Goal: Task Accomplishment & Management: Complete application form

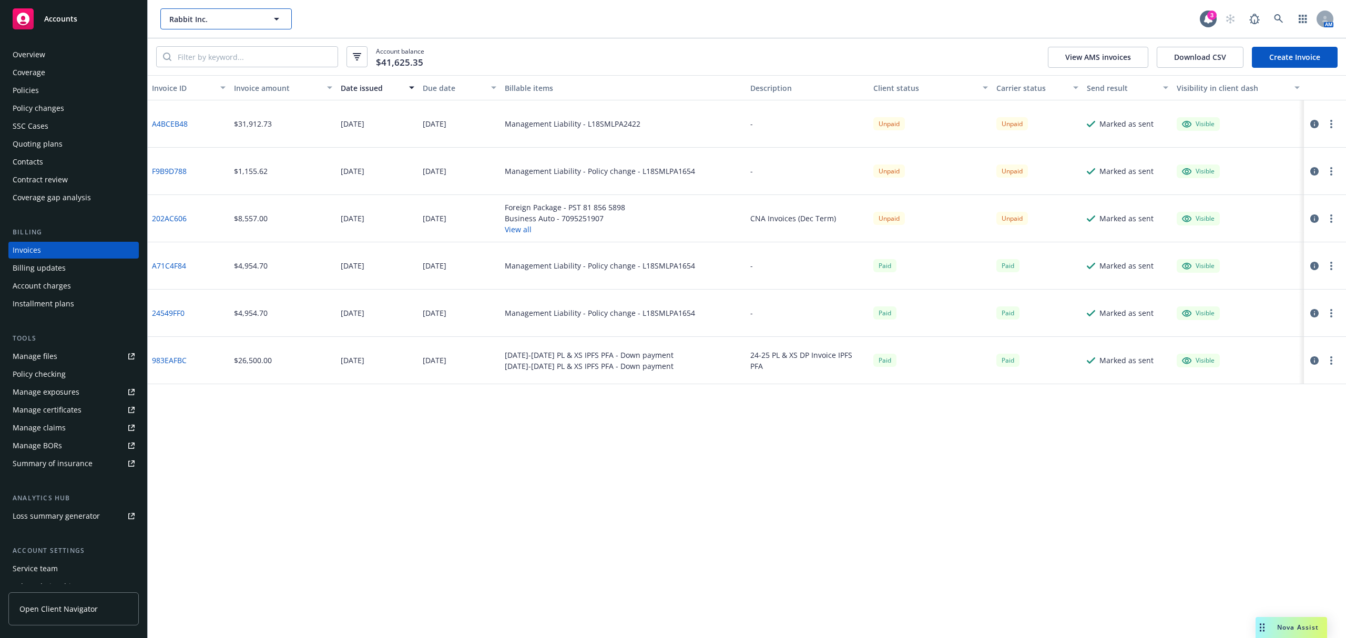
click at [177, 11] on button "Rabbit Inc." at bounding box center [225, 18] width 131 height 21
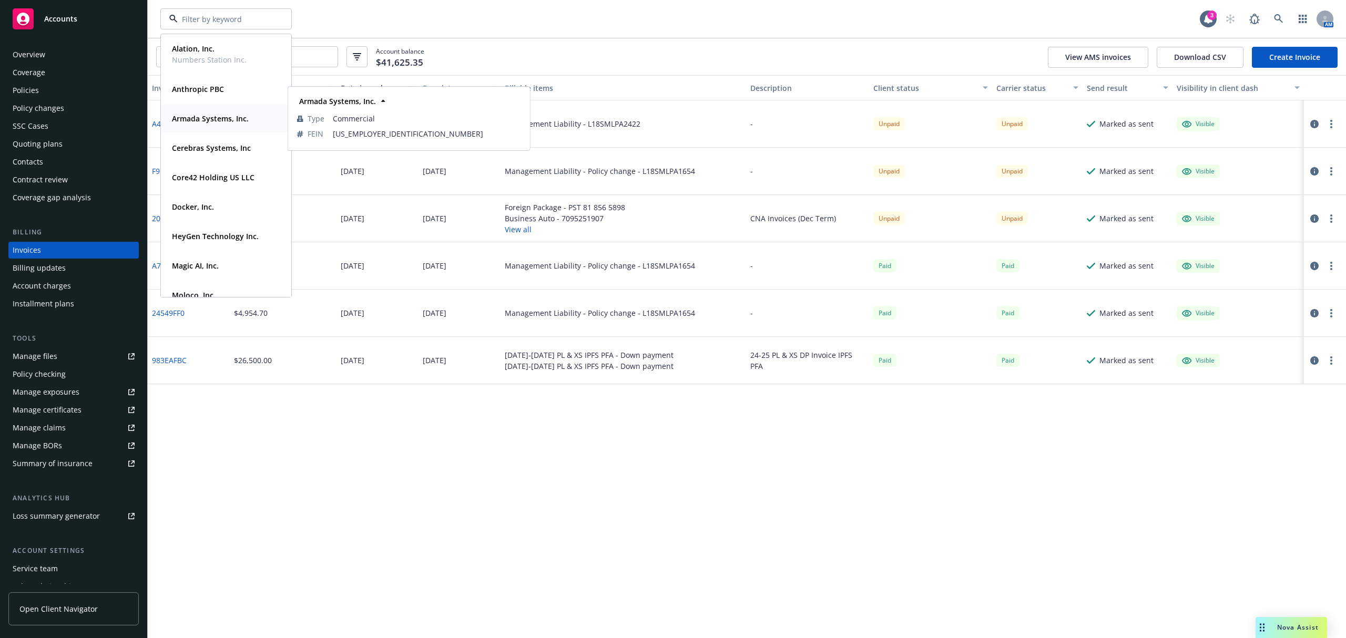
click at [217, 125] on div "Armada Systems, Inc." at bounding box center [209, 118] width 83 height 15
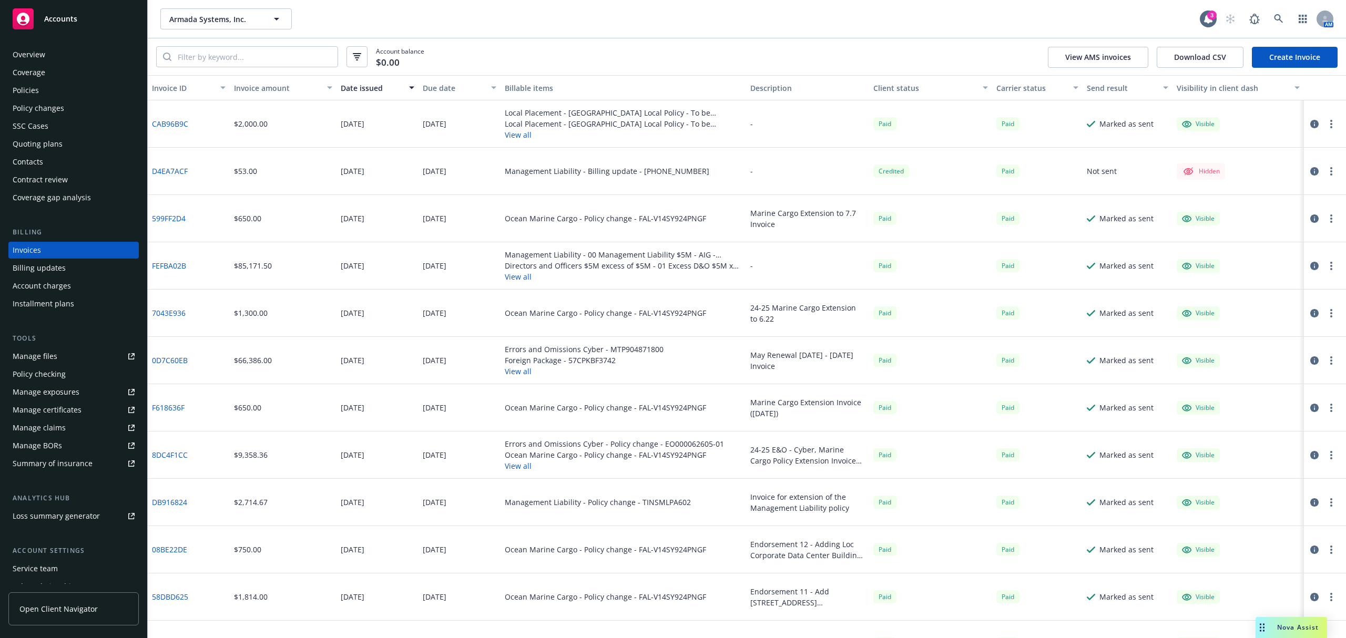
click at [49, 103] on div "Policy changes" at bounding box center [39, 108] width 52 height 17
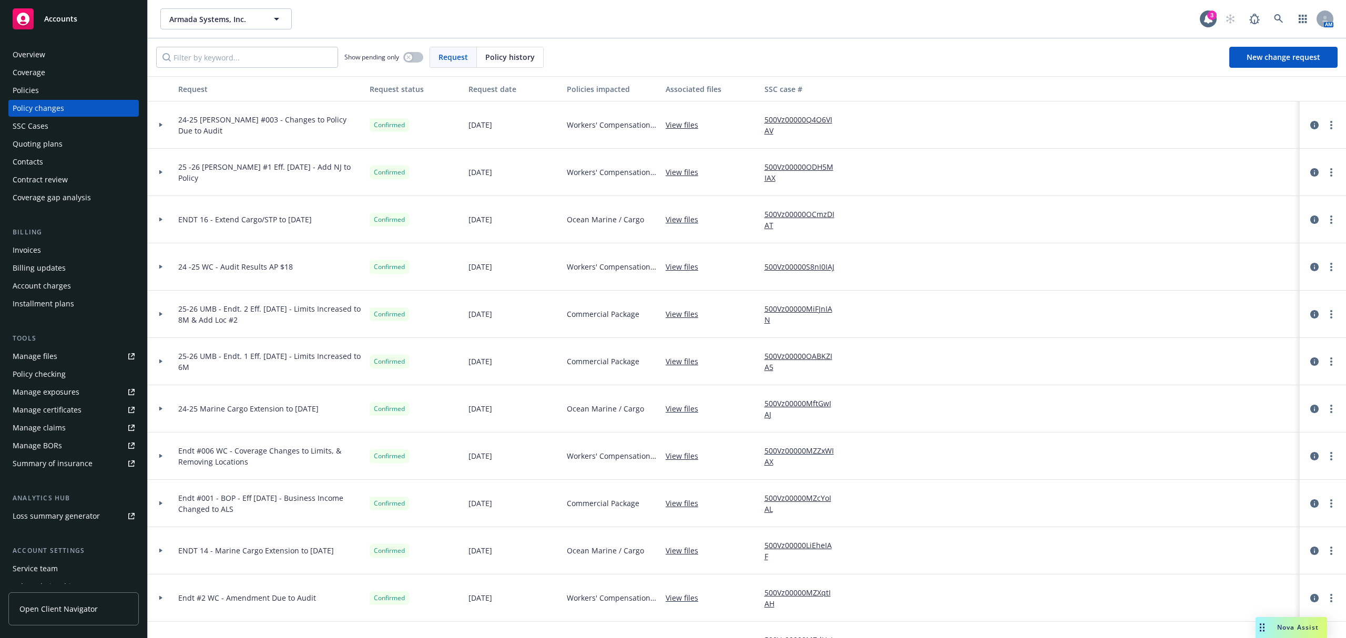
click at [160, 127] on div at bounding box center [161, 124] width 26 height 47
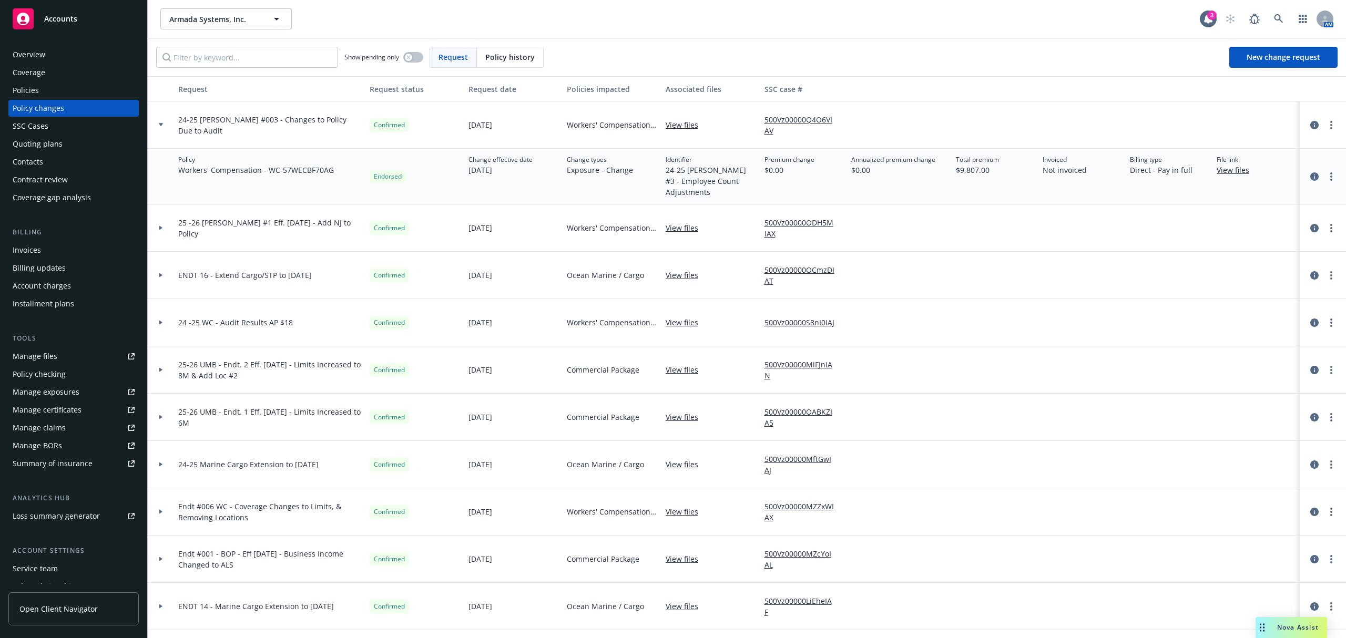
click at [158, 127] on div at bounding box center [161, 124] width 26 height 47
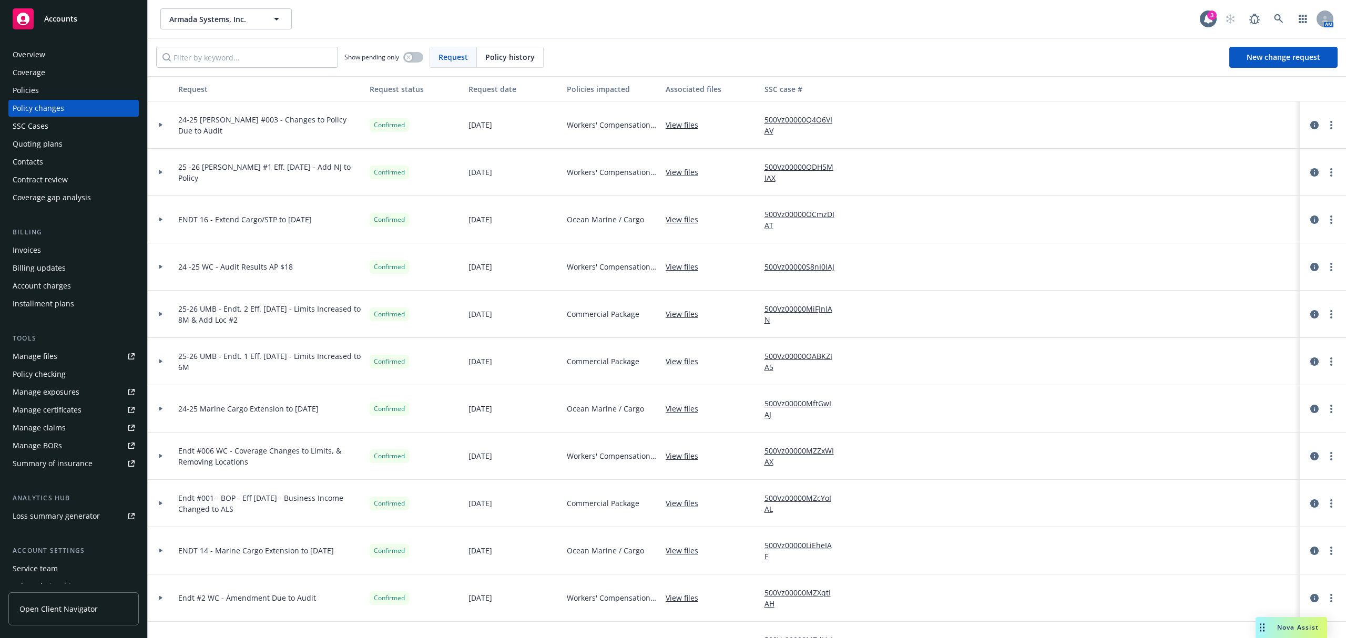
click at [58, 94] on div "Policies" at bounding box center [74, 90] width 122 height 17
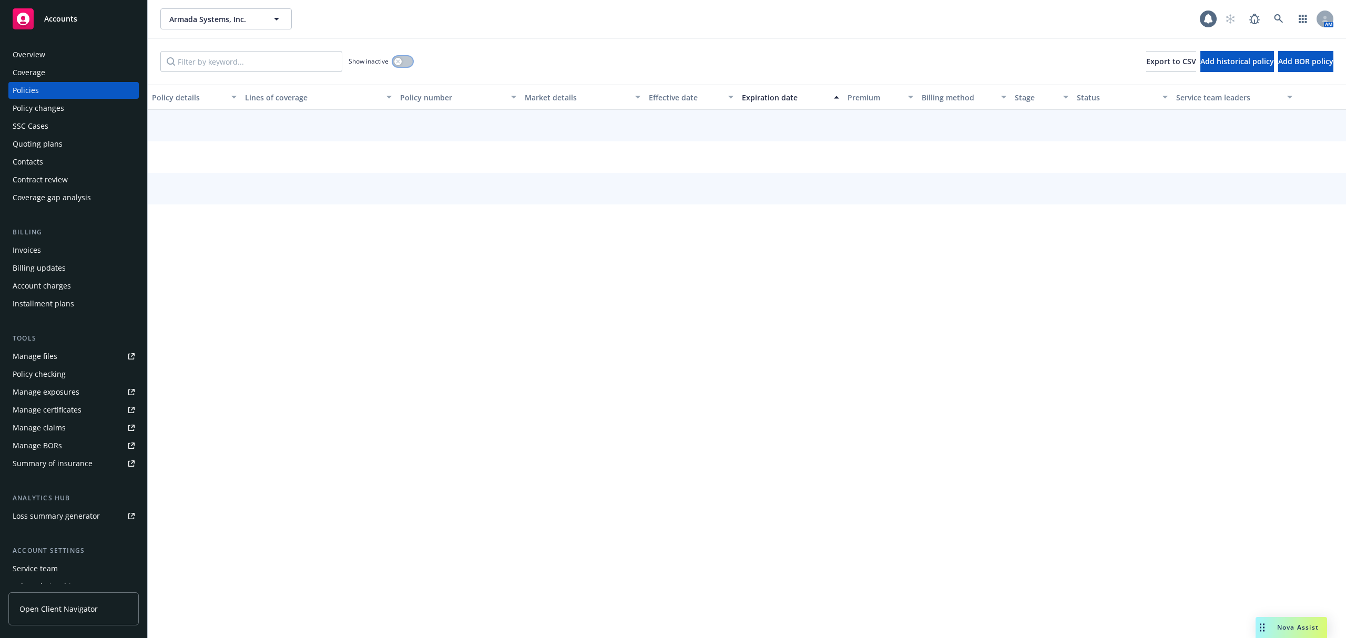
click at [407, 62] on button "button" at bounding box center [403, 61] width 20 height 11
click at [262, 64] on input "Filter by keyword..." at bounding box center [251, 61] width 182 height 21
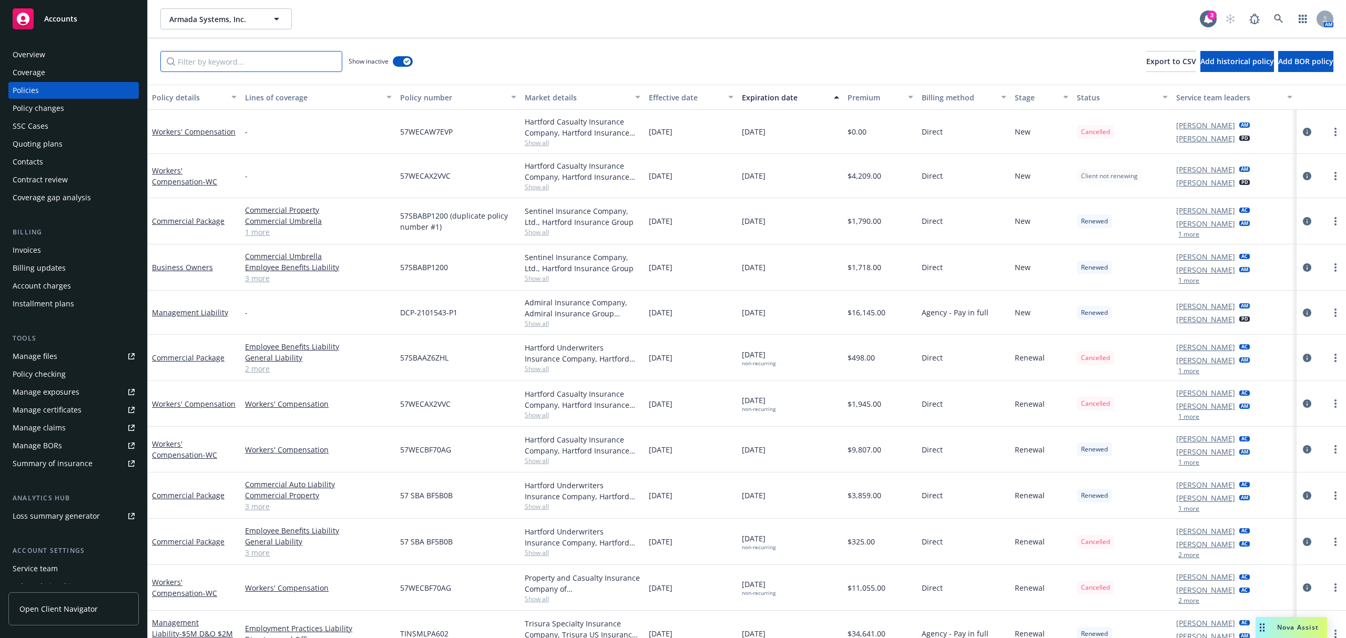
paste input "57SBABF5B0B"
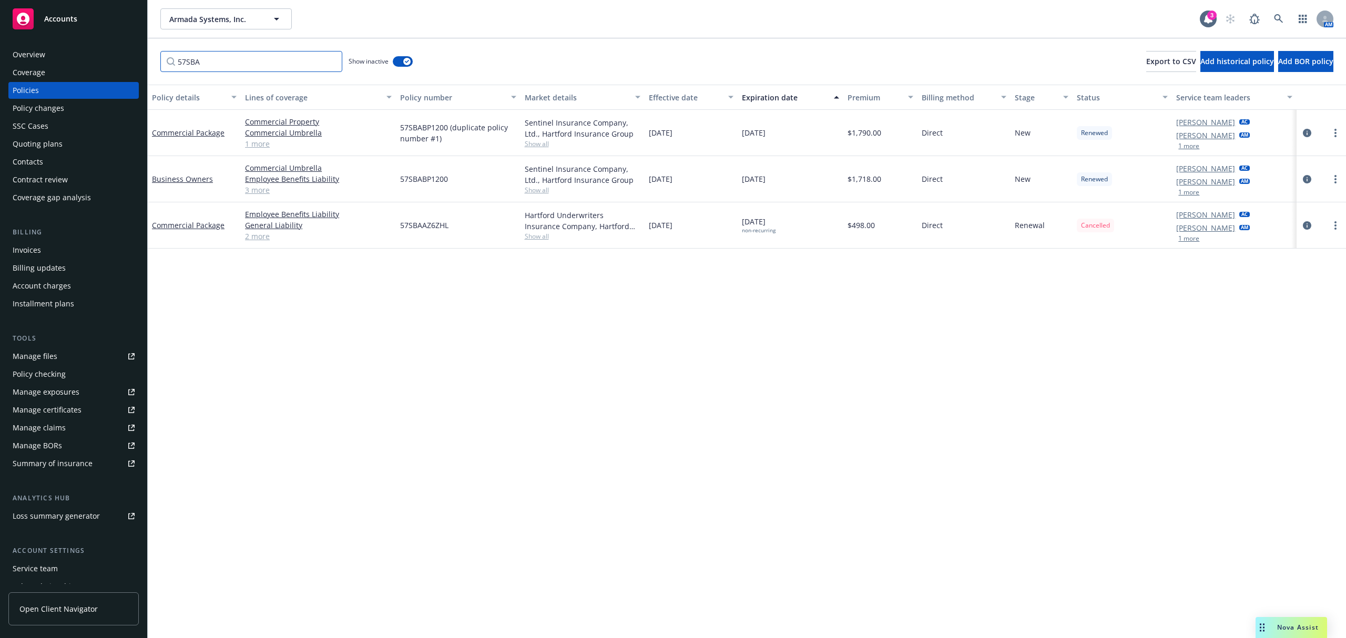
drag, startPoint x: 210, startPoint y: 59, endPoint x: 98, endPoint y: 57, distance: 112.5
click at [98, 57] on div "Accounts Overview Coverage Policies Policy changes SSC Cases Quoting plans Cont…" at bounding box center [673, 319] width 1346 height 638
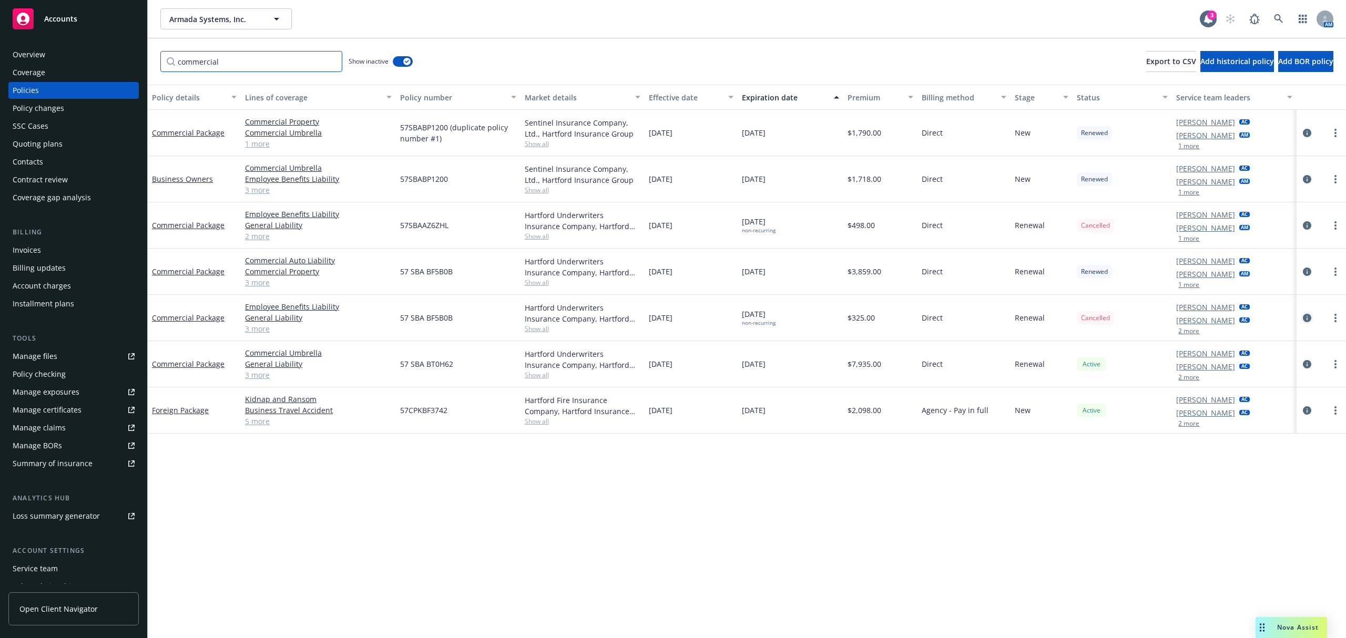
type input "commercial"
click at [1303, 314] on icon "circleInformation" at bounding box center [1307, 318] width 8 height 8
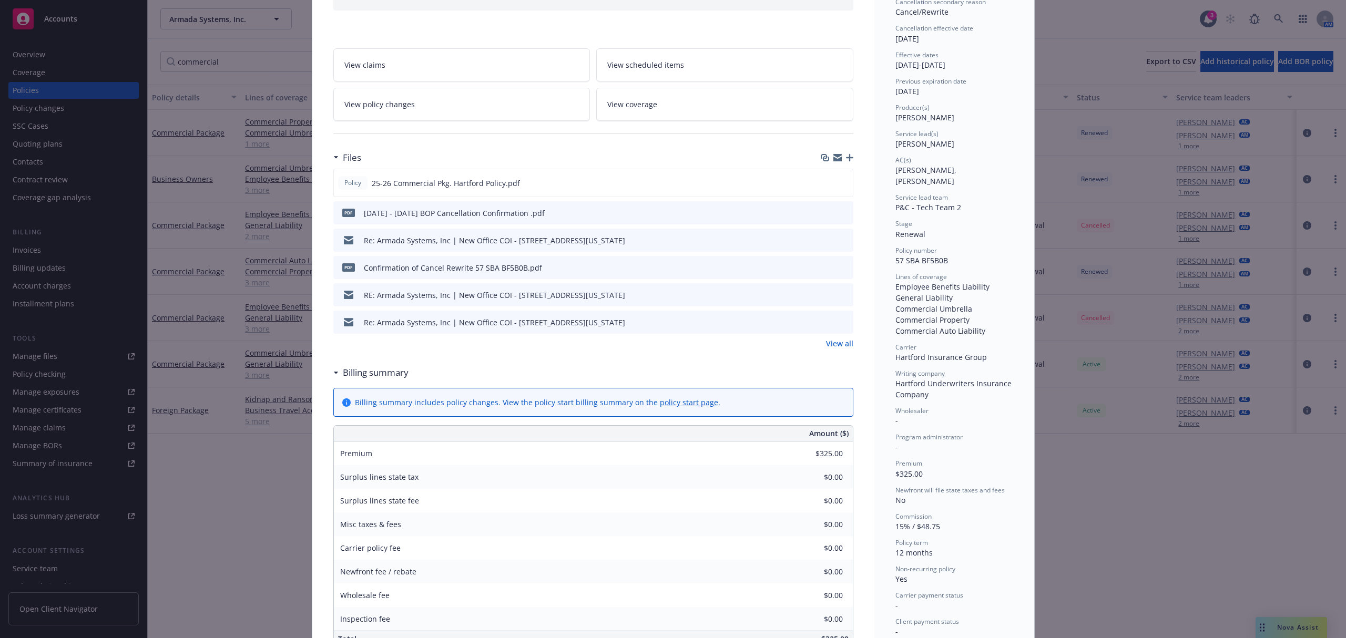
scroll to position [125, 0]
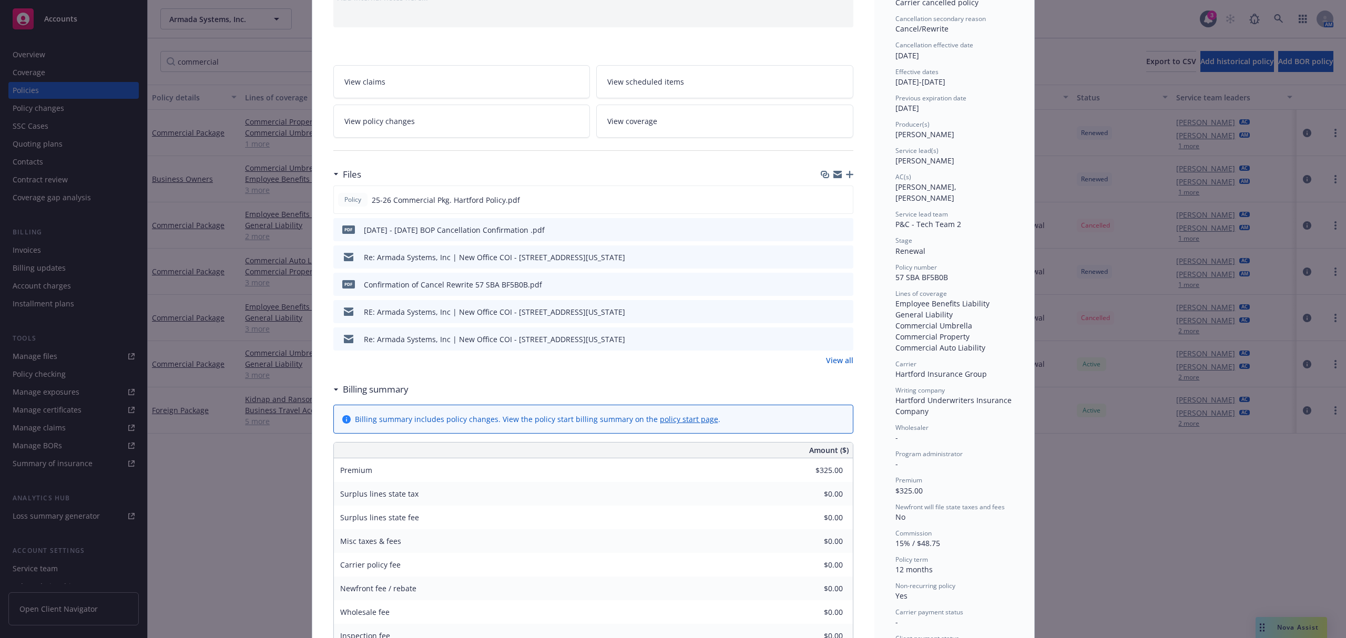
click at [503, 126] on link "View policy changes" at bounding box center [461, 121] width 257 height 33
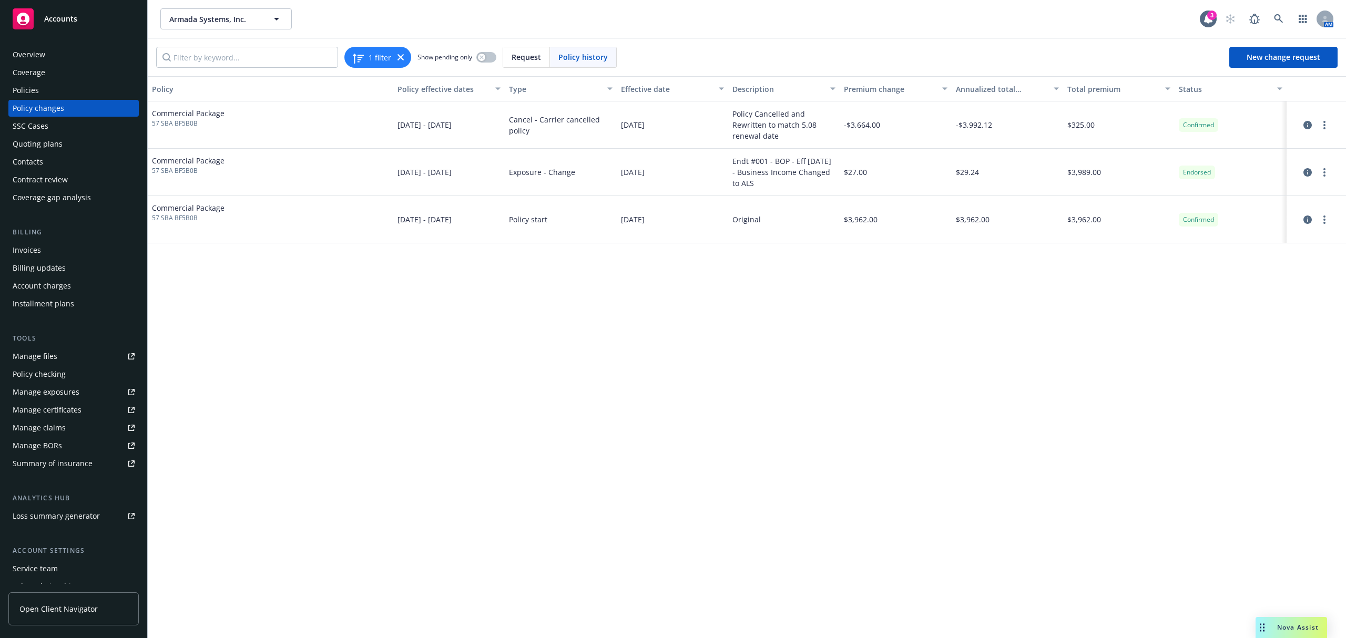
click at [68, 97] on div "Policies" at bounding box center [74, 90] width 122 height 17
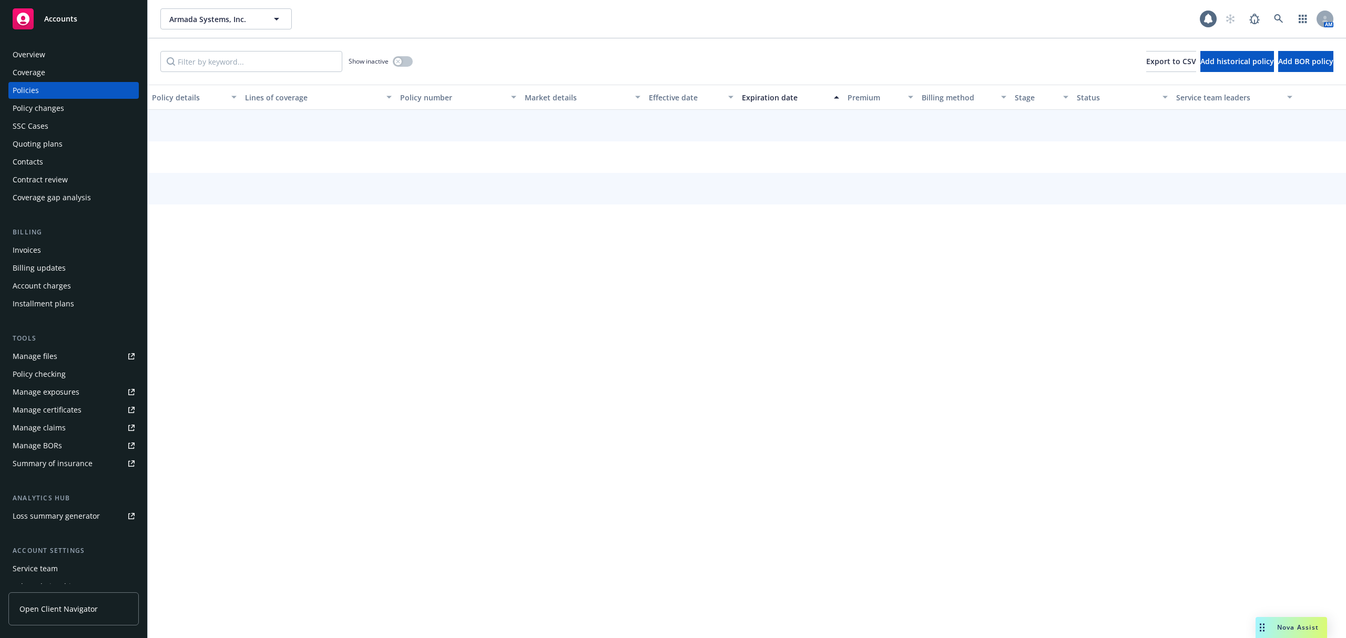
click at [52, 106] on div "Policy changes" at bounding box center [39, 108] width 52 height 17
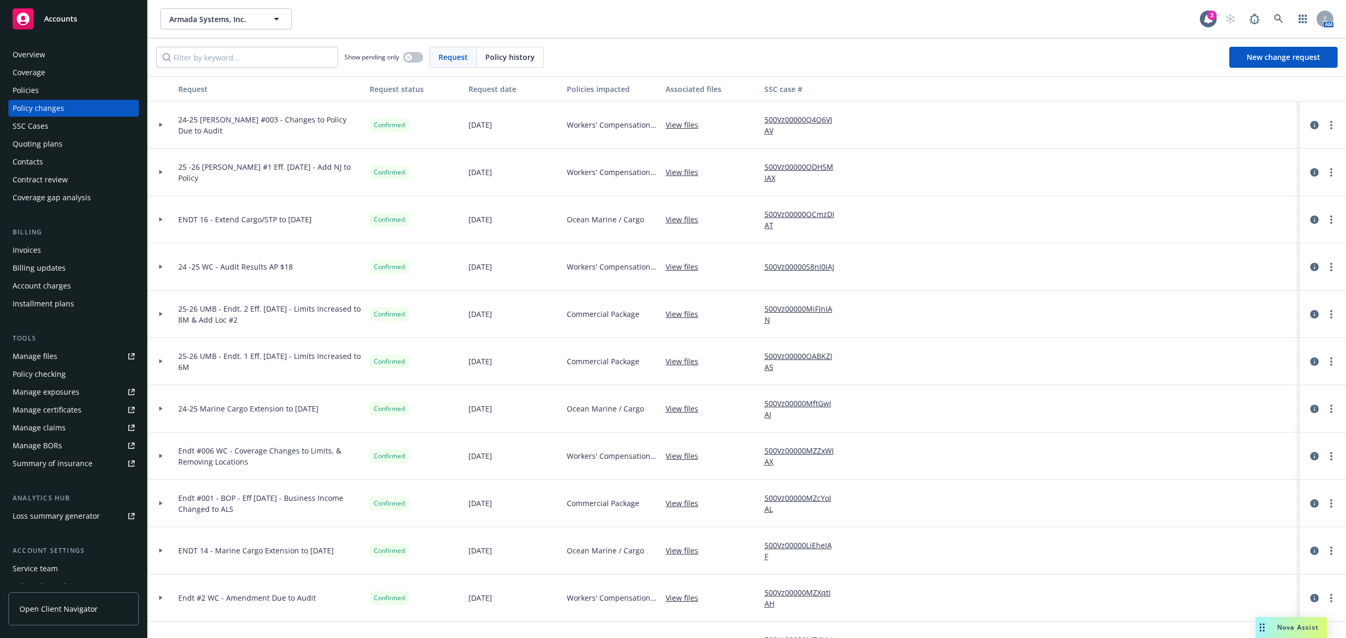
click at [169, 127] on div at bounding box center [161, 124] width 26 height 47
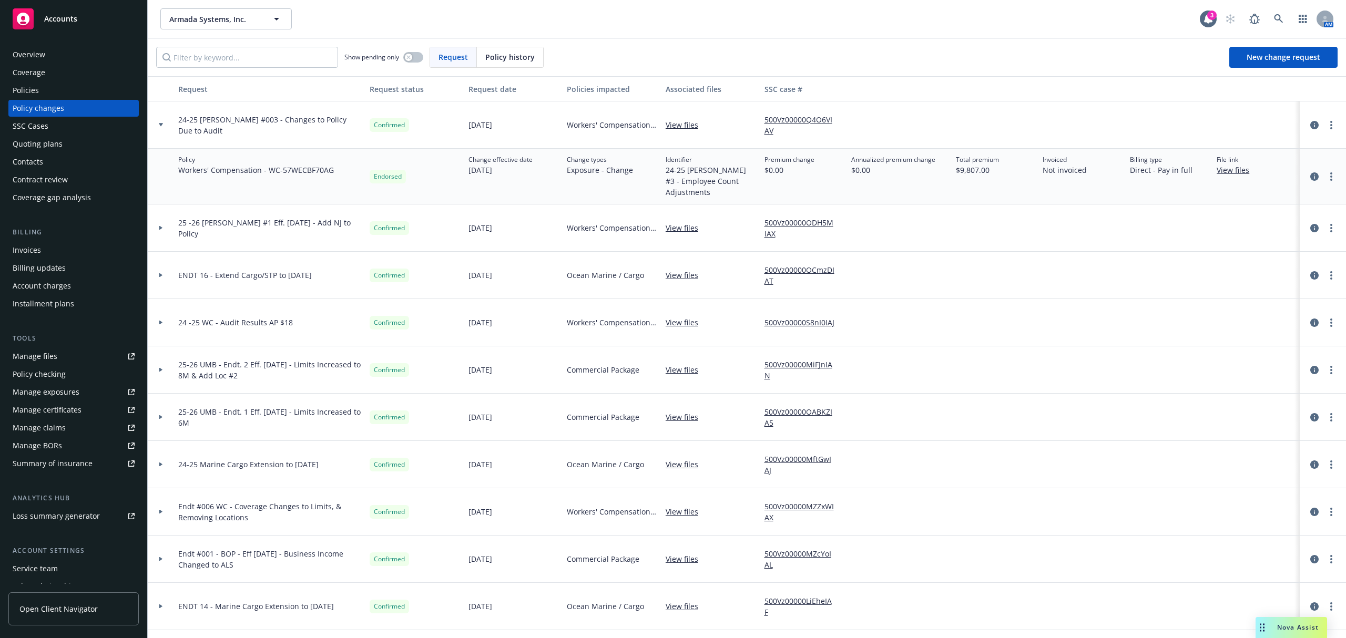
click at [177, 326] on div "24 -25 WC - Audit Results AP $18" at bounding box center [269, 322] width 191 height 47
click at [171, 324] on div at bounding box center [161, 322] width 26 height 47
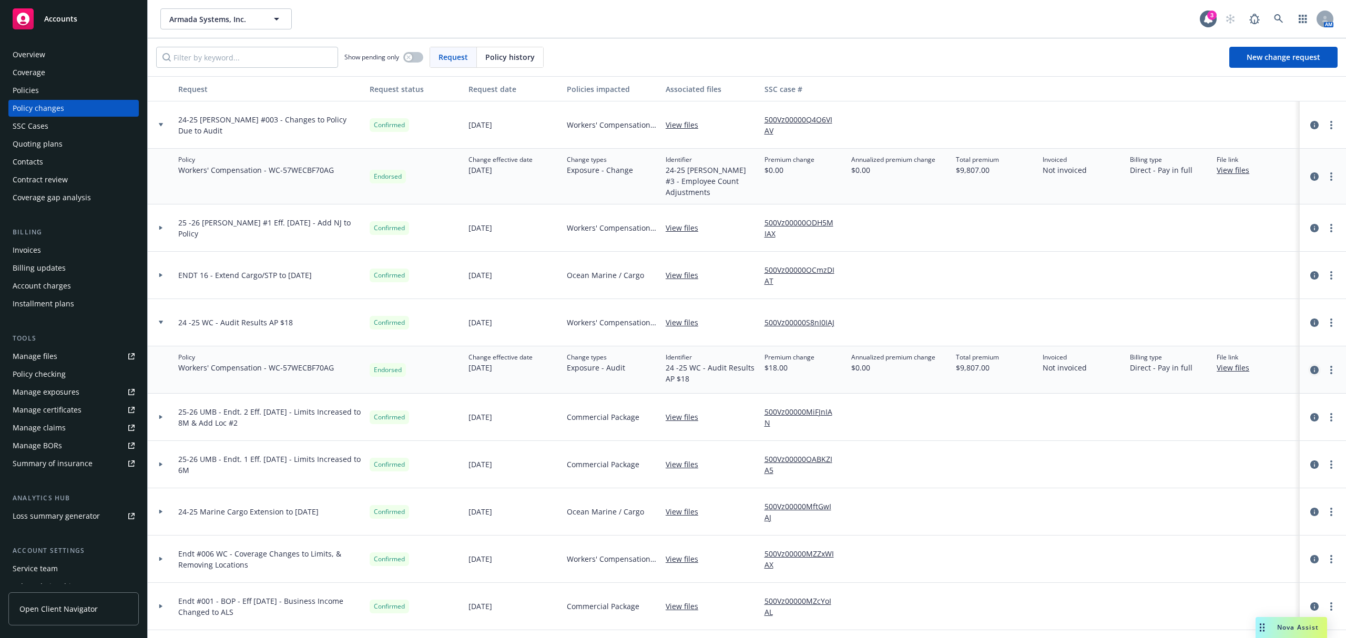
click at [1310, 366] on icon "circleInformation" at bounding box center [1314, 370] width 8 height 8
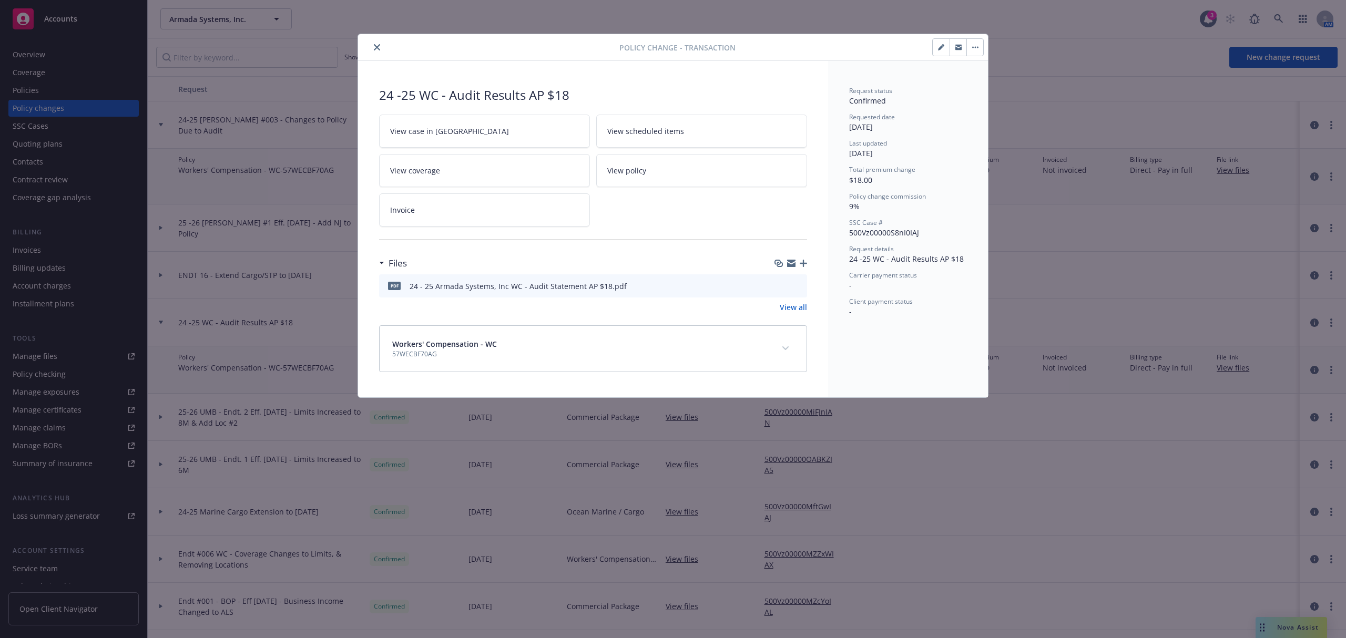
click at [795, 287] on icon "preview file" at bounding box center [796, 285] width 9 height 7
click at [378, 52] on button "close" at bounding box center [377, 47] width 13 height 13
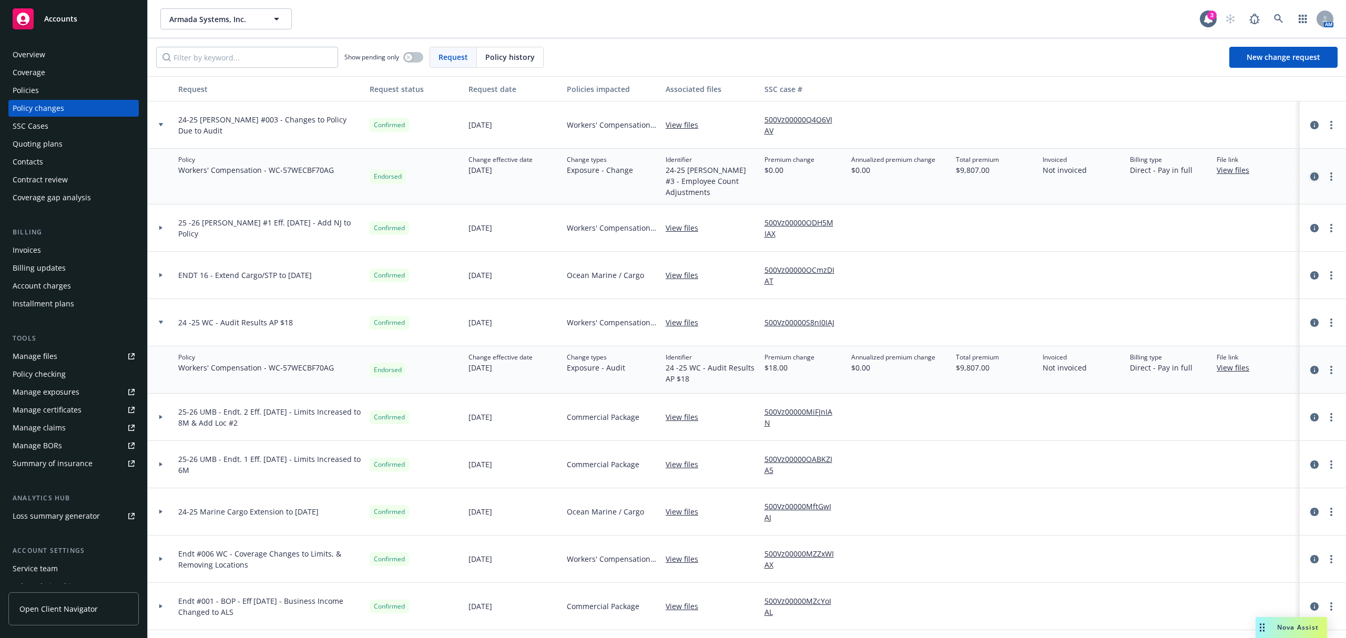
click at [1308, 171] on link "circleInformation" at bounding box center [1314, 176] width 13 height 13
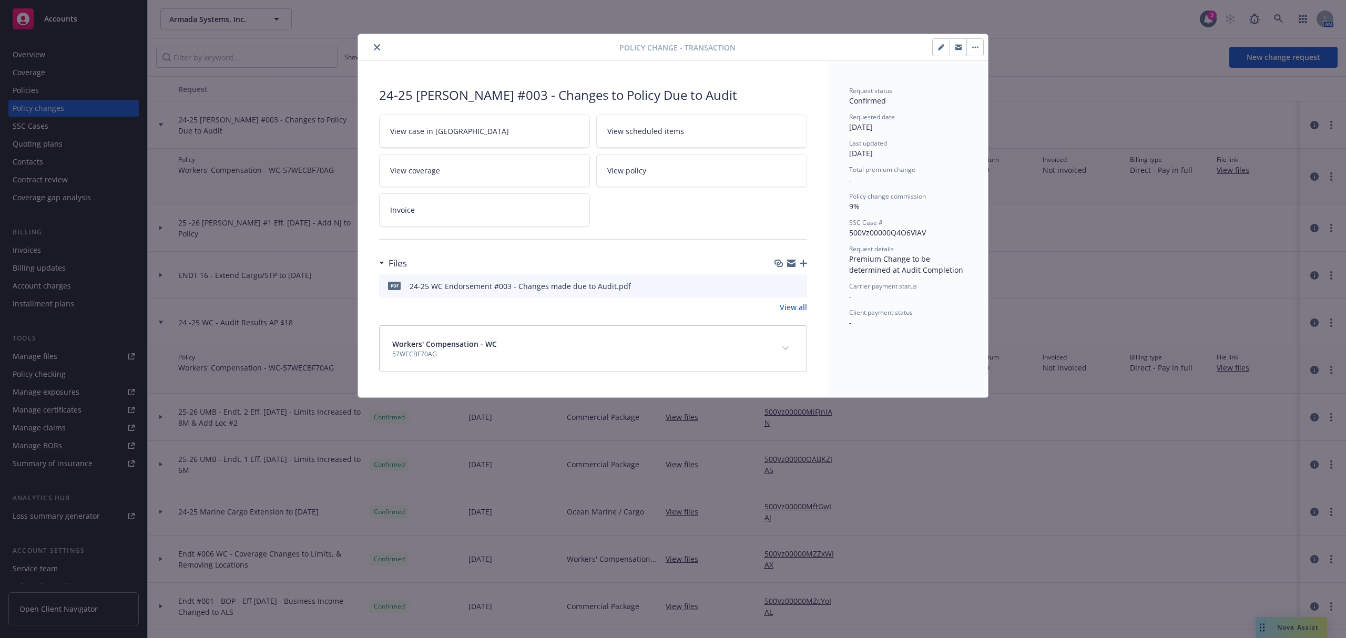
click at [796, 289] on icon "preview file" at bounding box center [796, 285] width 9 height 7
click at [777, 289] on icon "download file" at bounding box center [780, 285] width 8 height 8
click at [375, 49] on icon "close" at bounding box center [377, 47] width 6 height 6
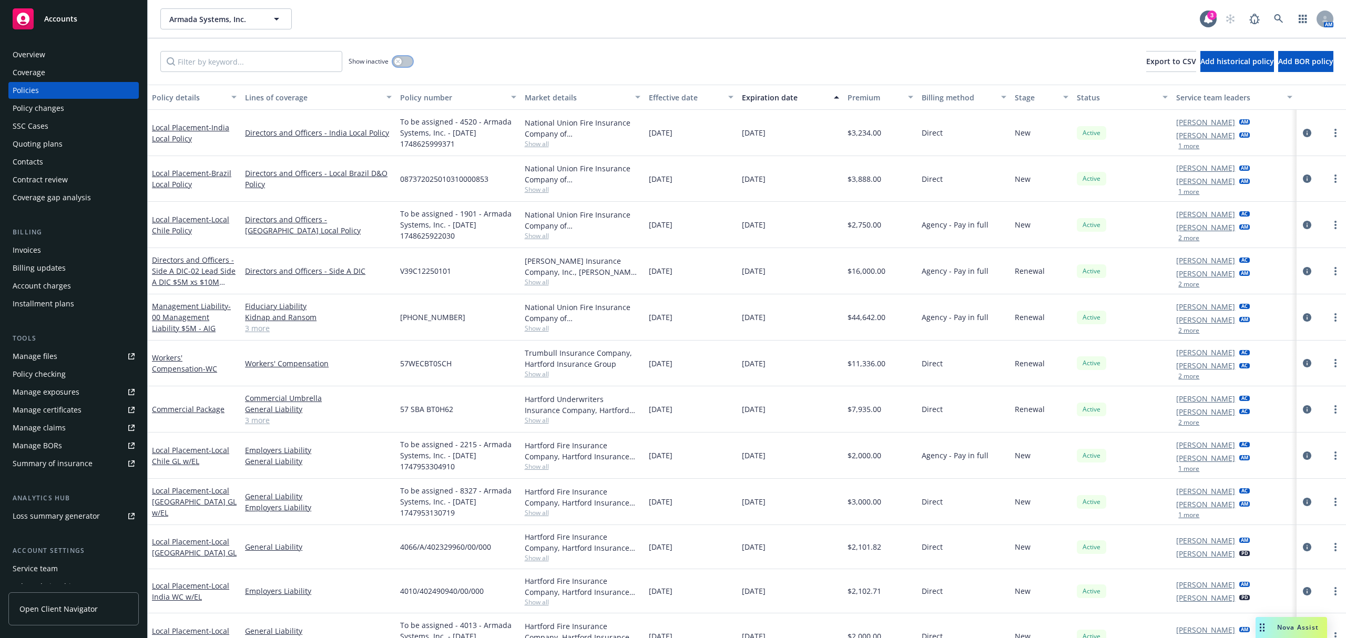
click at [400, 65] on button "button" at bounding box center [403, 61] width 20 height 11
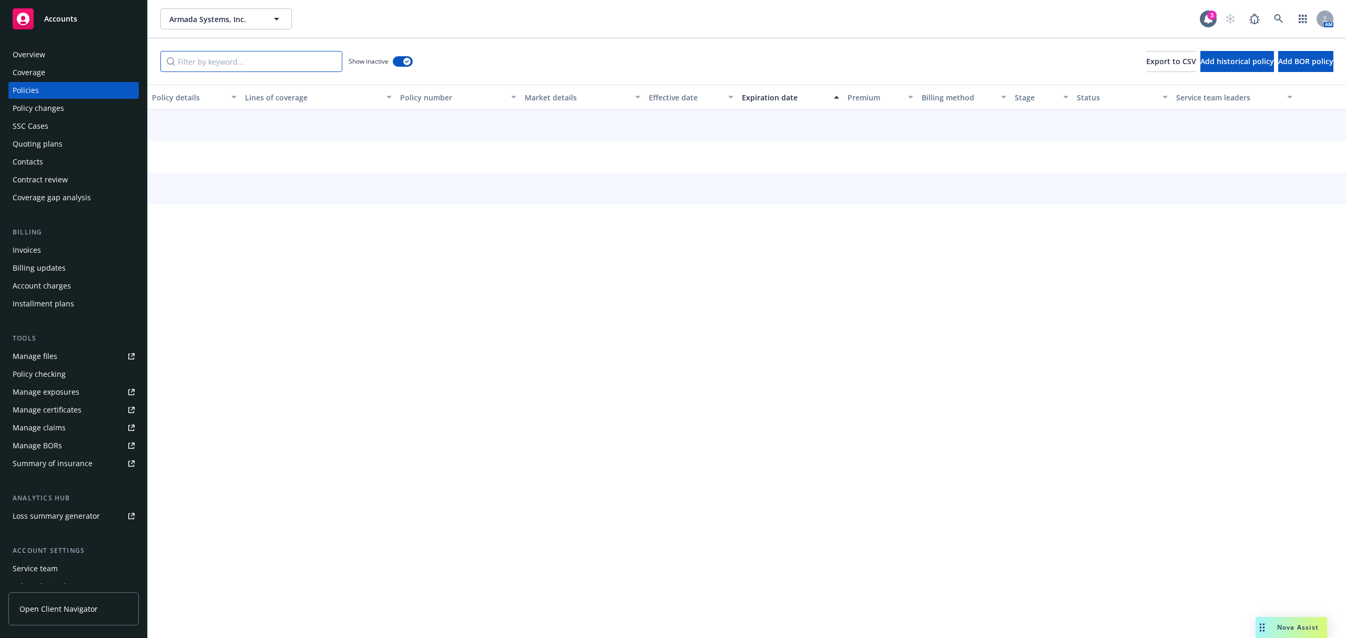
click at [253, 55] on input "Filter by keyword..." at bounding box center [251, 61] width 182 height 21
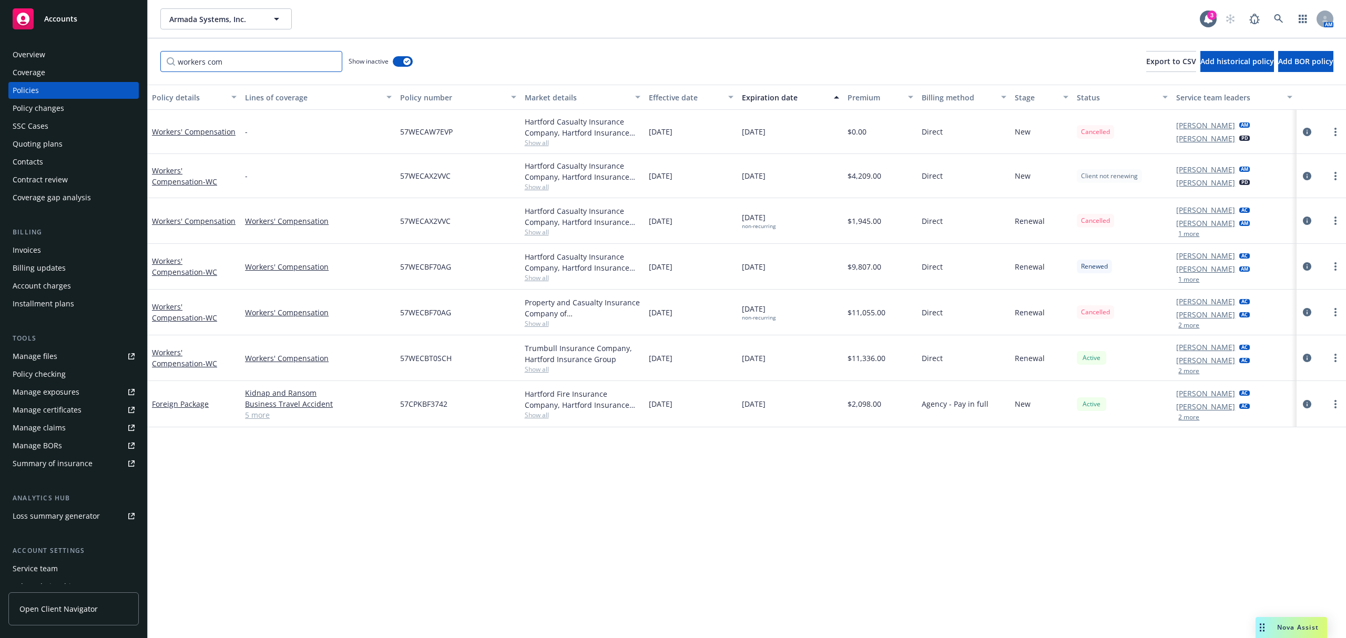
type input "workers com"
click at [1298, 268] on div at bounding box center [1321, 267] width 49 height 46
click at [1305, 265] on icon "circleInformation" at bounding box center [1307, 266] width 8 height 8
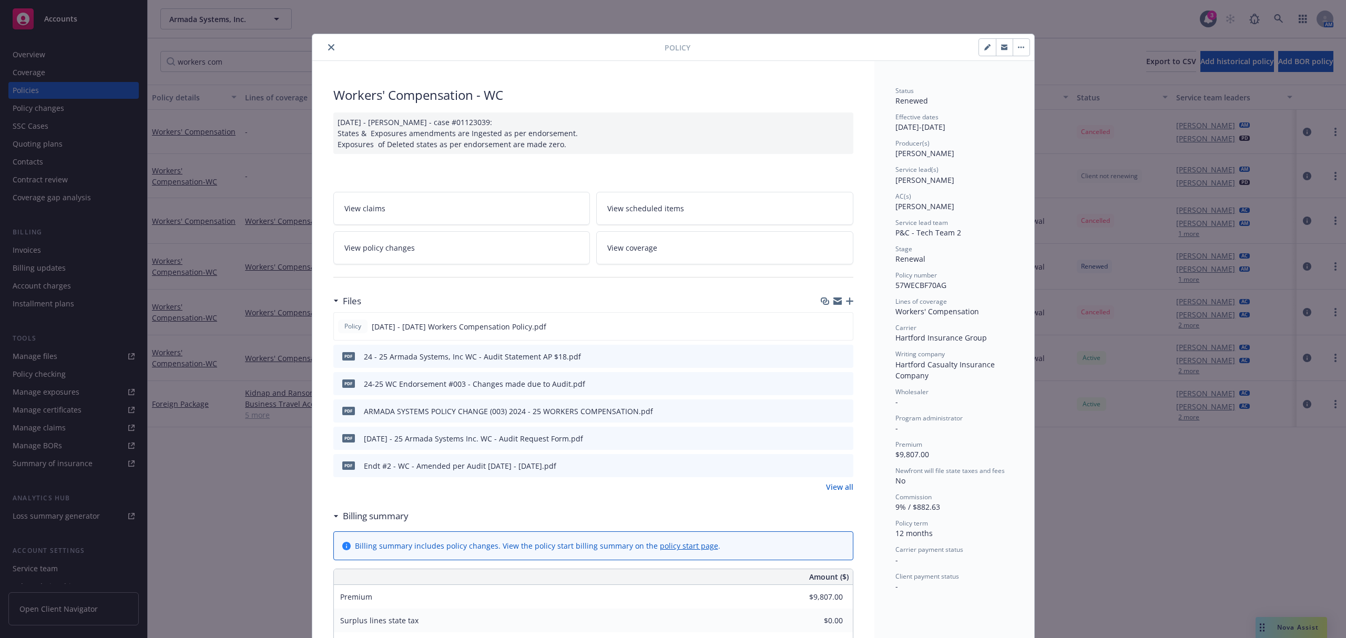
click at [494, 240] on link "View policy changes" at bounding box center [461, 247] width 257 height 33
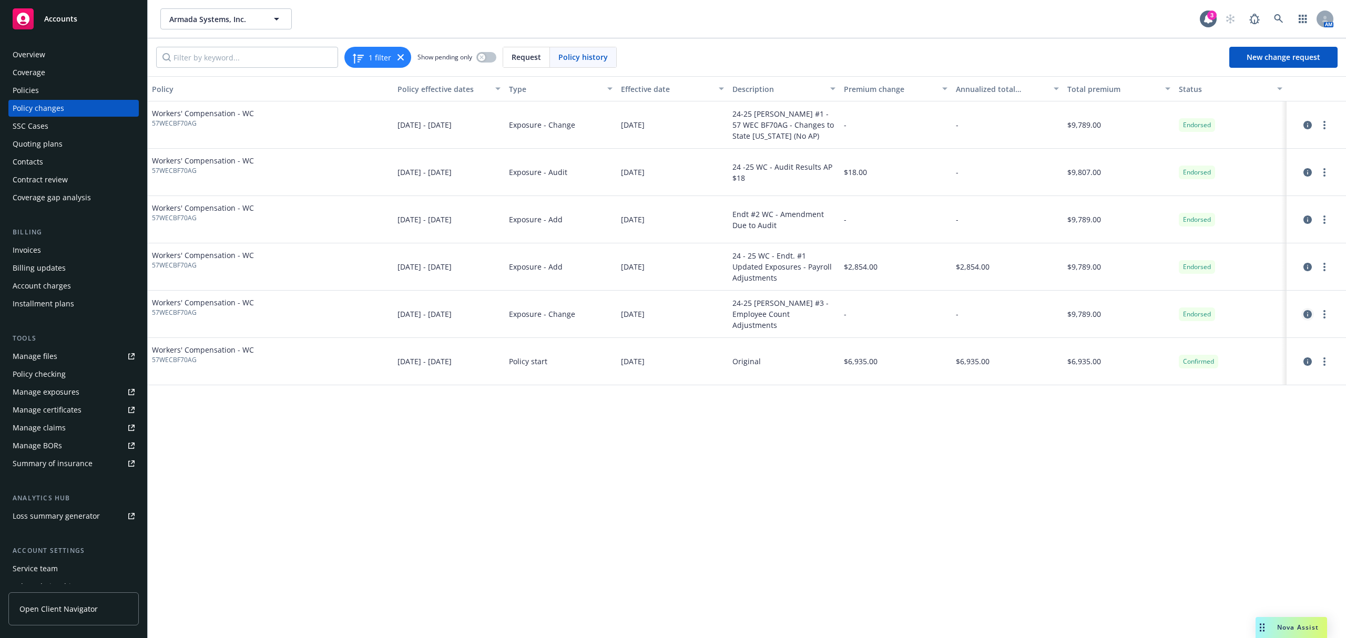
click at [1307, 316] on icon "circleInformation" at bounding box center [1308, 314] width 8 height 8
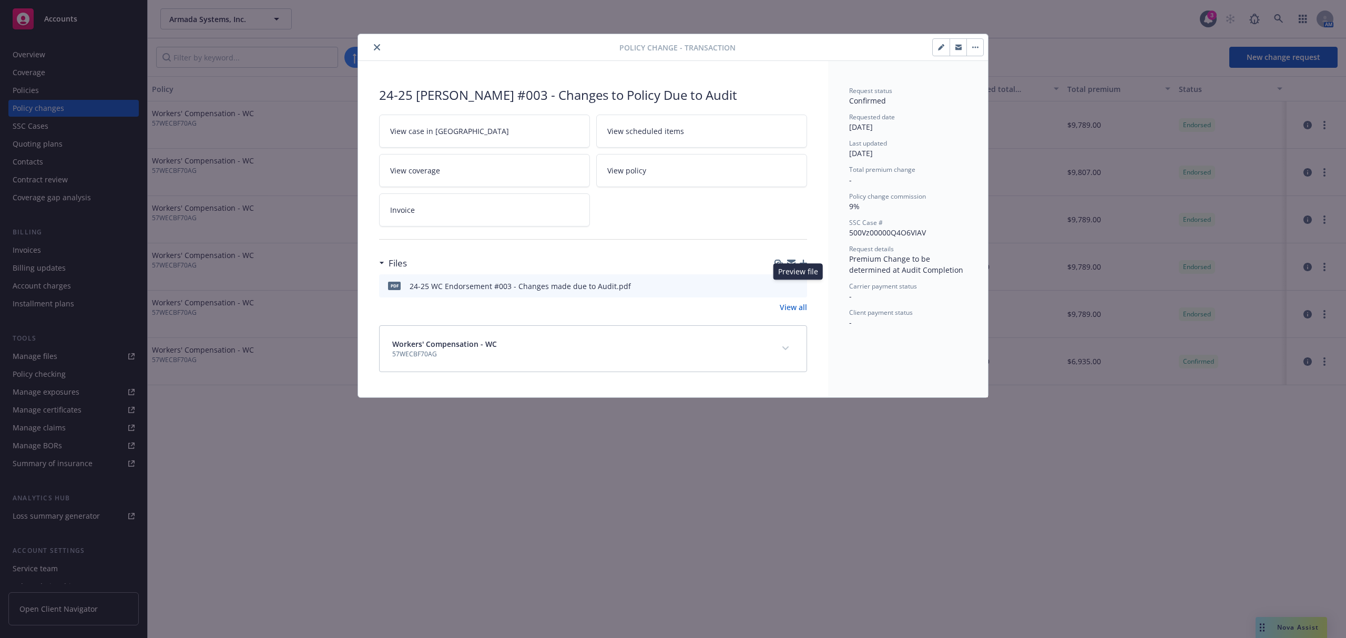
click at [798, 290] on button at bounding box center [797, 286] width 9 height 11
click at [798, 285] on icon "preview file" at bounding box center [796, 285] width 9 height 7
click at [941, 47] on icon "button" at bounding box center [940, 47] width 5 height 5
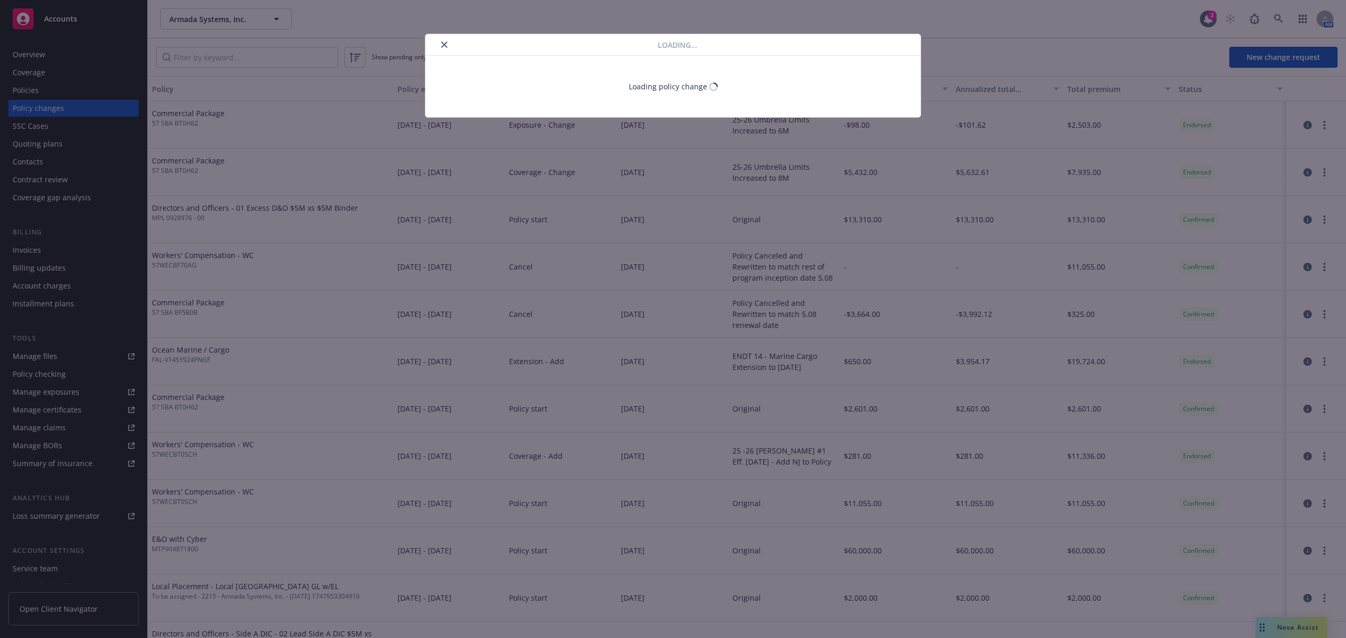
select select "ACCEPTED"
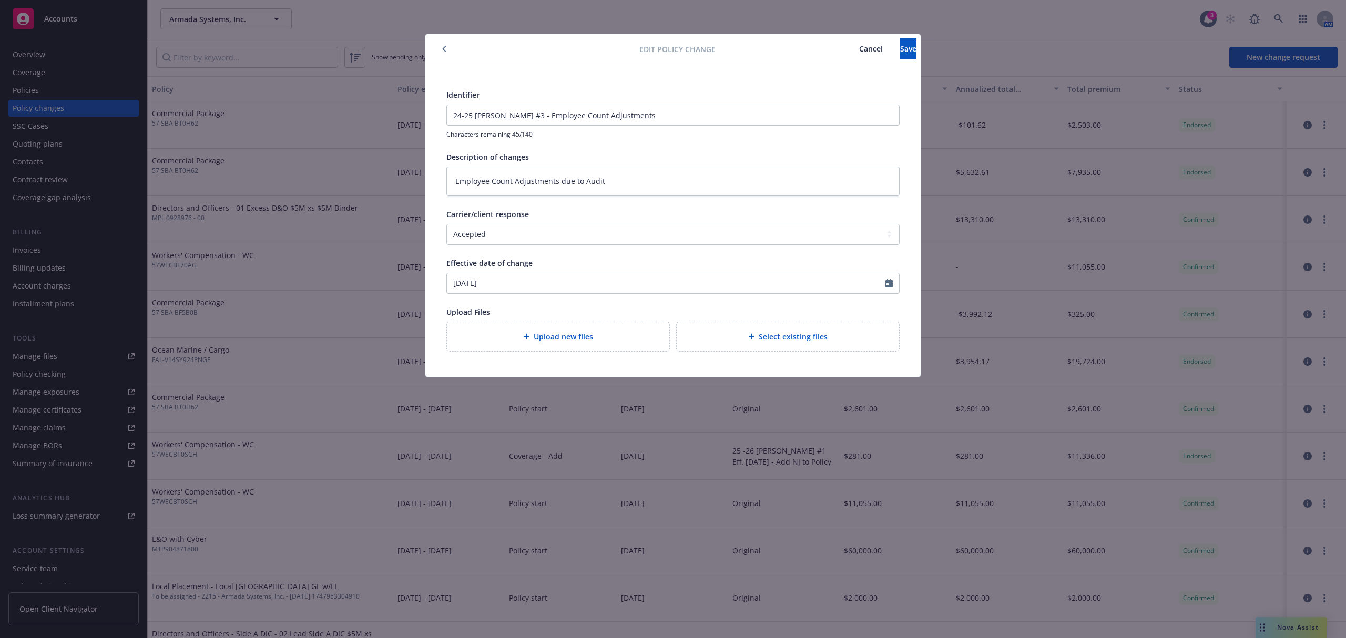
click at [446, 38] on div "Edit policy change Cancel Save" at bounding box center [672, 49] width 495 height 30
click at [842, 41] on button "Cancel" at bounding box center [871, 48] width 58 height 21
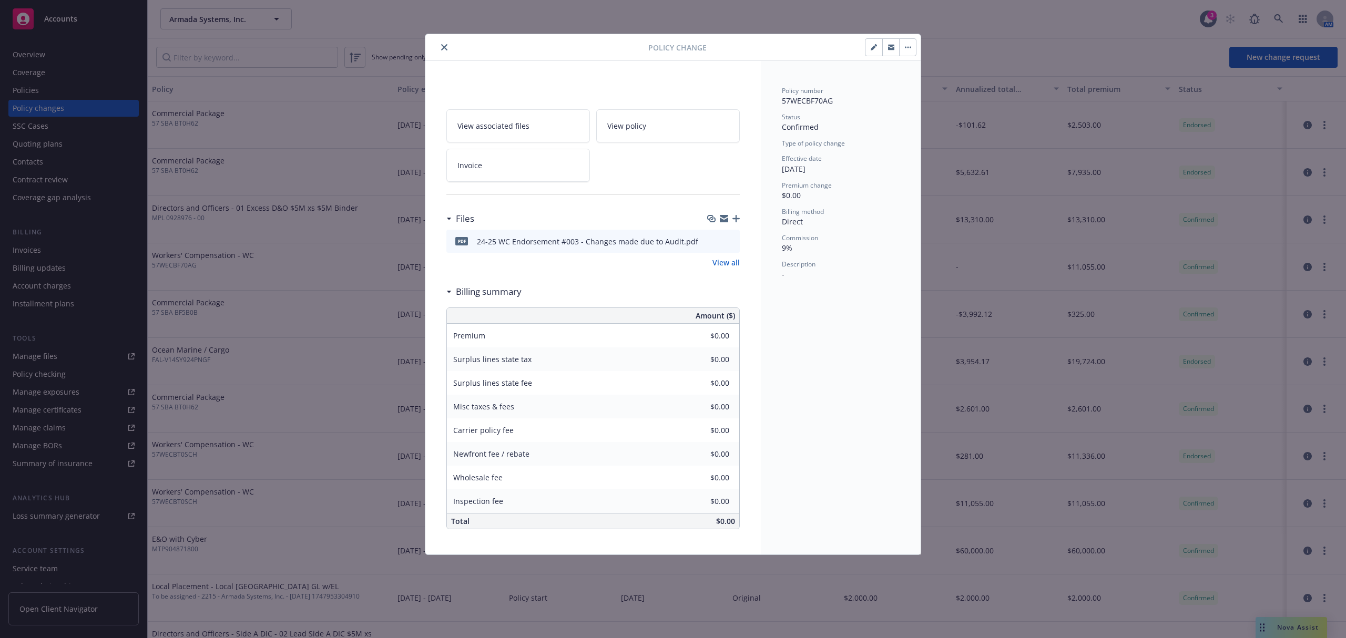
click at [648, 125] on link "View policy" at bounding box center [668, 125] width 144 height 33
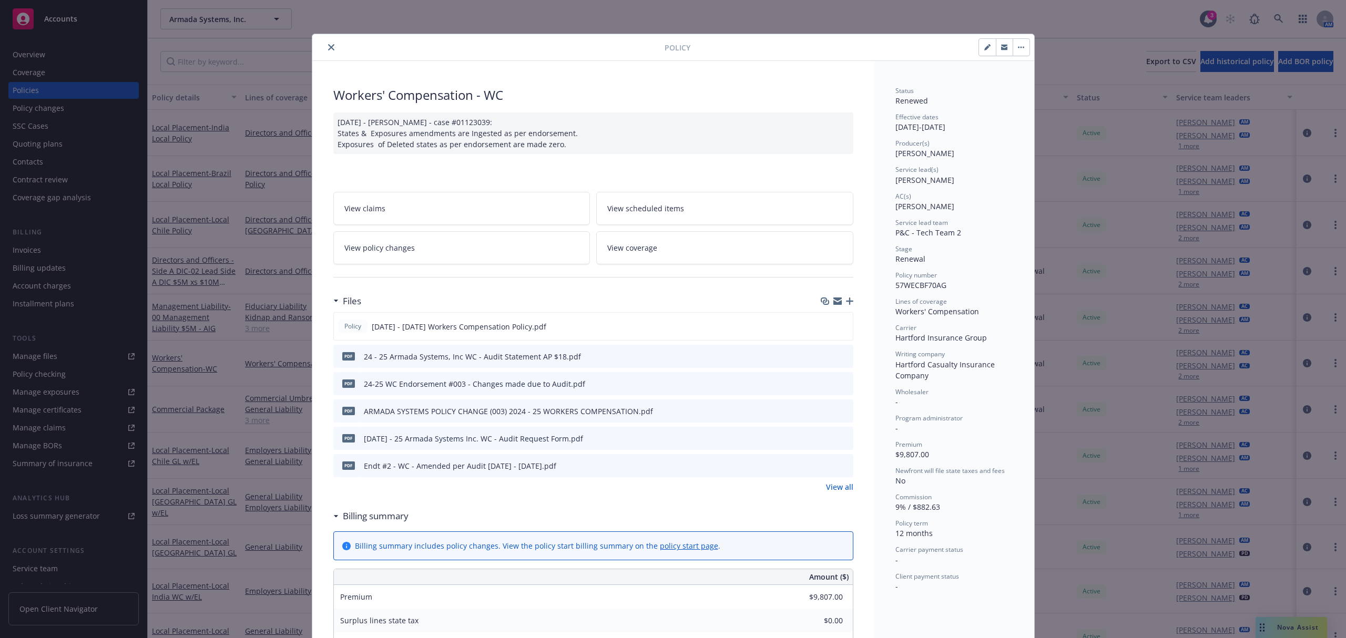
click at [438, 233] on link "View policy changes" at bounding box center [461, 247] width 257 height 33
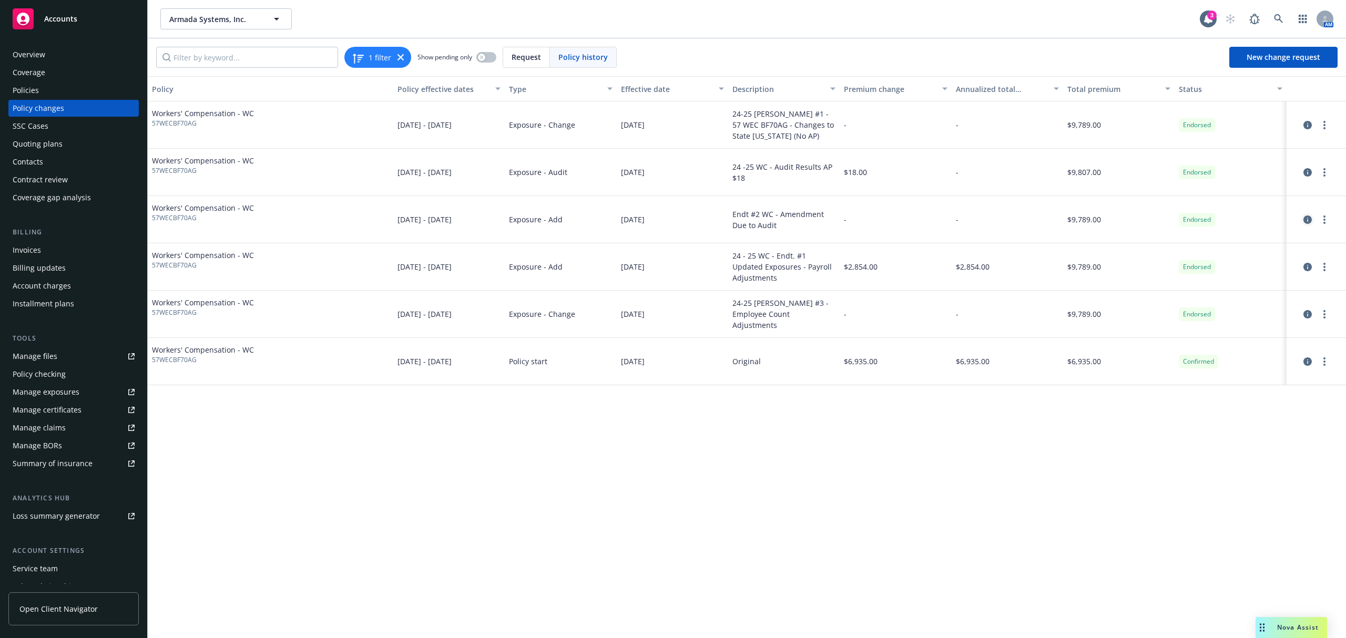
click at [1306, 223] on icon "circleInformation" at bounding box center [1308, 220] width 8 height 8
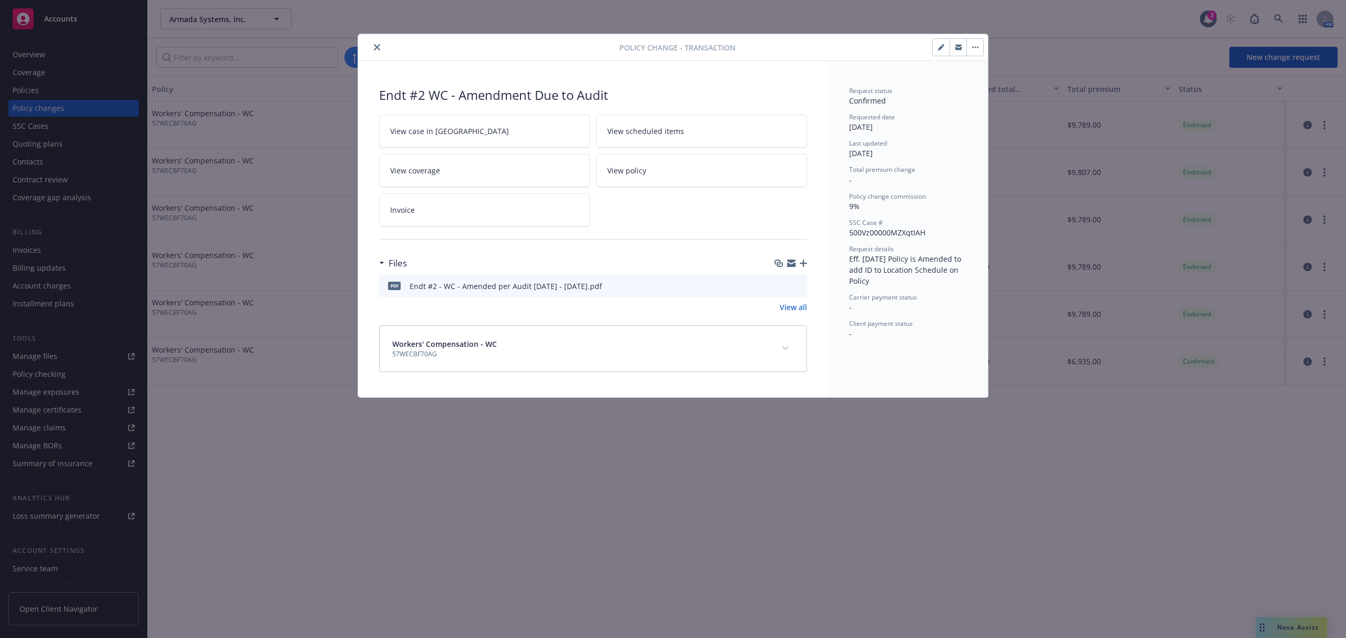
click at [800, 286] on icon "preview file" at bounding box center [796, 285] width 9 height 7
drag, startPoint x: 881, startPoint y: 284, endPoint x: 883, endPoint y: 263, distance: 21.1
click at [883, 263] on div "Request details Eff. [DATE] Policy is Amended to add ID to Location Schedule on…" at bounding box center [908, 266] width 118 height 42
click at [379, 47] on icon "close" at bounding box center [377, 47] width 6 height 6
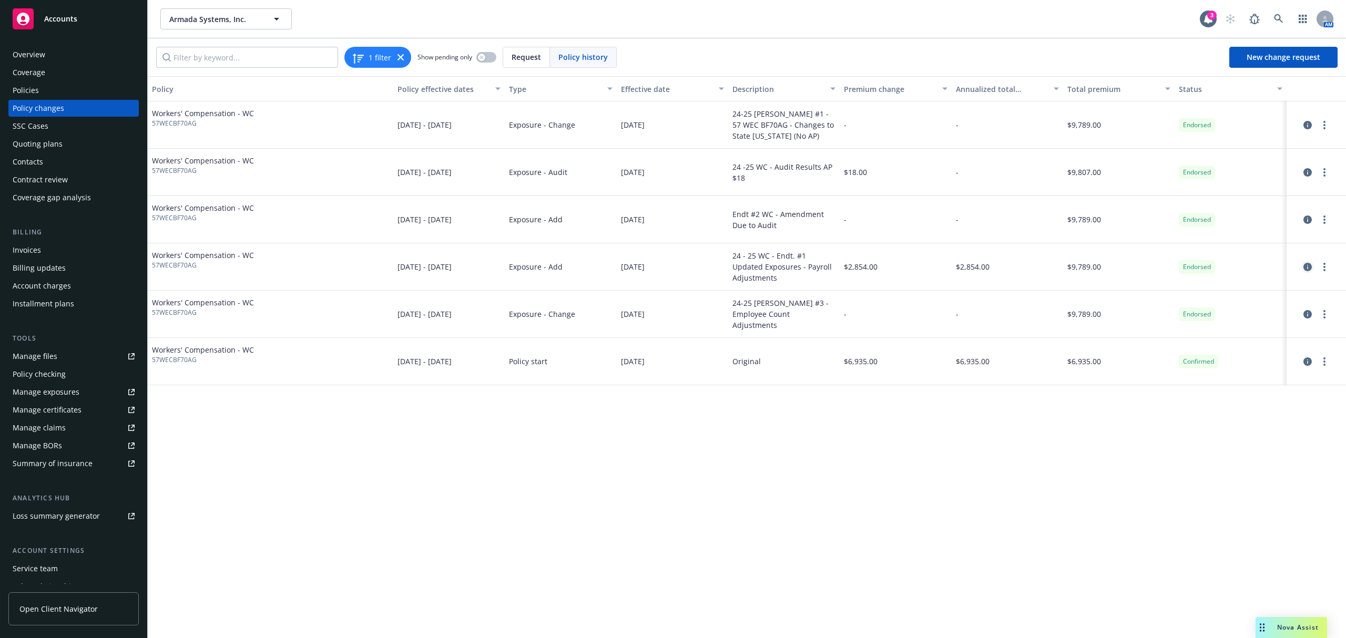
click at [1308, 266] on icon "circleInformation" at bounding box center [1308, 267] width 8 height 8
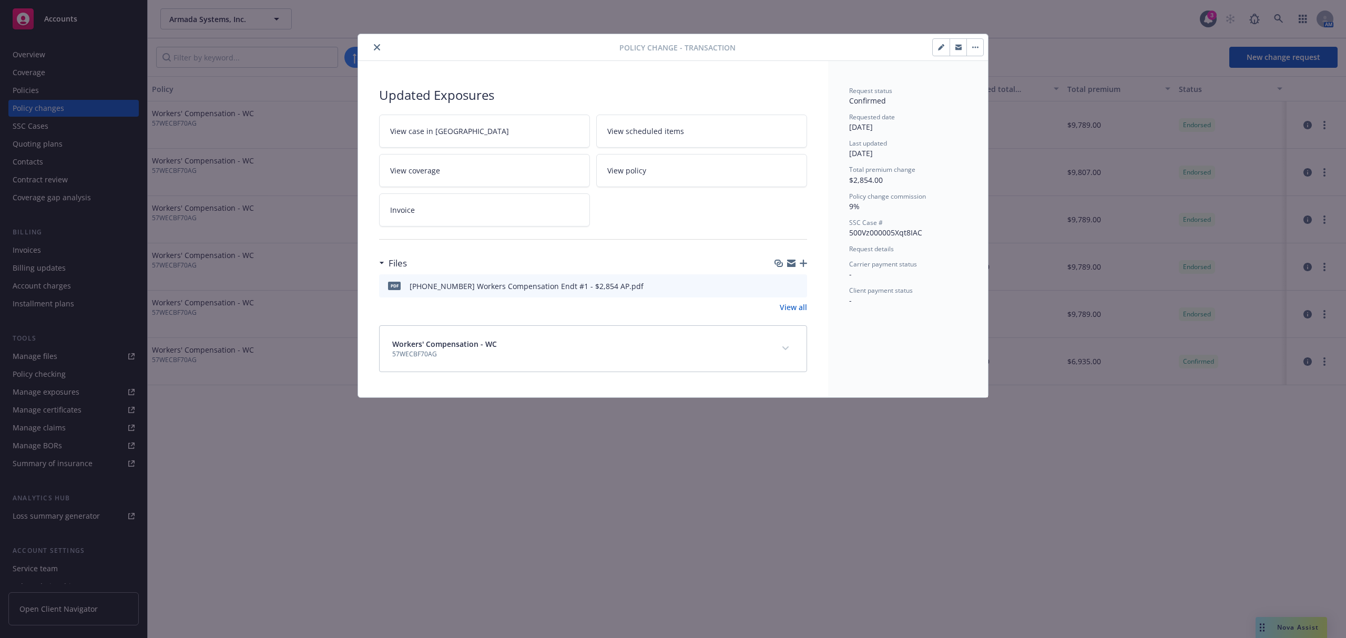
click at [794, 289] on icon "preview file" at bounding box center [796, 285] width 9 height 7
click at [377, 45] on icon "close" at bounding box center [377, 47] width 6 height 6
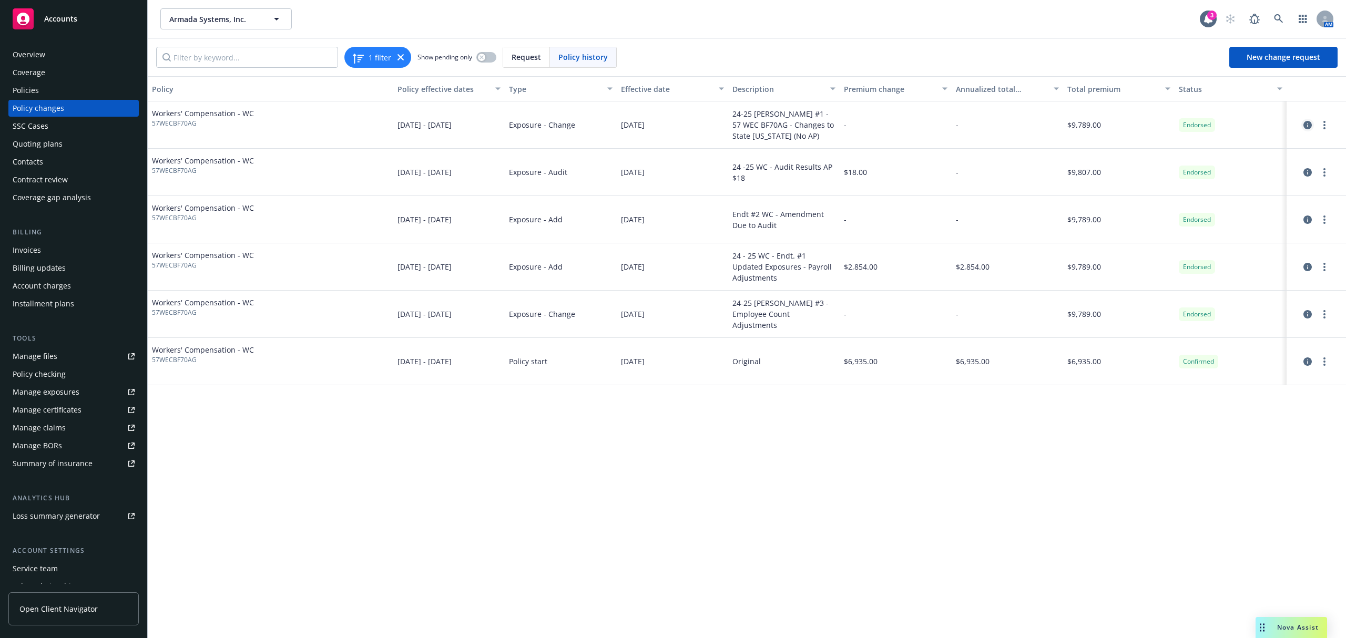
click at [1311, 124] on icon "circleInformation" at bounding box center [1308, 125] width 8 height 8
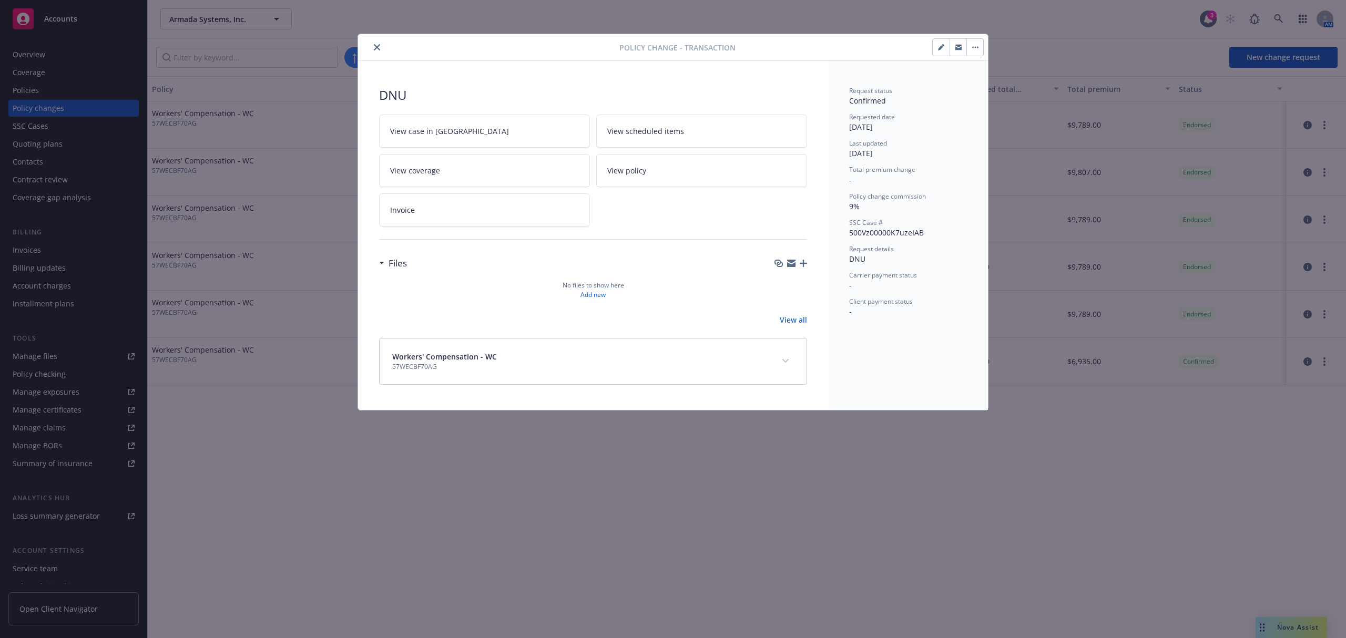
click at [372, 47] on button "close" at bounding box center [377, 47] width 13 height 13
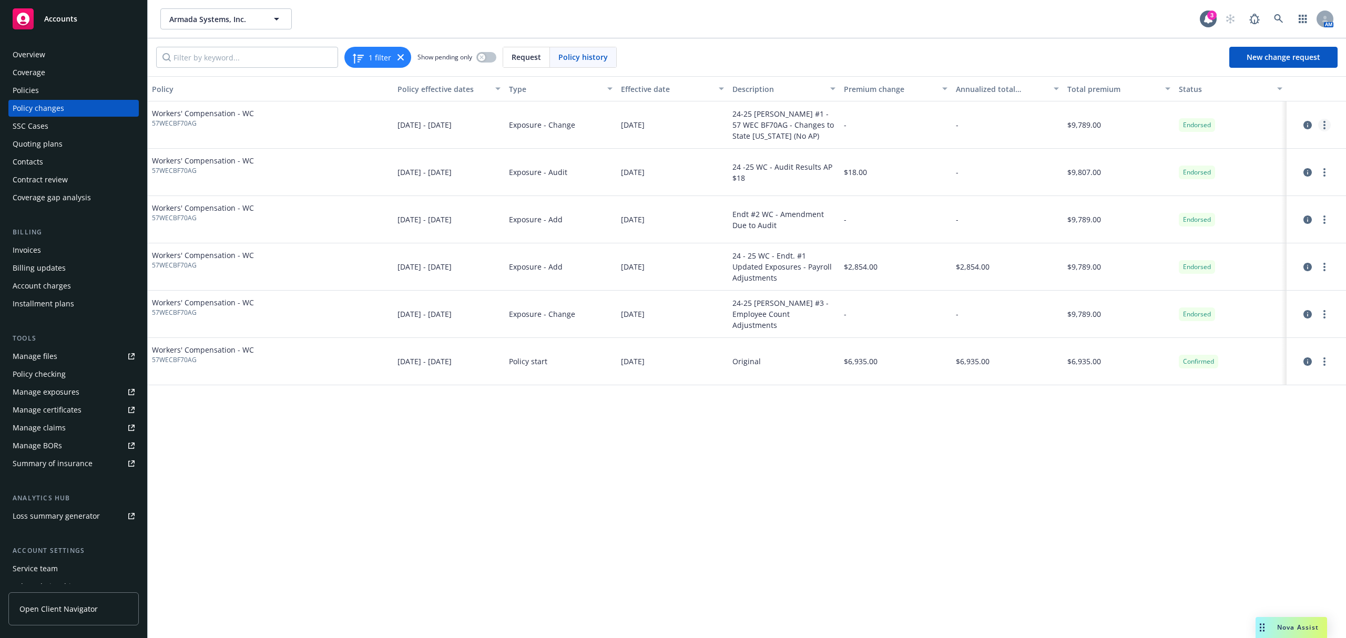
click at [1326, 125] on link "more" at bounding box center [1324, 125] width 13 height 13
click at [764, 116] on div "24-25 [PERSON_NAME] #1 - 57 WEC BF70AG - Changes to State [US_STATE] (No AP)" at bounding box center [783, 124] width 103 height 33
click at [1312, 125] on link "circleInformation" at bounding box center [1307, 125] width 13 height 13
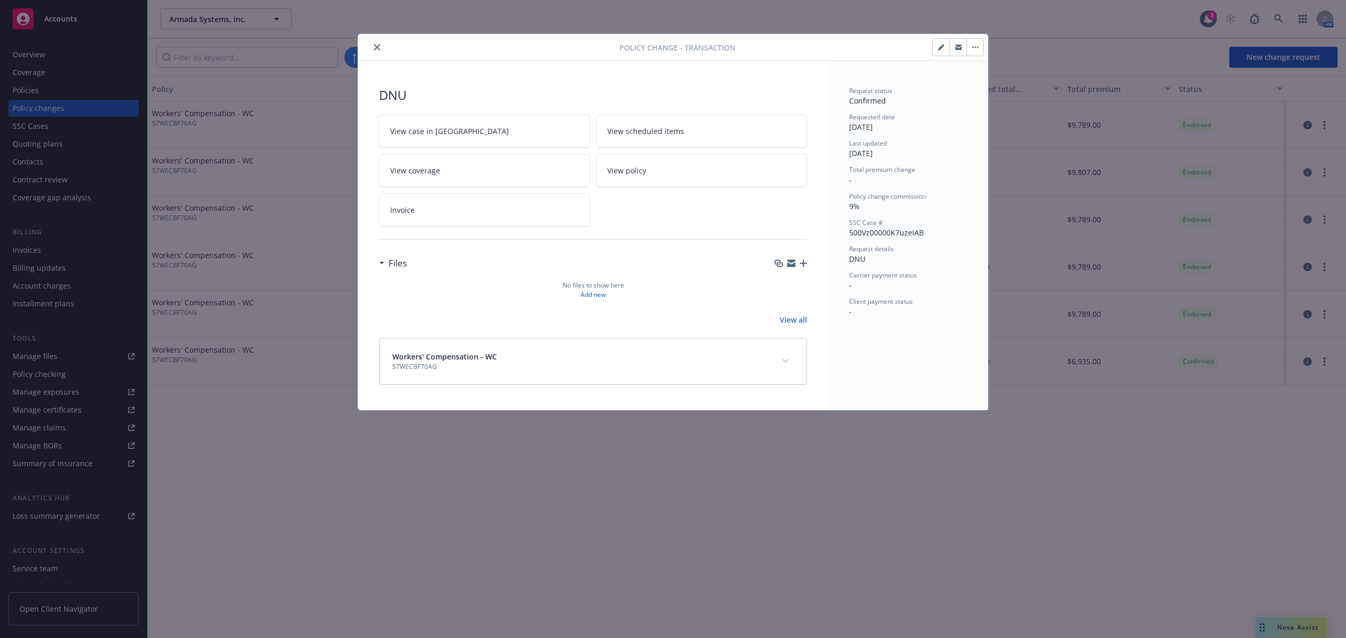
click at [943, 47] on icon "button" at bounding box center [941, 47] width 6 height 6
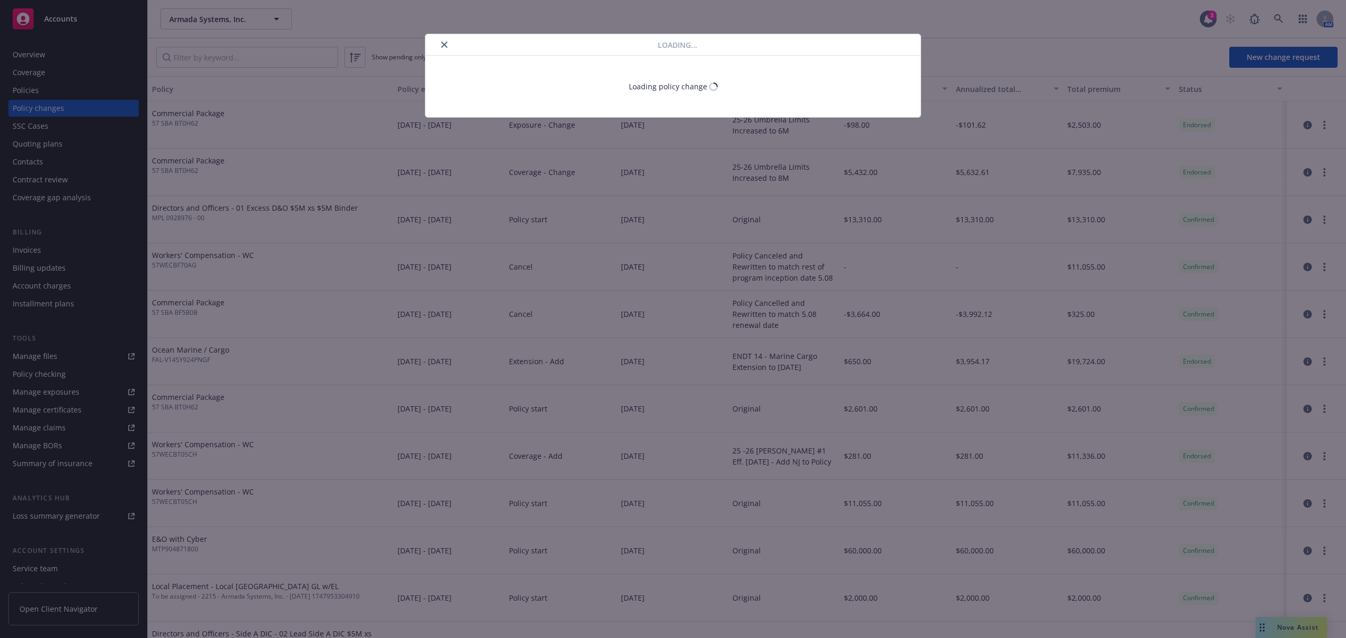
select select "ACCEPTED"
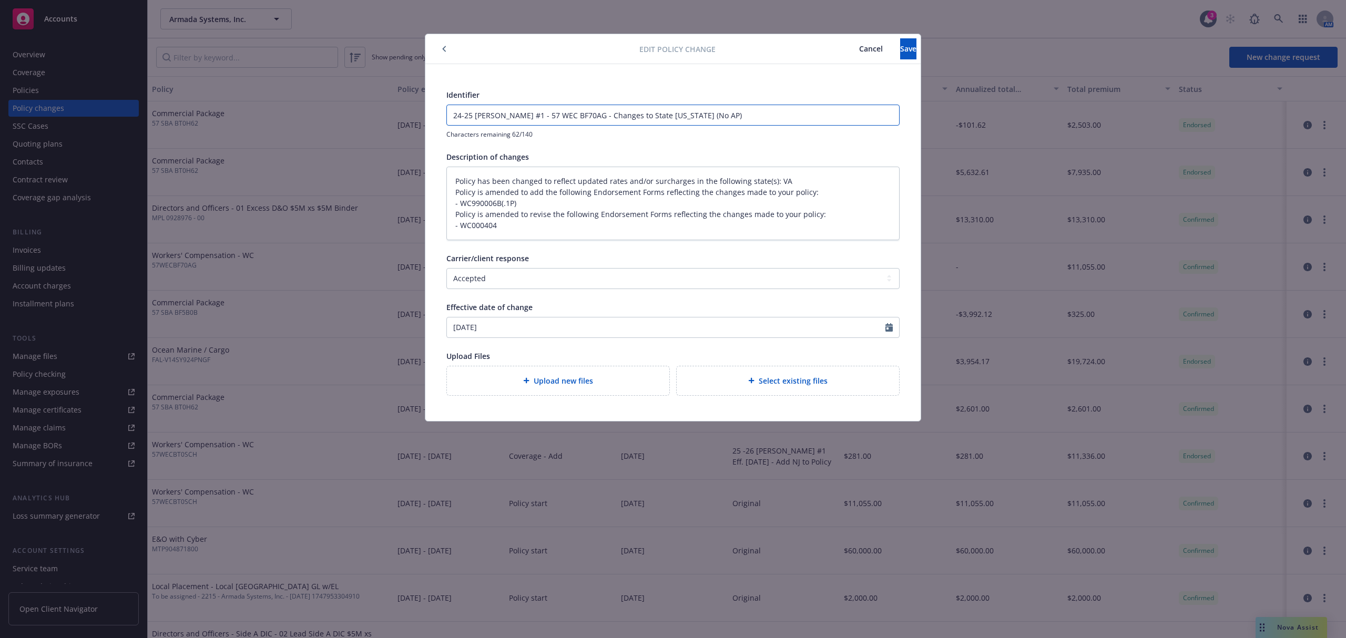
drag, startPoint x: 743, startPoint y: 120, endPoint x: 419, endPoint y: 126, distance: 324.0
click at [419, 126] on div "Edit policy change Cancel Save Identifier 24-25 [PERSON_NAME] #1 - 57 WEC BF70A…" at bounding box center [673, 319] width 1346 height 638
click at [430, 55] on div "Edit policy change Cancel Save" at bounding box center [672, 49] width 495 height 30
click at [446, 49] on icon "button" at bounding box center [444, 49] width 4 height 6
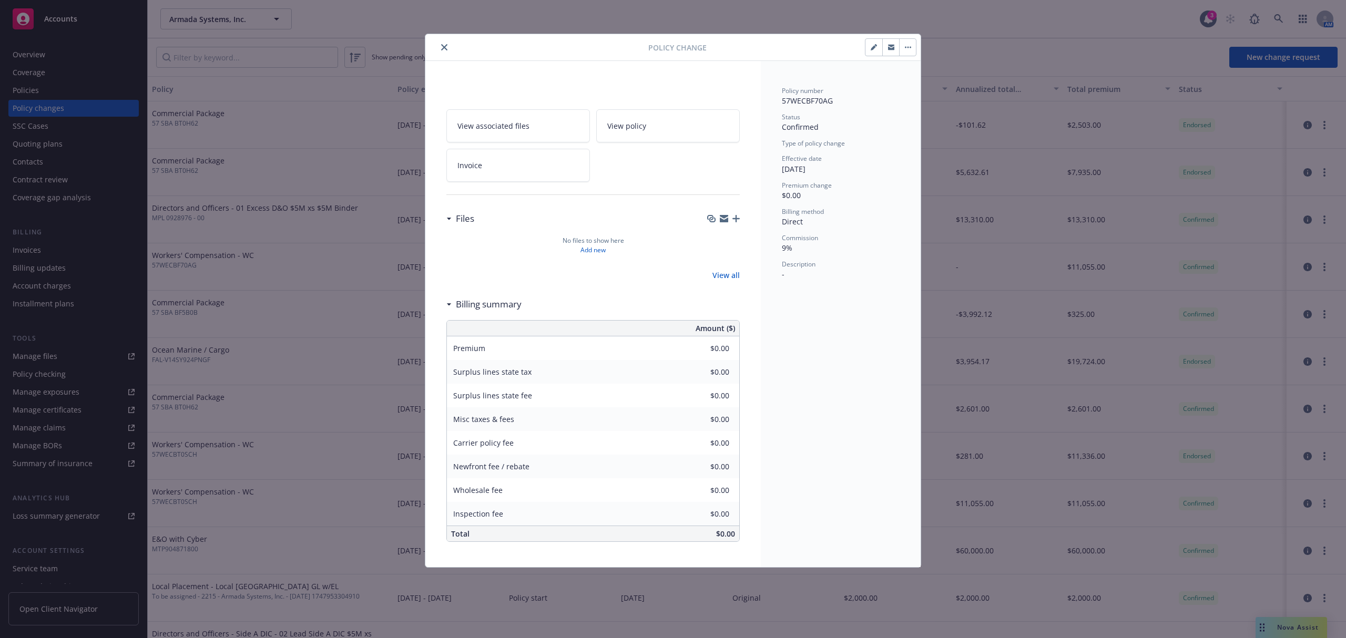
click at [443, 47] on icon "close" at bounding box center [444, 47] width 6 height 6
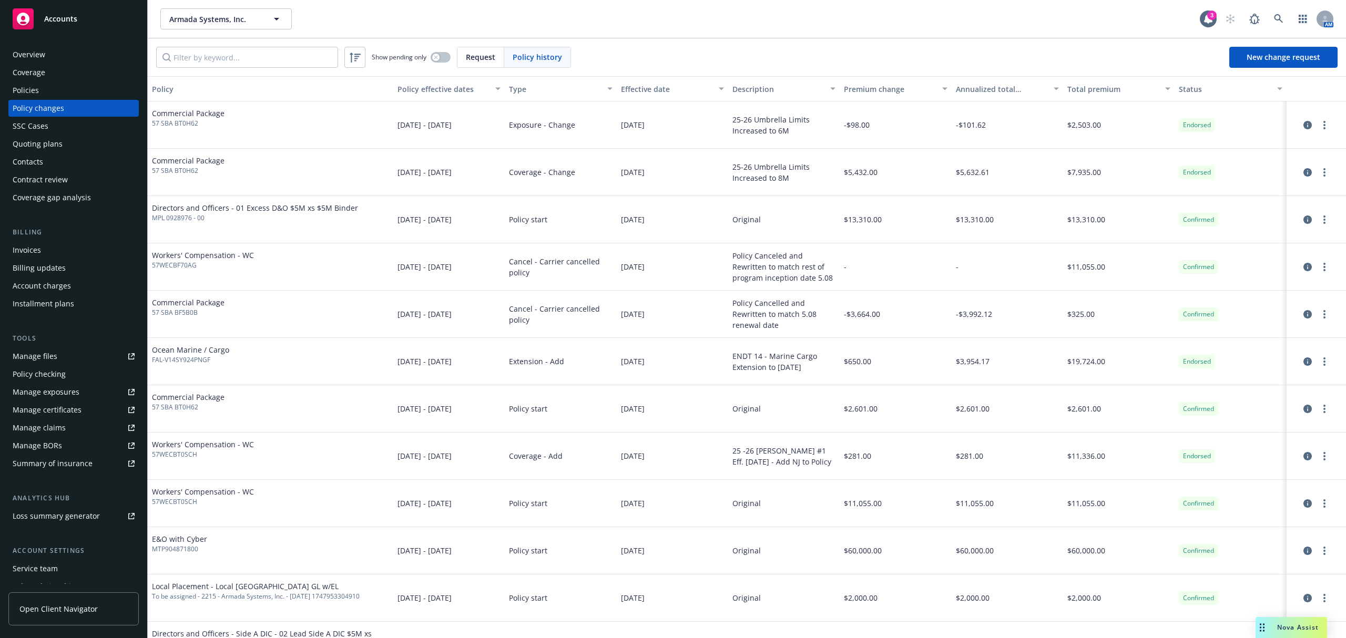
click at [74, 104] on div "Policy changes" at bounding box center [74, 108] width 122 height 17
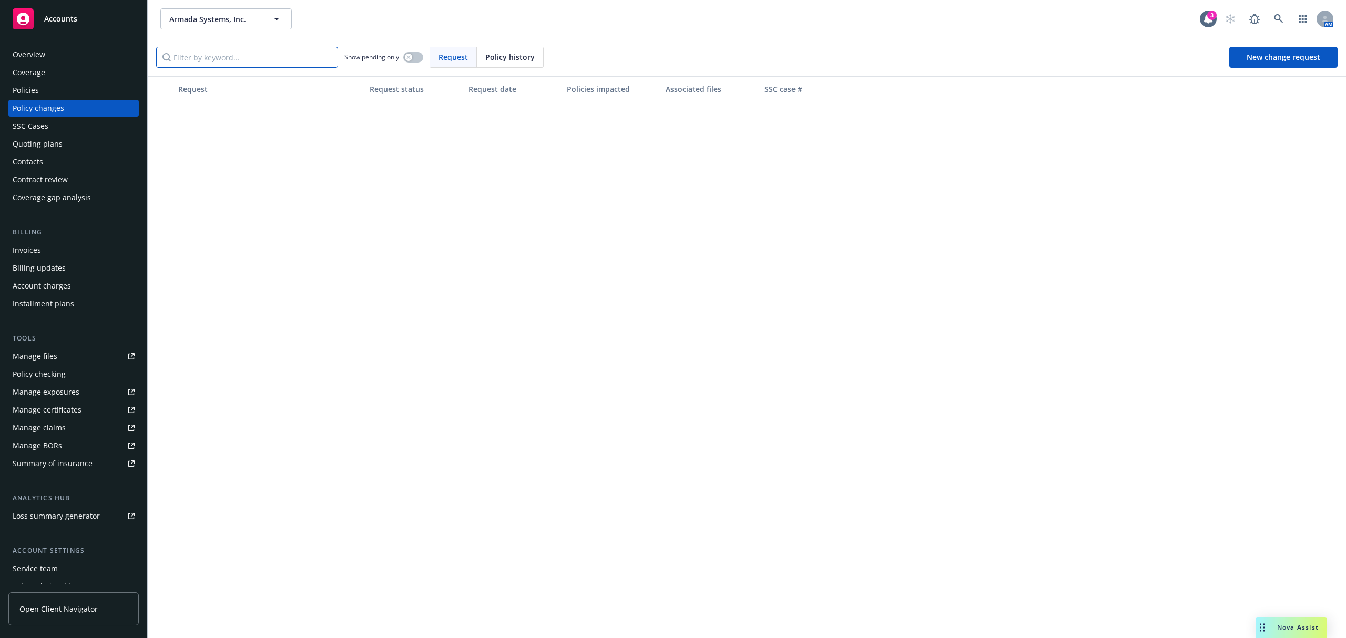
click at [221, 57] on input "Filter by keyword..." at bounding box center [247, 57] width 182 height 21
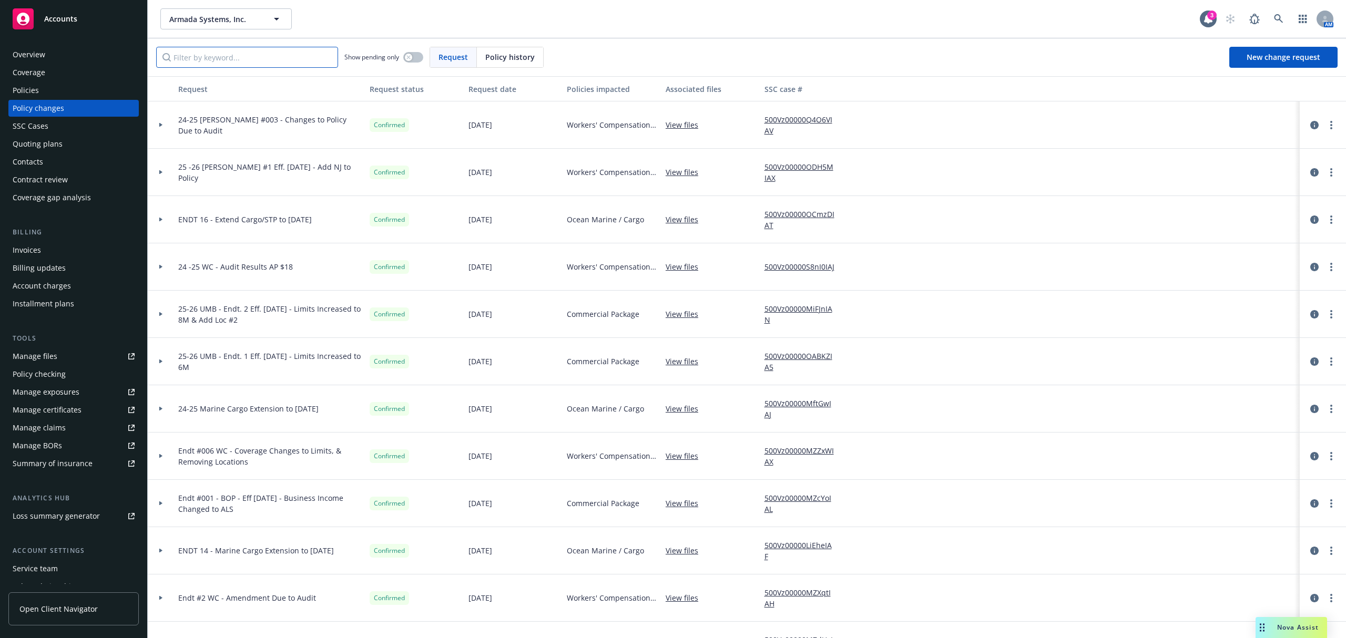
paste input "24-25 [PERSON_NAME] #1 - 57 WEC BF70AG - Changes to State [US_STATE] (No AP)"
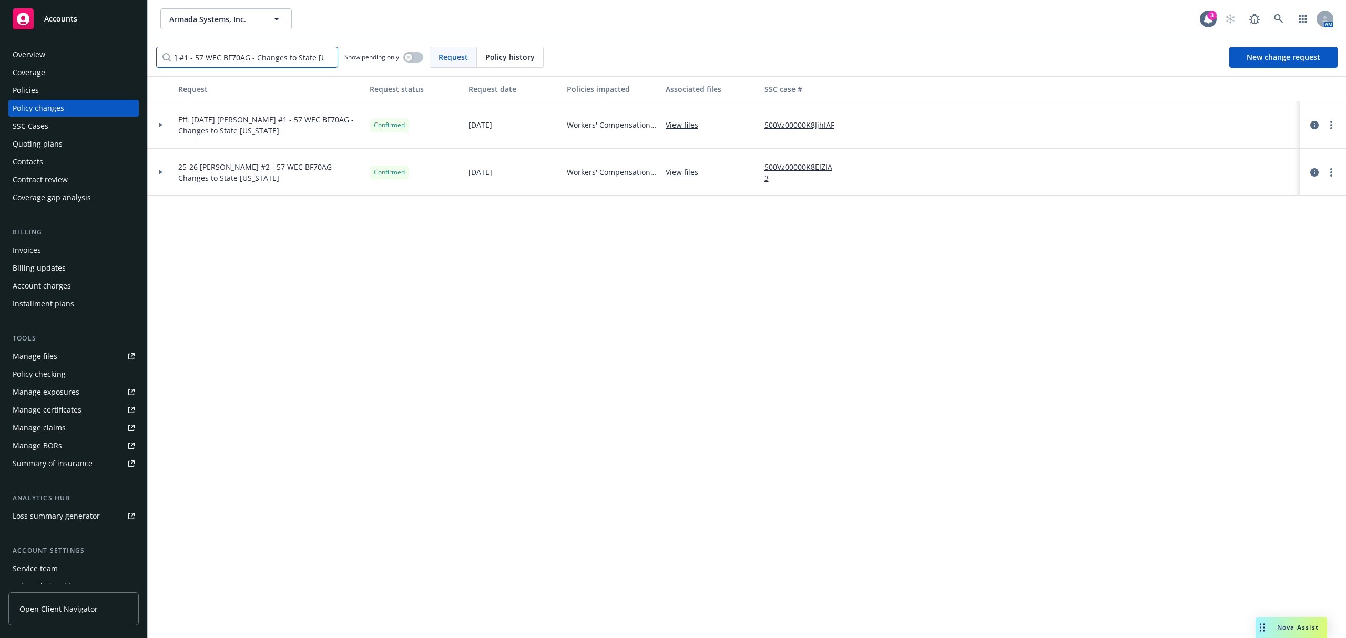
type input "24-25 [PERSON_NAME] #1 - 57 WEC BF70AG - Changes to State [US_STATE] (No AP)"
click at [165, 125] on div at bounding box center [161, 125] width 18 height 4
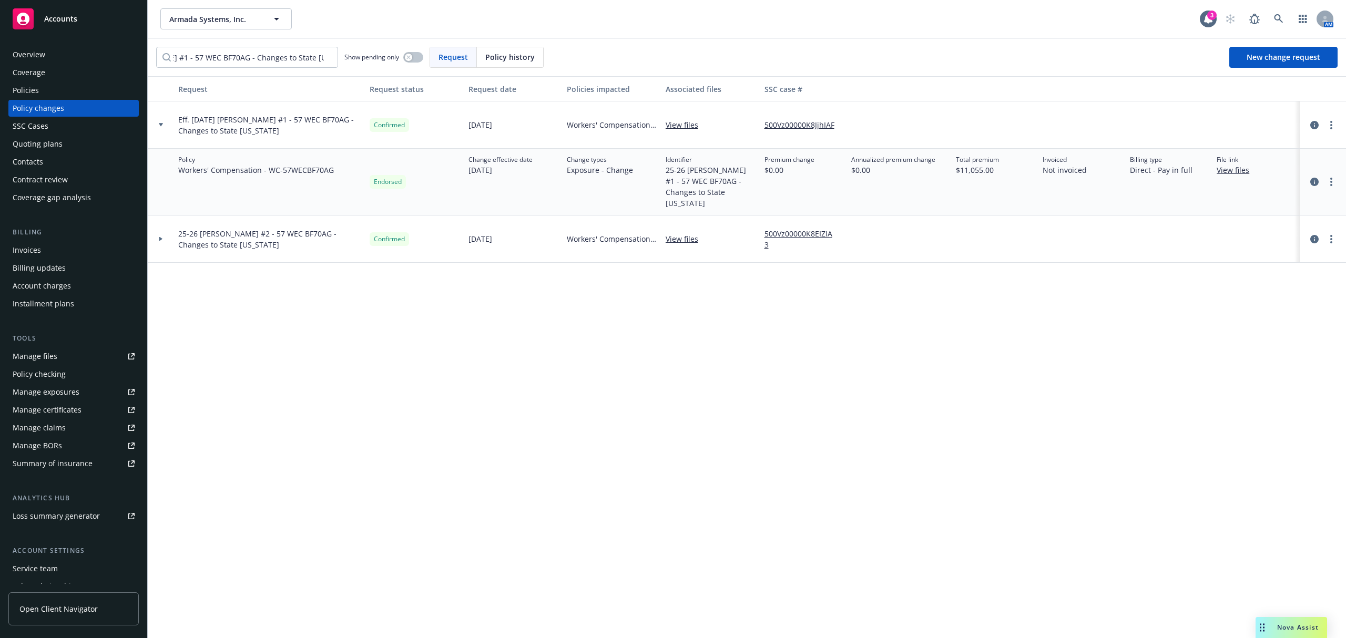
scroll to position [0, 0]
click at [165, 221] on div at bounding box center [161, 239] width 26 height 47
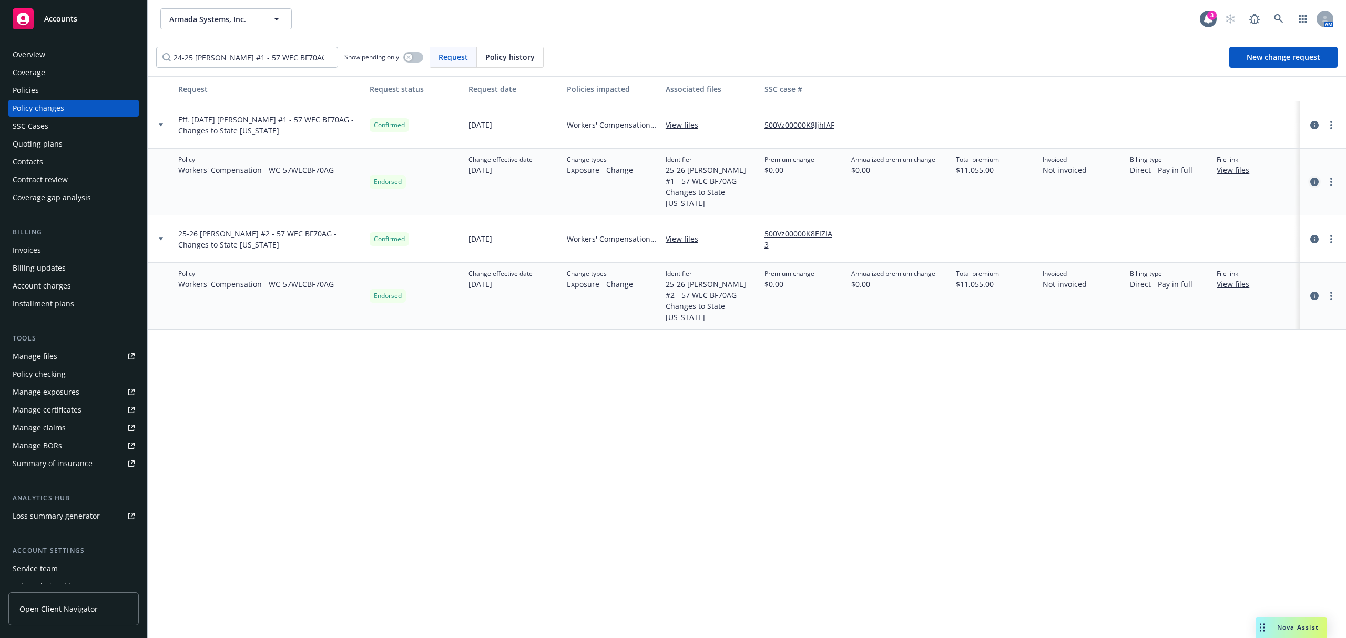
click at [1311, 178] on icon "circleInformation" at bounding box center [1314, 182] width 8 height 8
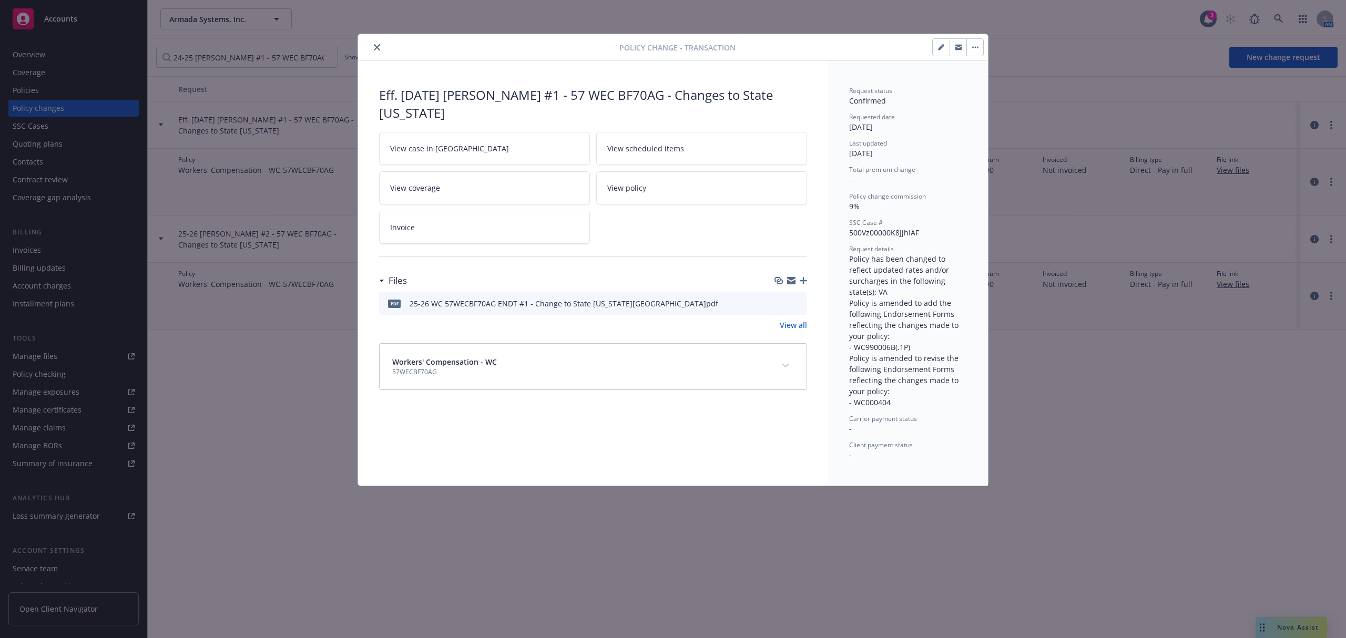
click at [375, 46] on icon "close" at bounding box center [377, 47] width 6 height 6
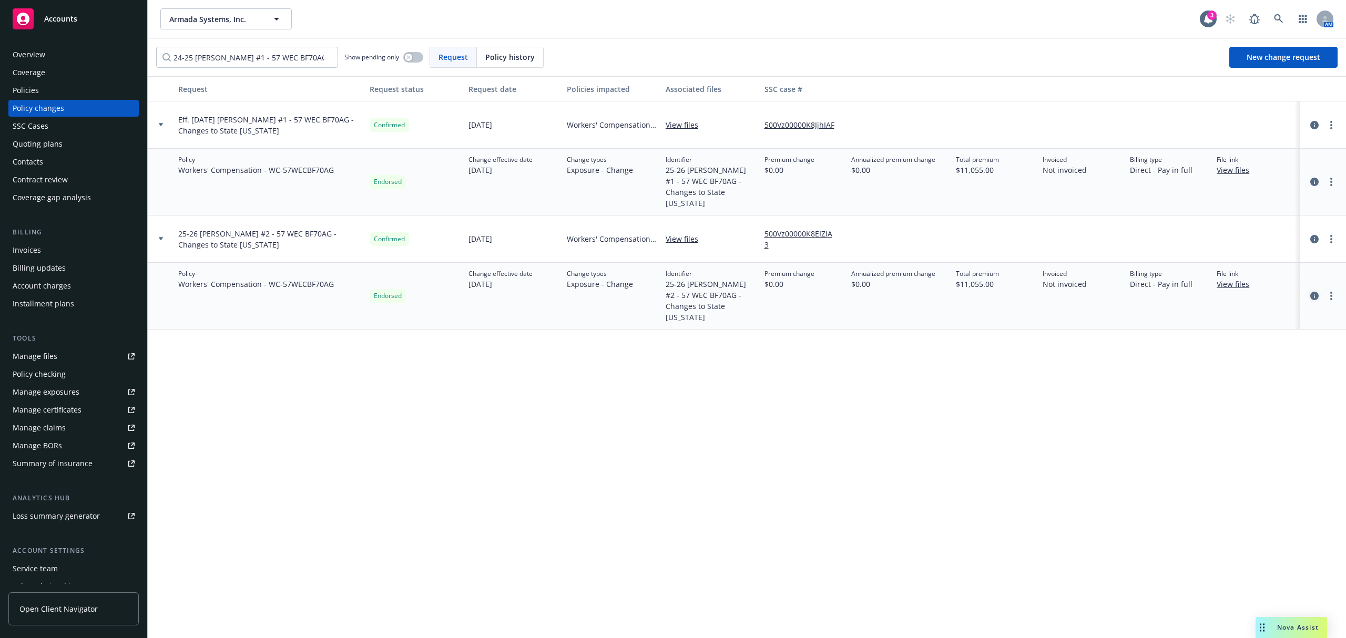
click at [1316, 290] on link "circleInformation" at bounding box center [1314, 296] width 13 height 13
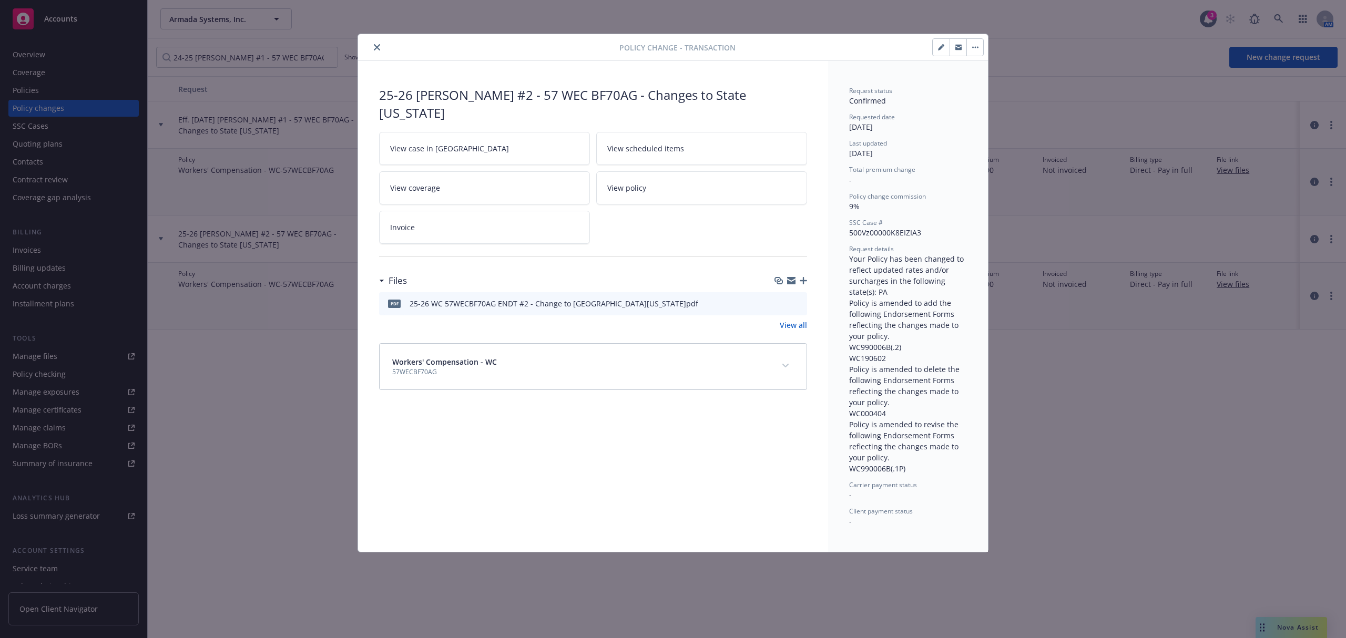
click at [381, 47] on button "close" at bounding box center [377, 47] width 13 height 13
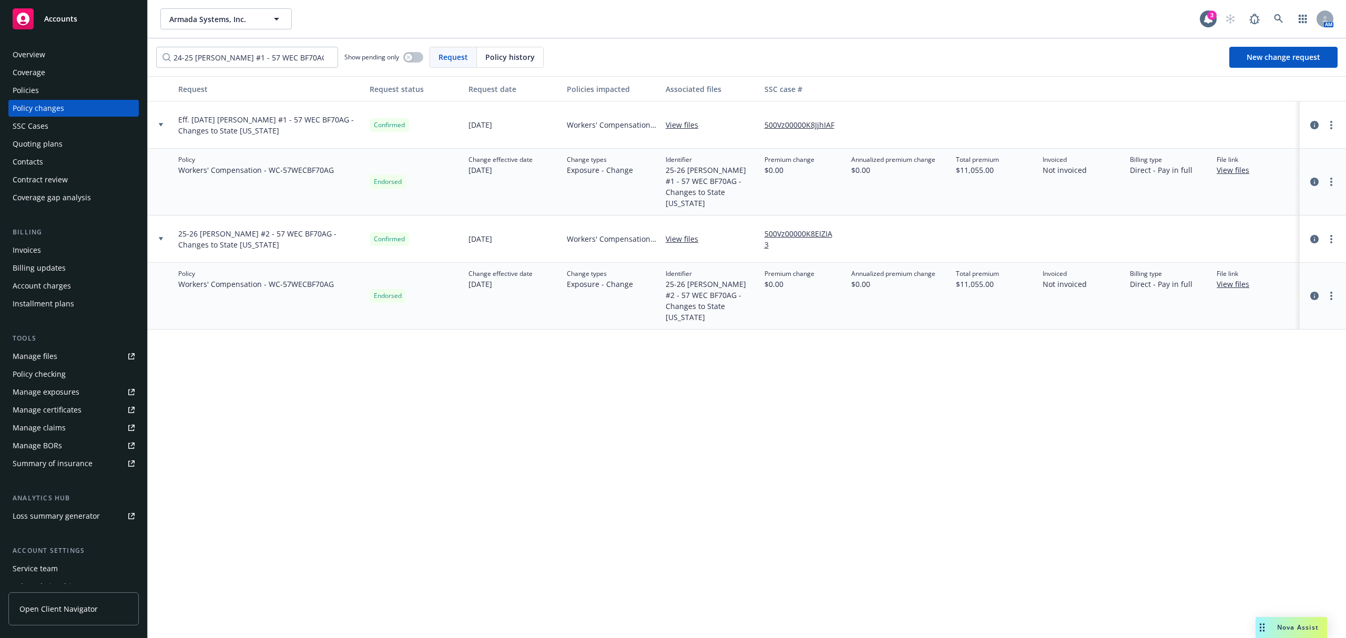
click at [89, 104] on div "Policy changes" at bounding box center [74, 108] width 122 height 17
click at [68, 104] on div "Policy changes" at bounding box center [74, 108] width 122 height 17
click at [45, 102] on div "Policy changes" at bounding box center [39, 108] width 52 height 17
click at [330, 57] on input "24-25 [PERSON_NAME] #1 - 57 WEC BF70AG - Changes to State [US_STATE] (No AP)" at bounding box center [247, 57] width 182 height 21
click at [327, 56] on input "24-25 [PERSON_NAME] #1 - 57 WEC BF70AG - Changes to State [US_STATE] (No AP)" at bounding box center [247, 57] width 182 height 21
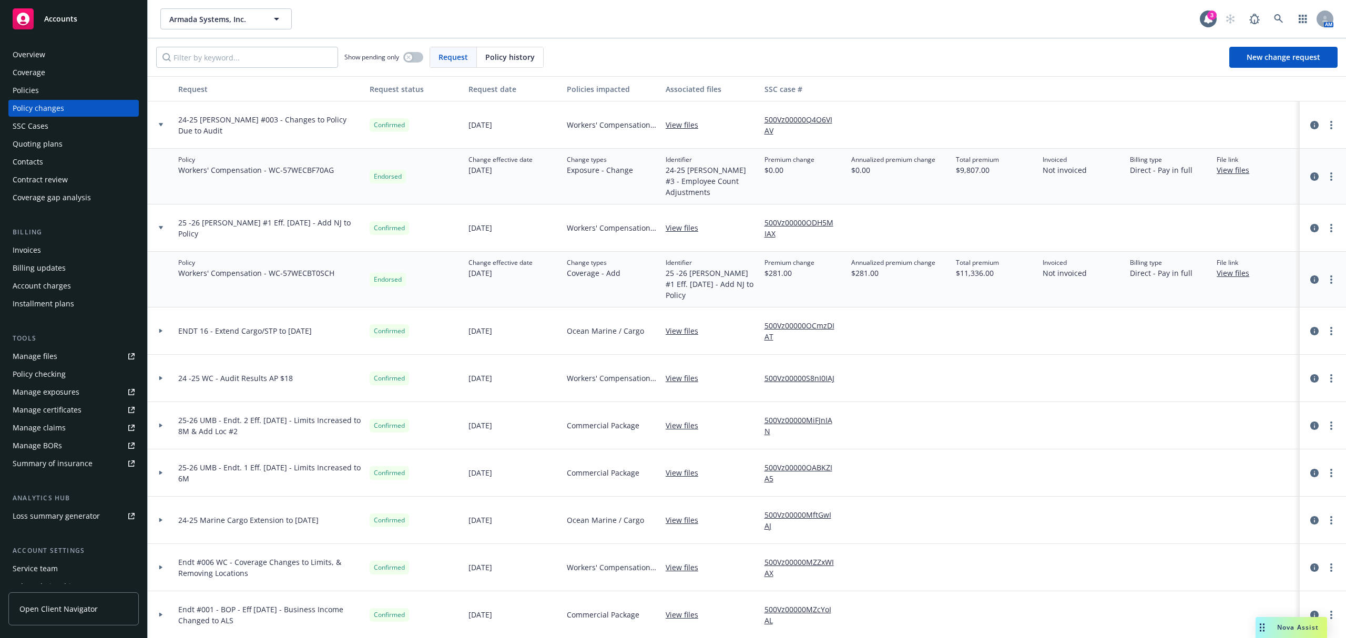
click at [163, 119] on div at bounding box center [161, 124] width 26 height 47
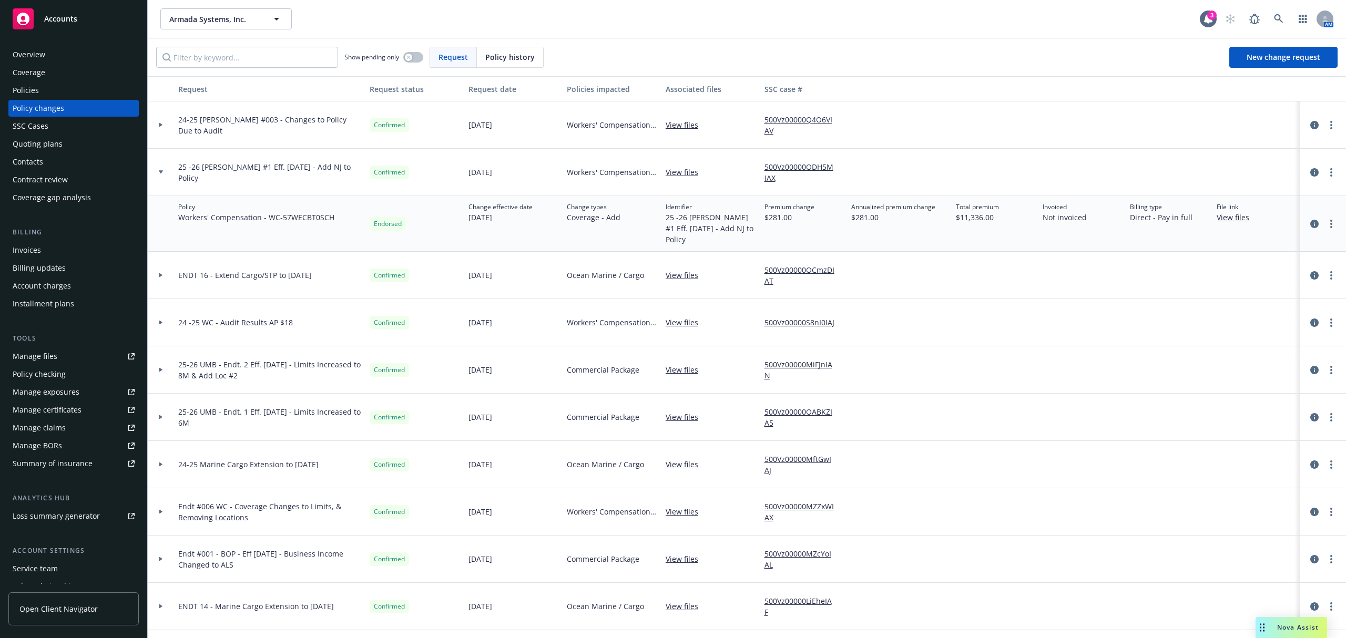
click at [158, 198] on div at bounding box center [161, 224] width 26 height 56
click at [161, 179] on div at bounding box center [161, 172] width 26 height 47
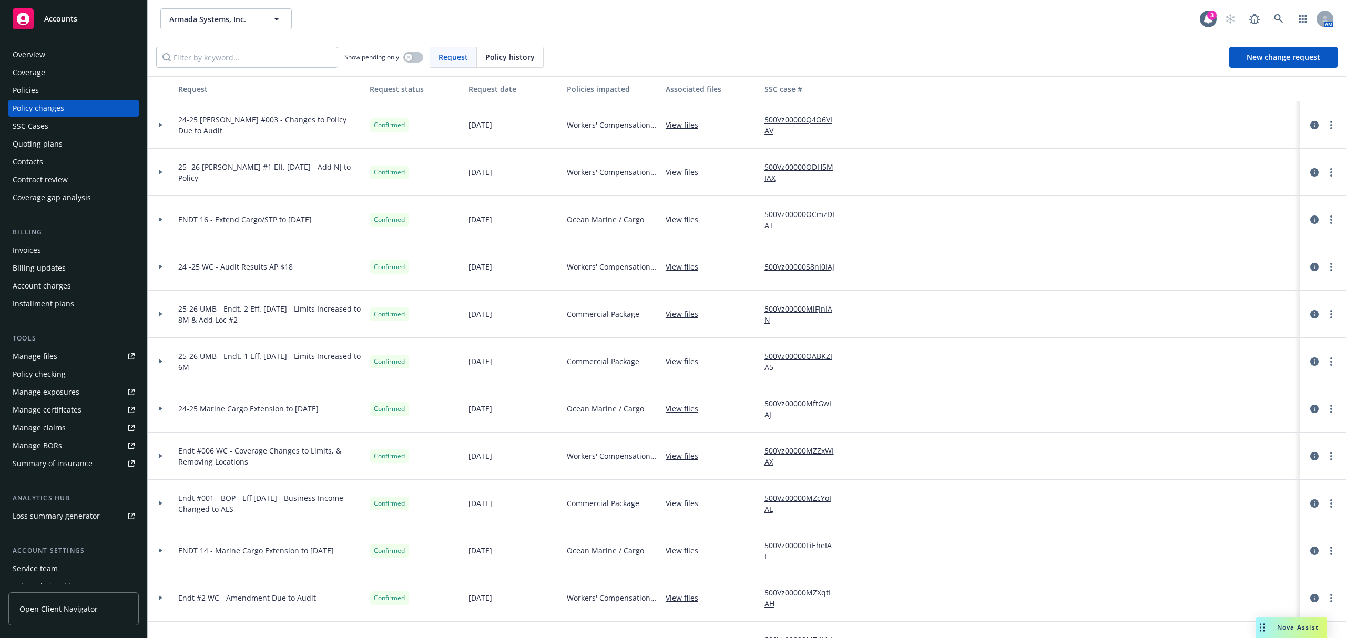
click at [159, 263] on div at bounding box center [161, 266] width 26 height 47
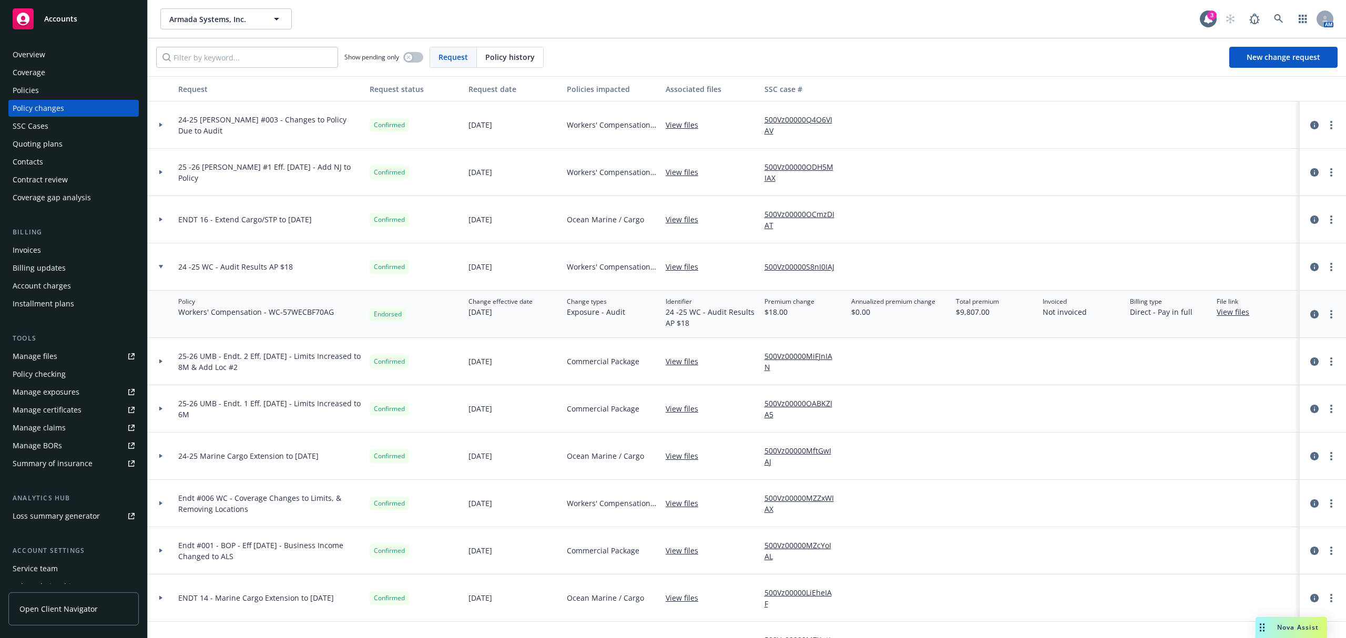
scroll to position [49, 0]
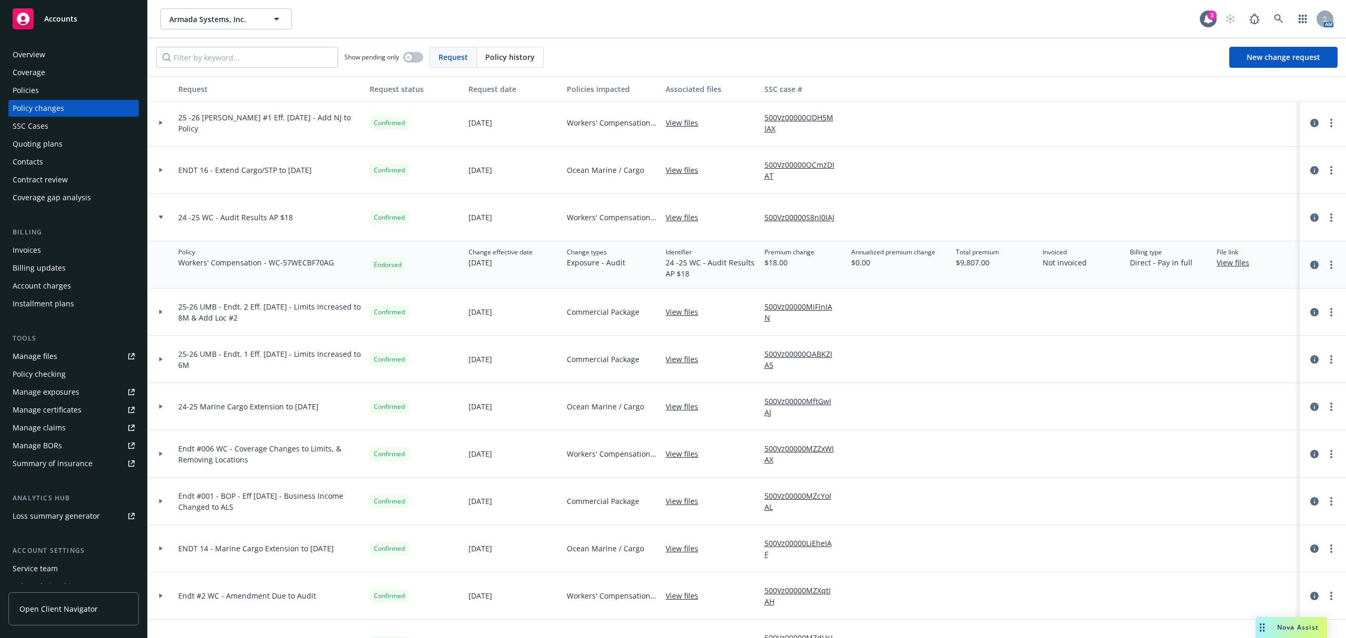
click at [1310, 264] on icon "circleInformation" at bounding box center [1314, 265] width 8 height 8
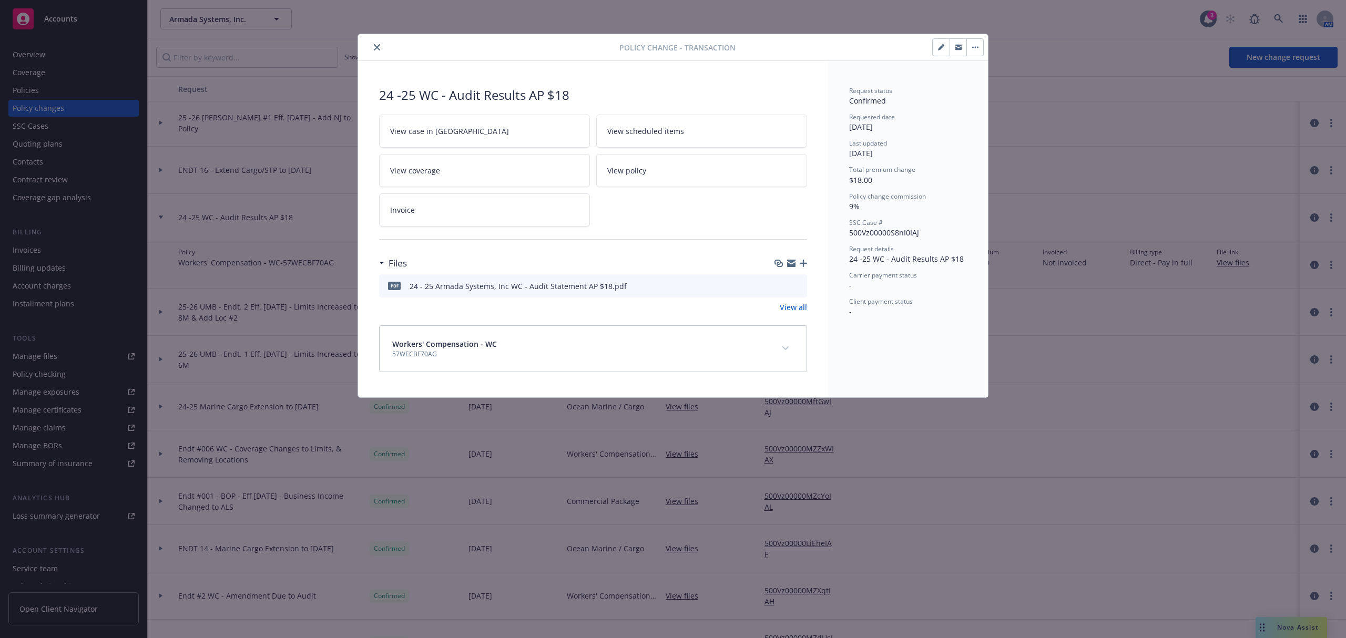
click at [939, 51] on button "button" at bounding box center [941, 47] width 17 height 17
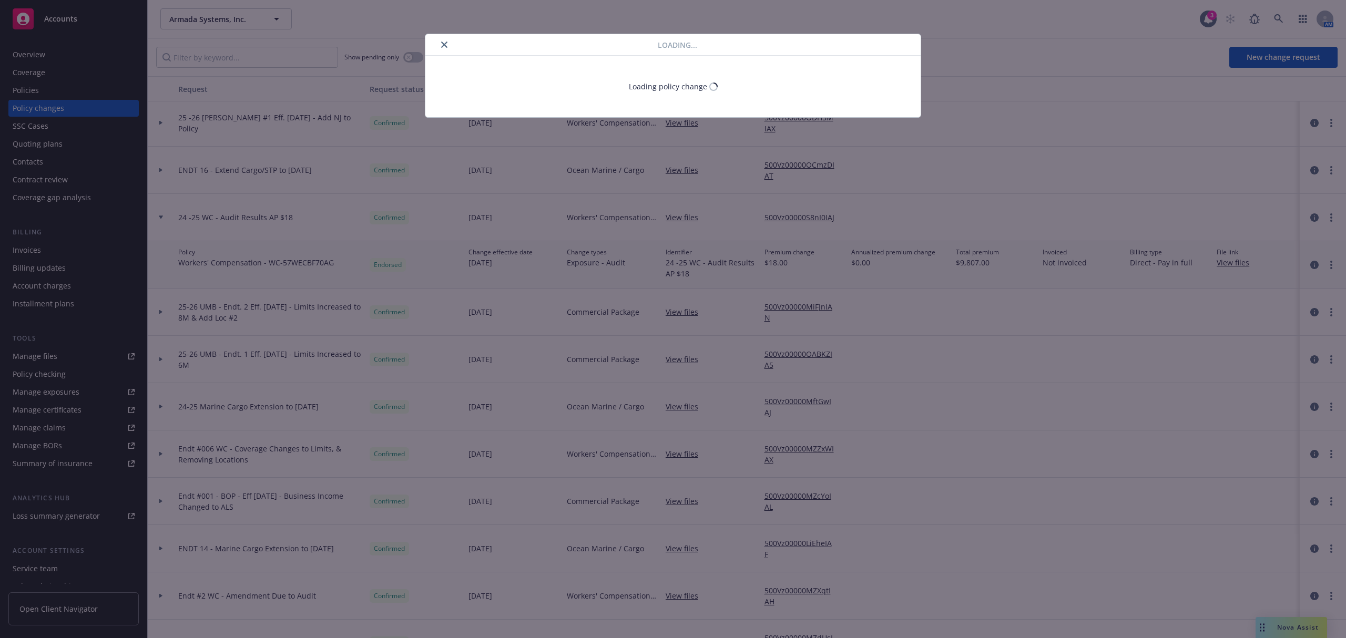
type textarea "x"
select select "ACCEPTED"
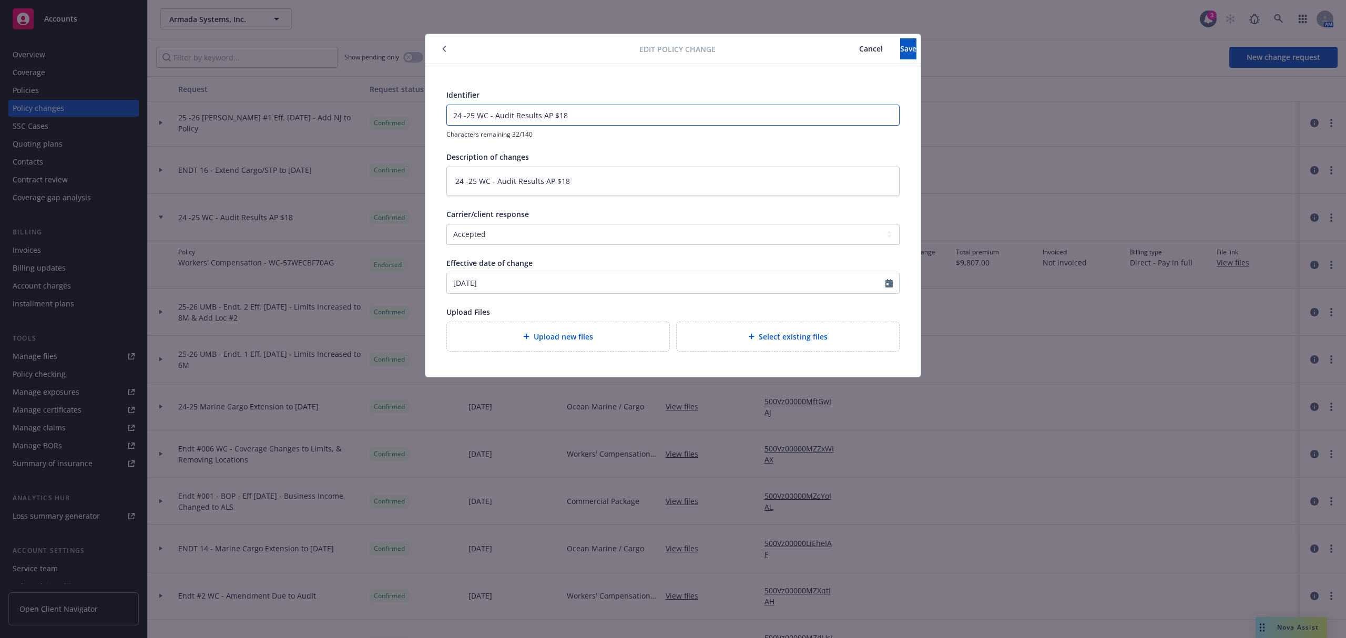
drag, startPoint x: 577, startPoint y: 121, endPoint x: 264, endPoint y: 159, distance: 315.7
click at [264, 159] on div "Edit policy change Cancel Save Identifier 24 -25 WC - Audit Results AP $18 Char…" at bounding box center [673, 319] width 1346 height 638
type textarea "x"
type input "D"
type textarea "x"
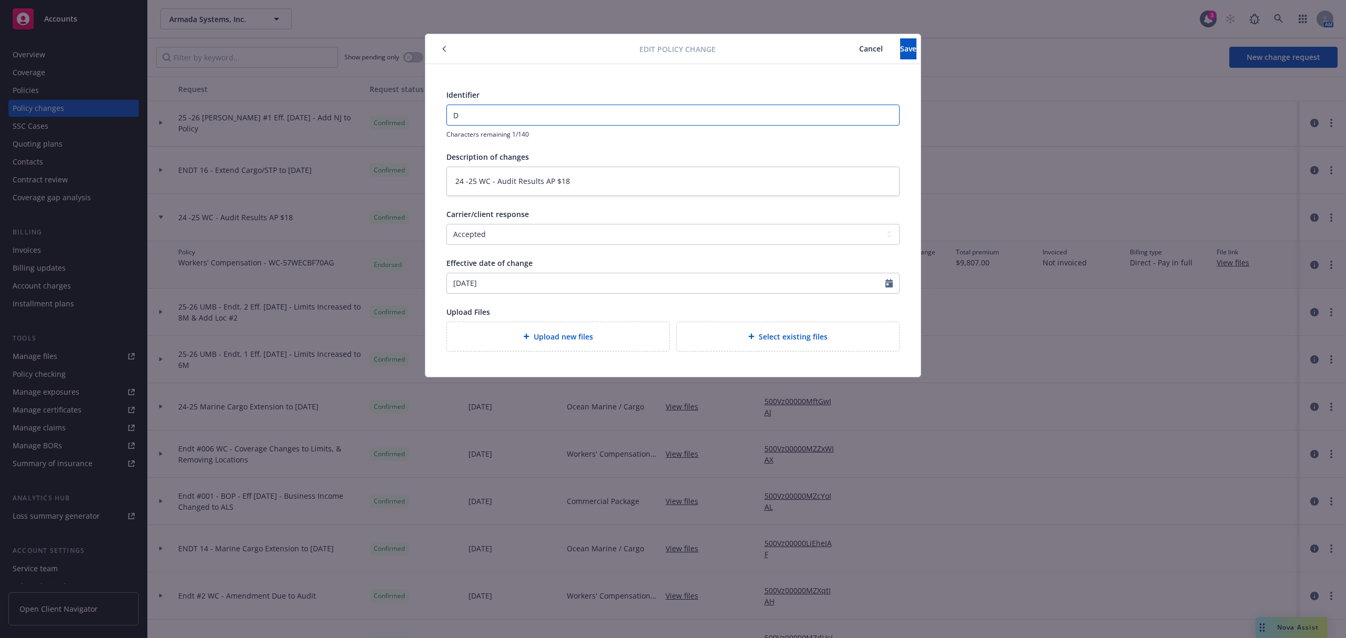
type input "DN"
type textarea "x"
type input "DNU"
drag, startPoint x: 603, startPoint y: 175, endPoint x: 274, endPoint y: 178, distance: 328.1
click at [274, 178] on div "Edit policy change Cancel Save Identifier DNU Characters remaining 3/140 Descri…" at bounding box center [673, 319] width 1346 height 638
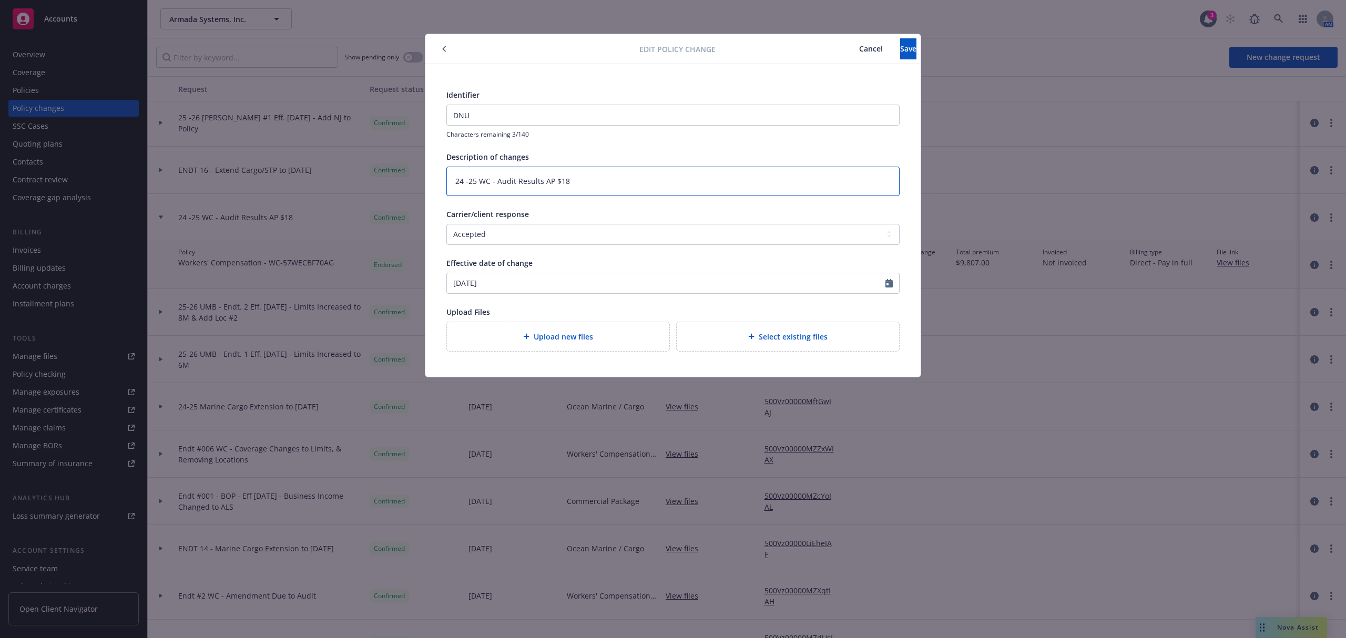
type textarea "x"
type textarea "D"
type textarea "x"
type textarea "DN"
type textarea "x"
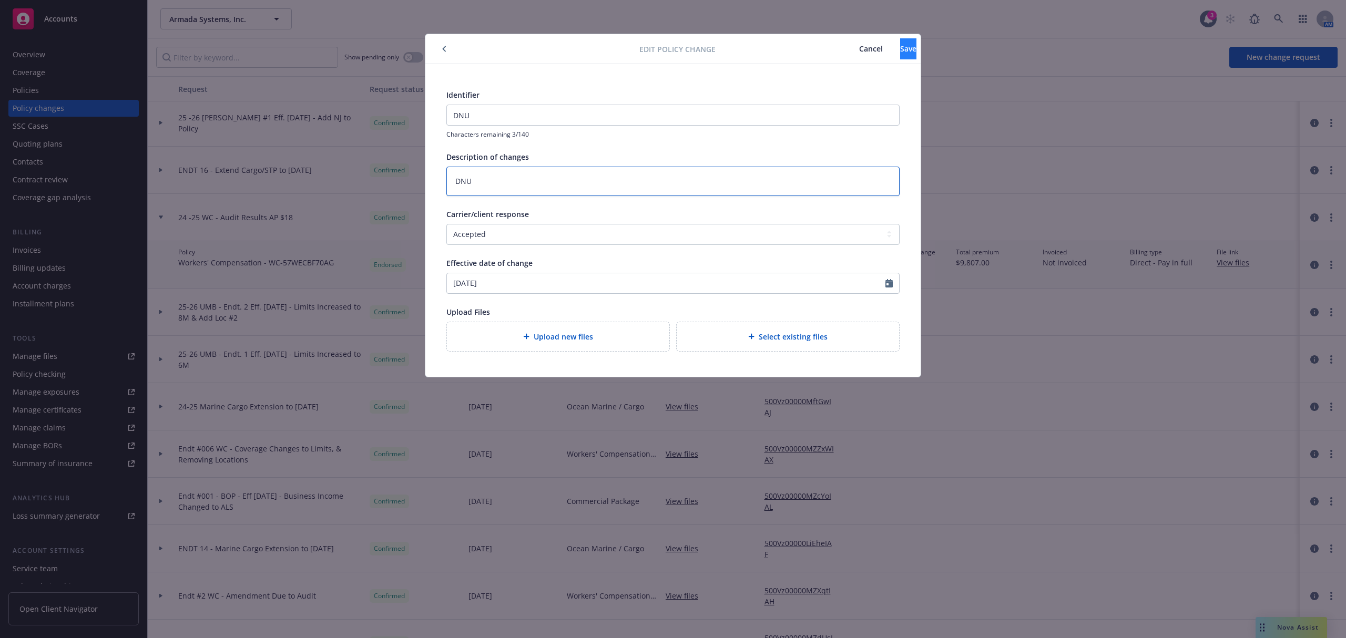
type textarea "DNU"
click at [900, 42] on button "Save" at bounding box center [908, 48] width 16 height 21
type textarea "x"
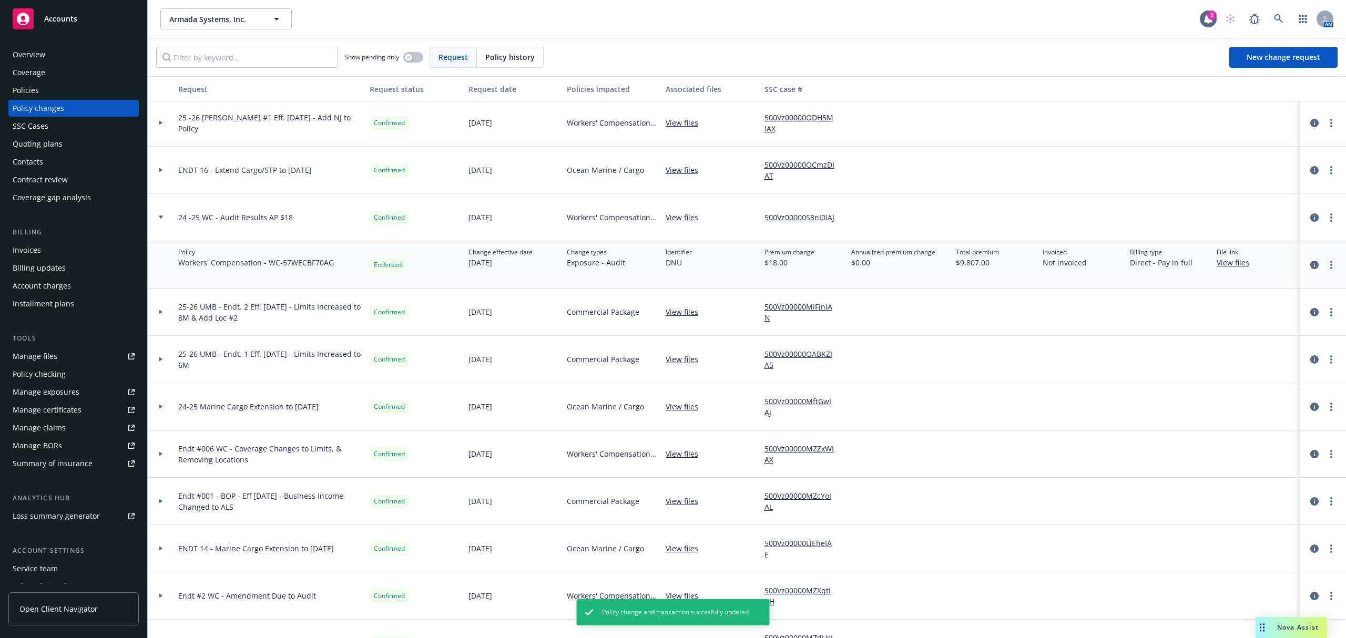
click at [1330, 266] on icon "more" at bounding box center [1331, 265] width 2 height 8
click at [1220, 349] on link "Edit billing info" at bounding box center [1236, 349] width 180 height 21
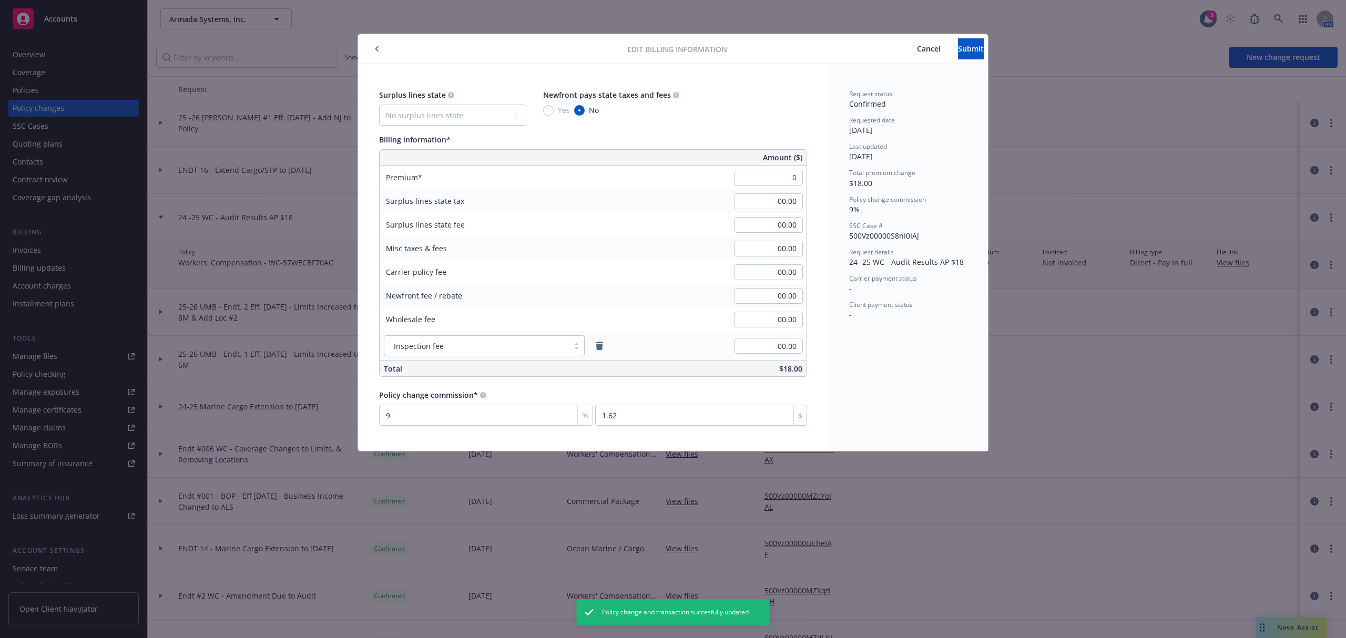
type input "00.00"
type input "0"
click at [758, 134] on div "Billing information*" at bounding box center [593, 139] width 428 height 11
click at [958, 45] on span "Submit" at bounding box center [971, 49] width 26 height 10
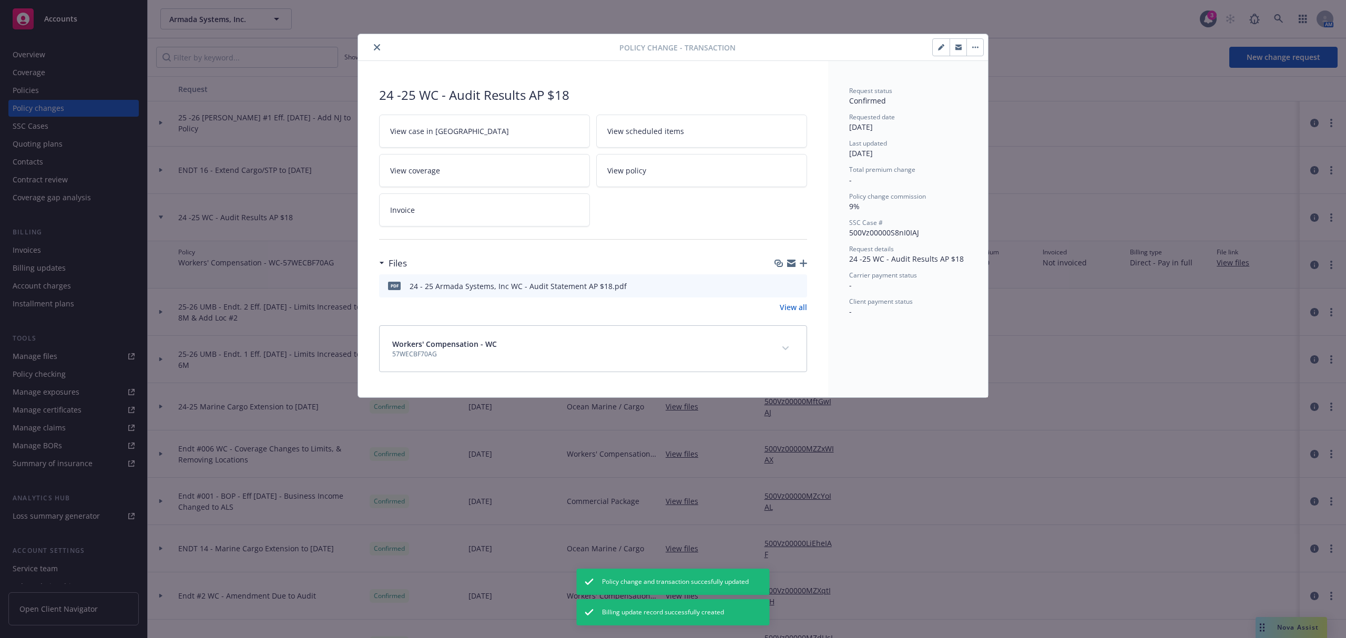
click at [378, 45] on icon "close" at bounding box center [377, 47] width 6 height 6
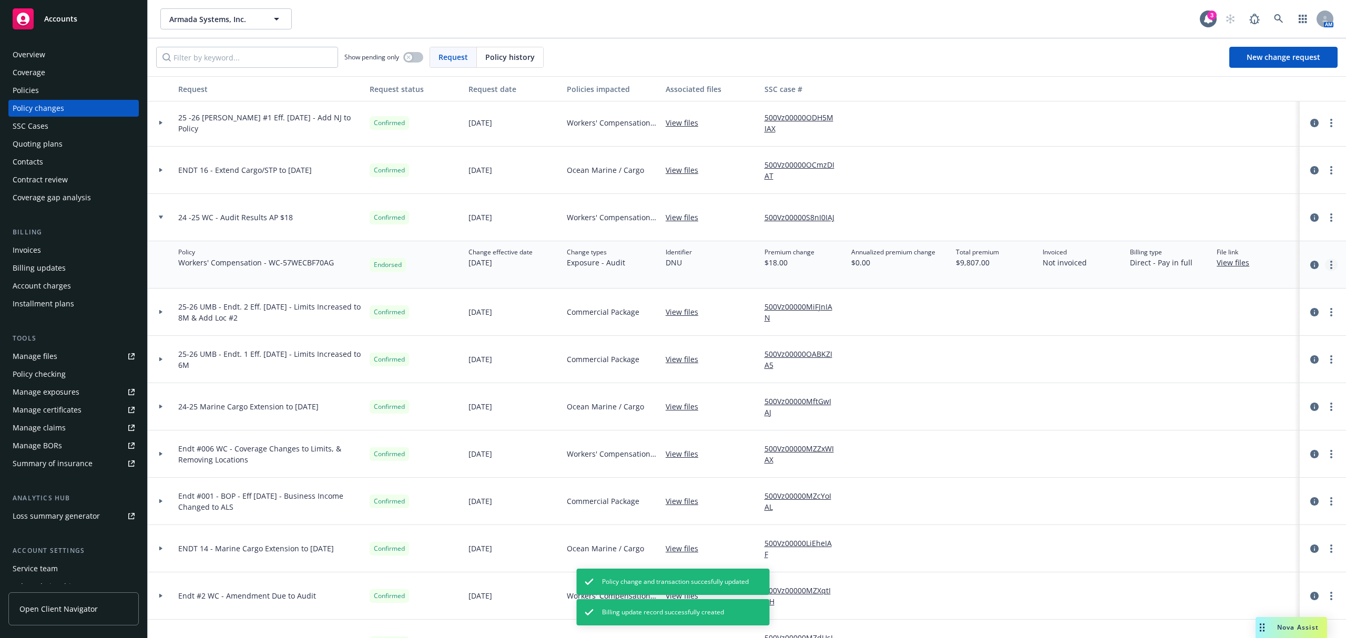
click at [1326, 263] on link "more" at bounding box center [1331, 265] width 13 height 13
click at [1196, 348] on link "Edit billing info" at bounding box center [1236, 349] width 180 height 21
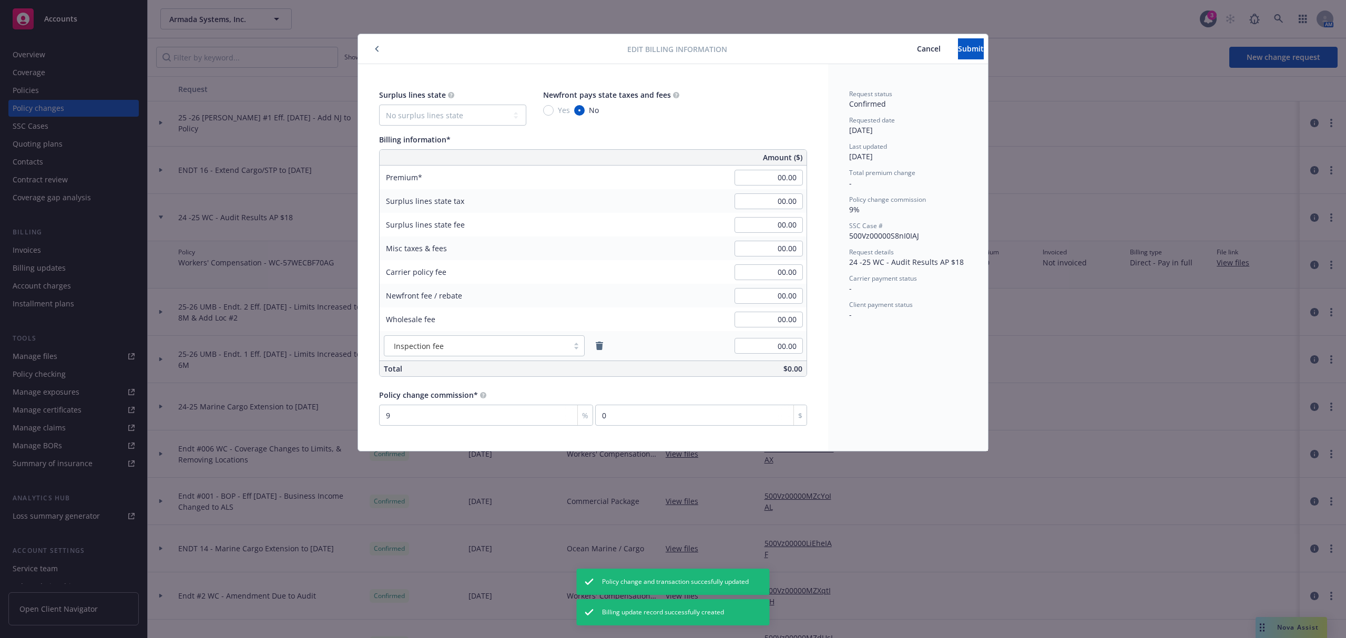
click at [917, 53] on span "Cancel" at bounding box center [929, 49] width 24 height 10
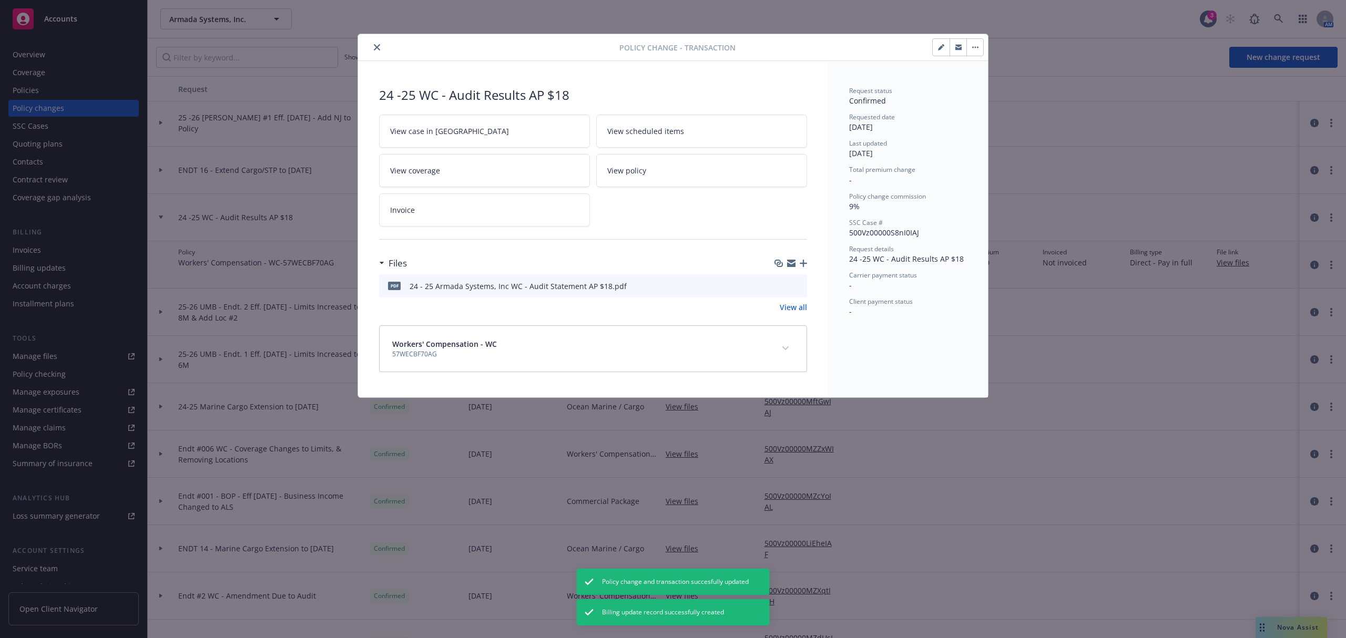
click at [939, 44] on icon "button" at bounding box center [941, 47] width 6 height 6
type textarea "x"
select select "ACCEPTED"
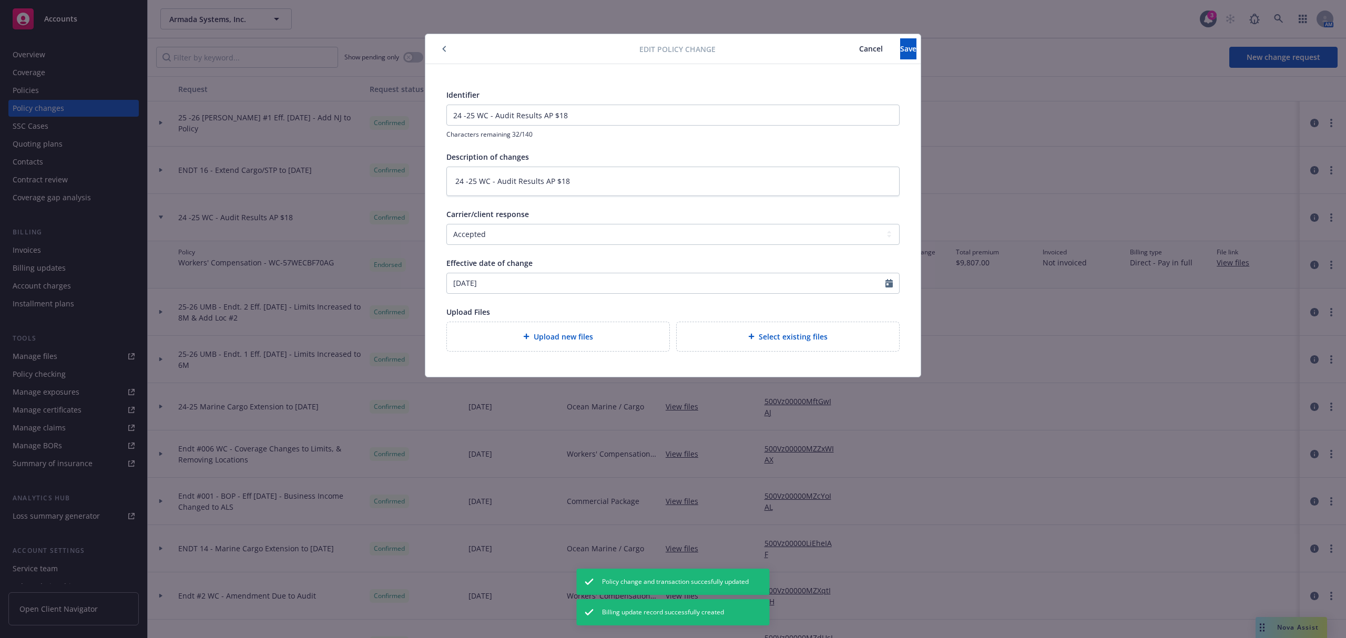
type textarea "x"
type input "DNU"
type textarea "DNU"
type textarea "x"
click at [477, 240] on select "Select a carrier response Accepted Accepted with revision No endorsement needed…" at bounding box center [672, 234] width 453 height 21
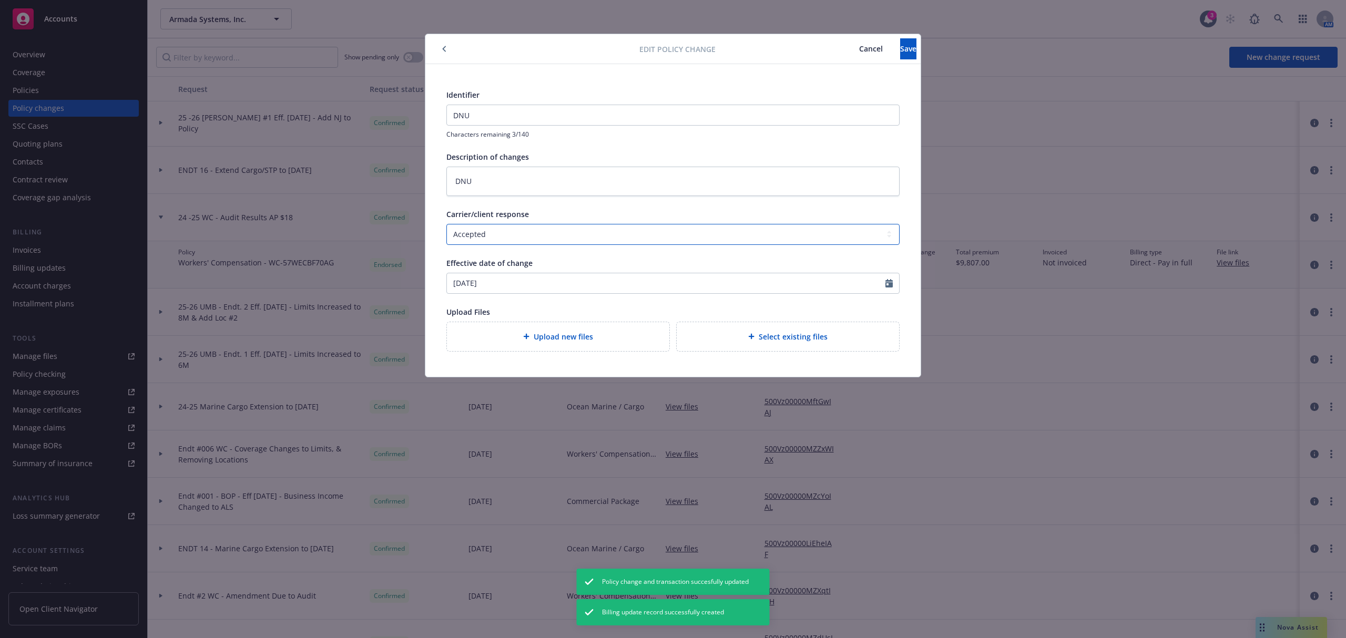
select select "NO_ENDORSEMENT_NEEDED"
click at [446, 224] on select "Select a carrier response Accepted Accepted with revision No endorsement needed…" at bounding box center [672, 234] width 453 height 21
click at [900, 51] on button "Save" at bounding box center [908, 48] width 16 height 21
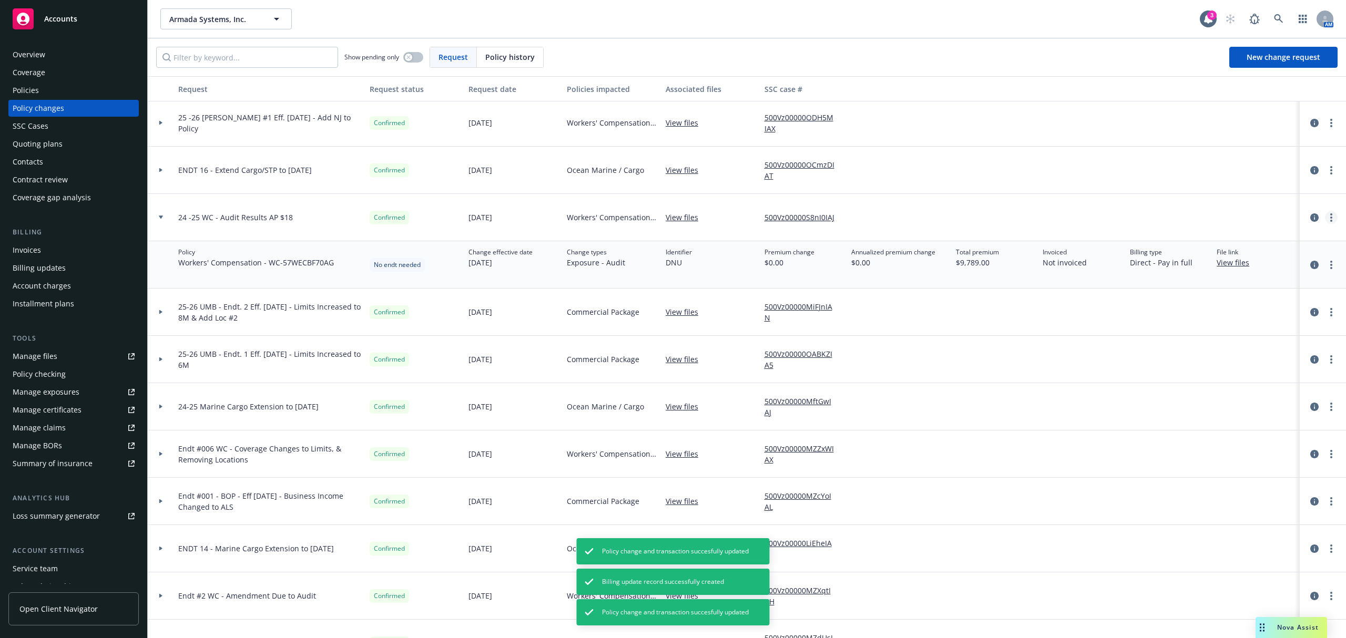
click at [1325, 221] on link "more" at bounding box center [1331, 217] width 13 height 13
click at [1237, 253] on link "Edit request summary" at bounding box center [1236, 259] width 180 height 21
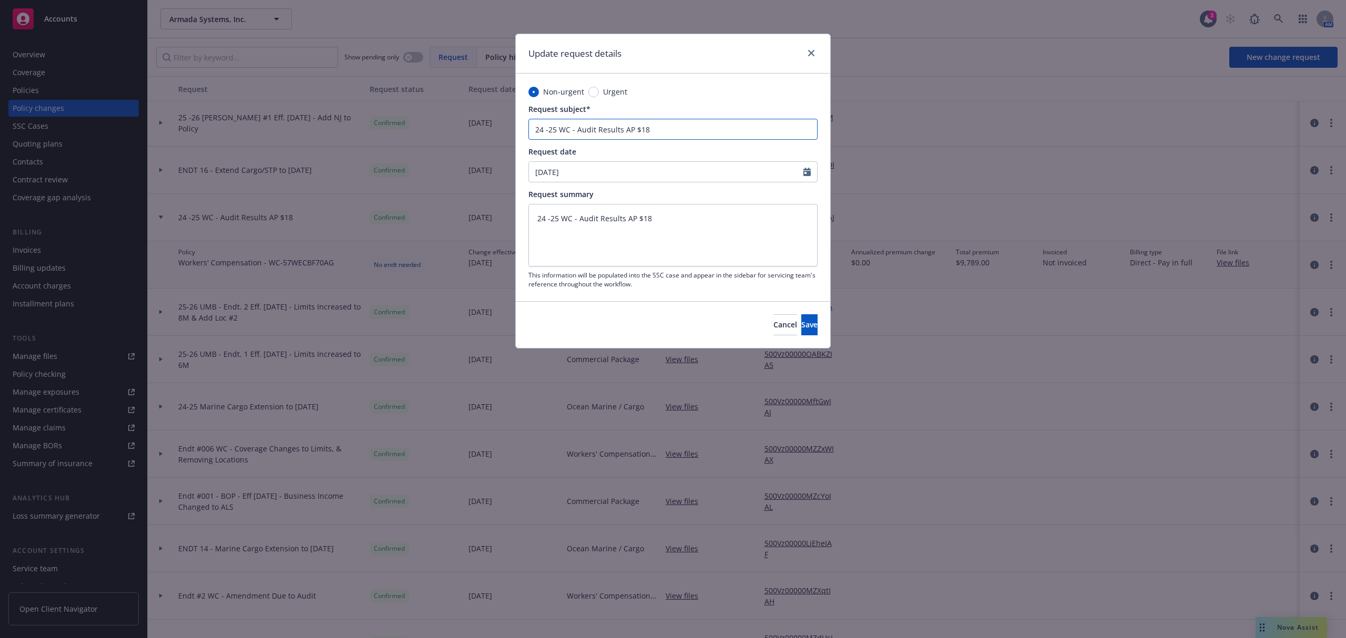
drag, startPoint x: 678, startPoint y: 137, endPoint x: 428, endPoint y: 135, distance: 250.3
click at [428, 135] on div "Update request details Non-urgent Urgent Request subject* 24 -25 WC - Audit Res…" at bounding box center [673, 319] width 1346 height 638
type textarea "x"
type input "D"
type textarea "x"
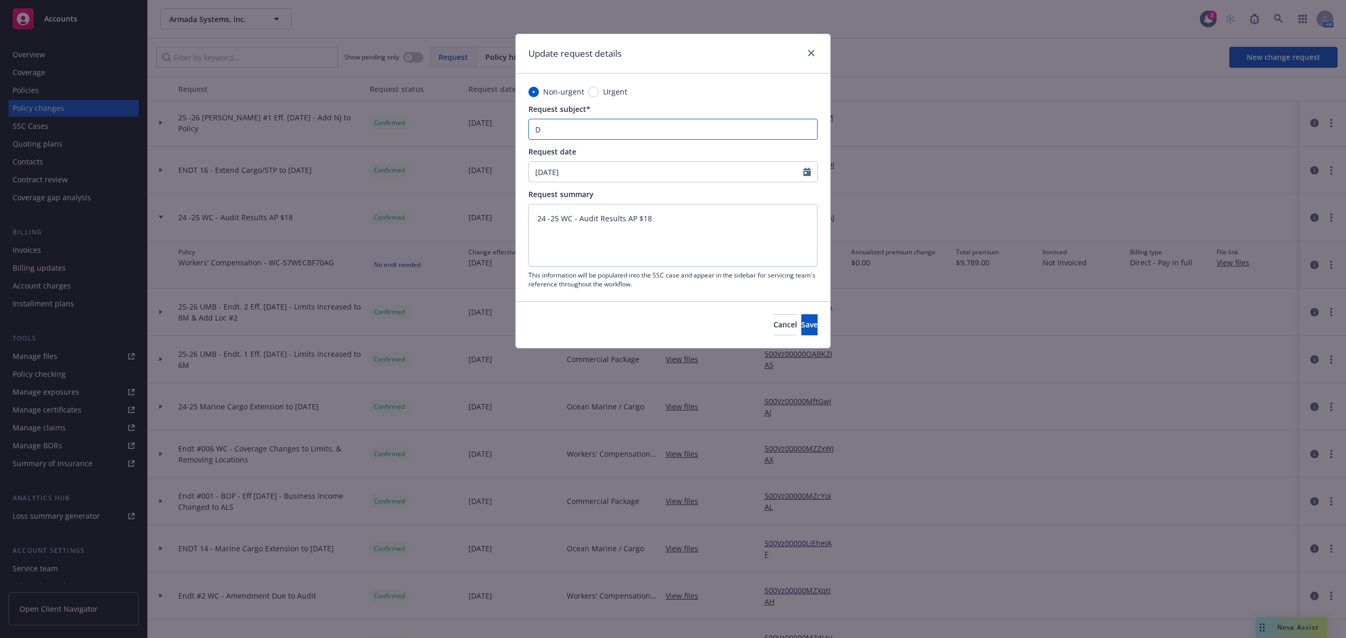
type input "DN"
type textarea "x"
type input "DNU"
drag, startPoint x: 697, startPoint y: 224, endPoint x: 356, endPoint y: 223, distance: 340.7
click at [356, 223] on div "Update request details Non-urgent Urgent Request subject* DNU Request date [DAT…" at bounding box center [673, 319] width 1346 height 638
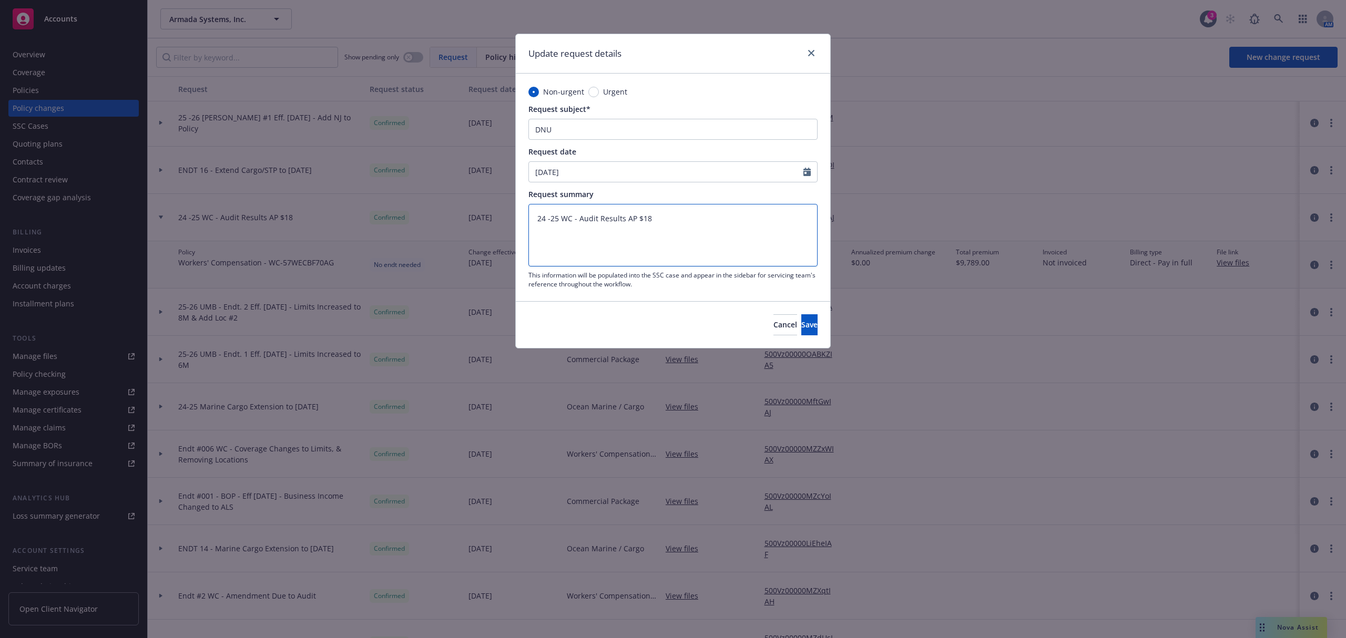
type textarea "x"
type textarea "D"
type textarea "x"
type textarea "DN"
type textarea "x"
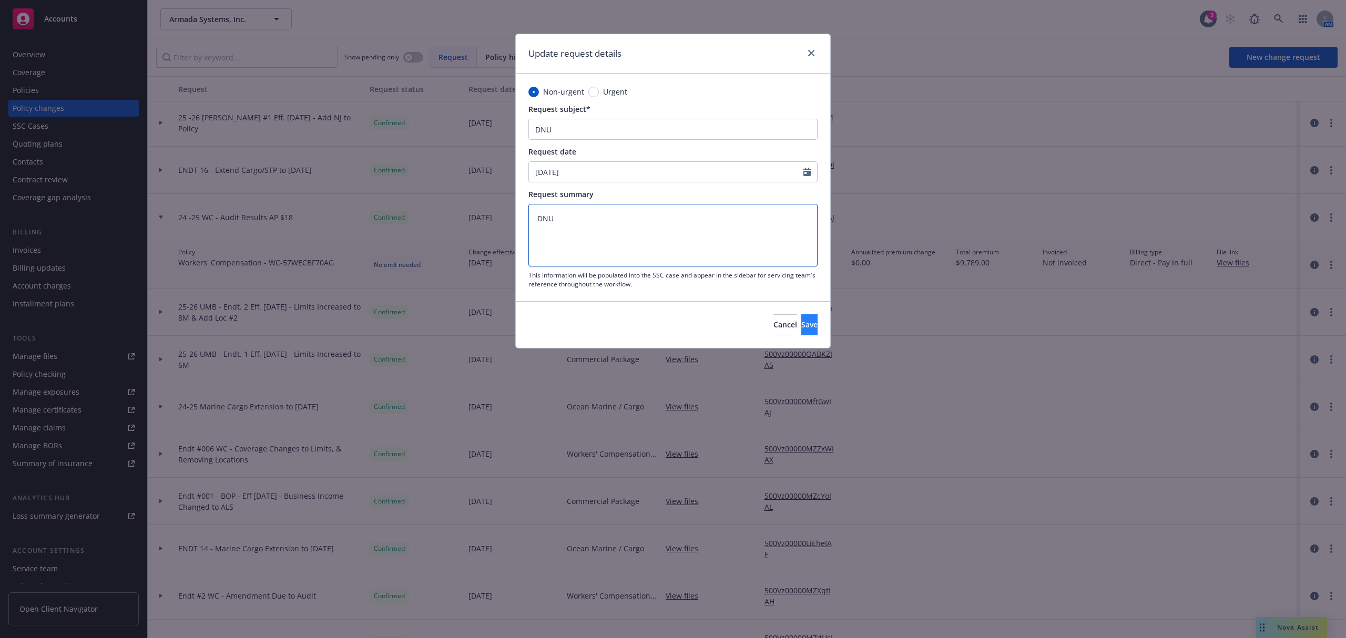
type textarea "DNU"
click at [801, 324] on span "Save" at bounding box center [809, 325] width 16 height 10
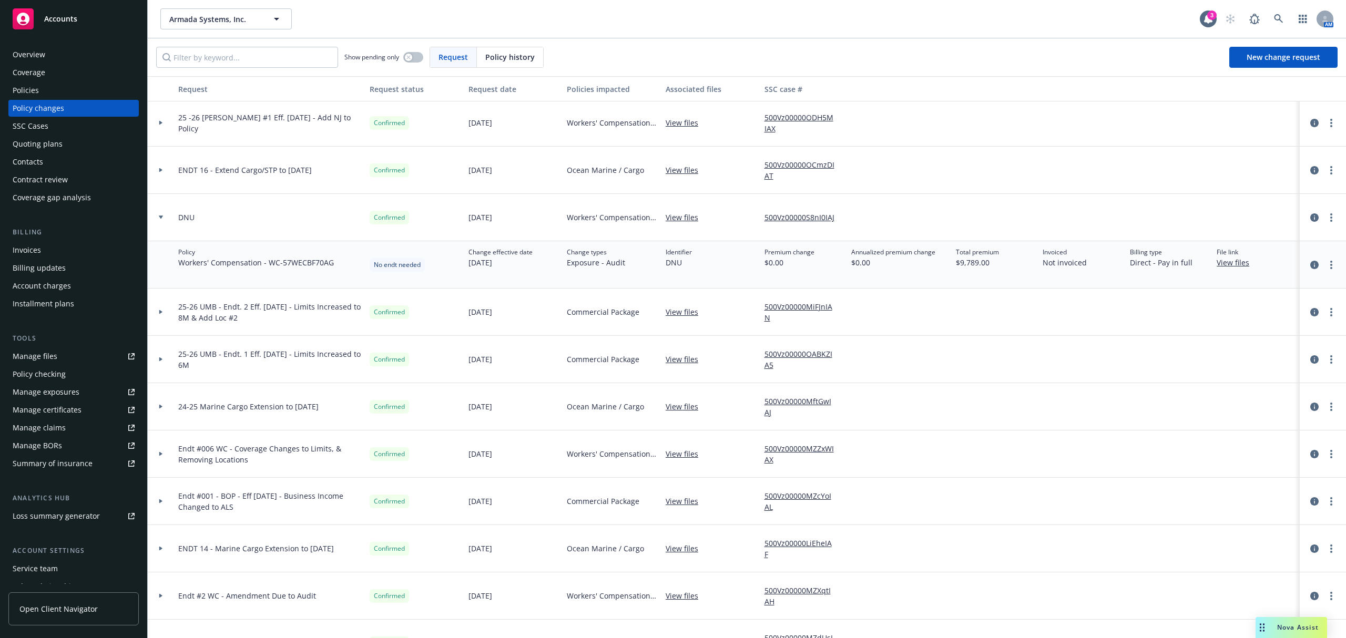
click at [148, 215] on div at bounding box center [161, 217] width 26 height 47
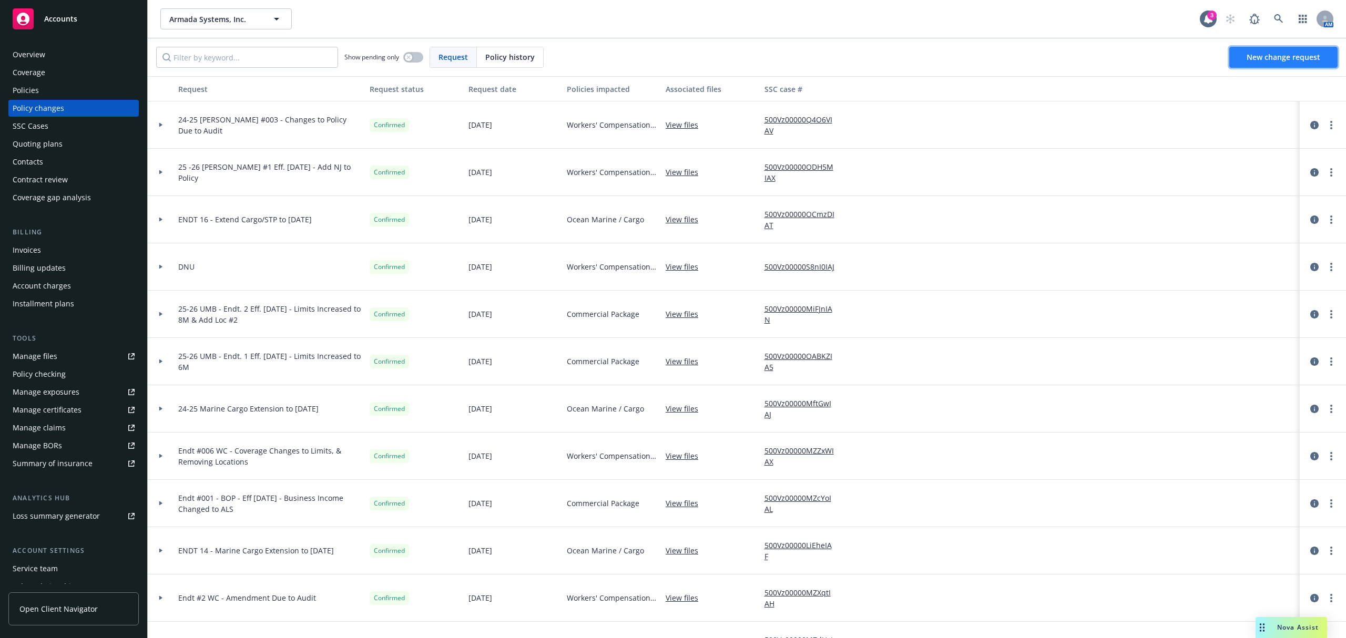
click at [1241, 52] on link "New change request" at bounding box center [1283, 57] width 108 height 21
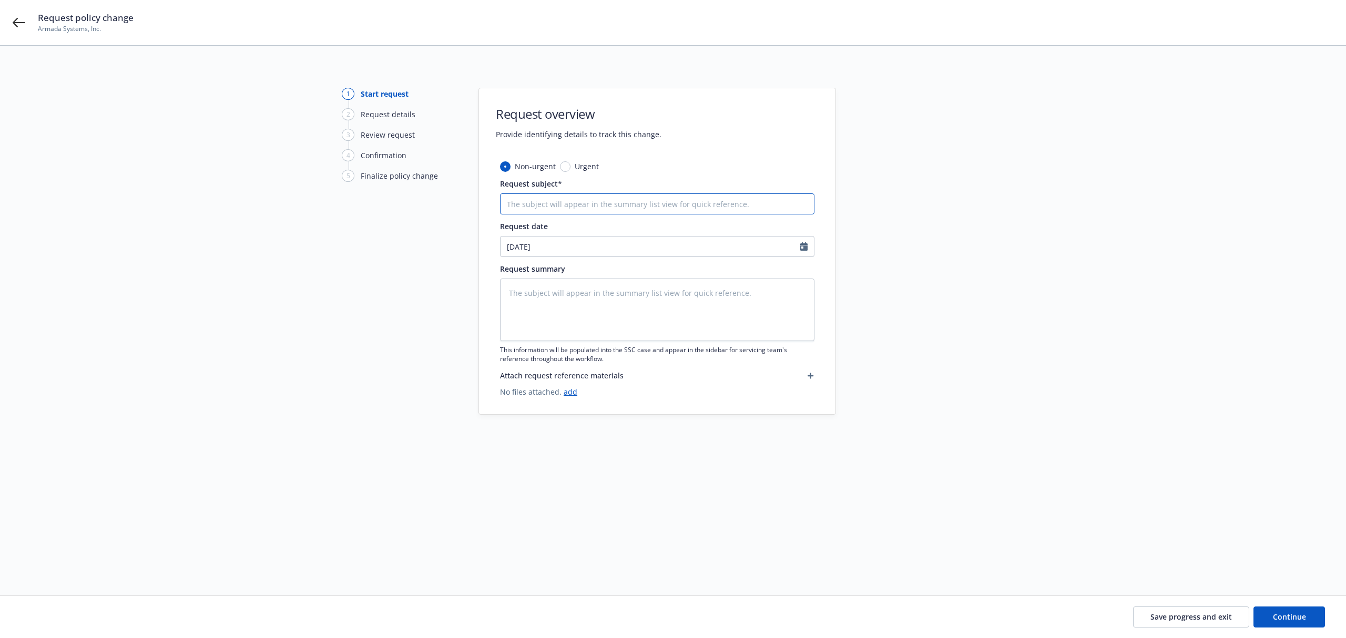
click at [538, 210] on input "Request subject*" at bounding box center [657, 204] width 314 height 21
type textarea "x"
type input "2"
type textarea "x"
type input "24"
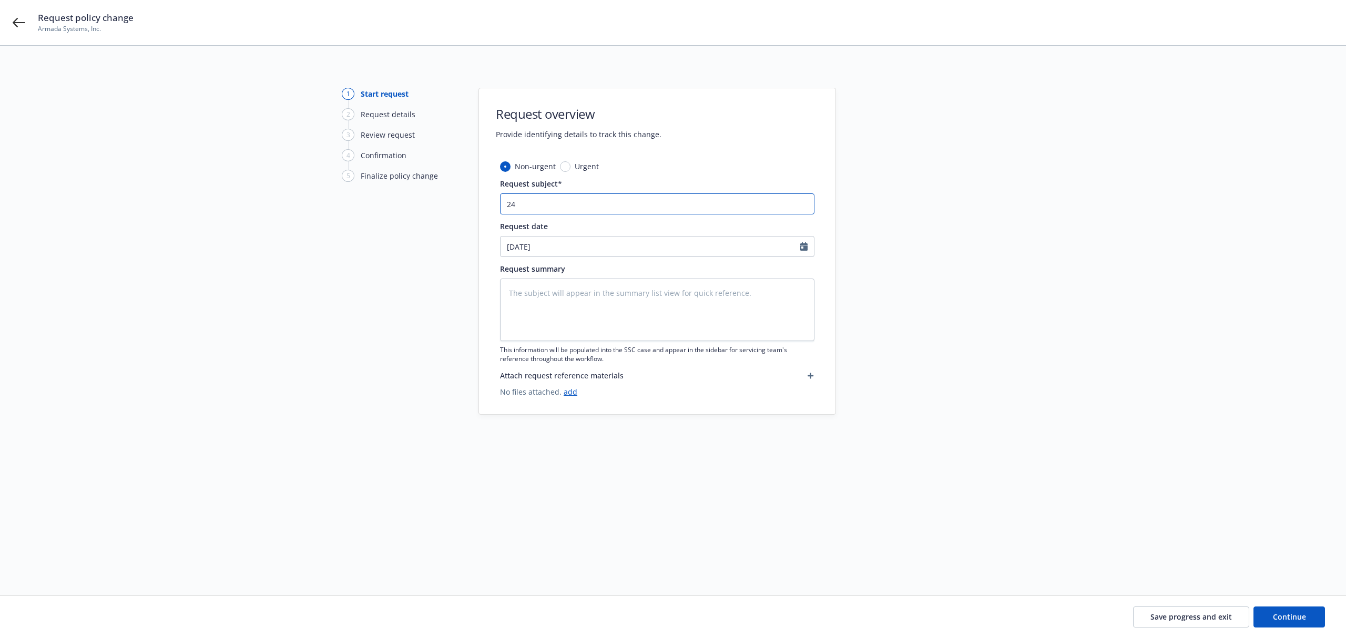
type textarea "x"
type input "24"
type textarea "x"
type input "24 -"
type textarea "x"
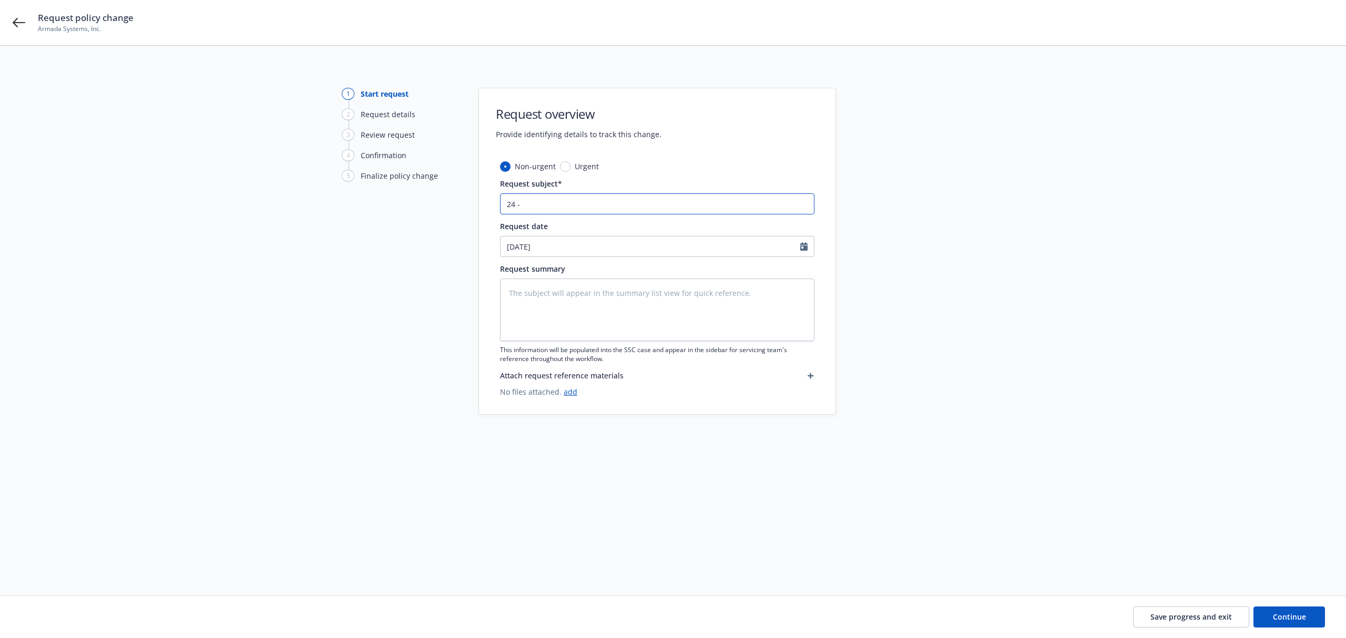
type input "24 -"
type textarea "x"
type input "24 - 2"
type textarea "x"
type input "24 - 25"
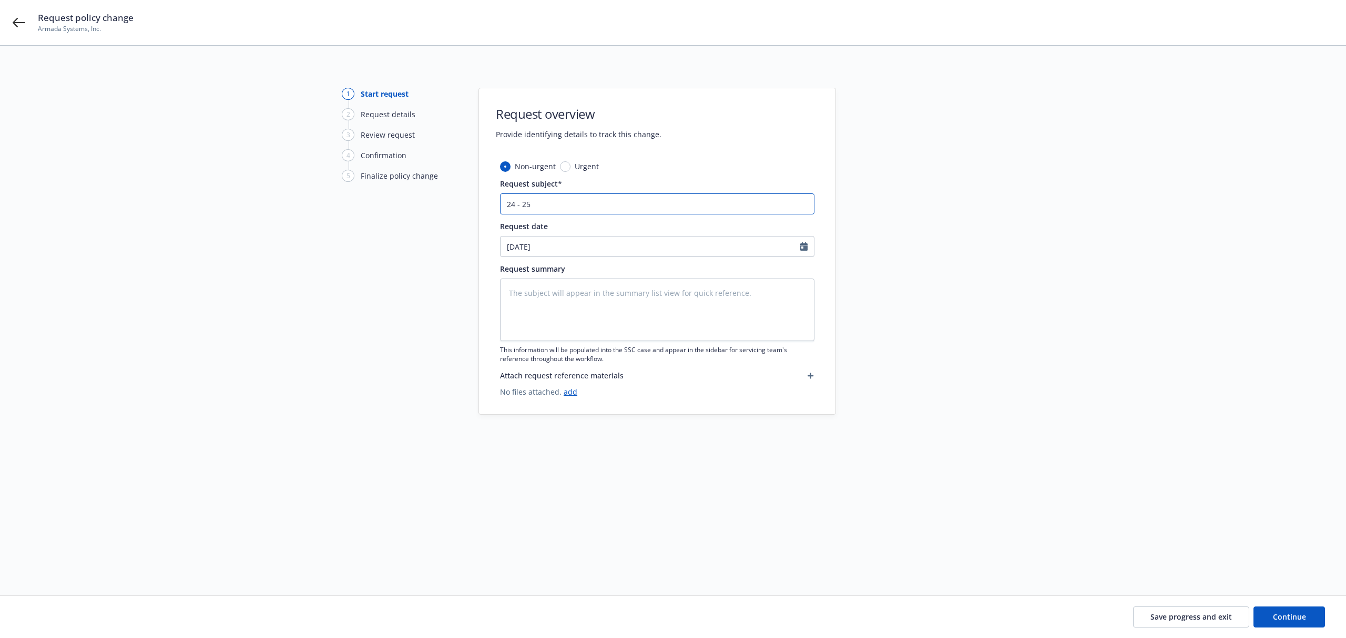
type textarea "x"
type input "24 - 25"
type textarea "x"
type input "24 - 25 B"
type textarea "x"
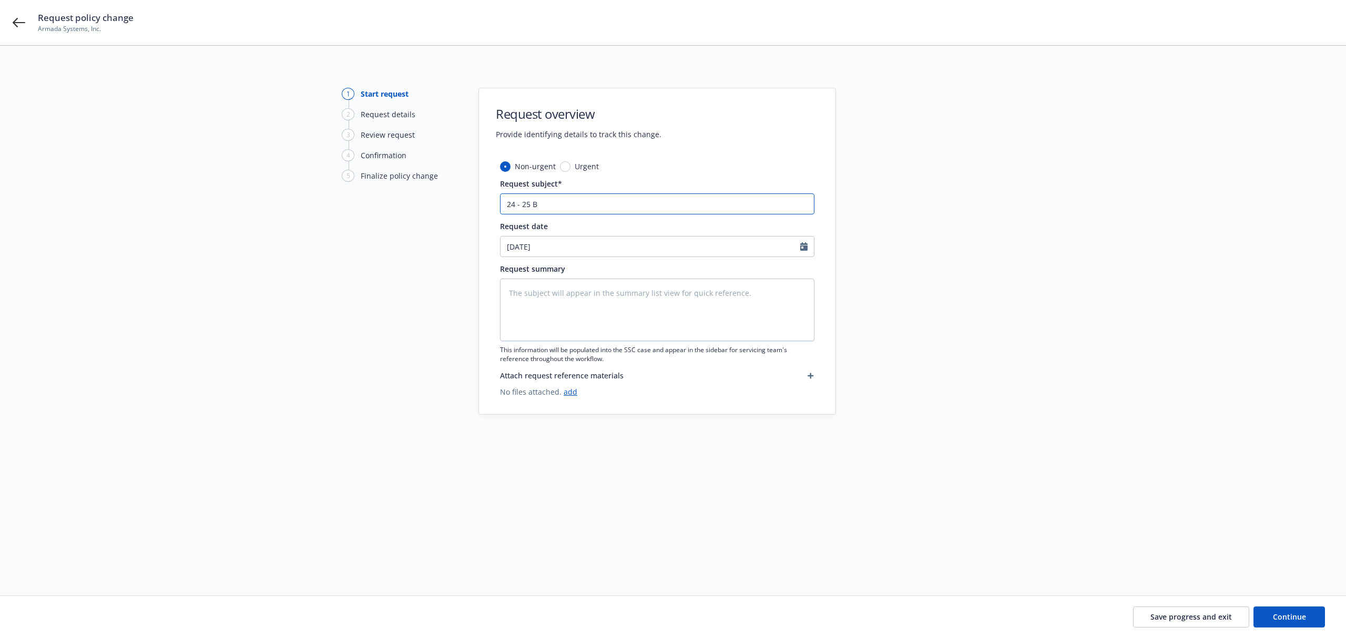
type input "24 - 25 BO"
type textarea "x"
type input "24 - 25 BOP"
type textarea "x"
type input "24 - 25 BOP"
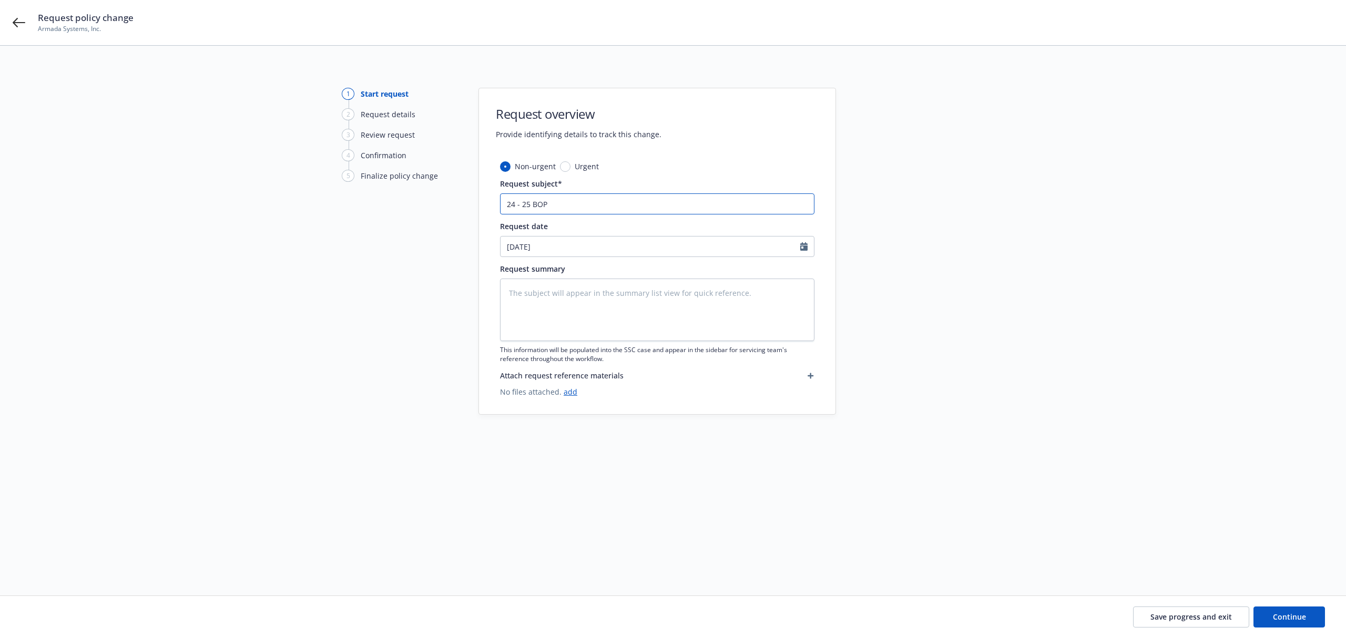
type textarea "x"
type input "24 - 25 BOP E"
type textarea "x"
type input "24 - 25 BOP En"
type textarea "x"
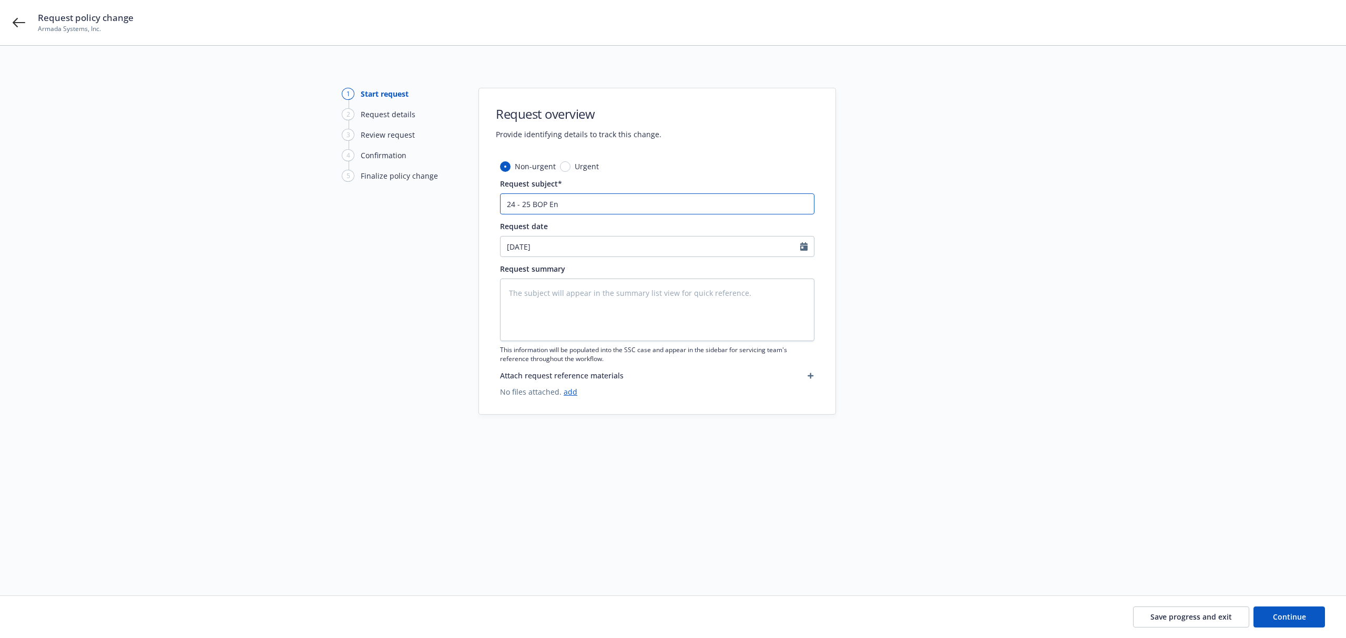
type input "24 - 25 BOP End"
type textarea "x"
type input "24 - 25 BOP Endt"
type textarea "x"
type input "24 - 25 BOP End"
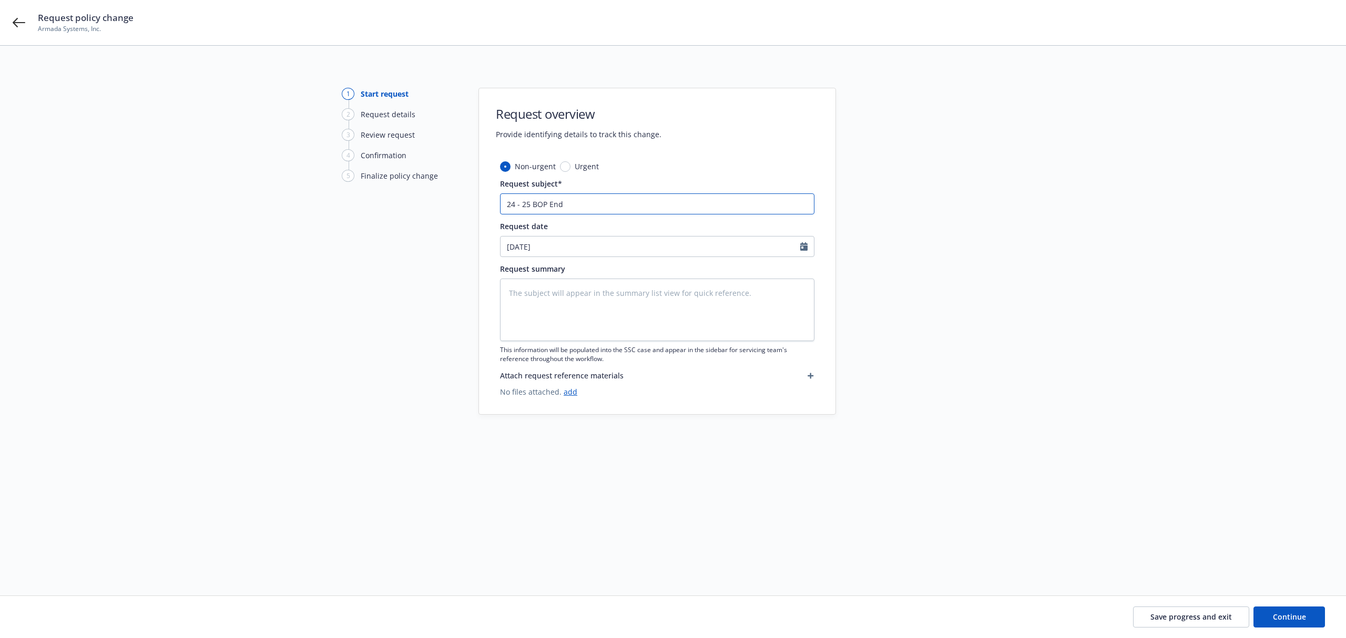
type textarea "x"
type input "24 - 25 BOP En"
type textarea "x"
type input "24 - 25 BOP"
type textarea "x"
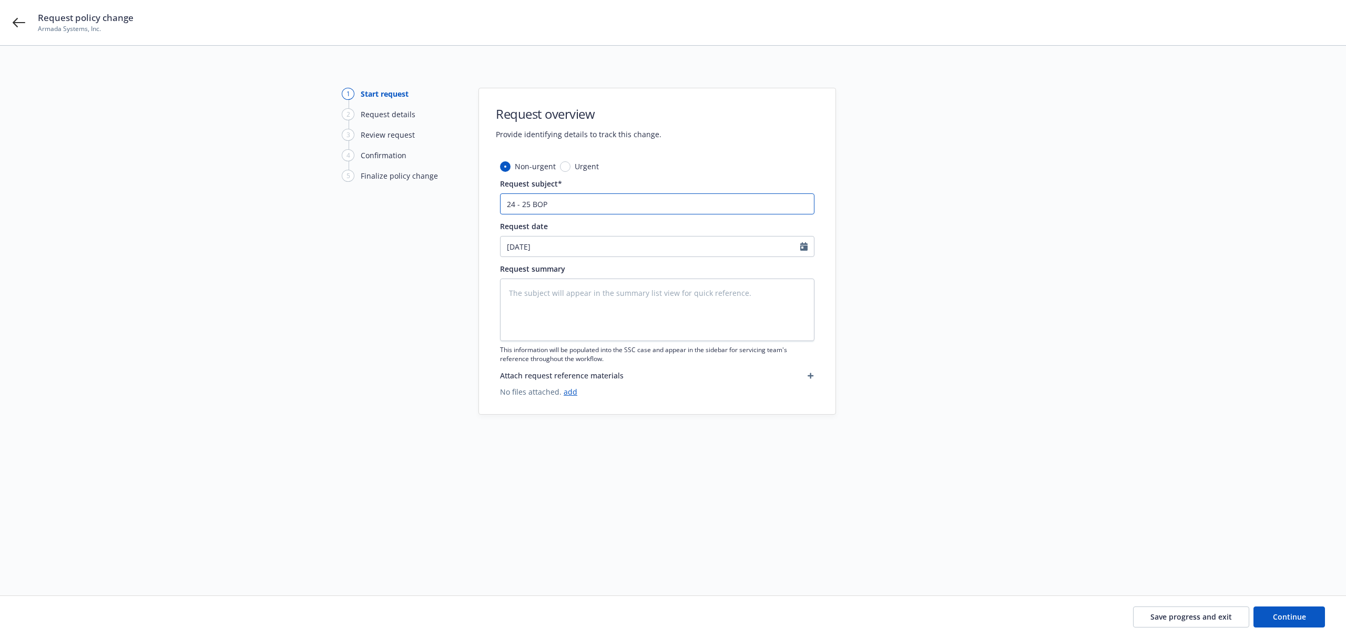
type input "24 - 25 BOP"
type textarea "x"
type input "24 - 25 BOP"
type textarea "x"
type input "24 - 25 BOP -"
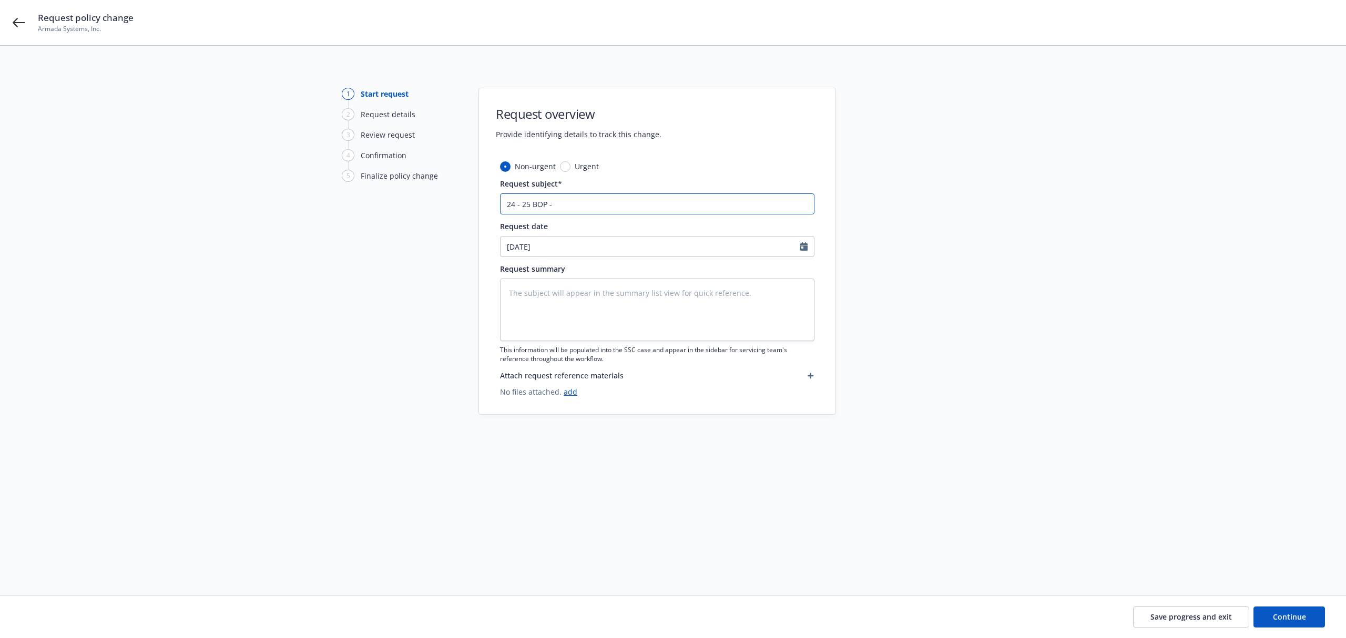
type textarea "x"
type input "24 - 25 BOP -"
type textarea "x"
type input "24 - 25 BOP - Fi"
type textarea "x"
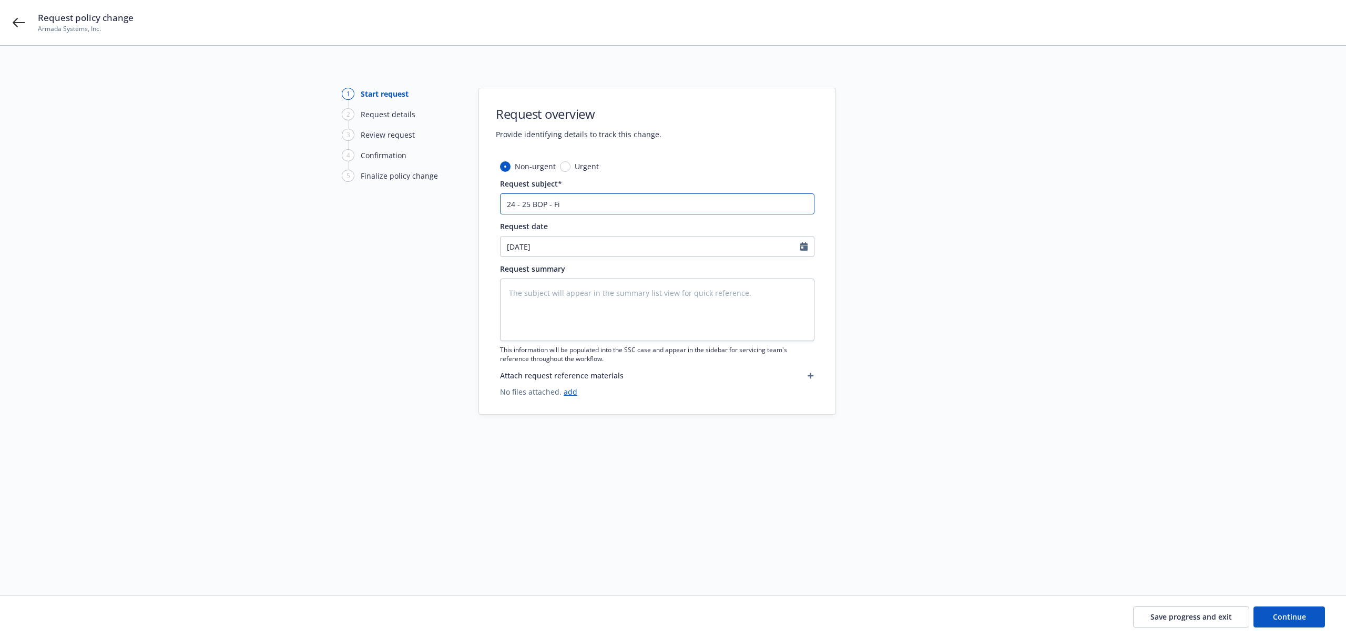
type input "24 - 25 BOP - Fin"
type textarea "x"
type input "24 - 25 BOP - Final"
type textarea "x"
type input "24 - 25 BOP - Final"
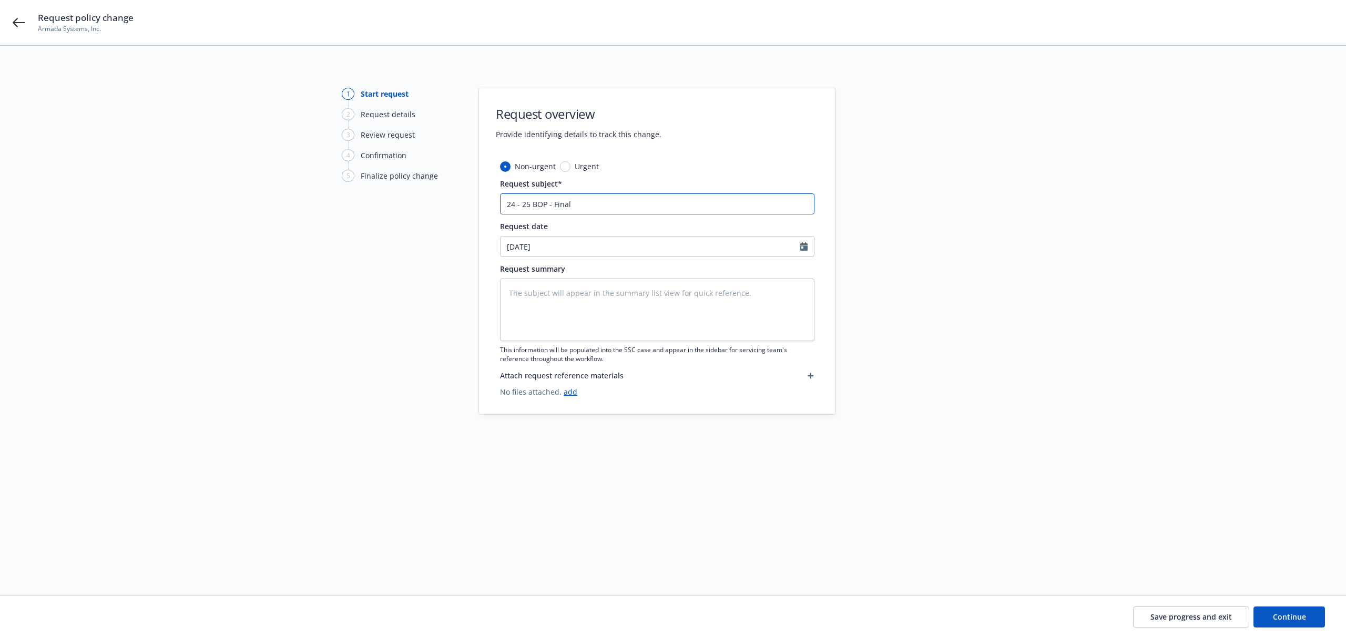
type textarea "x"
type input "24 - 25 BOP - Final A"
type textarea "x"
type input "24 - 25 BOP - Final Au"
type textarea "x"
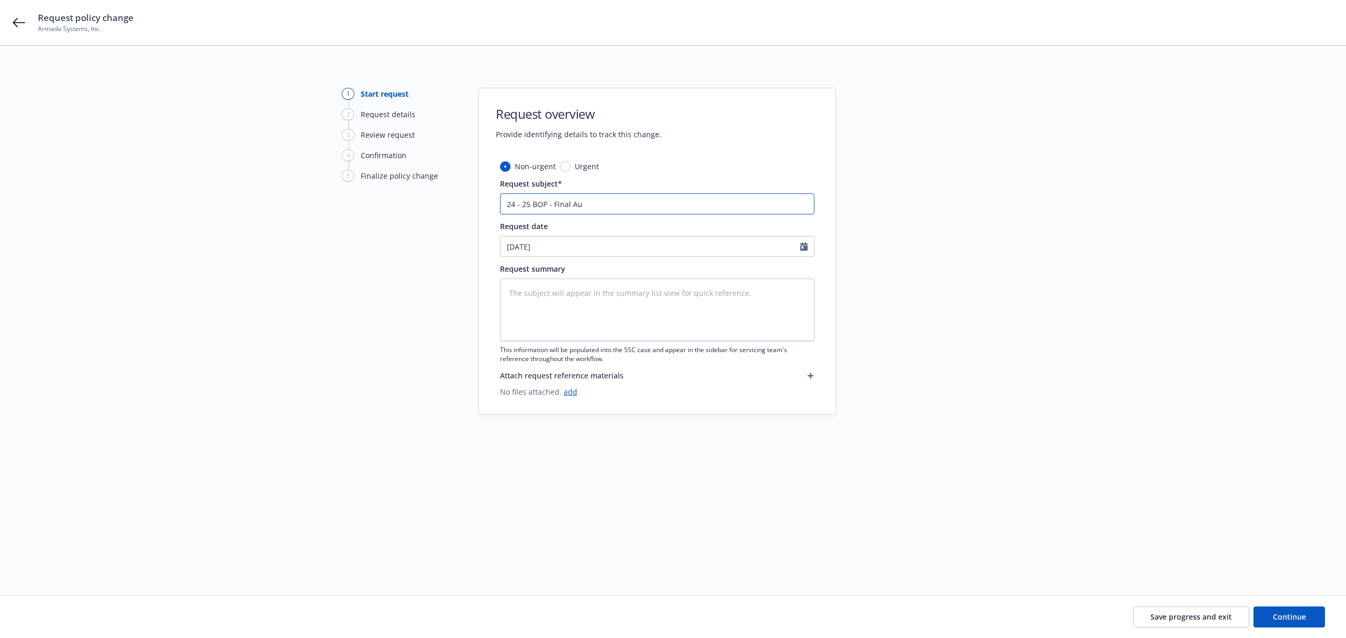
type input "24 - 25 BOP - Final Aud"
type textarea "x"
type input "24 - 25 BOP - Final Audi"
type textarea "x"
type input "24 - 25 BOP - Final Audit"
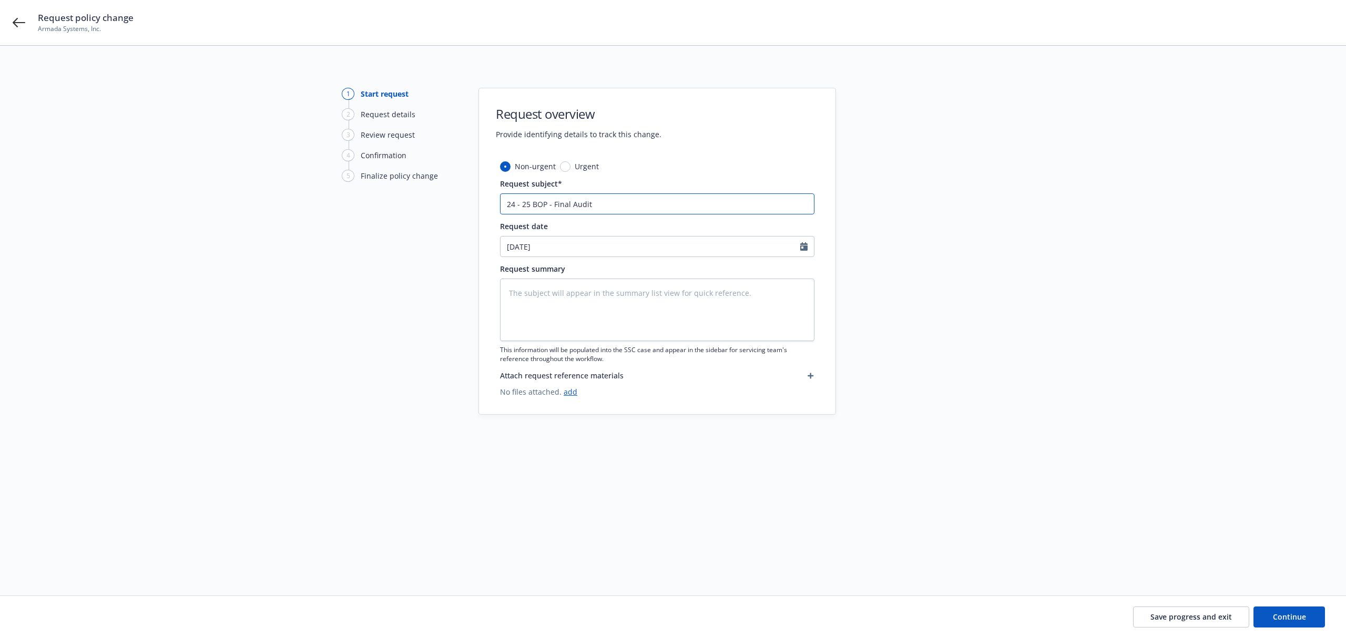
type textarea "x"
select select "9"
click at [577, 252] on input "[DATE]" at bounding box center [651, 247] width 300 height 20
type textarea "x"
click at [516, 276] on button "button" at bounding box center [512, 272] width 13 height 13
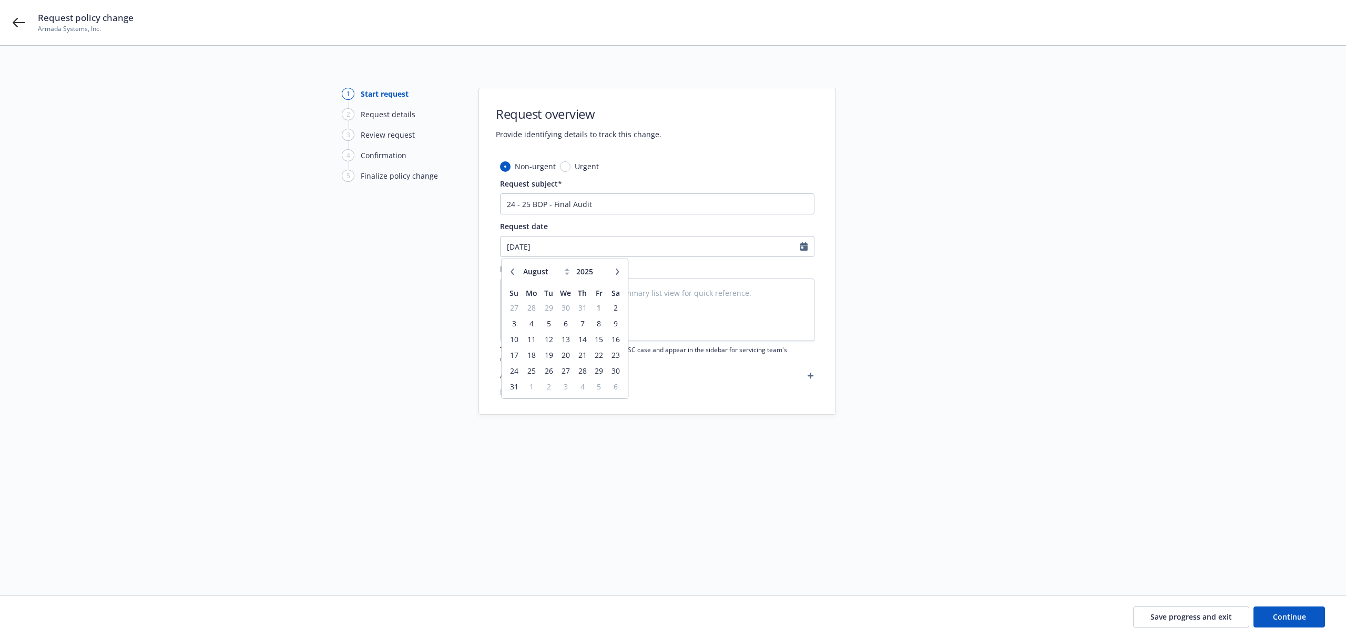
click at [516, 276] on button "button" at bounding box center [512, 272] width 13 height 13
click at [514, 276] on button "button" at bounding box center [512, 272] width 13 height 13
select select "6"
click at [603, 322] on span "13" at bounding box center [599, 323] width 14 height 13
type textarea "x"
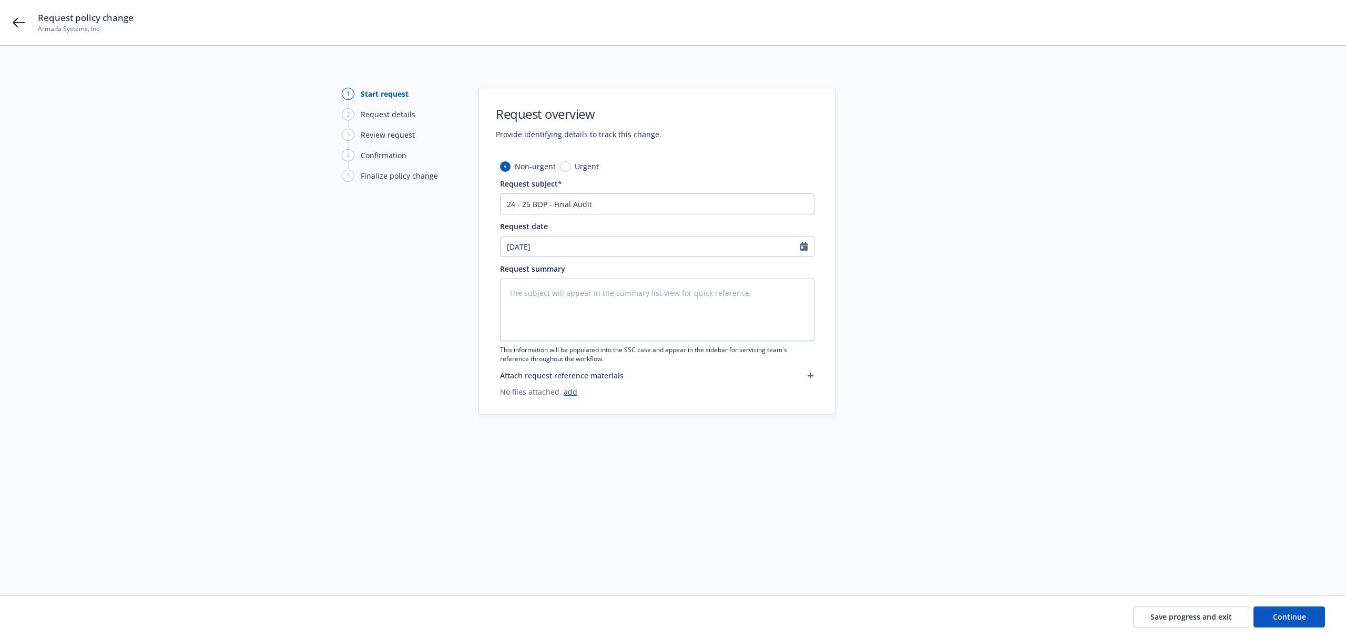
type input "[DATE]"
drag, startPoint x: 602, startPoint y: 198, endPoint x: 454, endPoint y: 181, distance: 148.1
click at [454, 181] on div "1 Start request 2 Request details 3 Review request 4 Confirmation 5 Finalize po…" at bounding box center [673, 308] width 1321 height 441
click at [547, 289] on textarea at bounding box center [657, 310] width 314 height 63
paste textarea "24 - 25 BOP - Final Audit"
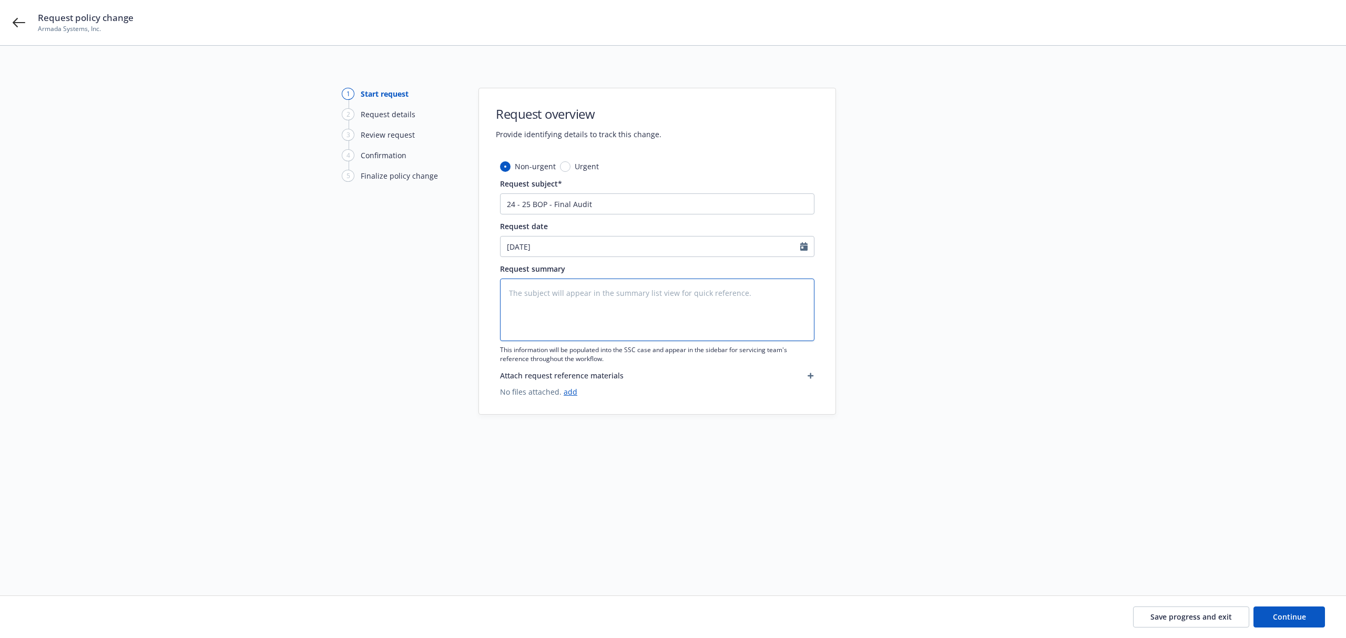
type textarea "x"
type textarea "24 - 25 BOP - Final Audit"
type textarea "x"
type textarea "24 - 25 BOP - Final Audit"
type textarea "x"
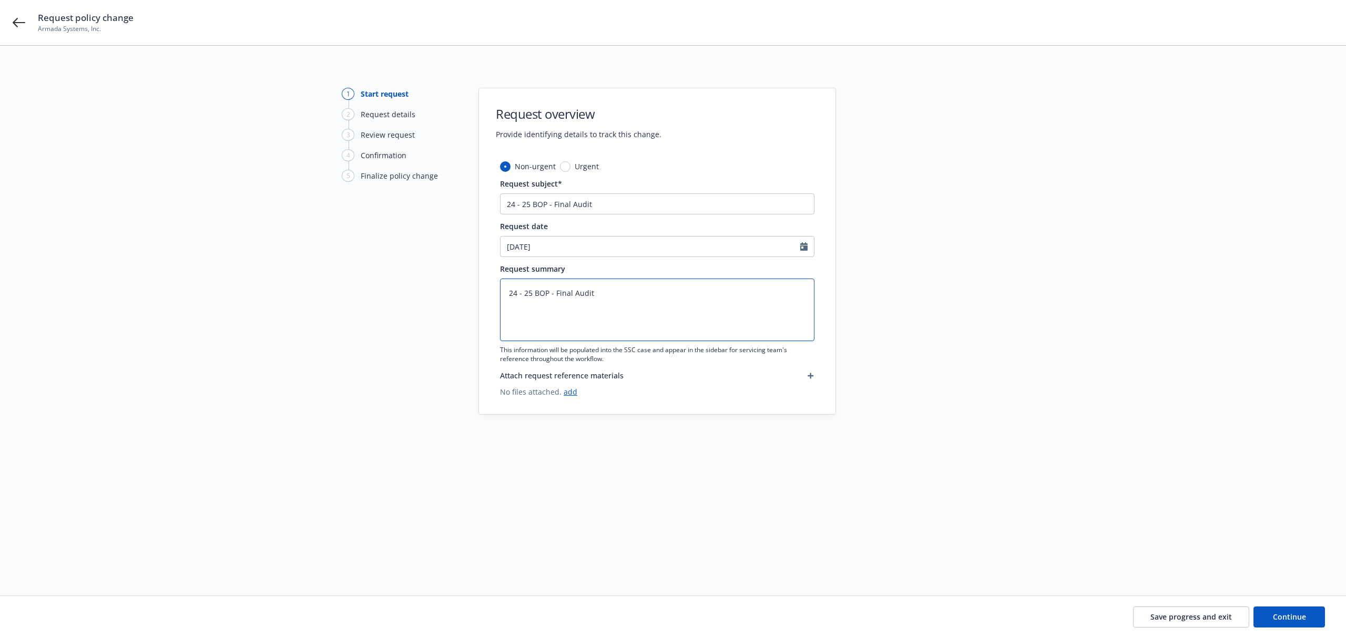
type textarea "24 - 25 BOP - Final Audit -"
type textarea "x"
type textarea "24 - 25 BOP - Final Audit --"
type textarea "x"
type textarea "24 - 25 BOP - Final Audit --"
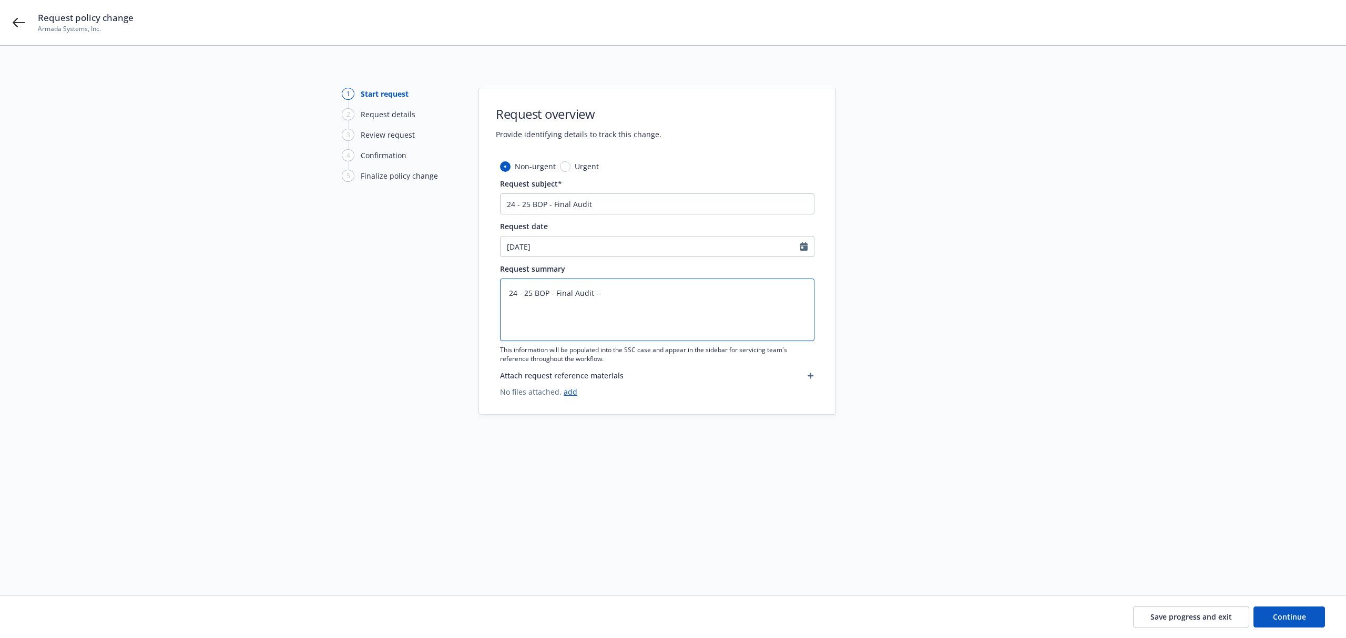
type textarea "x"
type textarea "24 - 25 BOP - Final Audit -- A"
type textarea "x"
type textarea "24 - 25 BOP - Final Audit -- AP"
type textarea "x"
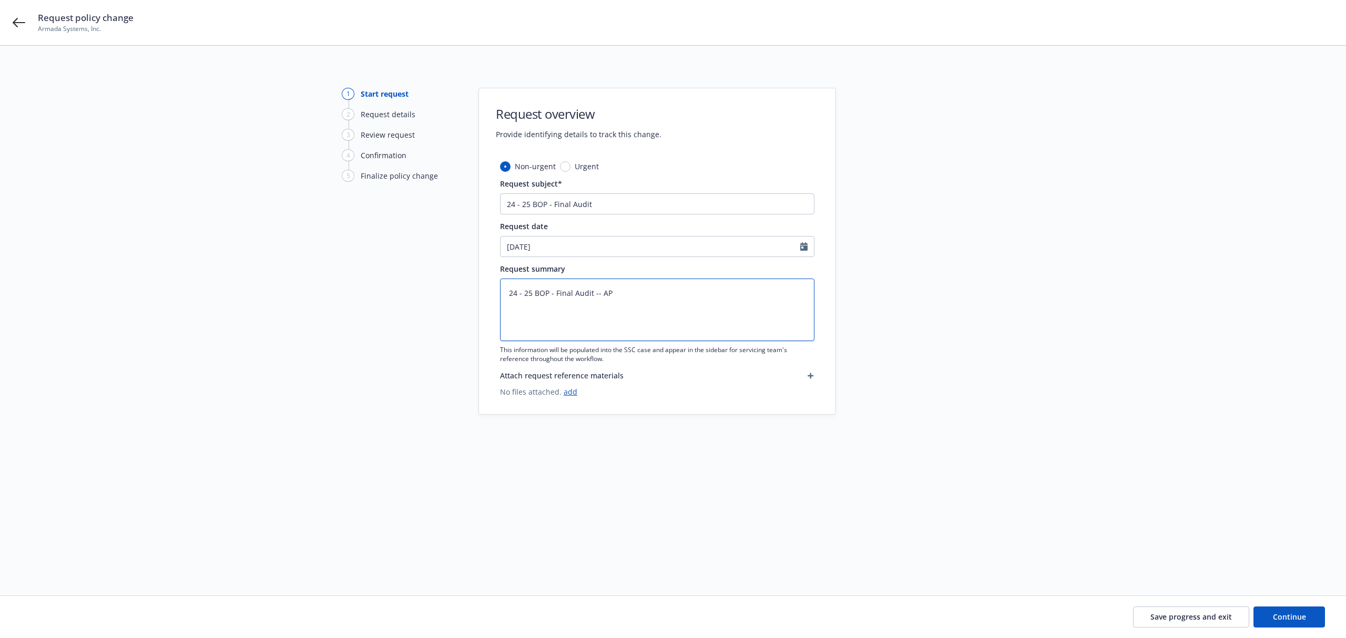
type textarea "24 - 25 BOP - Final Audit -- AP"
type textarea "x"
type textarea "24 - 25 BOP - Final Audit -- AP $"
type textarea "x"
type textarea "24 - 25 BOP - Final Audit -- AP $18"
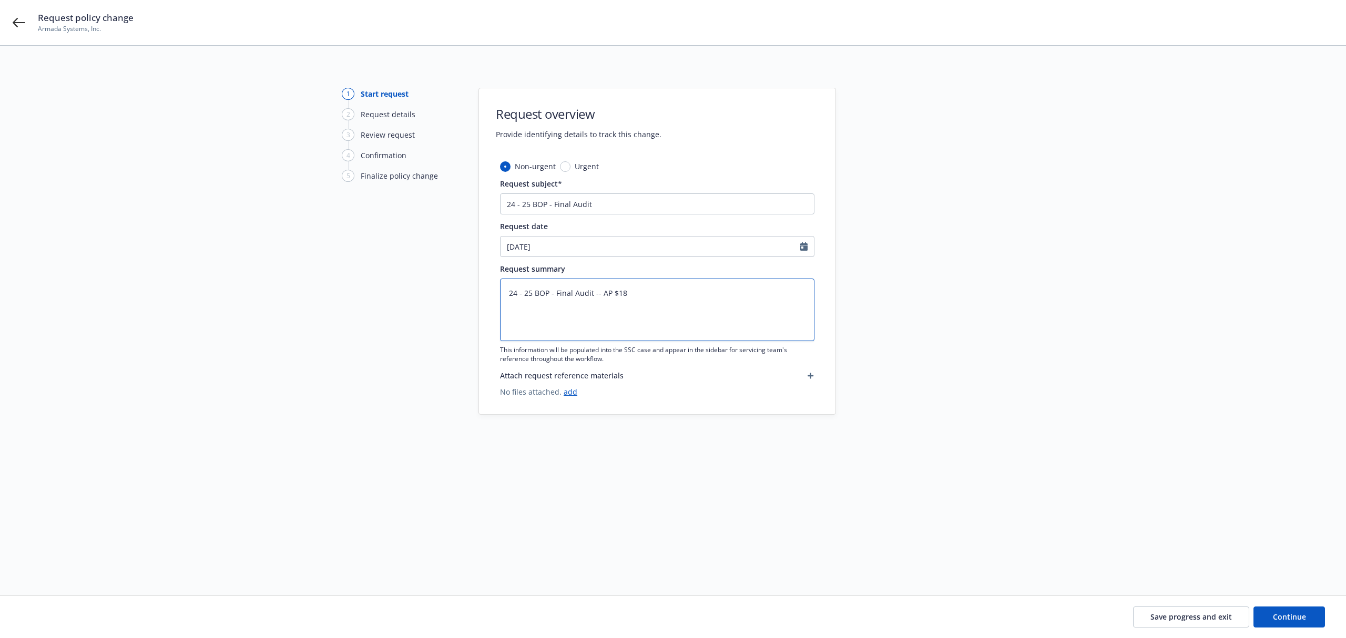
type textarea "x"
type textarea "24 - 25 BOP - Final Audit -- AP $18"
click at [1267, 617] on button "Continue" at bounding box center [1290, 617] width 72 height 21
type textarea "x"
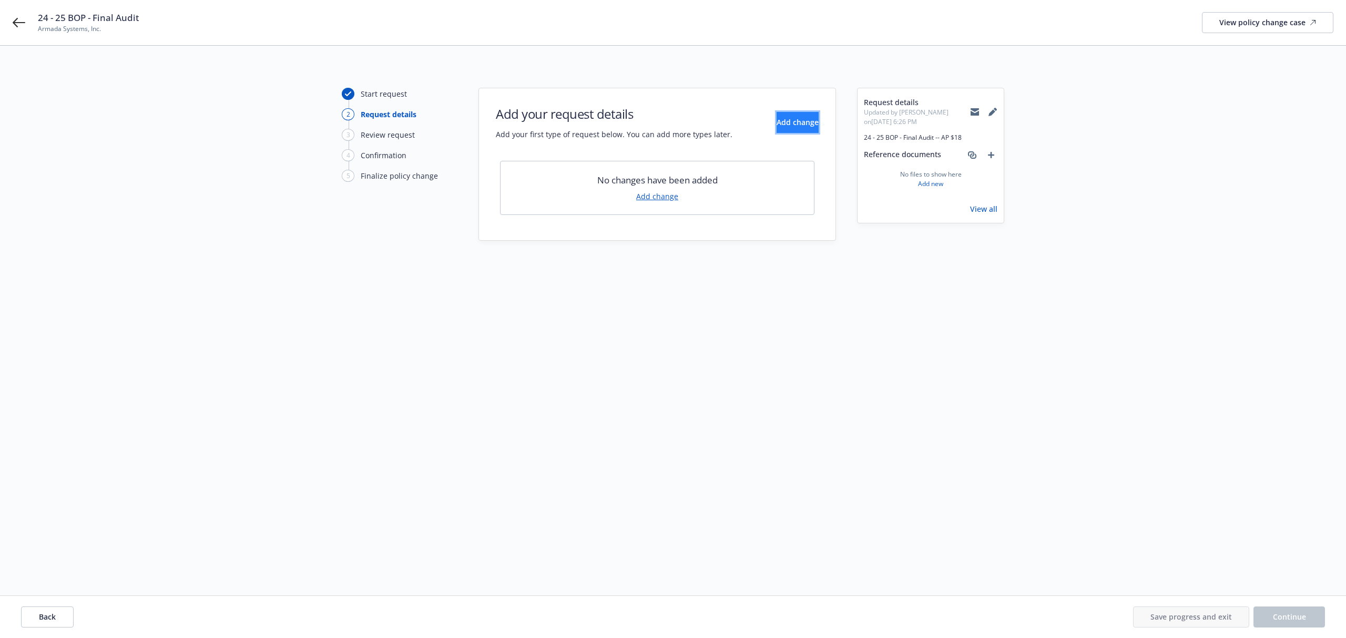
click at [777, 119] on span "Add change" at bounding box center [798, 122] width 42 height 10
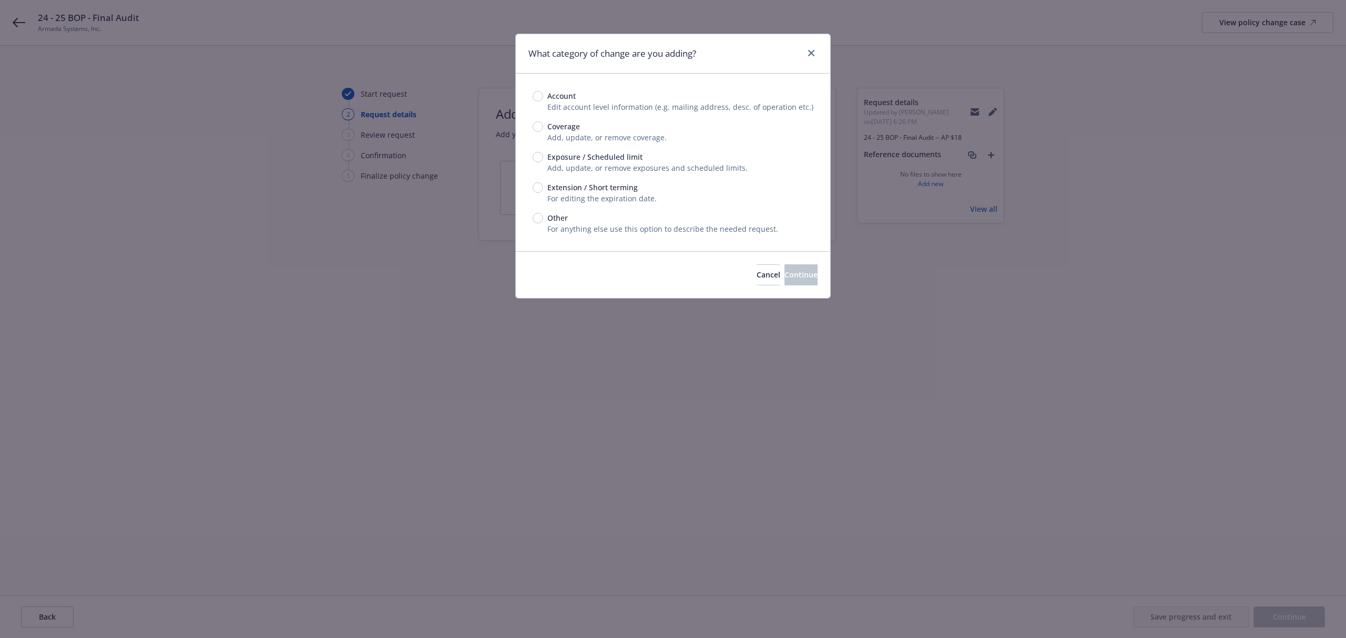
click at [546, 156] on span "Exposure / Scheduled limit" at bounding box center [592, 156] width 99 height 11
click at [543, 156] on input "Exposure / Scheduled limit" at bounding box center [538, 157] width 11 height 11
radio input "true"
click at [785, 273] on span "Continue" at bounding box center [801, 275] width 33 height 10
type textarea "x"
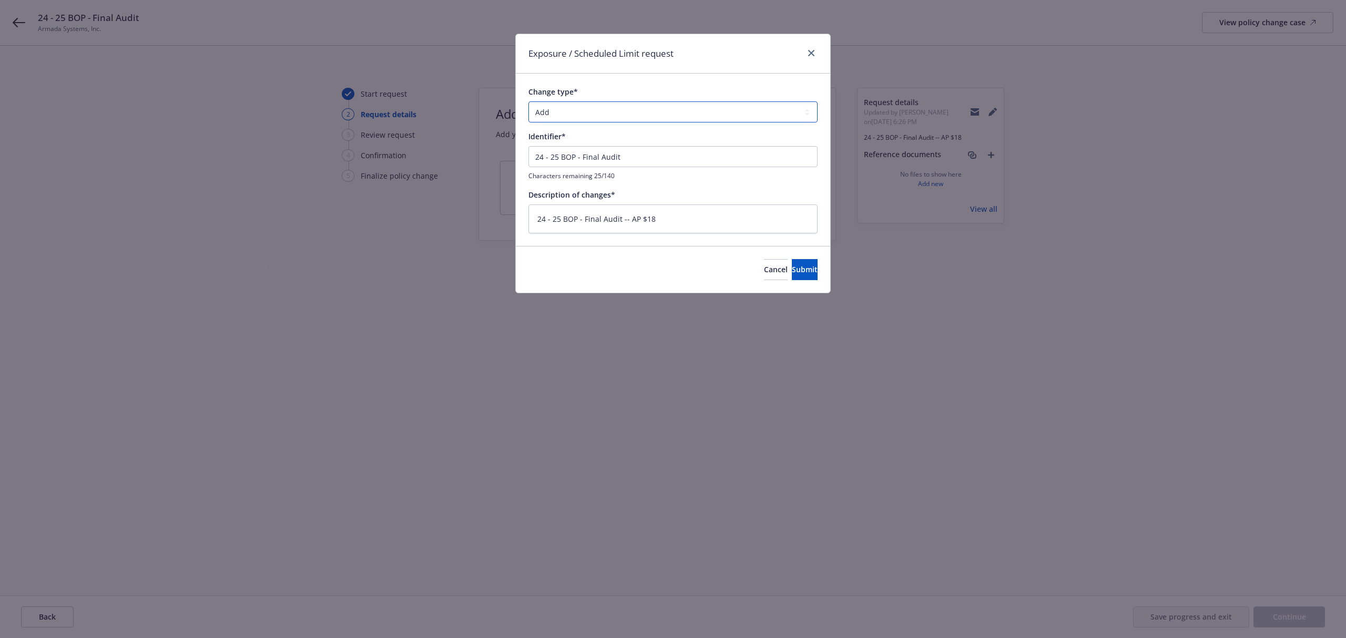
click at [589, 107] on select "Add Audit Change Remove" at bounding box center [672, 111] width 289 height 21
select select "AUDIT"
click at [528, 102] on select "Add Audit Change Remove" at bounding box center [672, 111] width 289 height 21
click at [792, 267] on button "Submit" at bounding box center [805, 269] width 26 height 21
type textarea "x"
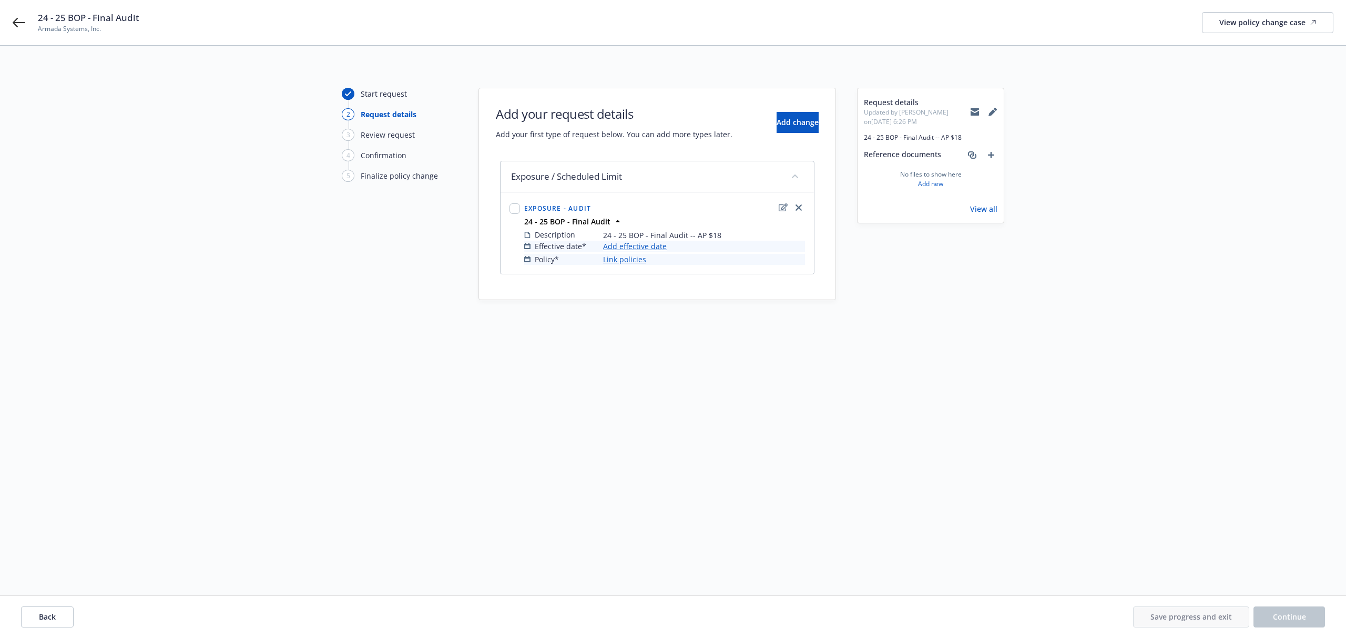
click at [636, 251] on link "Add effective date" at bounding box center [635, 246] width 64 height 11
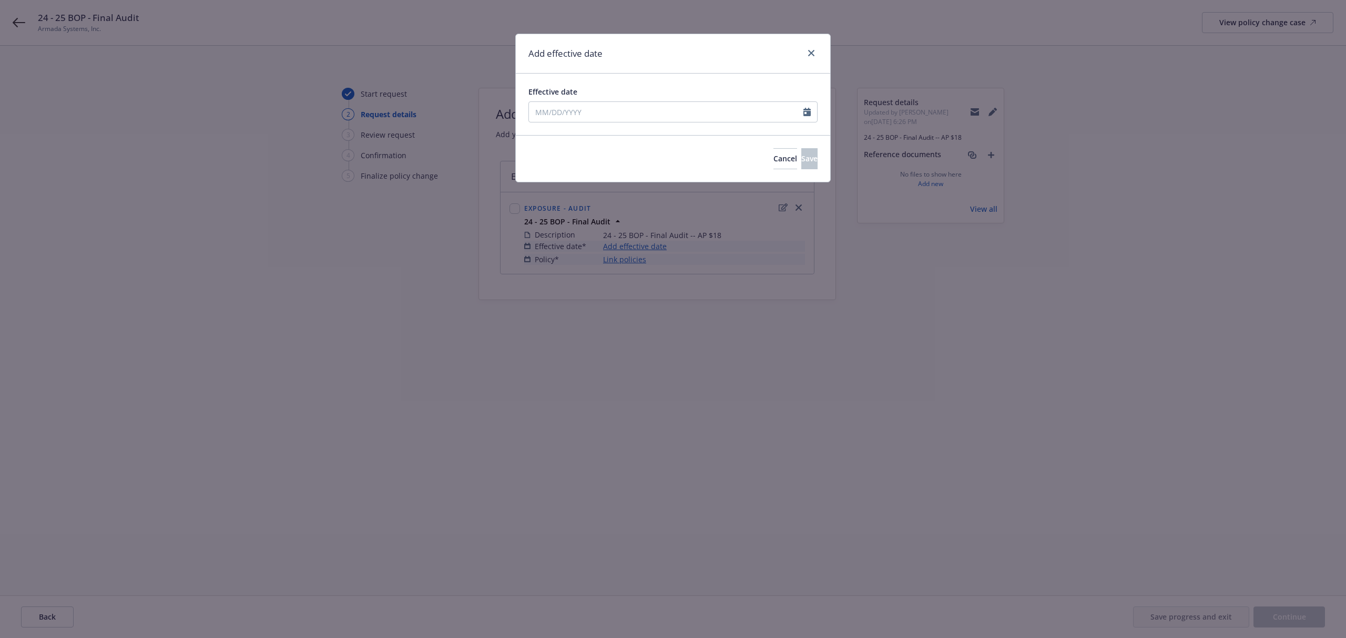
click at [558, 96] on span "Effective date" at bounding box center [552, 92] width 49 height 10
click at [558, 102] on input "Effective date" at bounding box center [666, 112] width 274 height 20
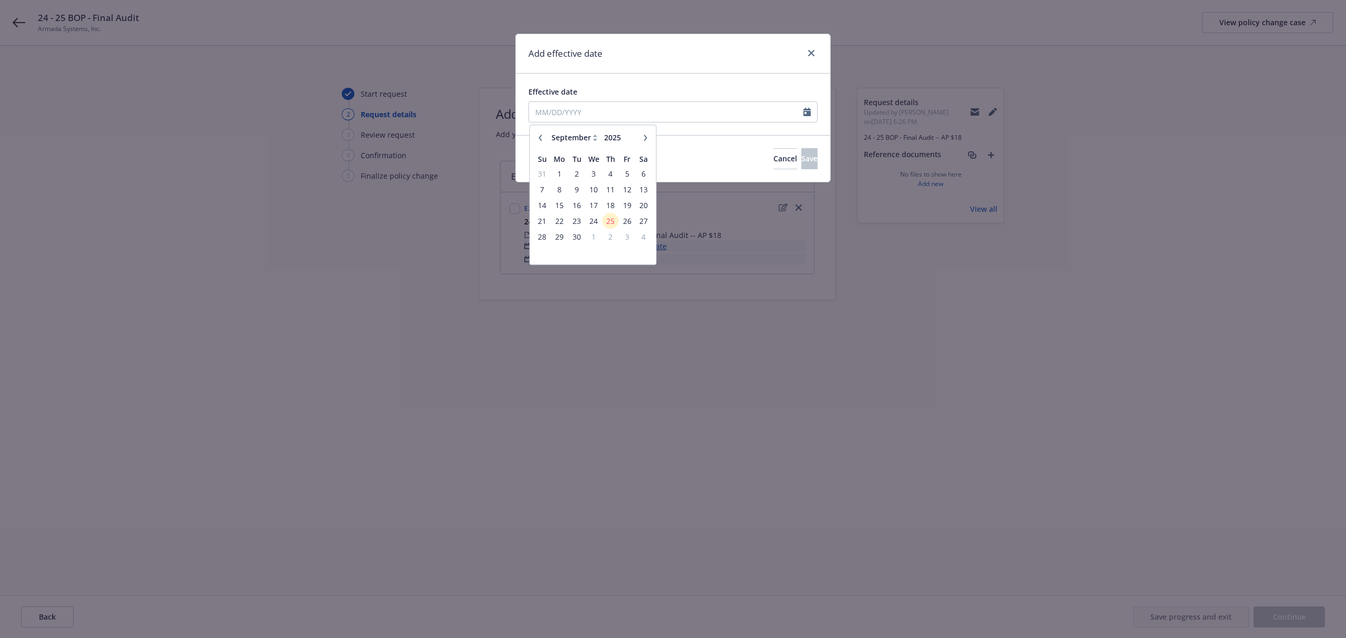
click at [542, 131] on button "button" at bounding box center [540, 137] width 13 height 13
click at [541, 134] on button "button" at bounding box center [540, 137] width 13 height 13
click at [539, 134] on button "button" at bounding box center [540, 137] width 13 height 13
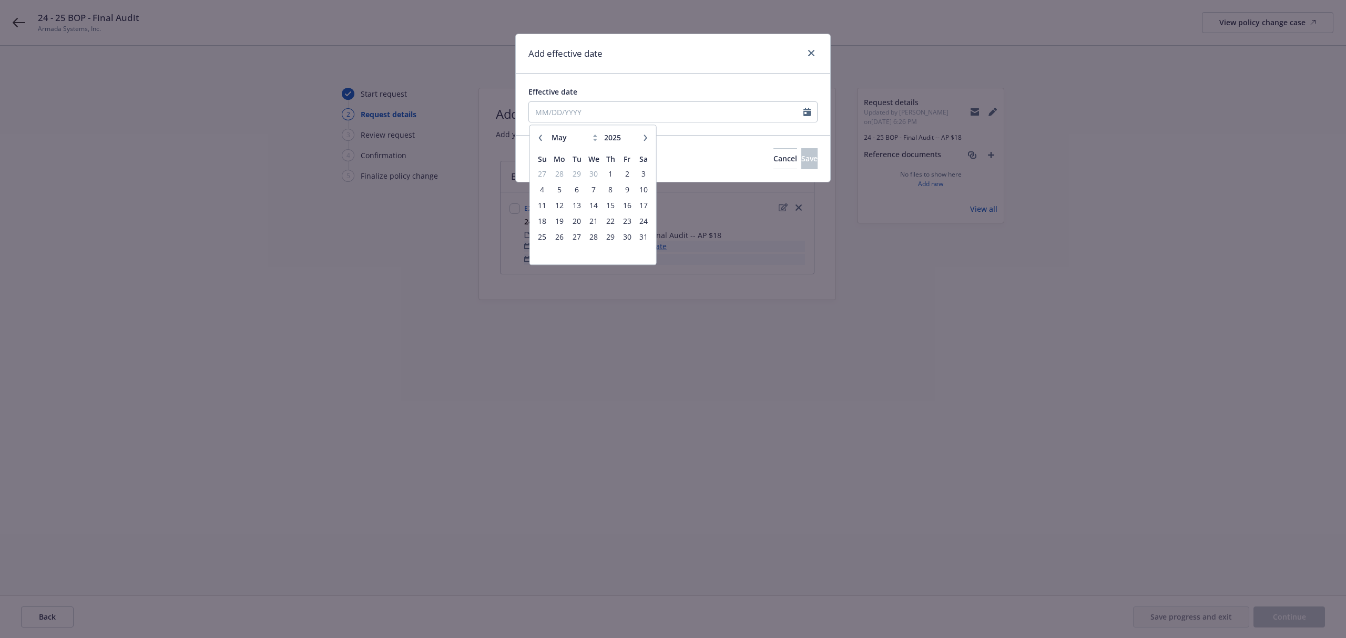
select select "4"
click at [569, 189] on span "8" at bounding box center [576, 189] width 14 height 13
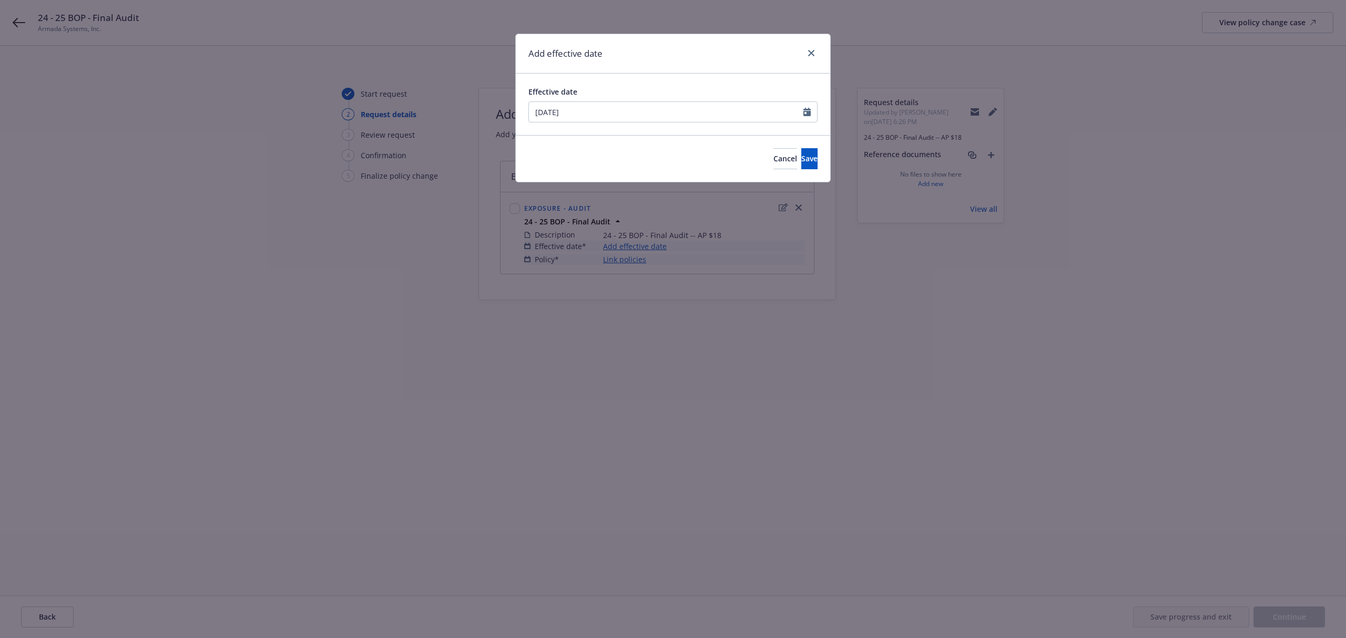
type input "[DATE]"
click at [801, 156] on span "Save" at bounding box center [809, 159] width 16 height 10
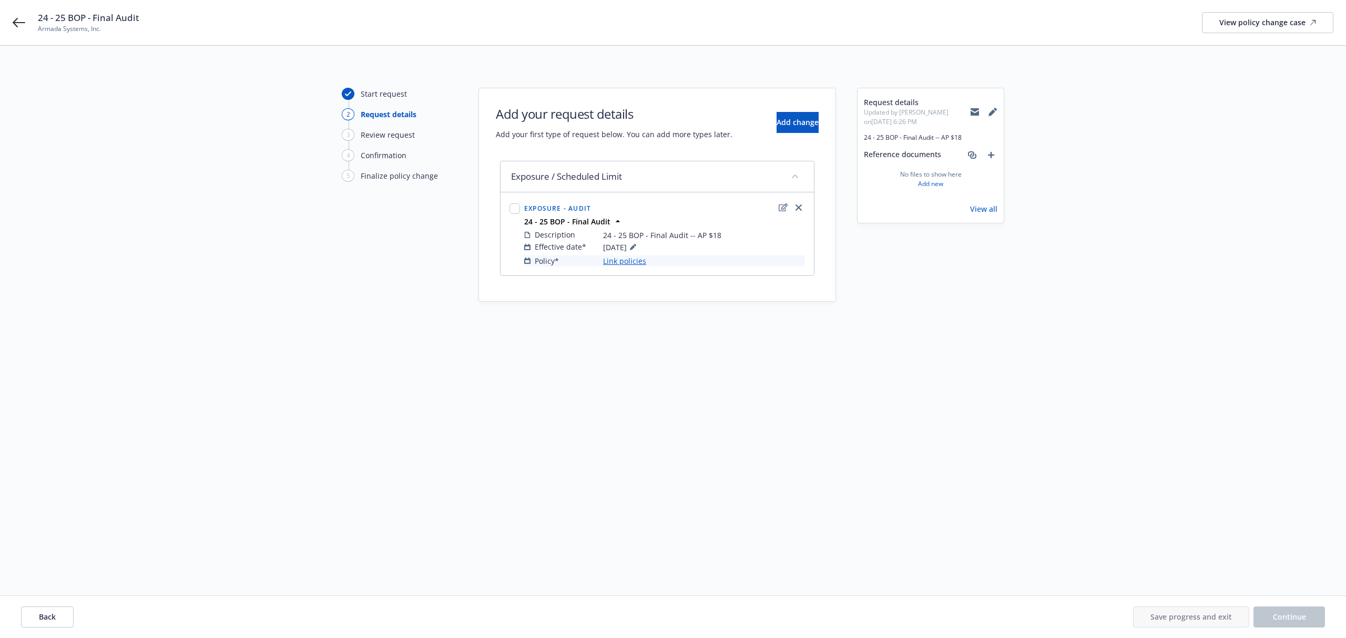
click at [613, 259] on link "Link policies" at bounding box center [624, 261] width 43 height 11
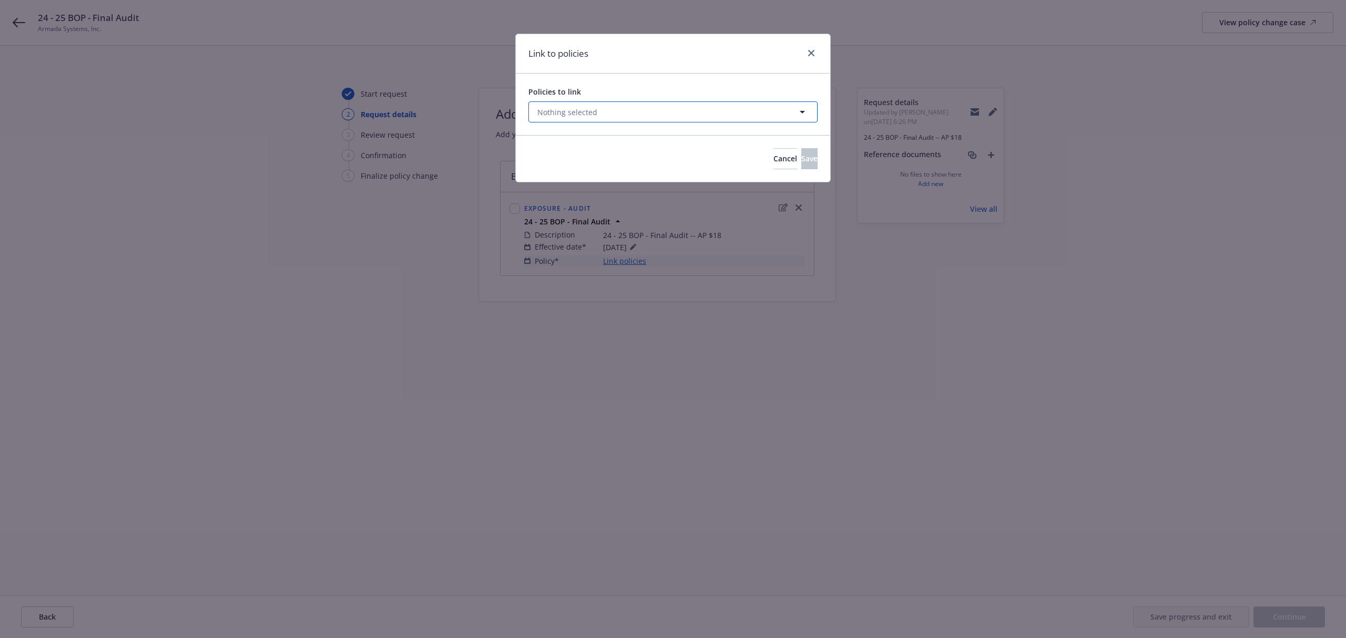
click at [603, 113] on button "Nothing selected" at bounding box center [672, 111] width 289 height 21
select select "ACTIVE"
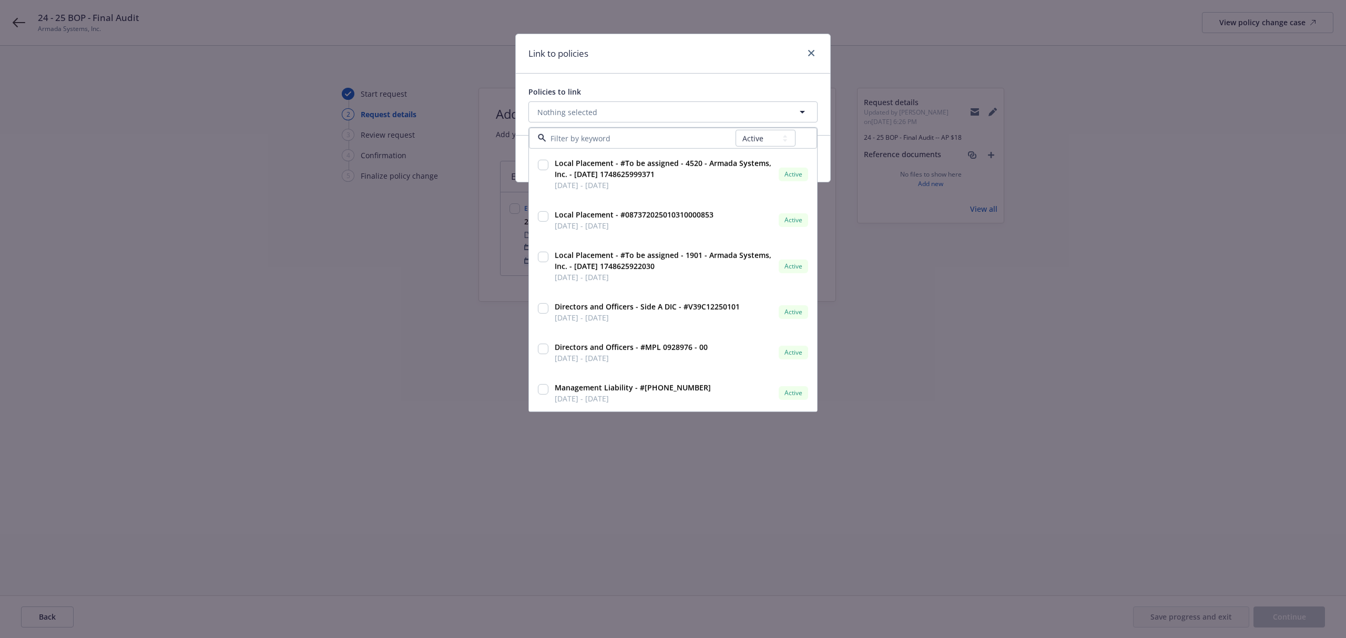
type input "24 - 25 BOP - Final Audit"
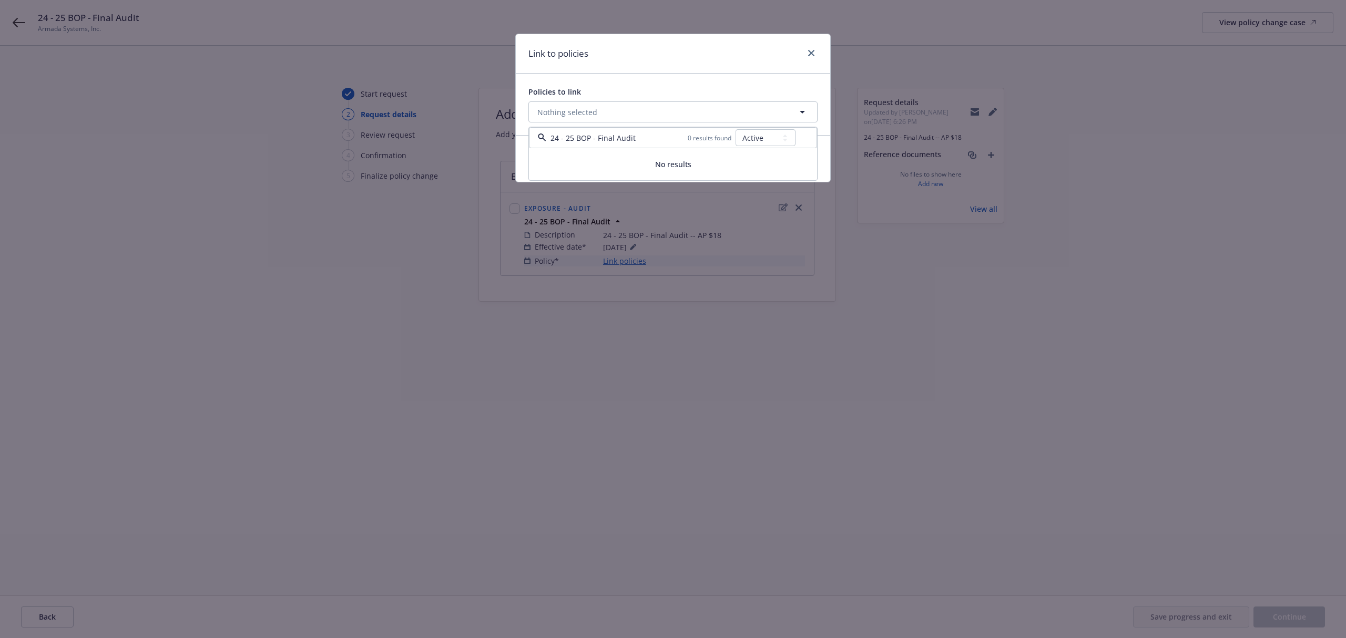
drag, startPoint x: 648, startPoint y: 134, endPoint x: 476, endPoint y: 158, distance: 174.2
click at [476, 158] on div "Link to policies Policies to link Nothing selected 24 - 25 BOP - Final Audit 0 …" at bounding box center [673, 319] width 1346 height 638
click at [582, 111] on span "Nothing selected" at bounding box center [567, 112] width 60 height 11
select select "ACTIVE"
type input "57 SBA BF5B0B"
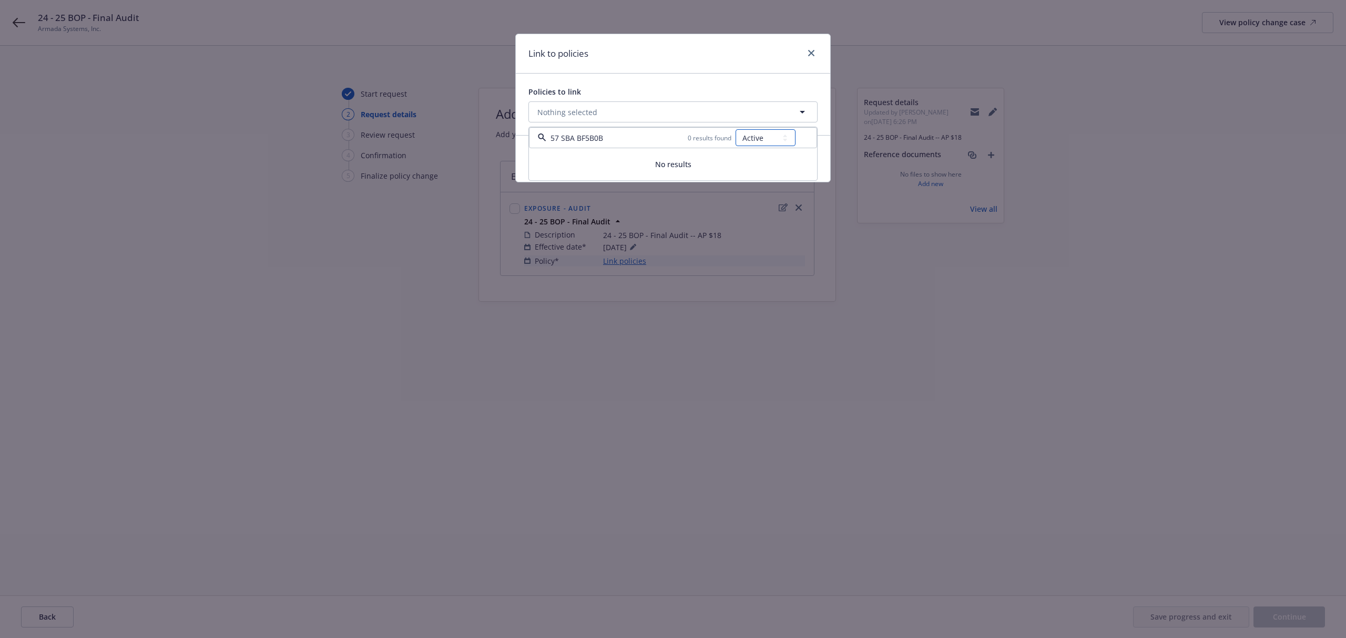
click at [750, 134] on select "All Active Upcoming Expired Cancelled" at bounding box center [766, 137] width 60 height 17
select select "EXPIRED"
click at [736, 130] on select "All Active Upcoming Expired Cancelled" at bounding box center [766, 137] width 60 height 17
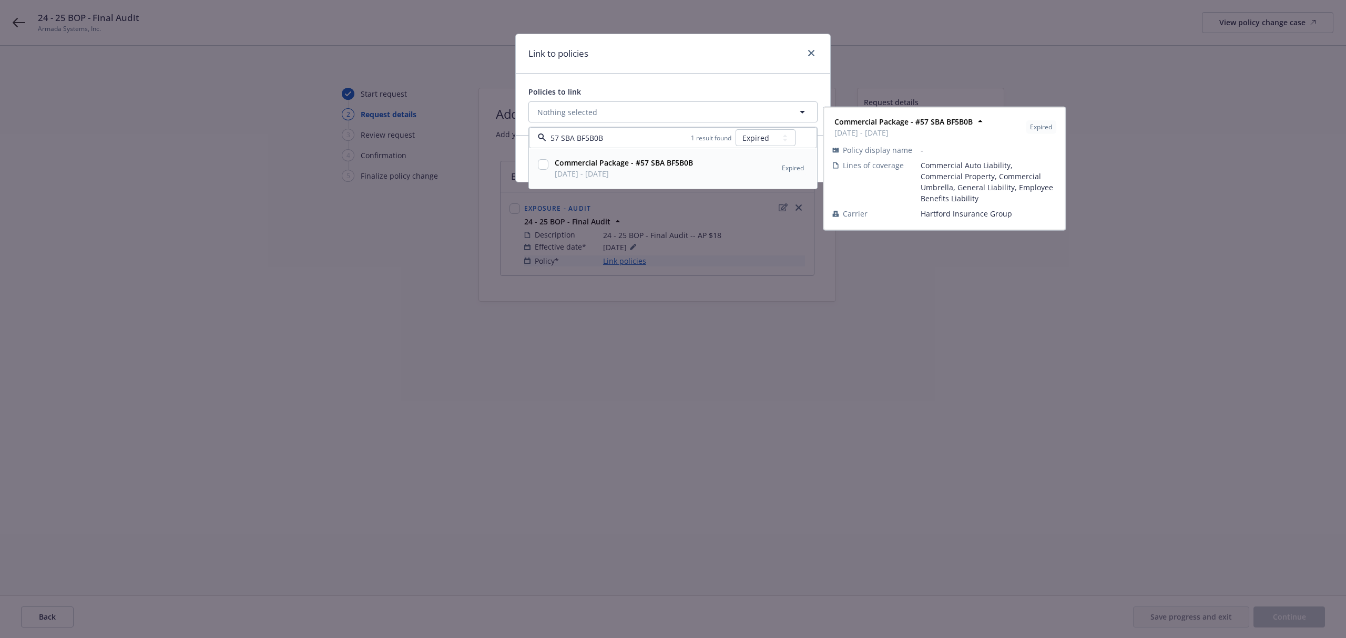
click at [541, 165] on input "checkbox" at bounding box center [543, 164] width 11 height 11
checkbox input "true"
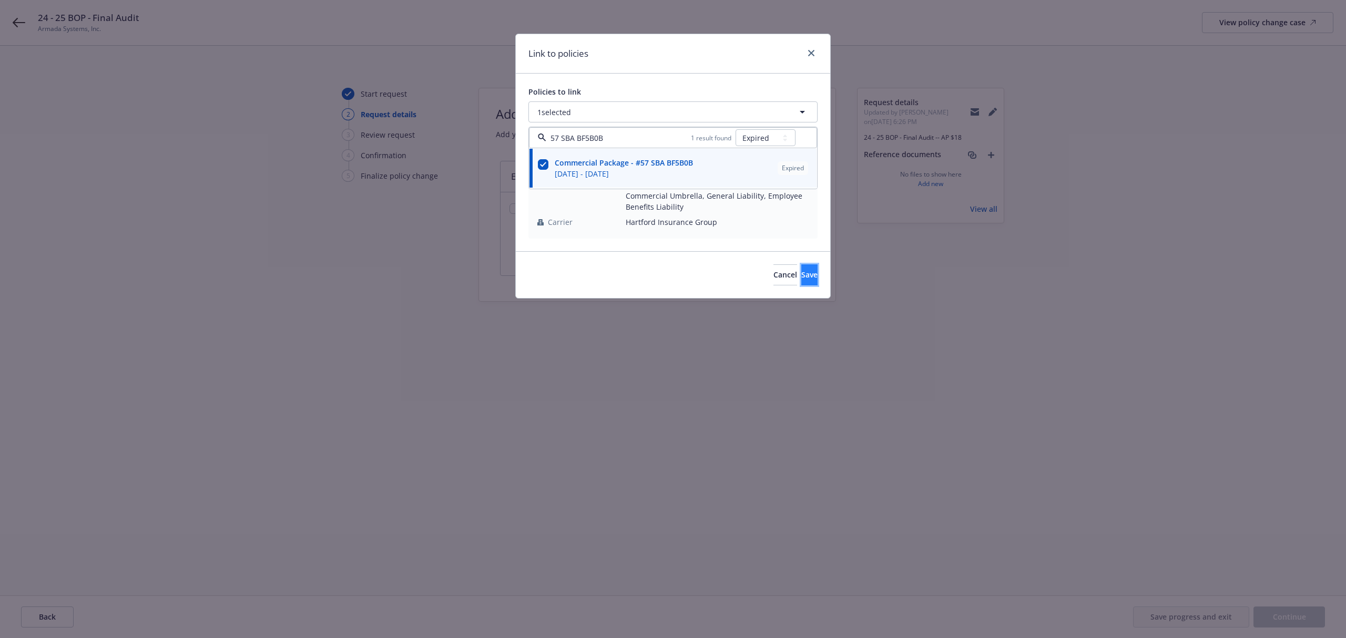
click at [801, 276] on span "Save" at bounding box center [809, 275] width 16 height 10
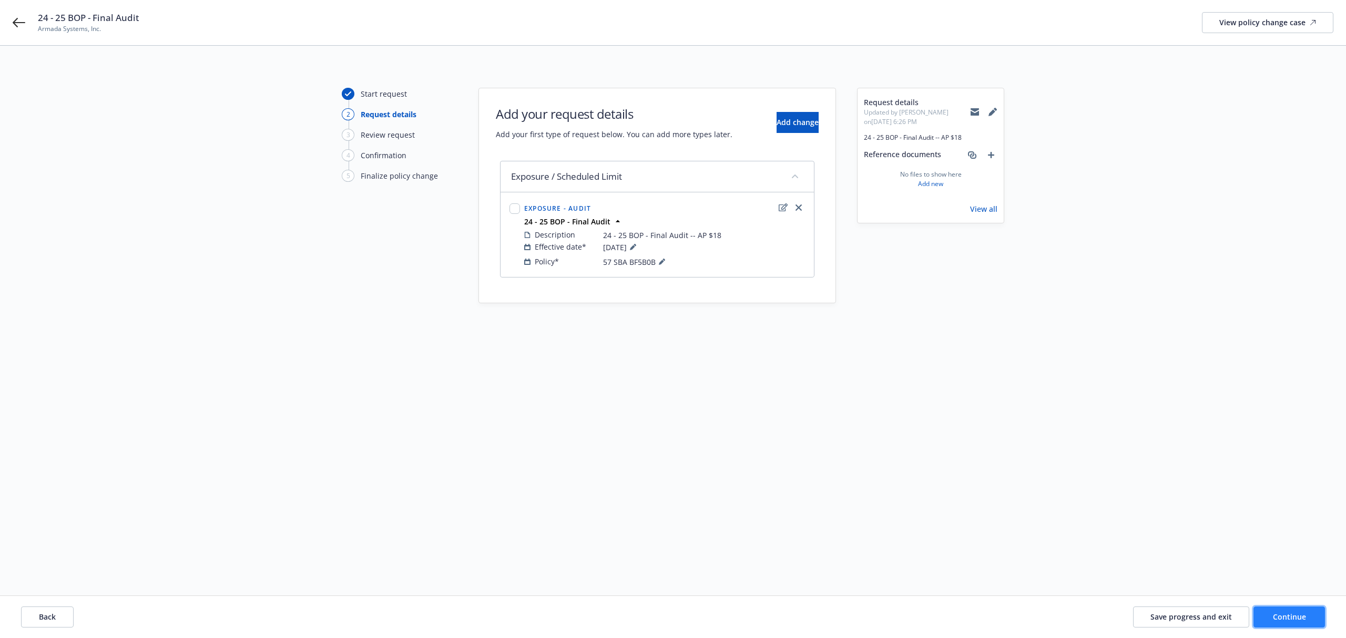
click at [1294, 613] on span "Continue" at bounding box center [1289, 617] width 33 height 10
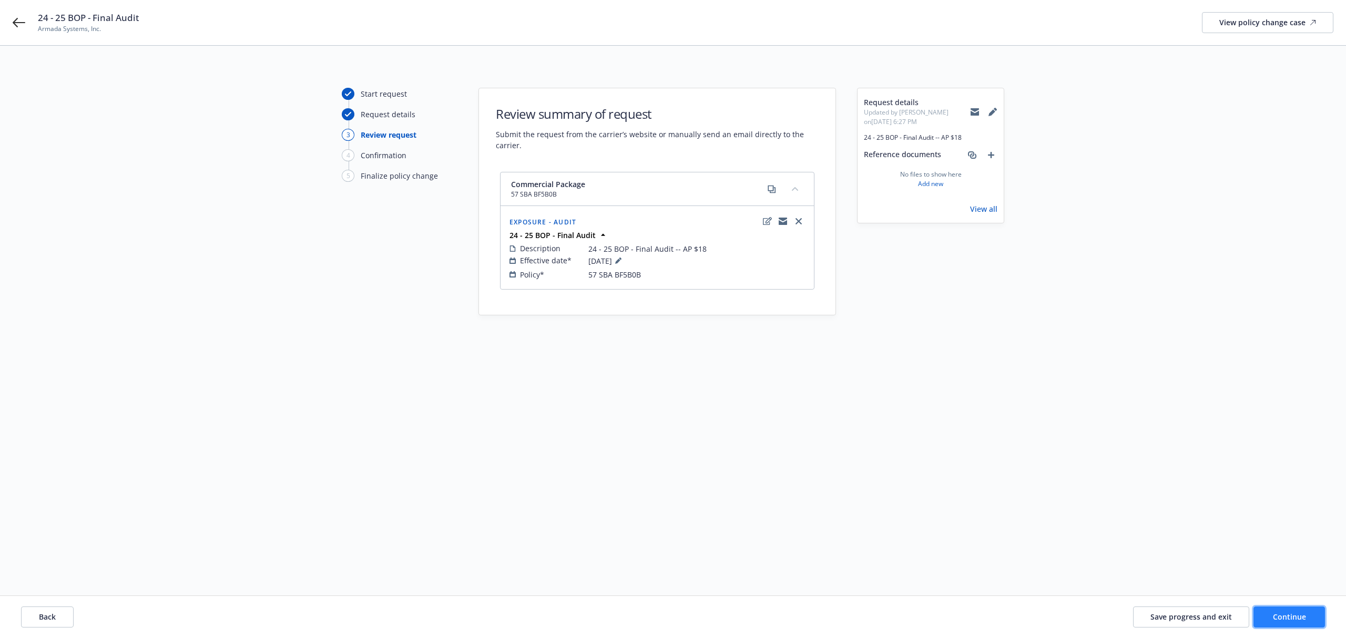
click at [1289, 611] on button "Continue" at bounding box center [1290, 617] width 72 height 21
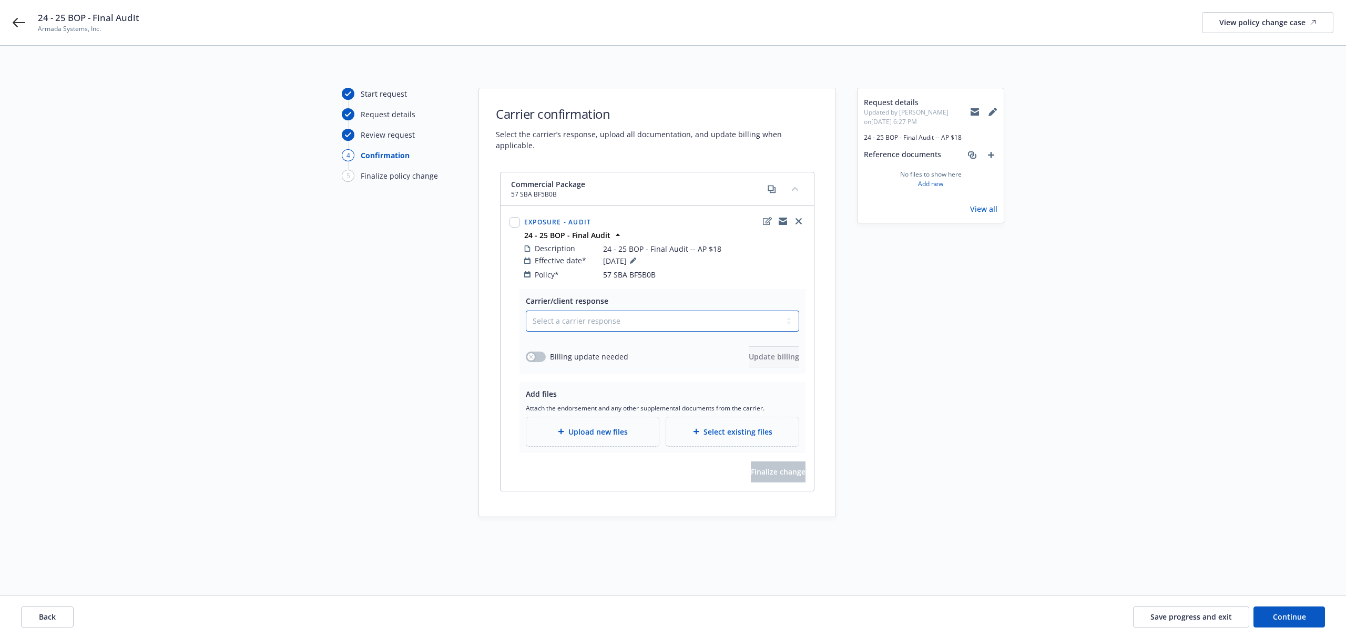
click at [636, 313] on select "Select a carrier response Accepted Accepted with revision No endorsement needed…" at bounding box center [662, 321] width 273 height 21
select select "ACCEPTED"
click at [526, 311] on select "Select a carrier response Accepted Accepted with revision No endorsement needed…" at bounding box center [662, 321] width 273 height 21
click at [545, 352] on button "button" at bounding box center [536, 357] width 20 height 11
click at [758, 352] on span "Update billing" at bounding box center [774, 357] width 50 height 10
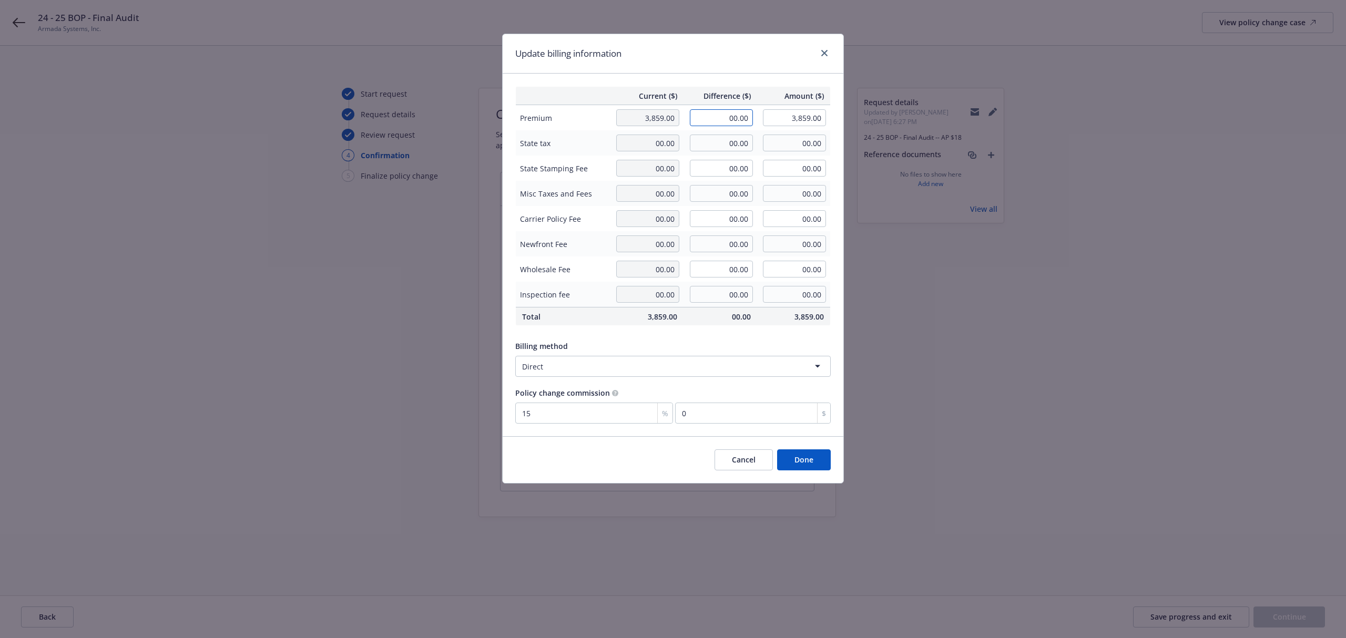
click at [726, 124] on input "00.00" at bounding box center [721, 117] width 63 height 17
type input "18.00"
type input "3,877.00"
type input "2.7"
click at [689, 337] on div "Billing method Direct" at bounding box center [672, 357] width 315 height 40
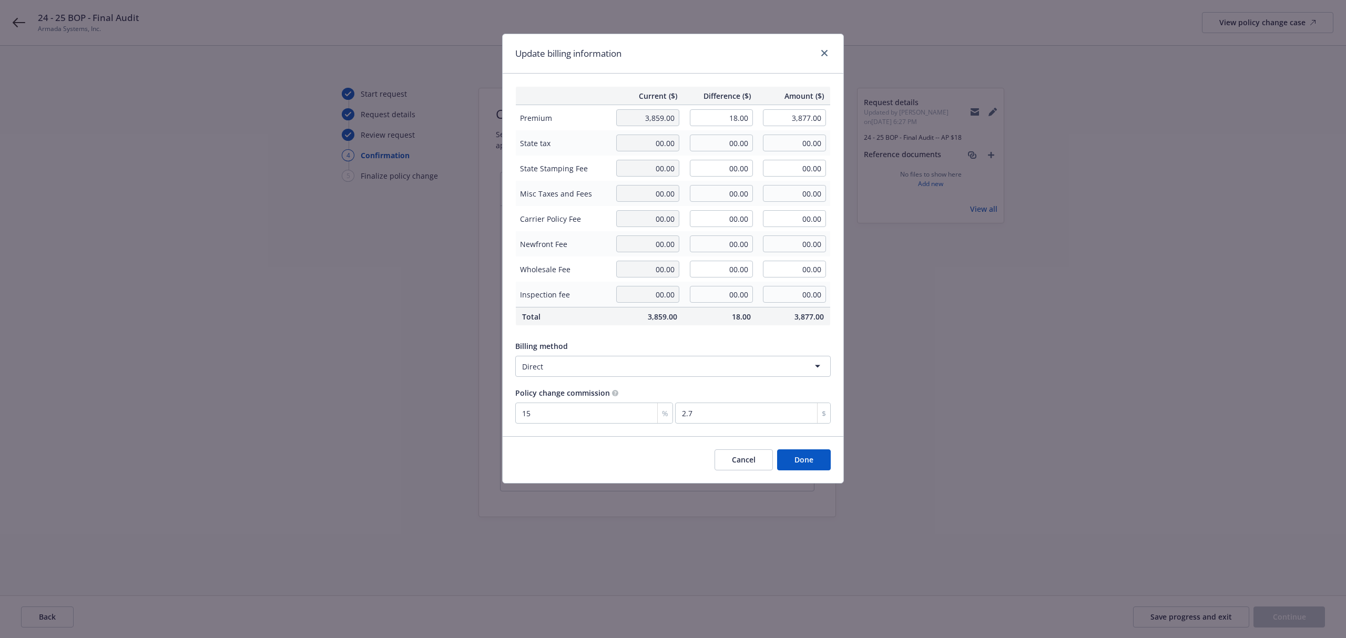
click at [817, 453] on button "Done" at bounding box center [804, 460] width 54 height 21
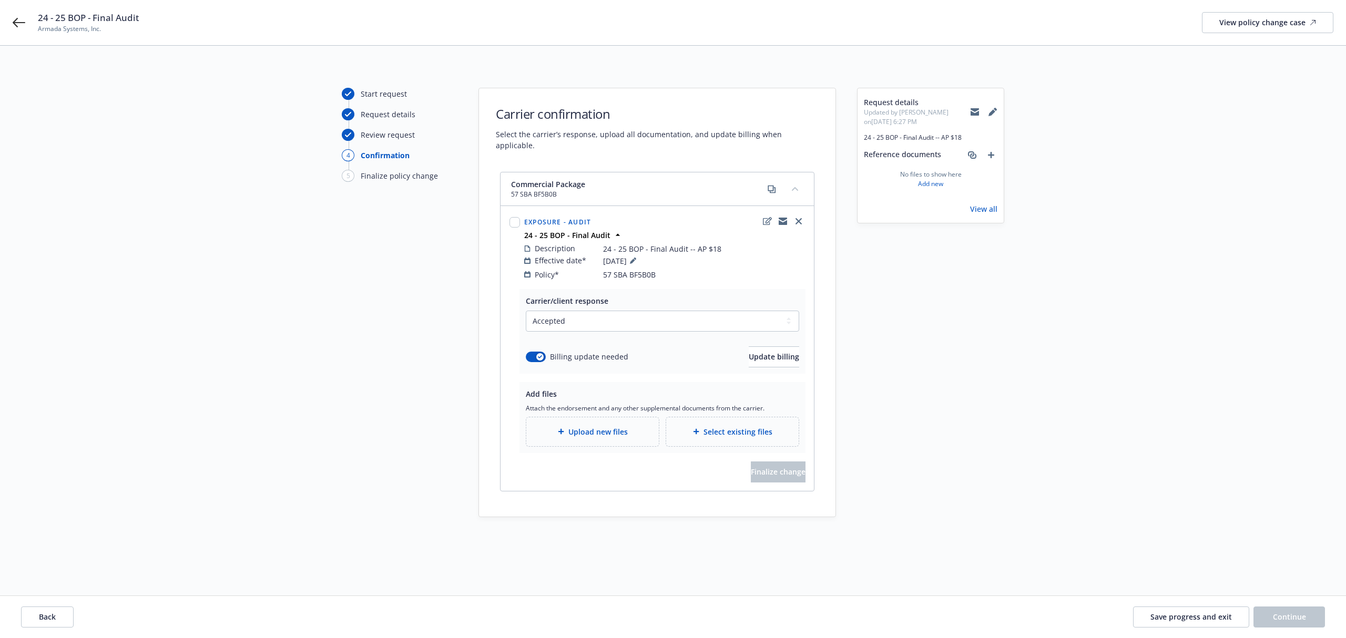
click at [596, 426] on span "Upload new files" at bounding box center [597, 431] width 59 height 11
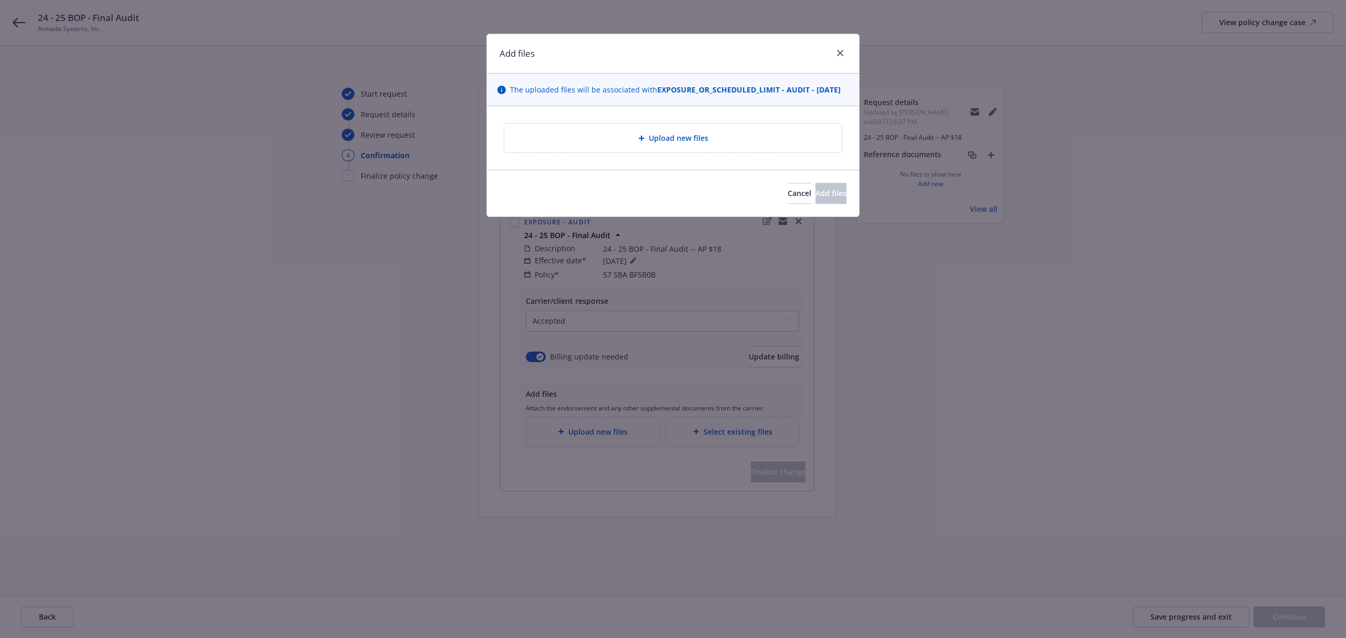
click at [602, 152] on div "Upload new files" at bounding box center [673, 138] width 338 height 29
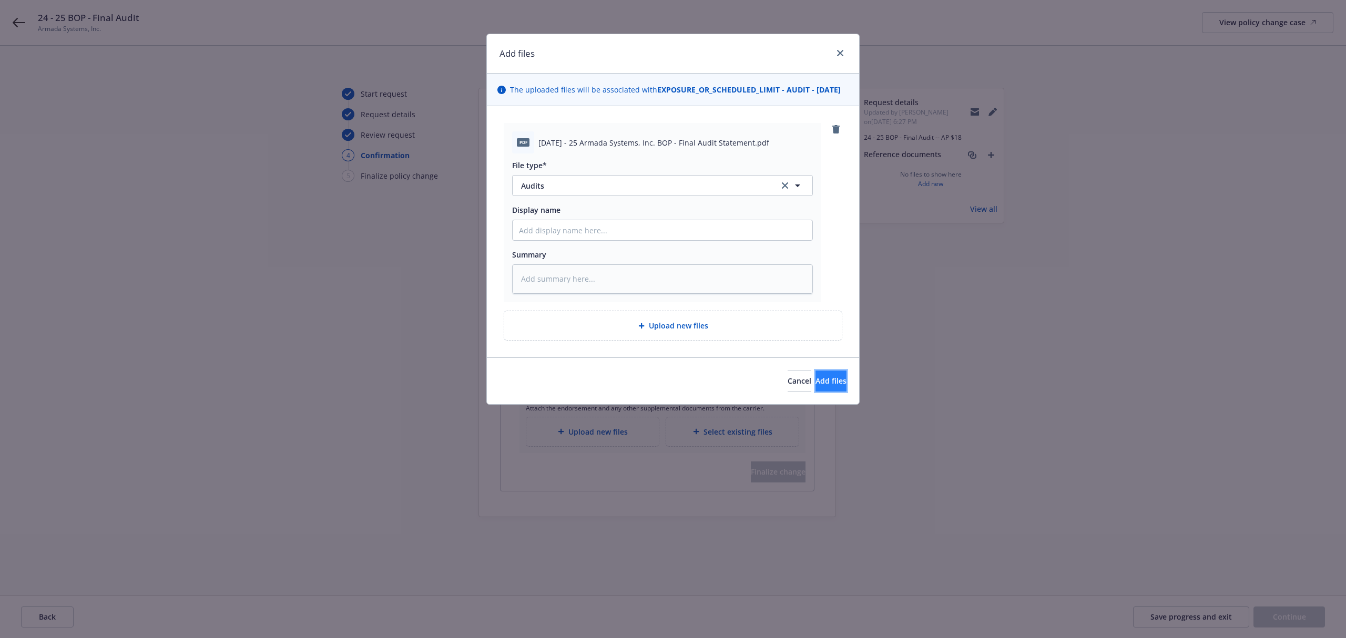
click at [827, 386] on span "Add files" at bounding box center [831, 381] width 31 height 10
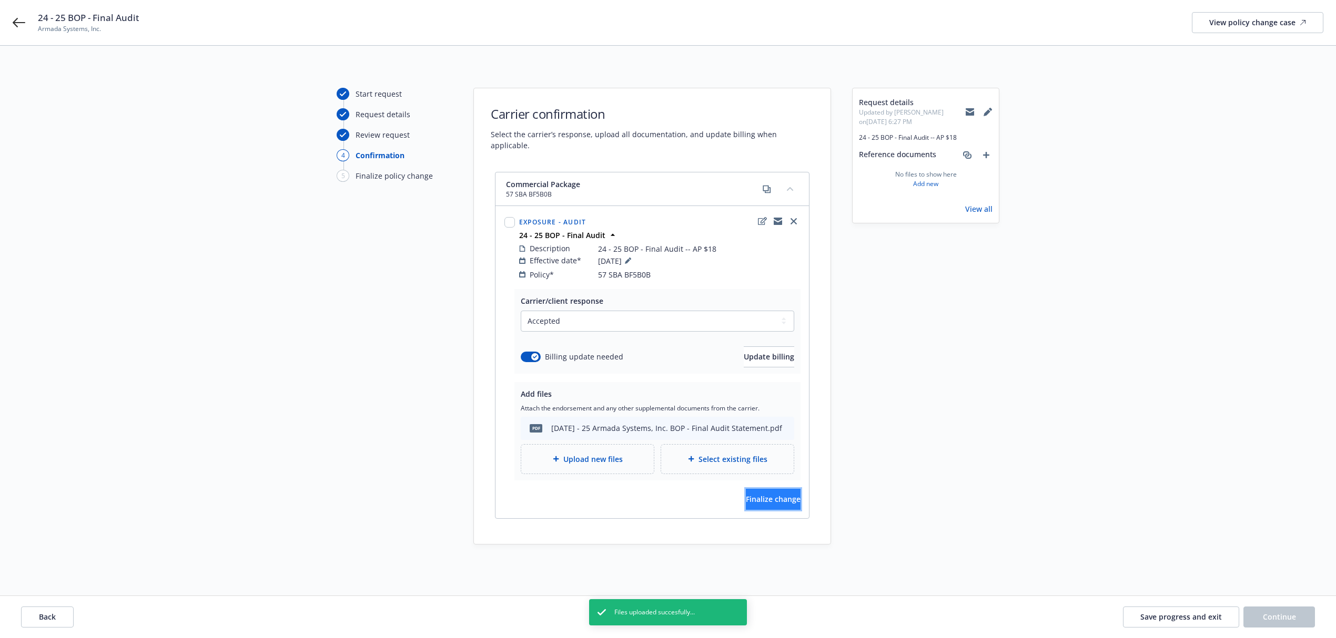
click at [755, 494] on span "Finalize change" at bounding box center [773, 499] width 55 height 10
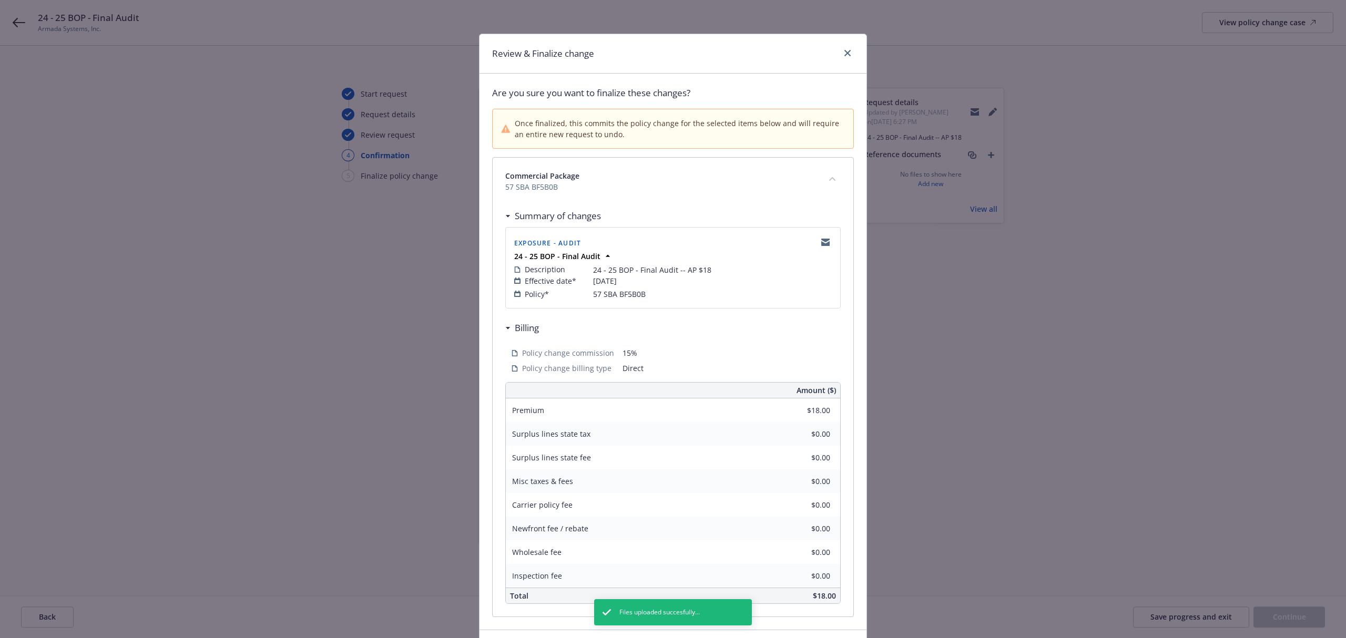
scroll to position [76, 0]
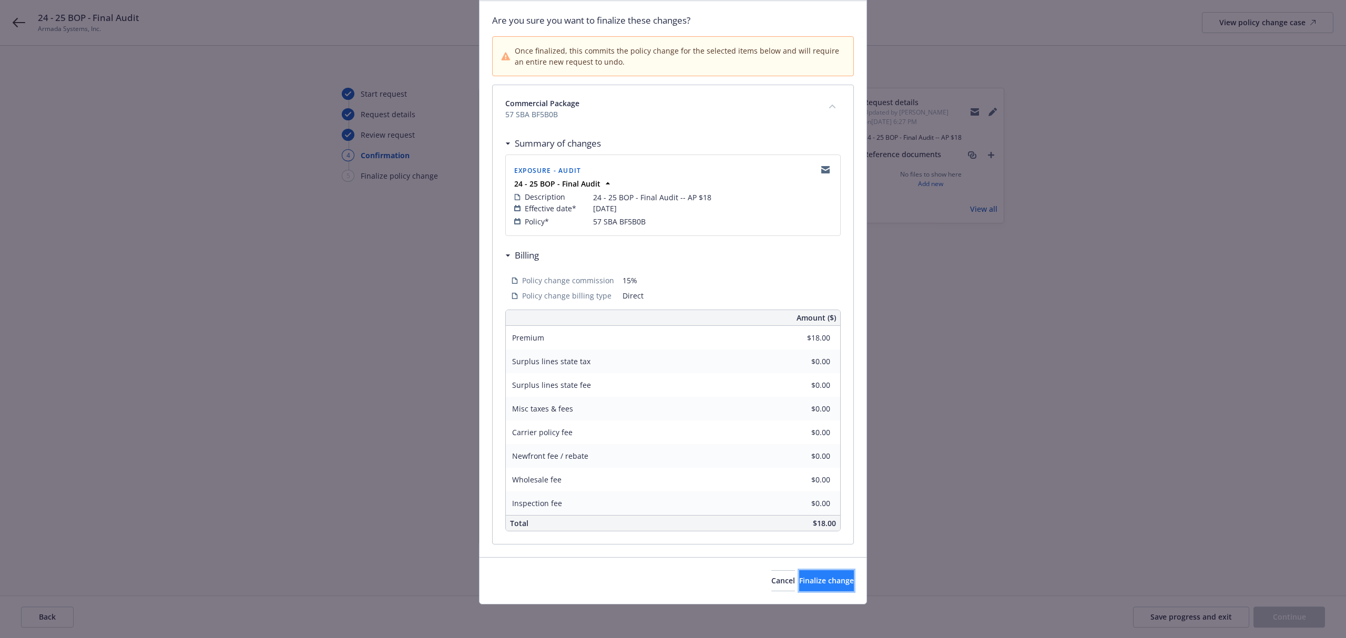
click at [812, 582] on span "Finalize change" at bounding box center [826, 581] width 55 height 10
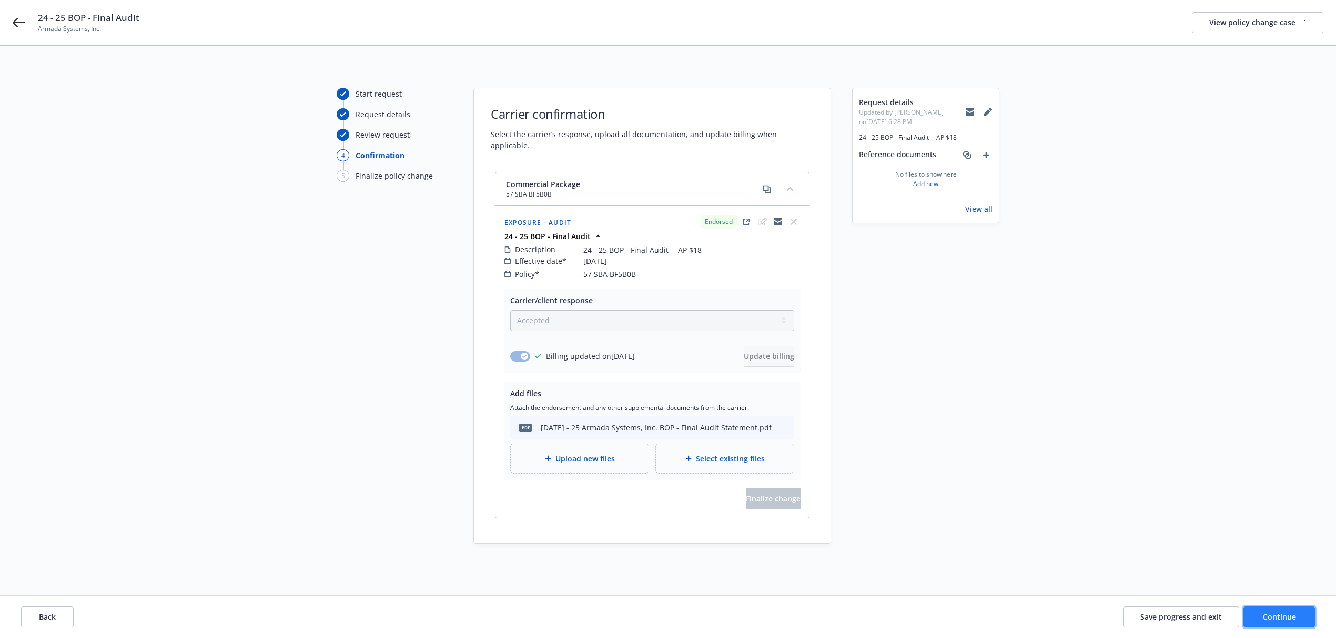
click at [1290, 613] on span "Continue" at bounding box center [1278, 617] width 33 height 10
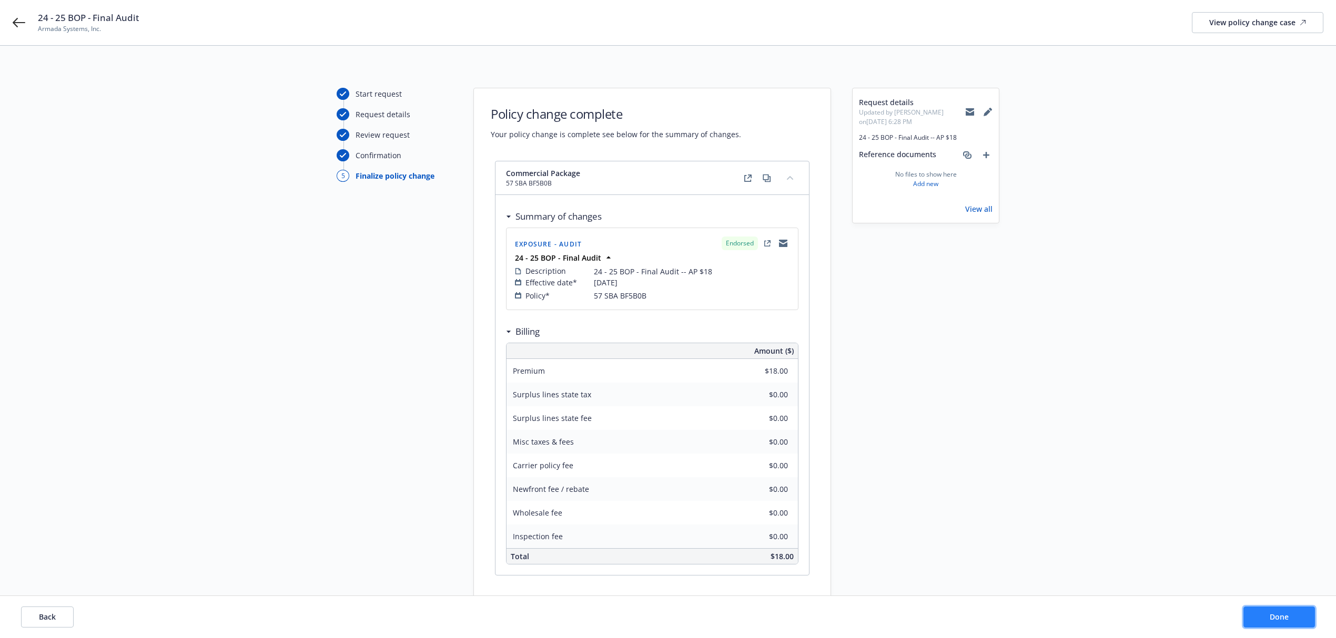
click at [1291, 613] on button "Done" at bounding box center [1279, 617] width 72 height 21
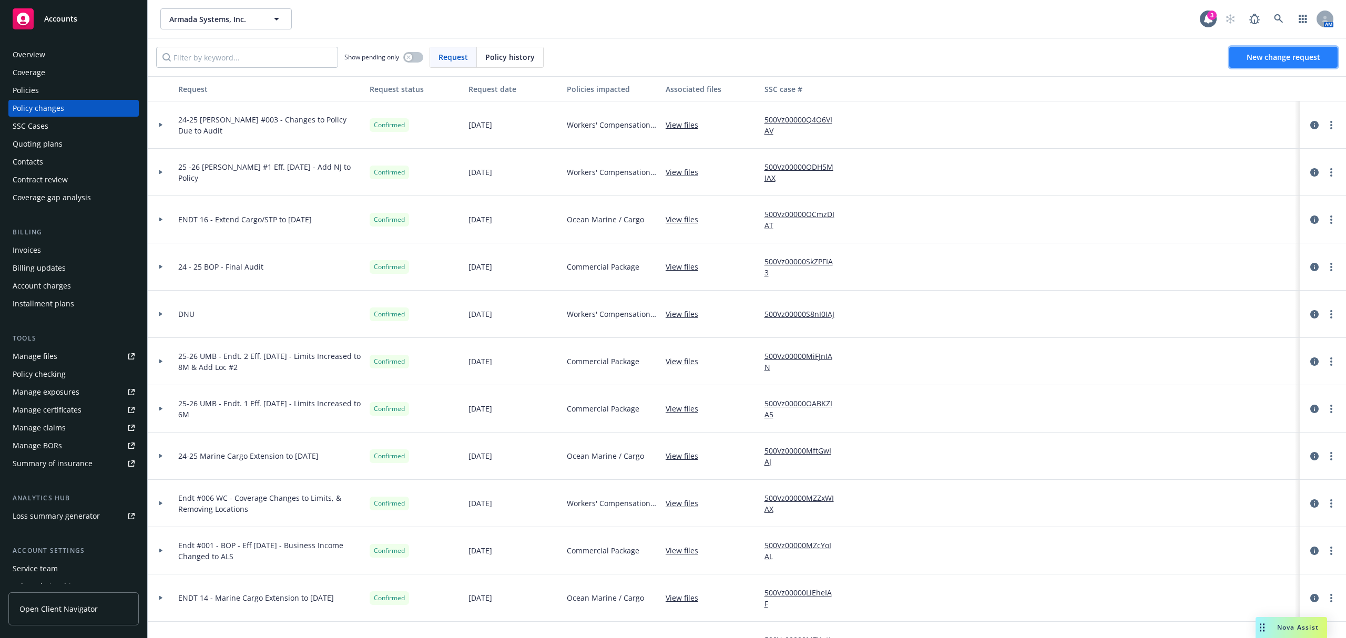
click at [1258, 61] on span "New change request" at bounding box center [1284, 57] width 74 height 10
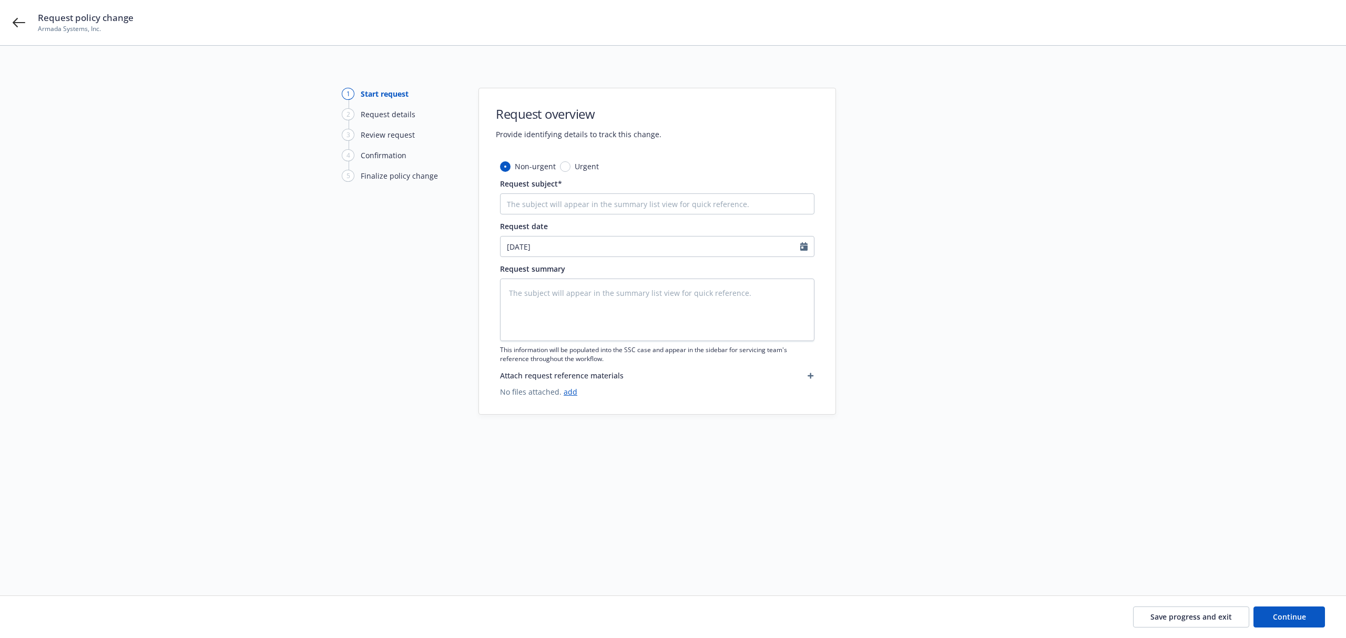
click at [600, 219] on div "Non-urgent Urgent Request subject* Request date [DATE] Request summary This inf…" at bounding box center [657, 279] width 314 height 237
click at [577, 206] on input "Request subject*" at bounding box center [657, 204] width 314 height 21
type textarea "x"
type input "2"
type textarea "x"
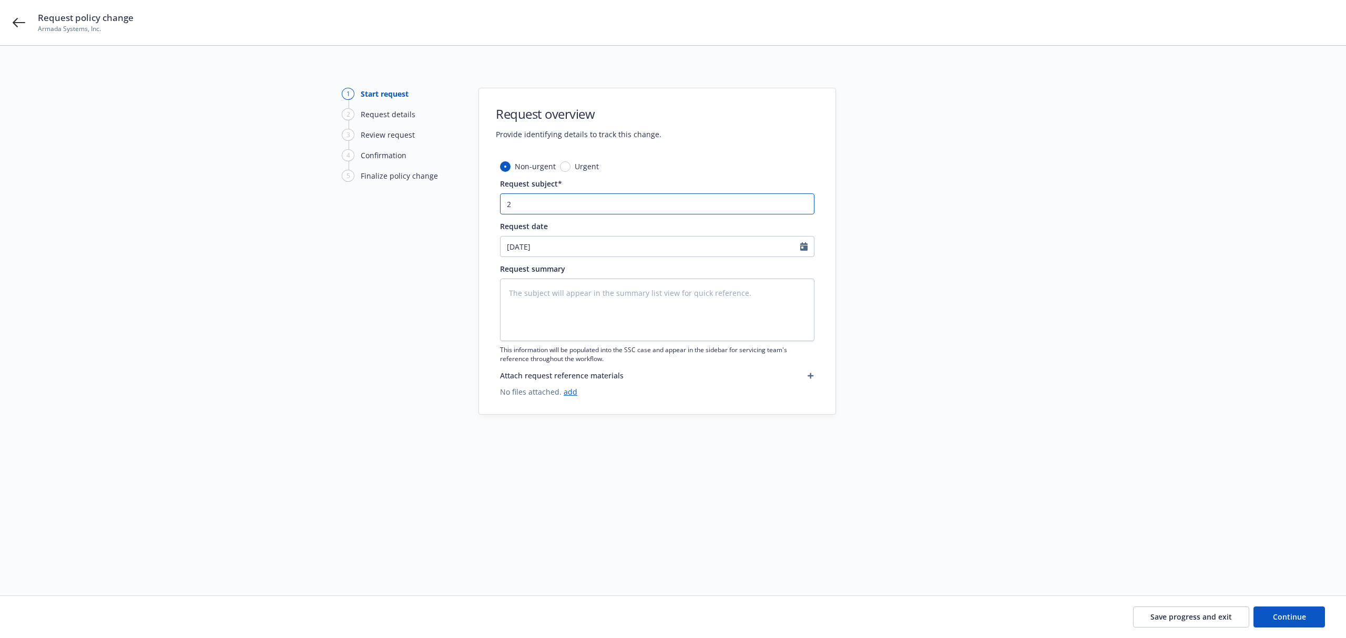
type input "24"
type textarea "x"
type input "24"
type textarea "x"
type input "24 -"
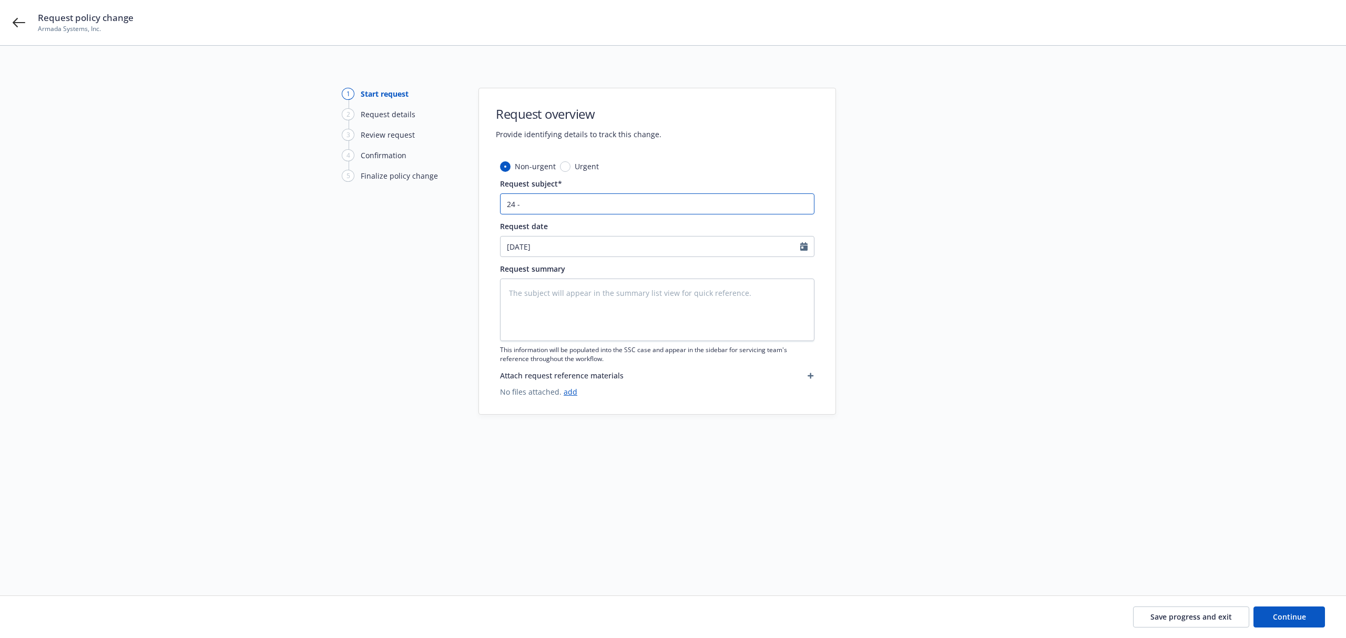
type textarea "x"
type input "24 -"
type textarea "x"
type input "24 - 2"
type textarea "x"
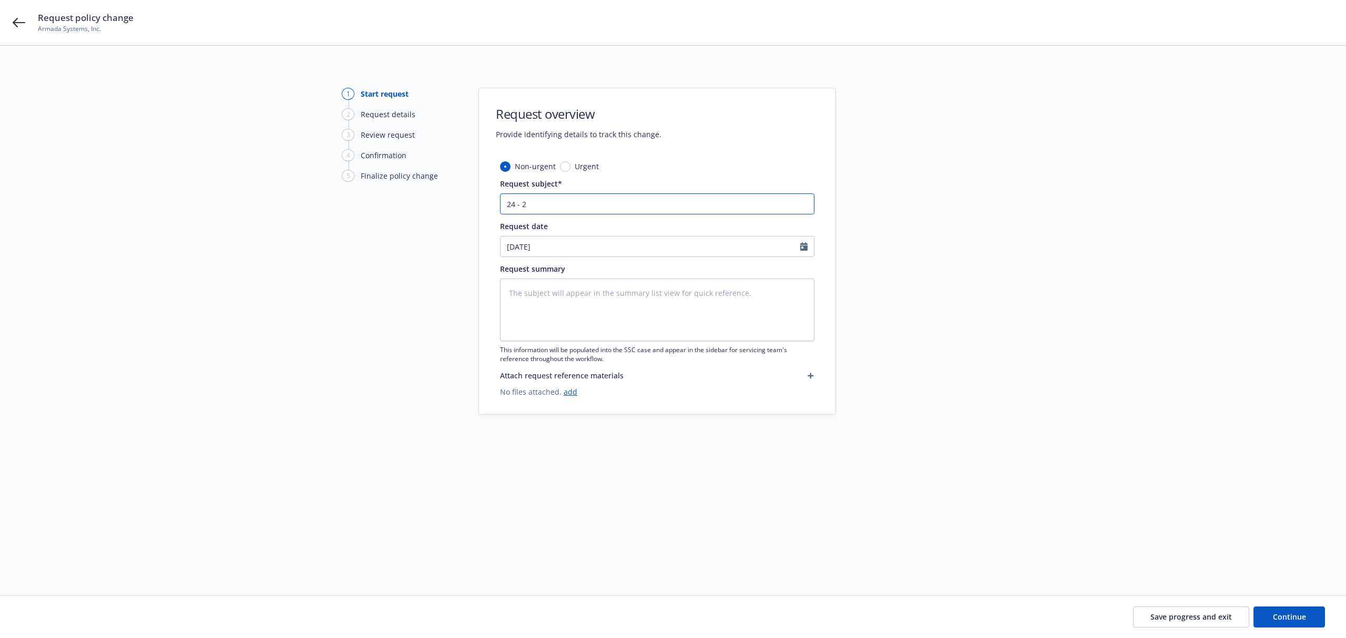
type input "24 - 25"
type textarea "x"
type input "24 - 25"
type textarea "x"
type input "24 - 25 W"
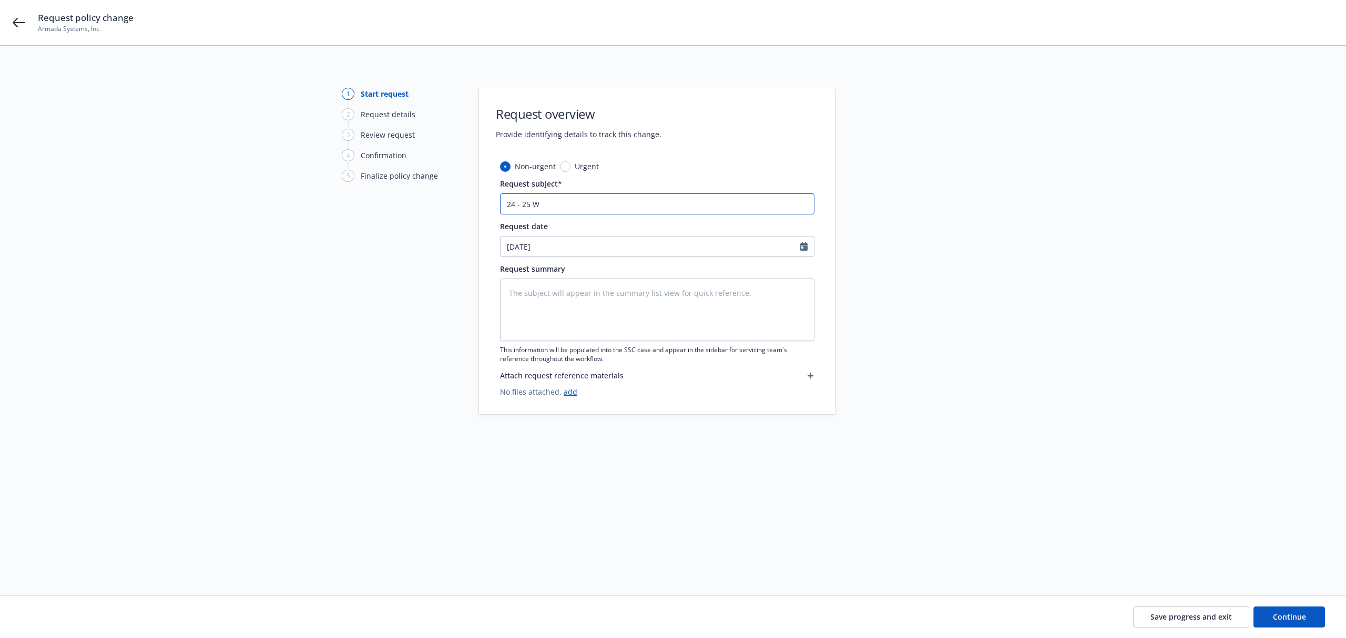
type textarea "x"
type input "24 - 25 WC"
type textarea "x"
type input "24 - 25 WC"
type textarea "x"
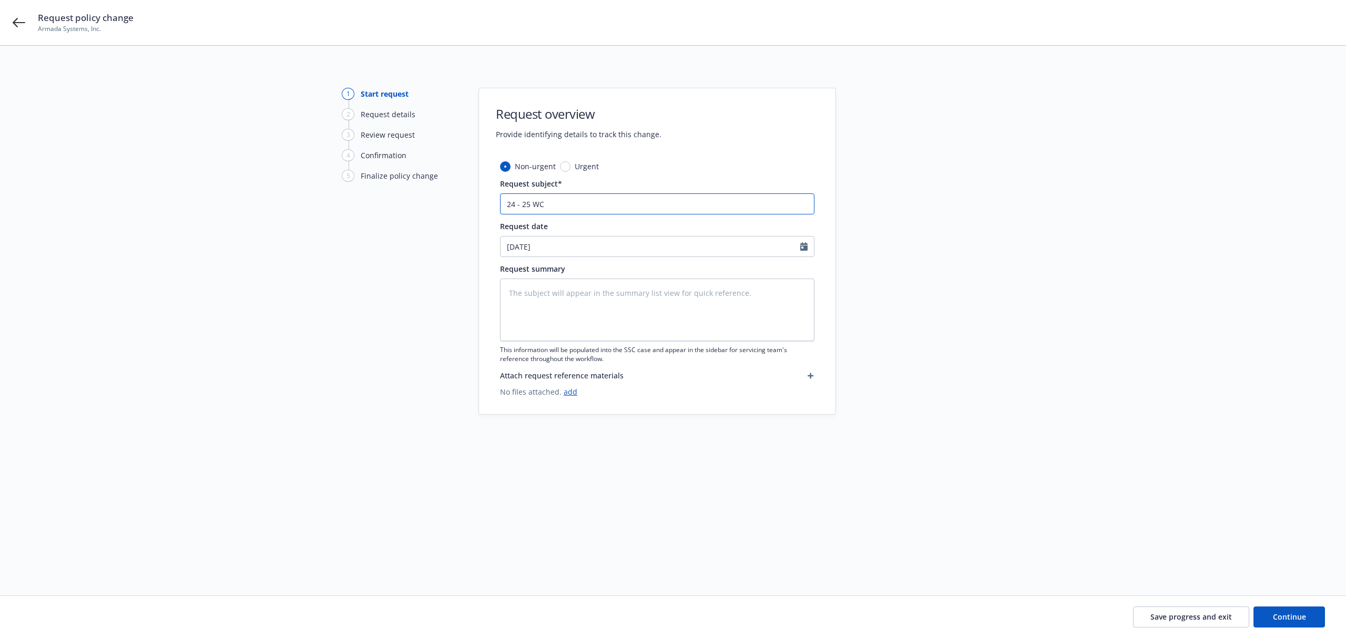
type input "24 - 25 WC F"
type textarea "x"
type input "24 - 25 WC"
type textarea "x"
type input "24 - 25 WC -"
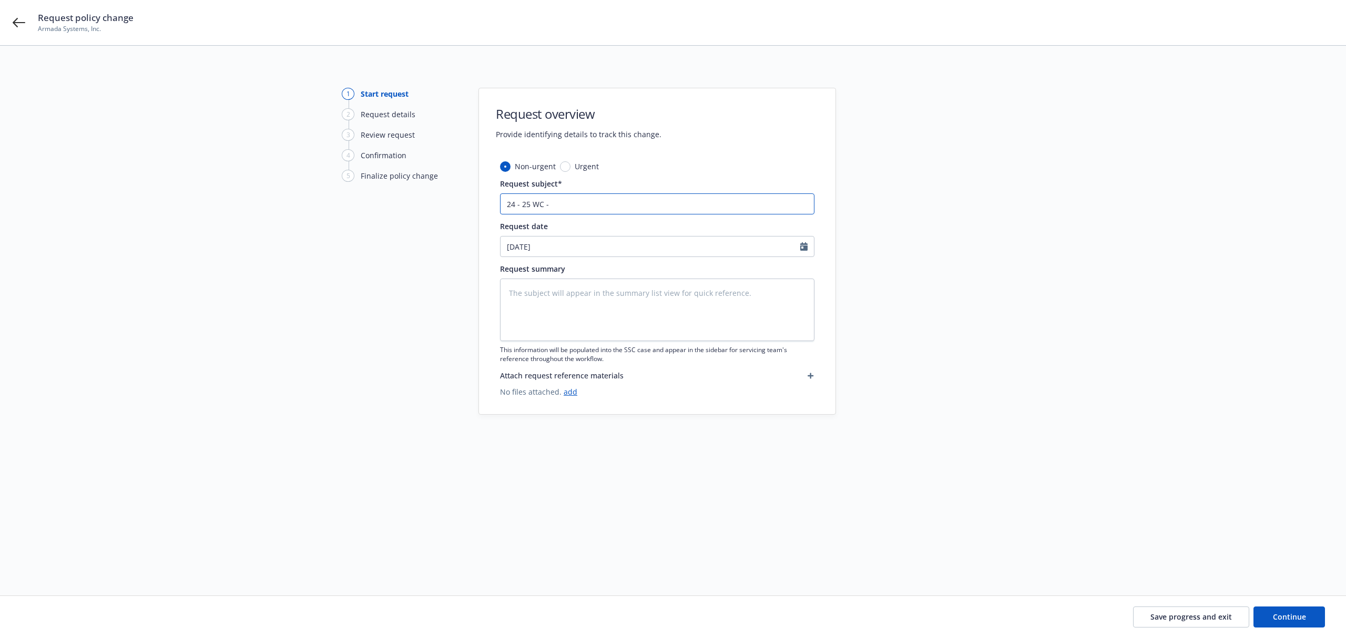
type textarea "x"
type input "24 - 25 WC -"
type textarea "x"
type input "24 - 25 WC - F"
type textarea "x"
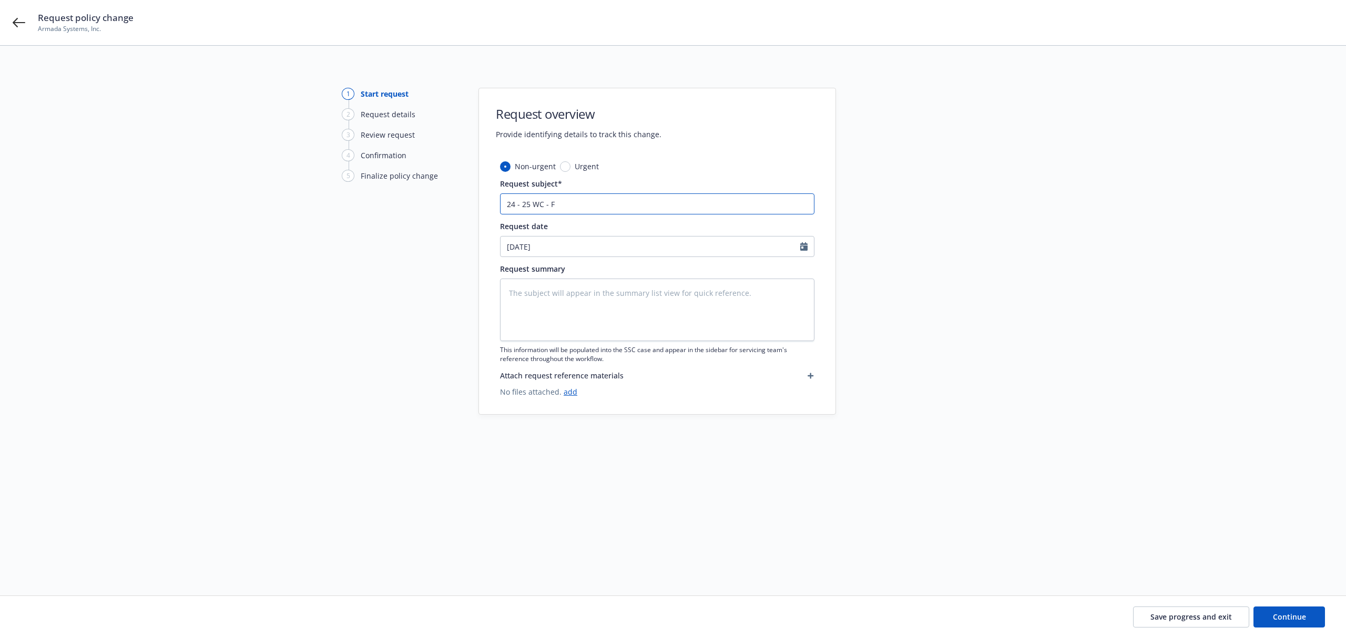
type input "24 - 25 WC - Fi"
type textarea "x"
type input "24 - 25 WC - Fin"
type textarea "x"
type input "24 - 25 WC - Final"
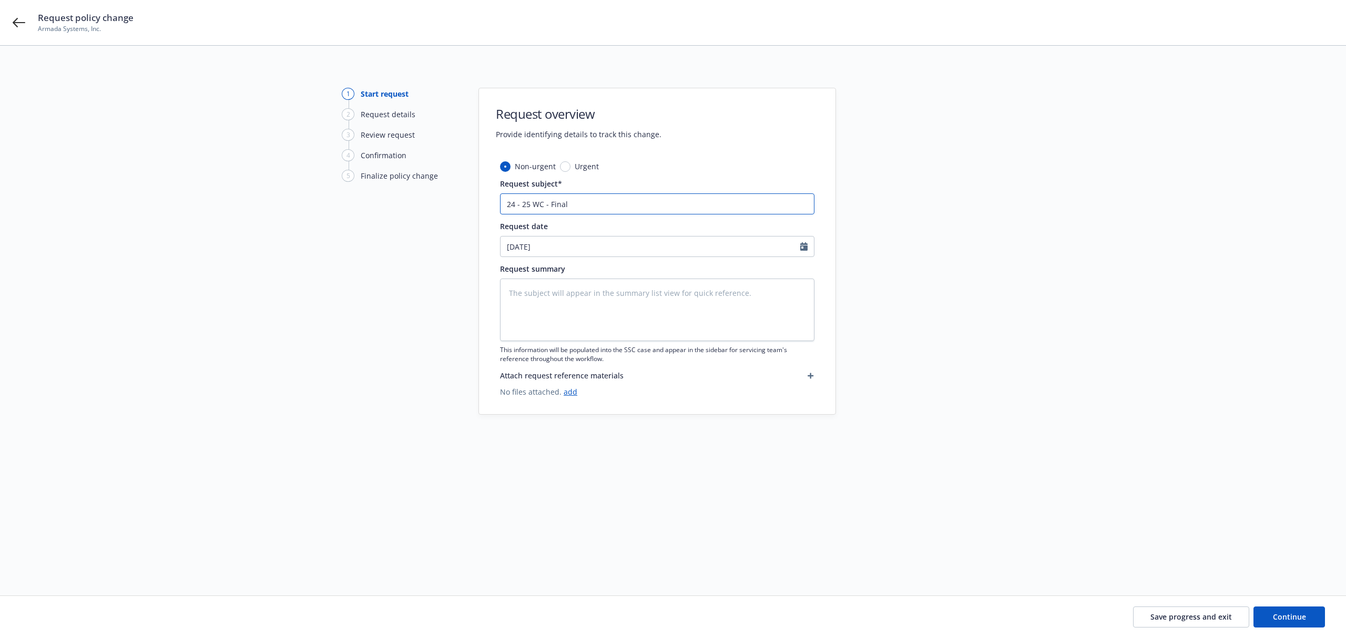
type textarea "x"
type input "24 - 25 WC - Final A"
type textarea "x"
type input "24 - 25 WC - Final Au"
type textarea "x"
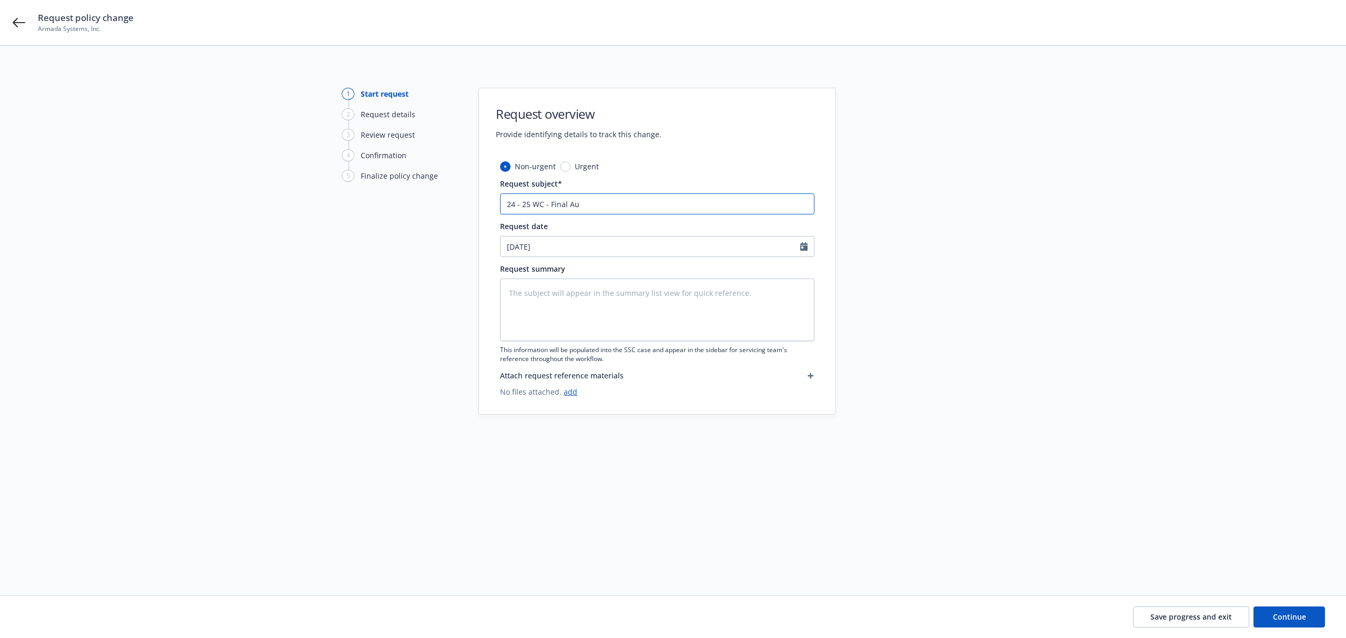
type input "24 - 25 WC - Final Aud"
type textarea "x"
type input "24 - 25 WC - Final Audi"
type textarea "x"
type input "24 - 25 WC - Final Audit"
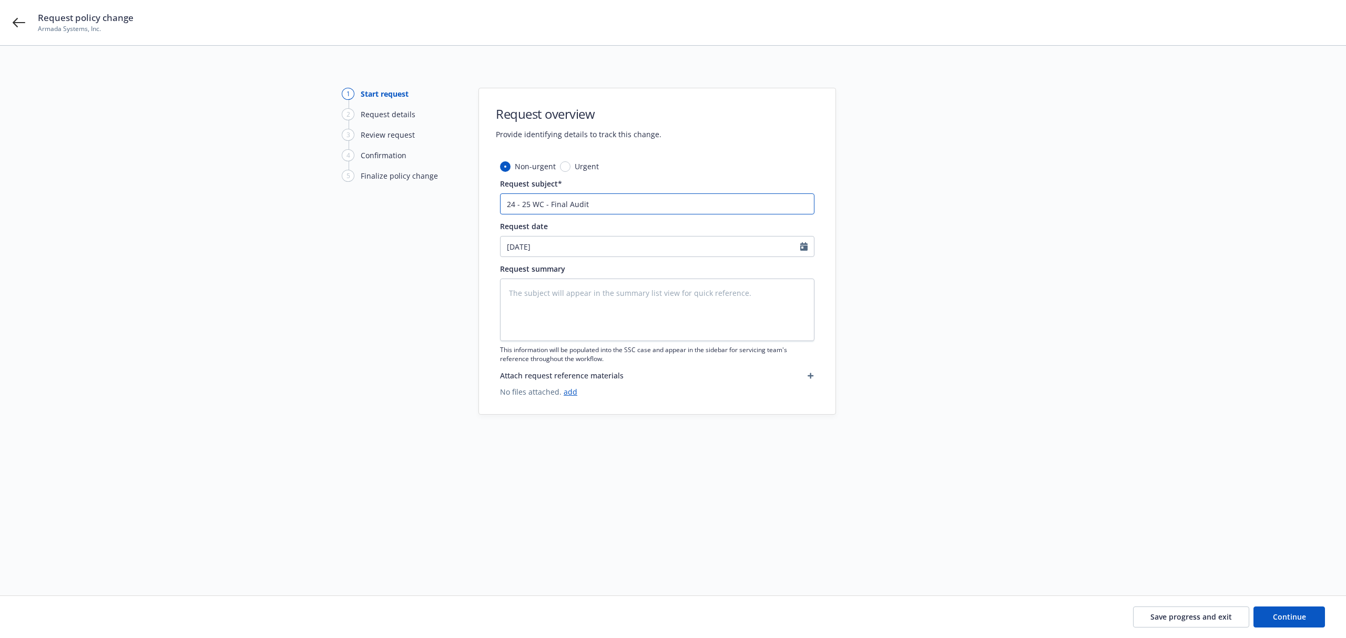
type textarea "x"
drag, startPoint x: 546, startPoint y: 210, endPoint x: 410, endPoint y: 202, distance: 135.9
click at [410, 202] on div "1 Start request 2 Request details 3 Review request 4 Confirmation 5 Finalize po…" at bounding box center [673, 308] width 1321 height 441
type input "24 - 25 WC - Final Audit"
click at [556, 280] on textarea at bounding box center [657, 310] width 314 height 63
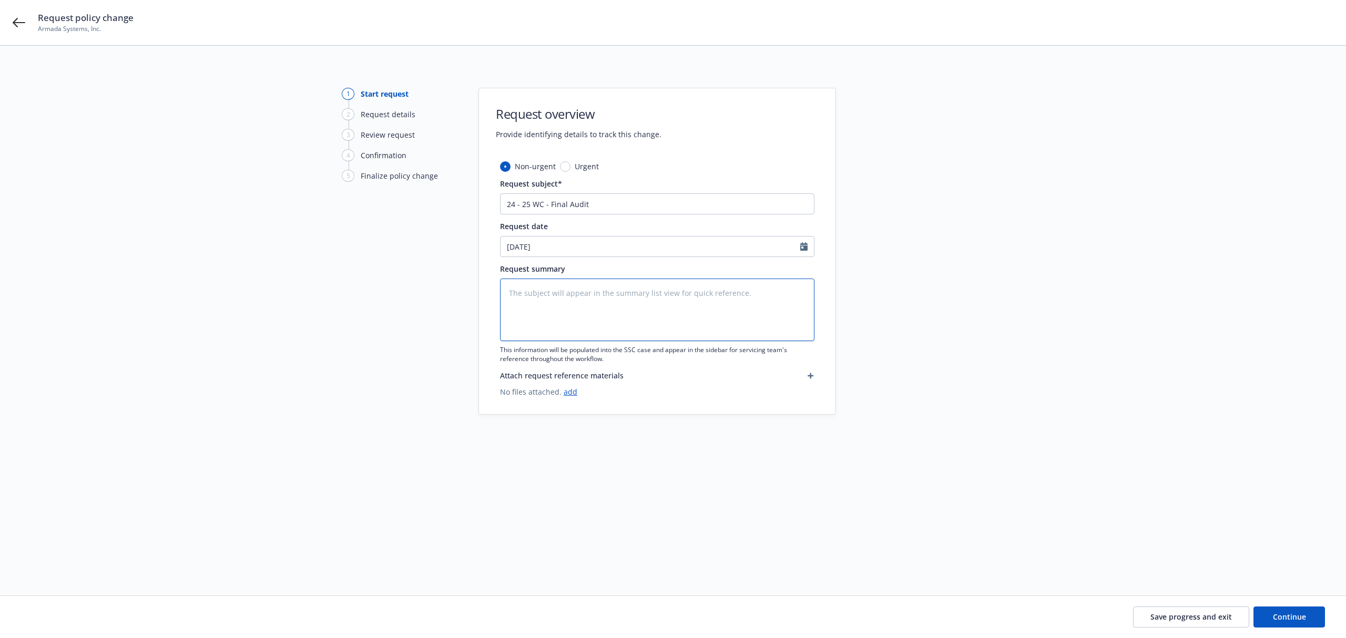
paste textarea "24 - 25 WC - Final Audit"
type textarea "x"
click at [558, 257] on div "[DATE]" at bounding box center [657, 246] width 314 height 21
click at [520, 266] on div "January February March April May June July August September October November [D…" at bounding box center [564, 271] width 93 height 16
click at [511, 268] on button "button" at bounding box center [512, 272] width 13 height 13
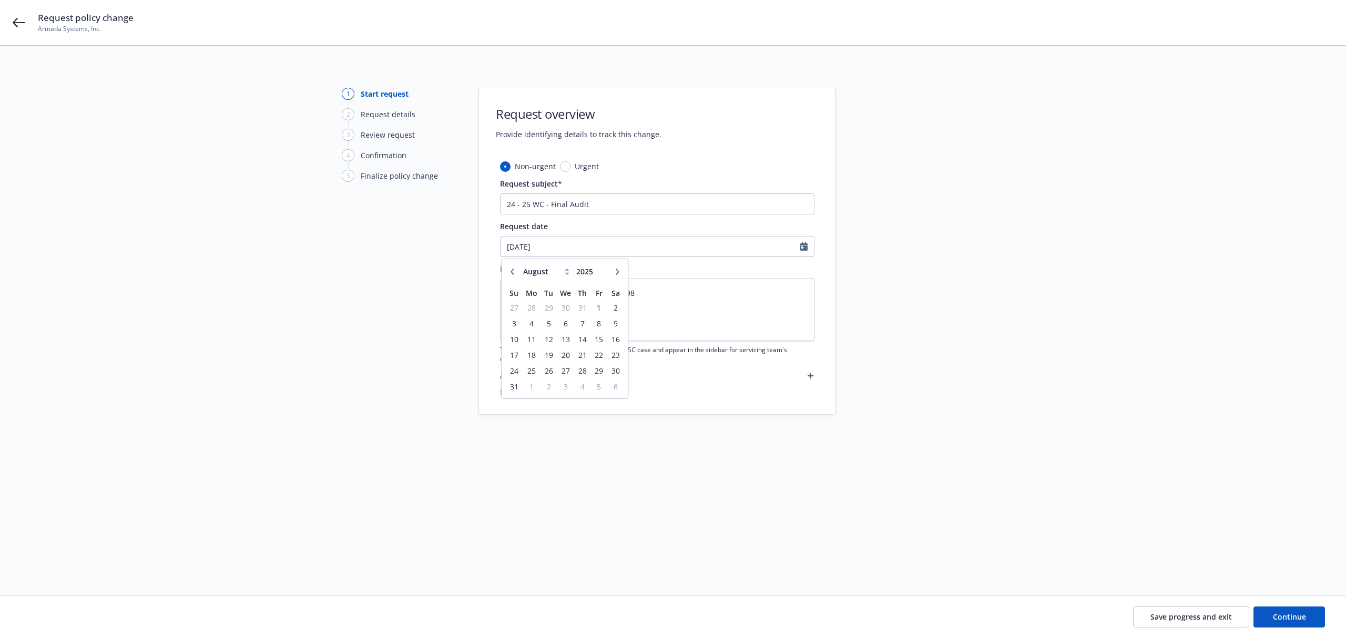
click at [511, 268] on button "button" at bounding box center [512, 272] width 13 height 13
click at [532, 339] on span "14" at bounding box center [532, 339] width 16 height 13
click at [1286, 615] on span "Continue" at bounding box center [1289, 617] width 33 height 10
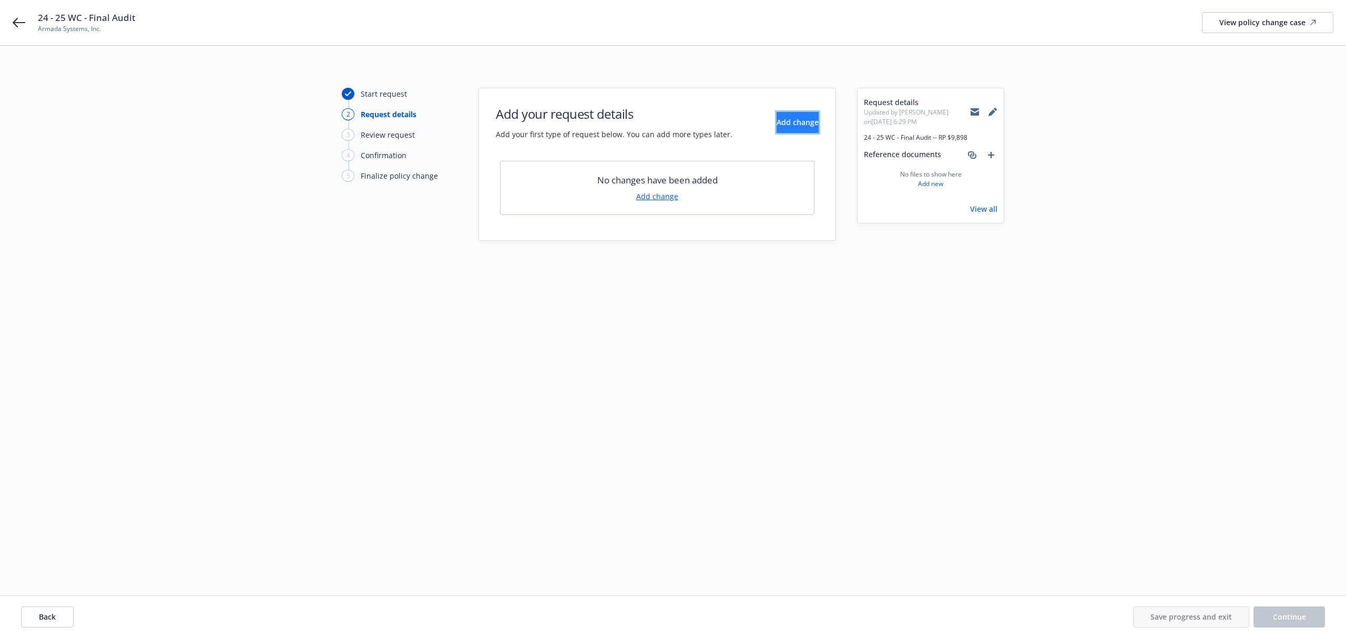
click at [777, 129] on button "Add change" at bounding box center [798, 122] width 42 height 21
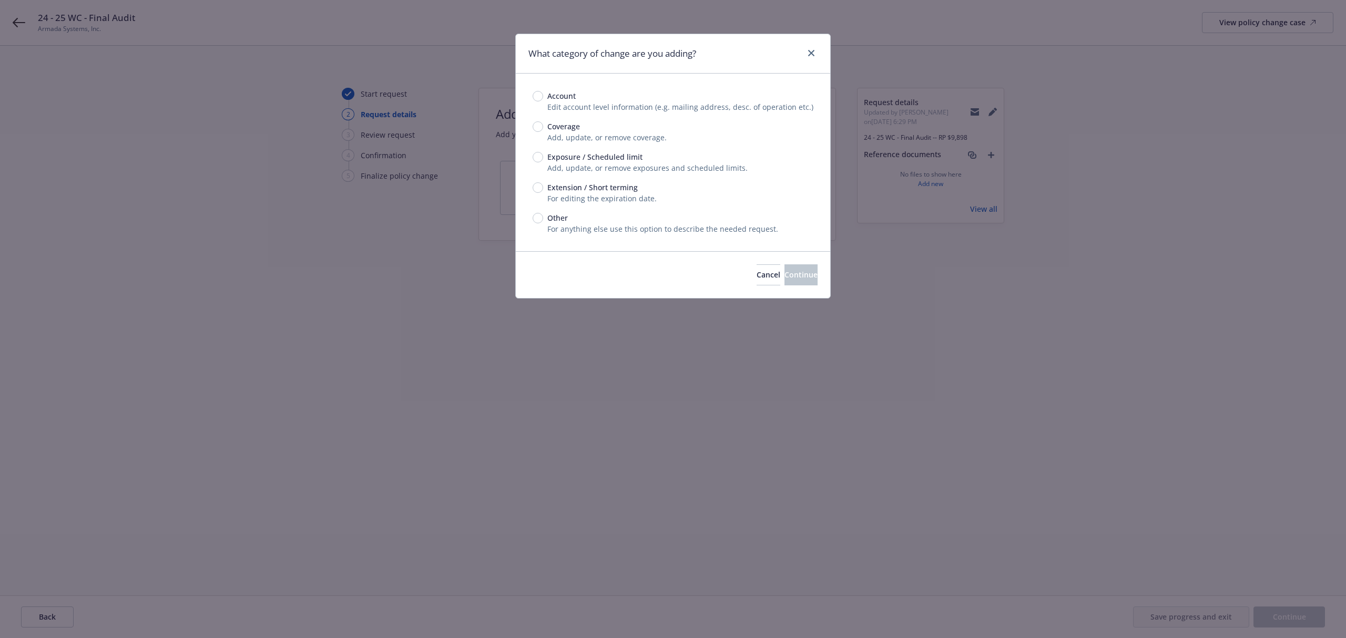
click at [554, 185] on span "Extension / Short terming" at bounding box center [592, 187] width 90 height 11
click at [543, 185] on input "Extension / Short terming" at bounding box center [538, 187] width 11 height 11
click at [558, 148] on div "Account Edit account level information (e.g. mailing address, desc. of operatio…" at bounding box center [673, 162] width 281 height 144
click at [582, 175] on div "Account Edit account level information (e.g. mailing address, desc. of operatio…" at bounding box center [673, 162] width 281 height 144
click at [579, 166] on span "Add, update, or remove exposures and scheduled limits." at bounding box center [647, 168] width 200 height 10
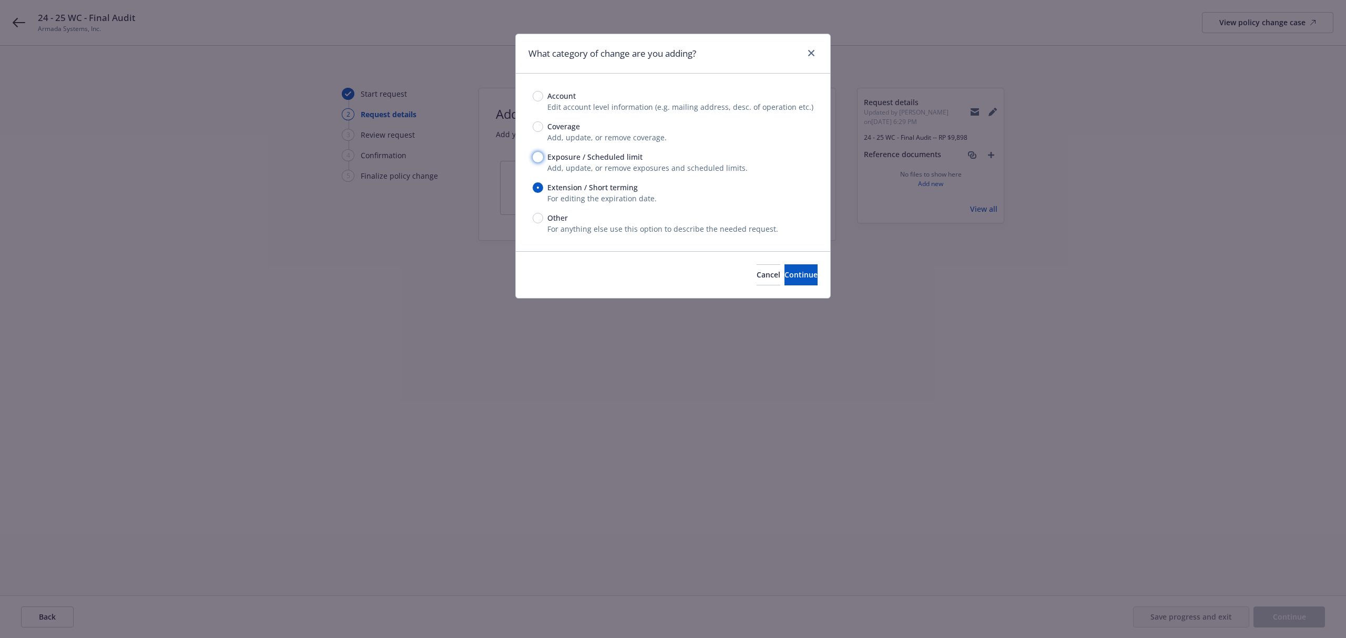
click at [536, 158] on input "Exposure / Scheduled limit" at bounding box center [538, 157] width 11 height 11
click at [785, 266] on button "Continue" at bounding box center [801, 274] width 33 height 21
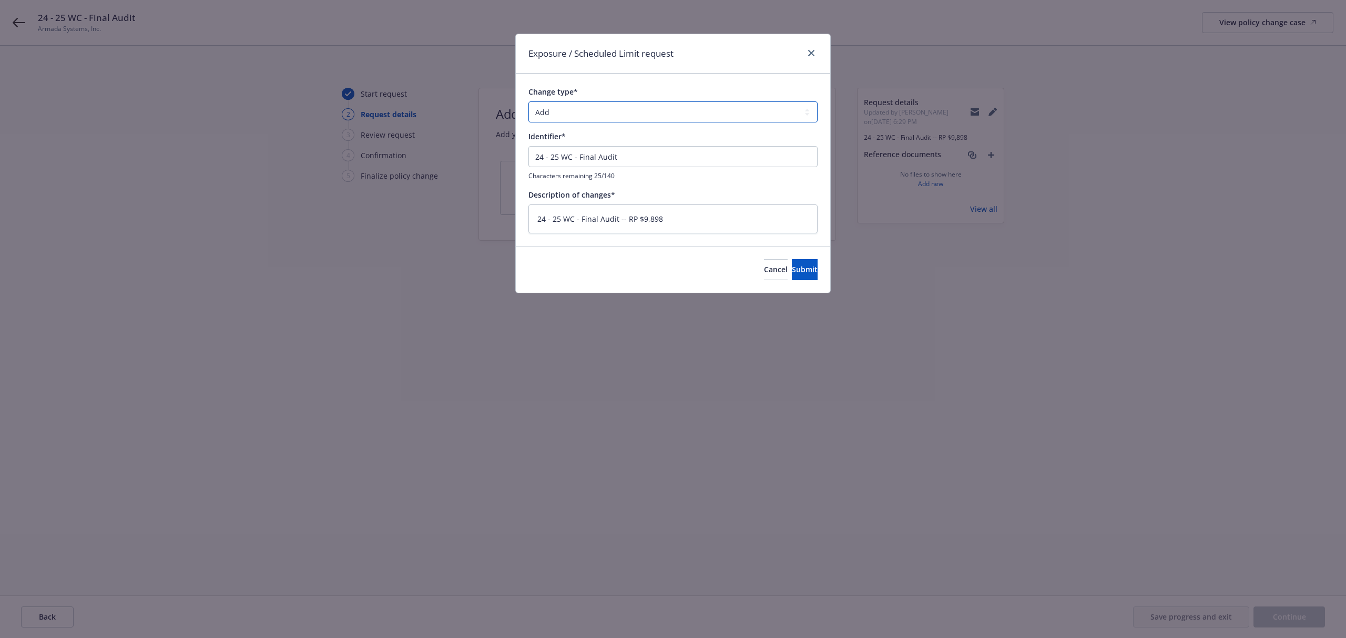
click at [581, 119] on select "Add Audit Change Remove" at bounding box center [672, 111] width 289 height 21
click at [528, 102] on select "Add Audit Change Remove" at bounding box center [672, 111] width 289 height 21
click at [806, 271] on button "Submit" at bounding box center [805, 269] width 26 height 21
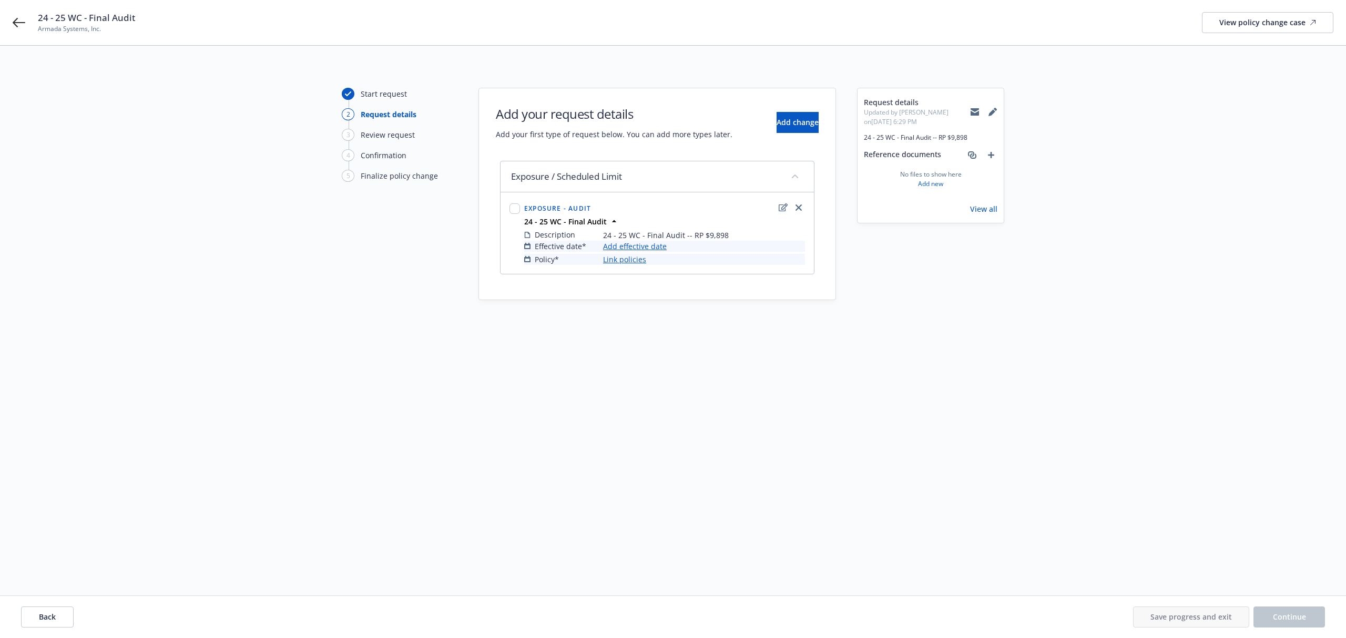
click at [635, 245] on link "Add effective date" at bounding box center [635, 246] width 64 height 11
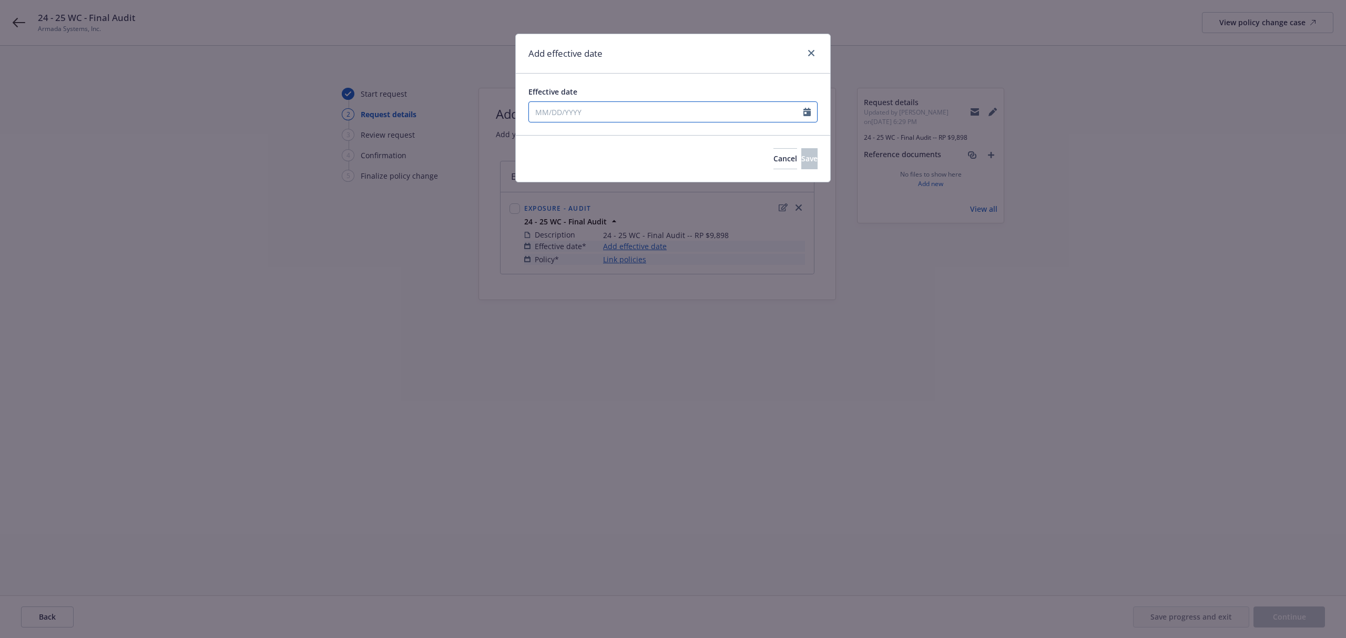
click at [678, 114] on input "Effective date" at bounding box center [666, 112] width 274 height 20
click at [541, 139] on icon "button" at bounding box center [540, 138] width 3 height 6
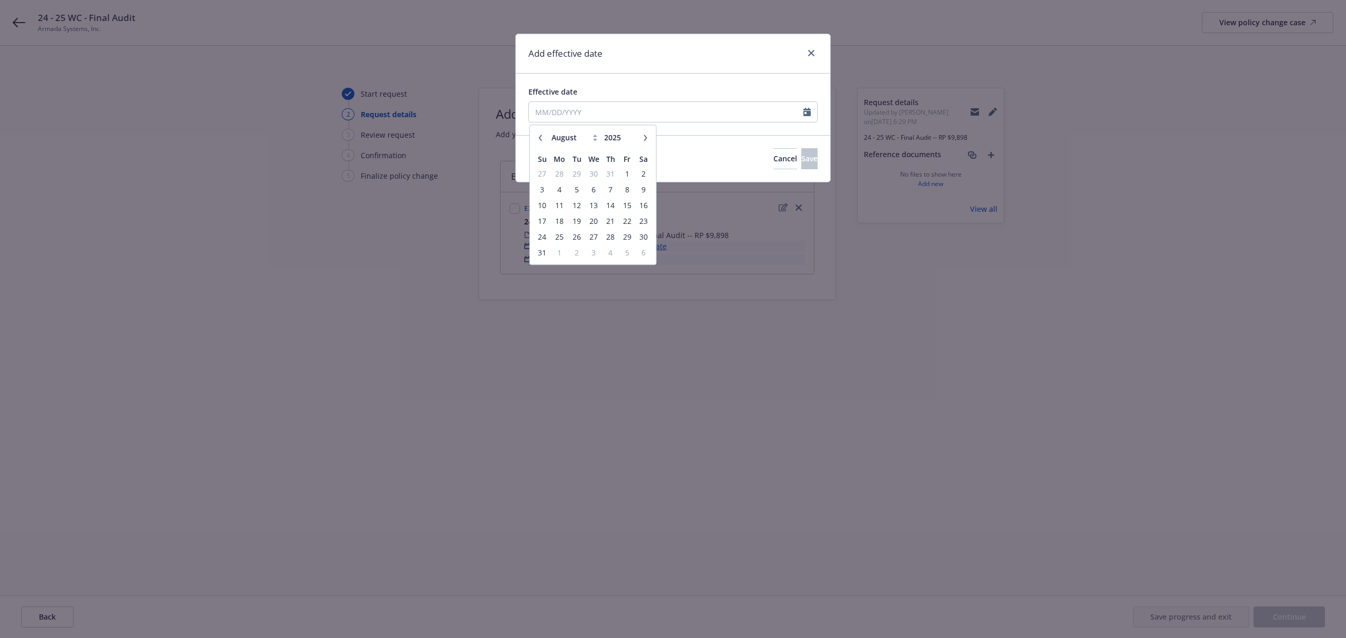
click at [541, 139] on icon "button" at bounding box center [540, 138] width 3 height 6
click at [539, 139] on icon "button" at bounding box center [540, 138] width 6 height 6
click at [573, 191] on span "8" at bounding box center [576, 189] width 14 height 13
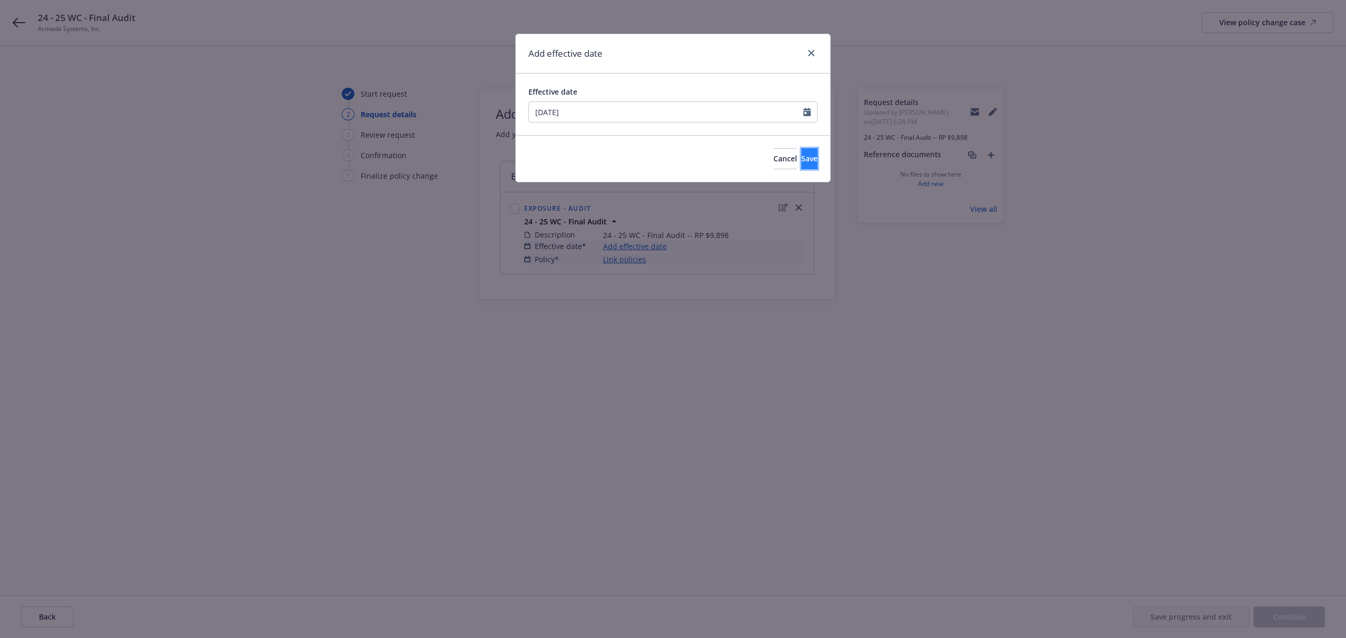
click at [801, 165] on button "Save" at bounding box center [809, 158] width 16 height 21
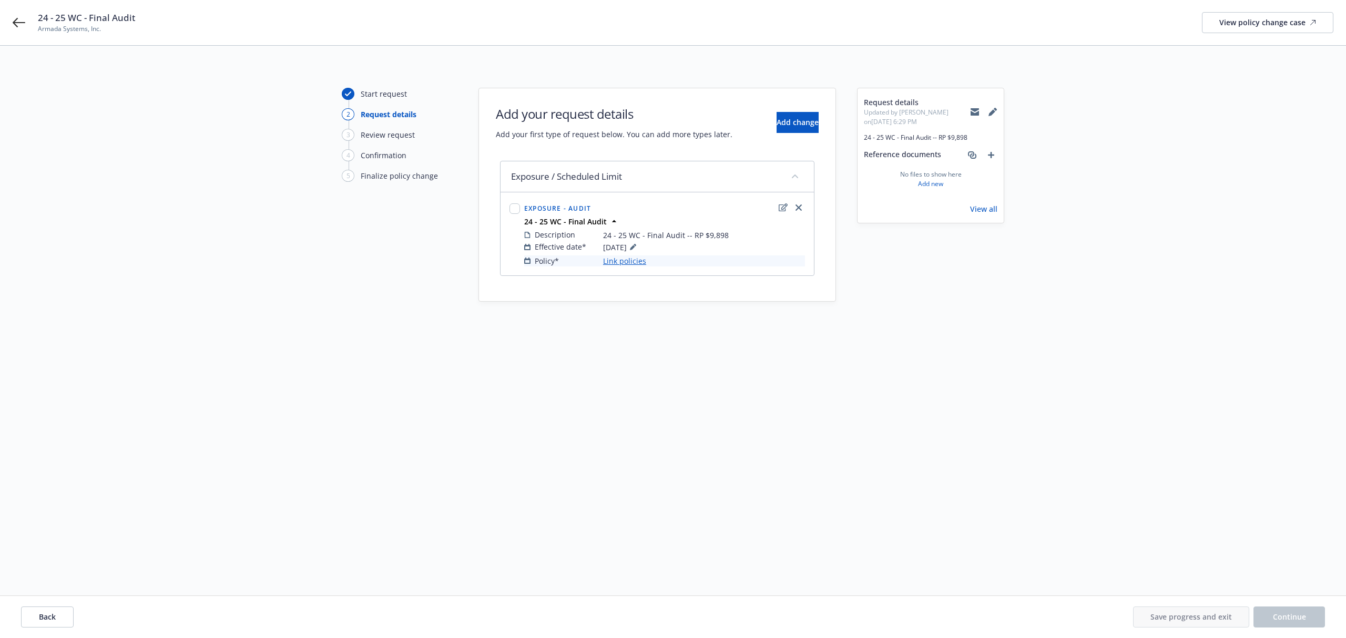
click at [627, 261] on link "Link policies" at bounding box center [624, 261] width 43 height 11
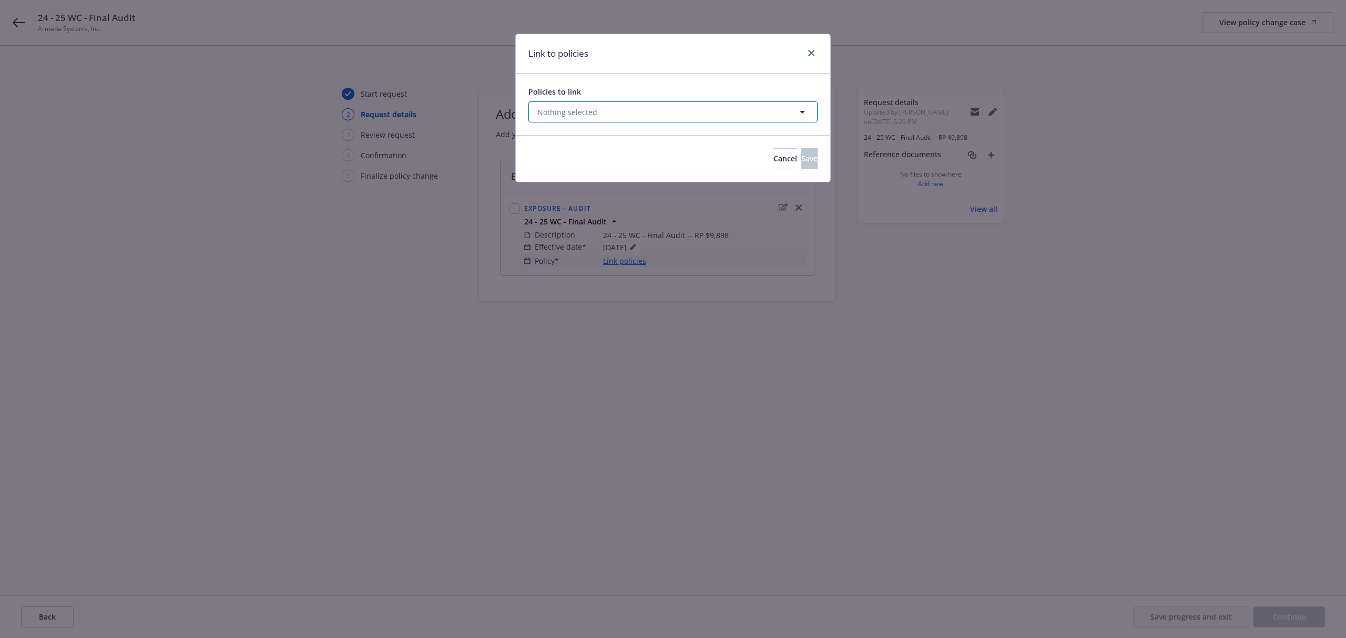
click at [619, 118] on button "Nothing selected" at bounding box center [672, 111] width 289 height 21
click at [761, 135] on select "All Active Upcoming Expired Cancelled" at bounding box center [766, 137] width 60 height 17
click at [736, 130] on select "All Active Upcoming Expired Cancelled" at bounding box center [766, 137] width 60 height 17
click at [542, 170] on div at bounding box center [543, 164] width 11 height 11
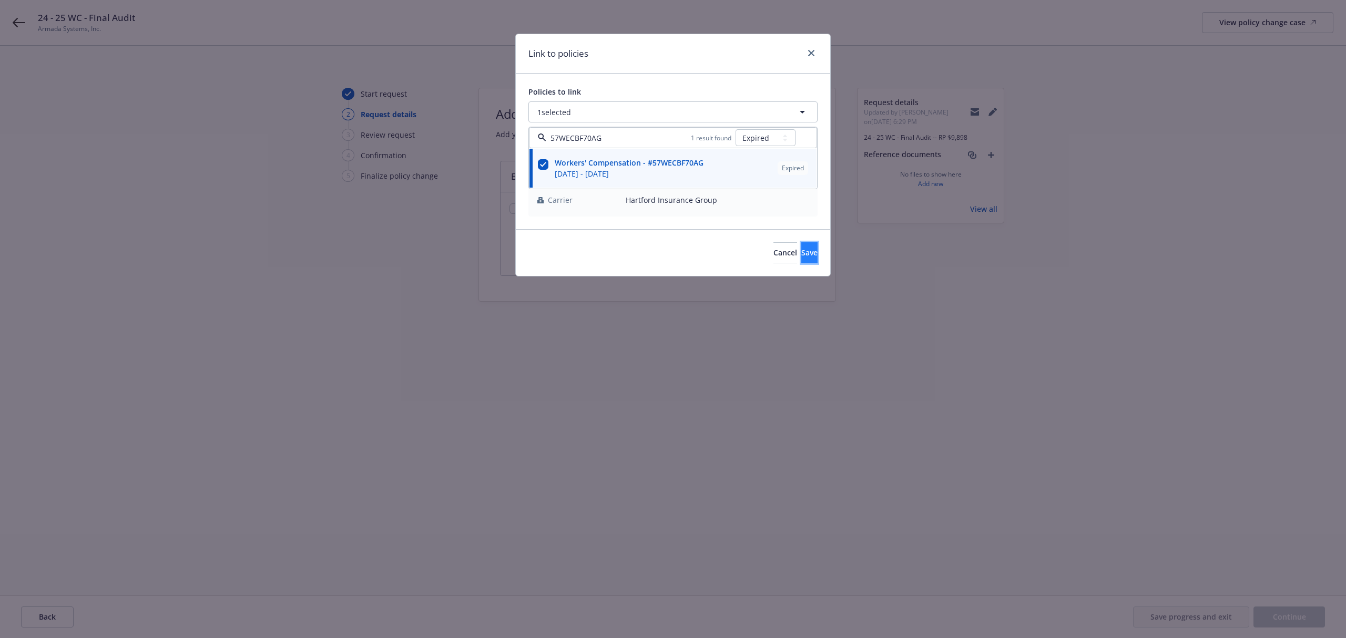
click at [801, 247] on button "Save" at bounding box center [809, 252] width 16 height 21
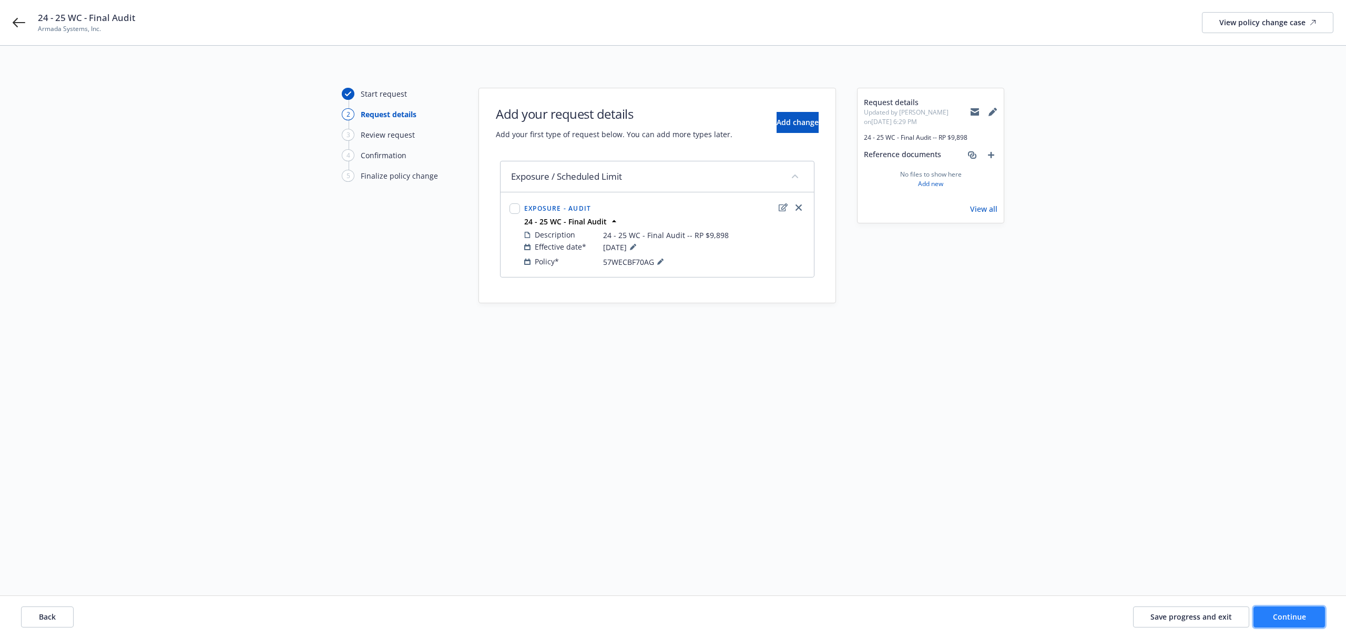
click at [1296, 625] on button "Continue" at bounding box center [1290, 617] width 72 height 21
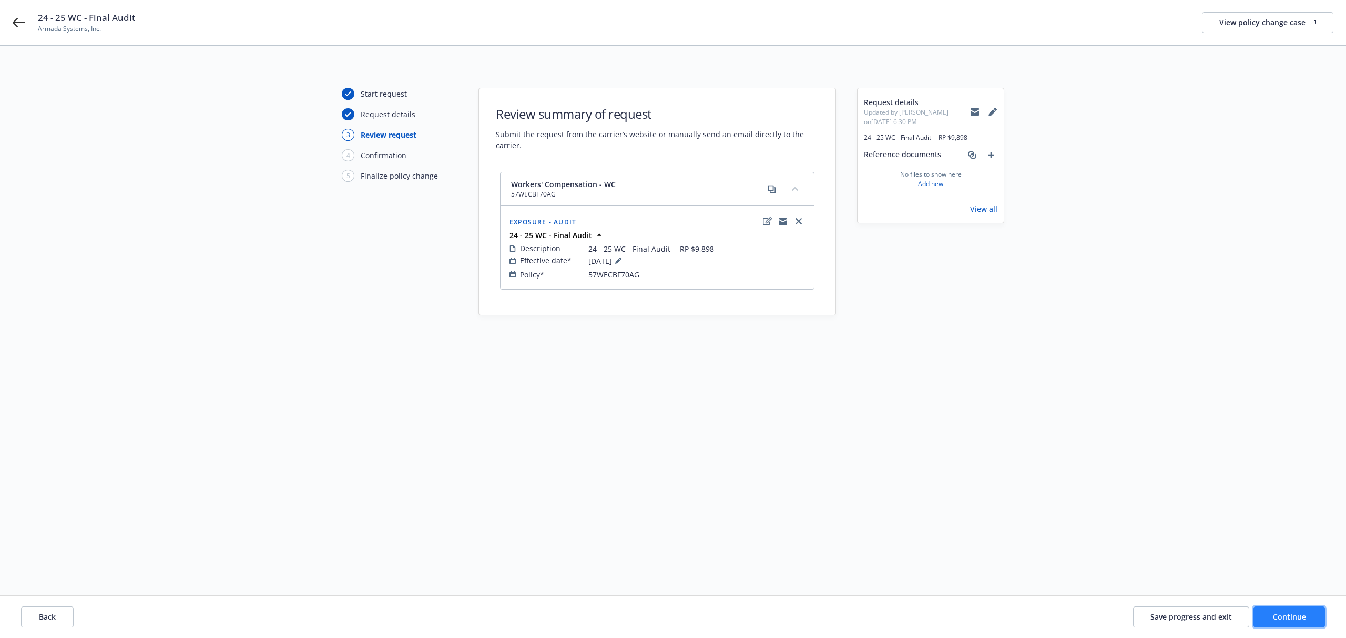
click at [1287, 622] on span "Continue" at bounding box center [1289, 617] width 33 height 10
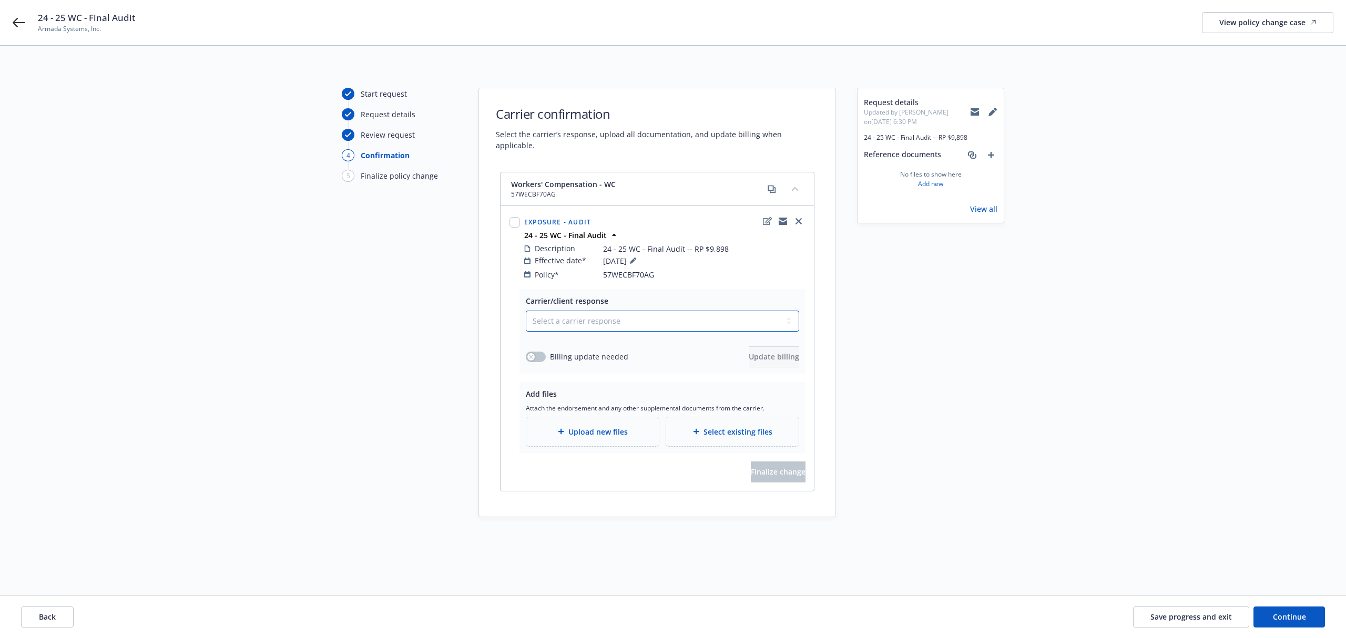
click at [705, 318] on select "Select a carrier response Accepted Accepted with revision No endorsement needed…" at bounding box center [662, 321] width 273 height 21
click at [526, 311] on select "Select a carrier response Accepted Accepted with revision No endorsement needed…" at bounding box center [662, 321] width 273 height 21
click at [533, 355] on icon "button" at bounding box center [531, 357] width 4 height 4
click at [749, 352] on span "Update billing" at bounding box center [774, 357] width 50 height 10
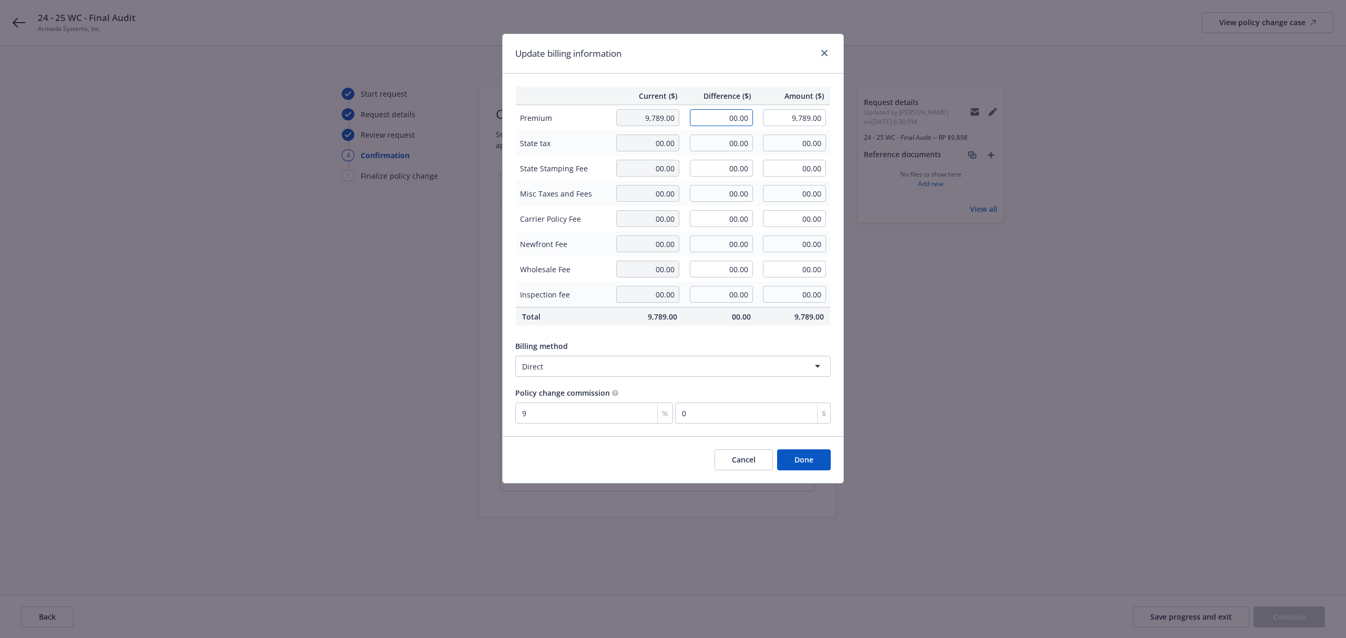
click at [724, 126] on input "00.00" at bounding box center [721, 117] width 63 height 17
click at [688, 49] on div "Update billing information" at bounding box center [673, 53] width 341 height 39
click at [825, 52] on icon "close" at bounding box center [824, 53] width 6 height 6
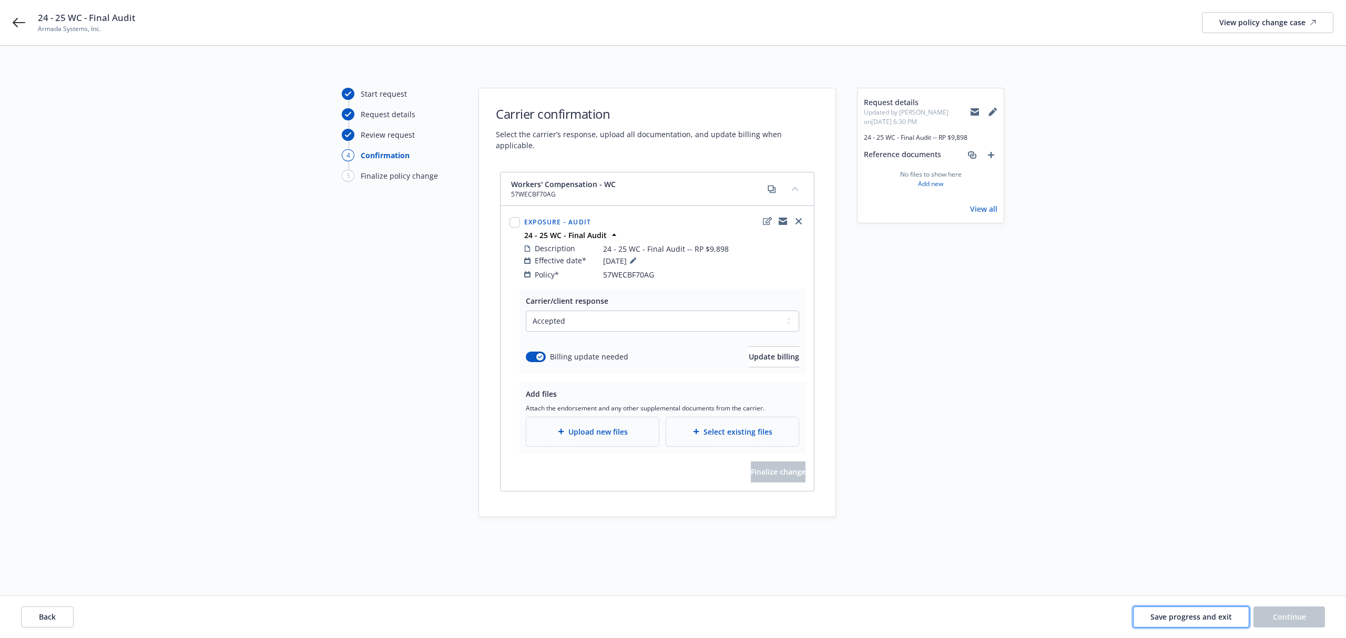
click at [1187, 615] on span "Save progress and exit" at bounding box center [1191, 617] width 82 height 10
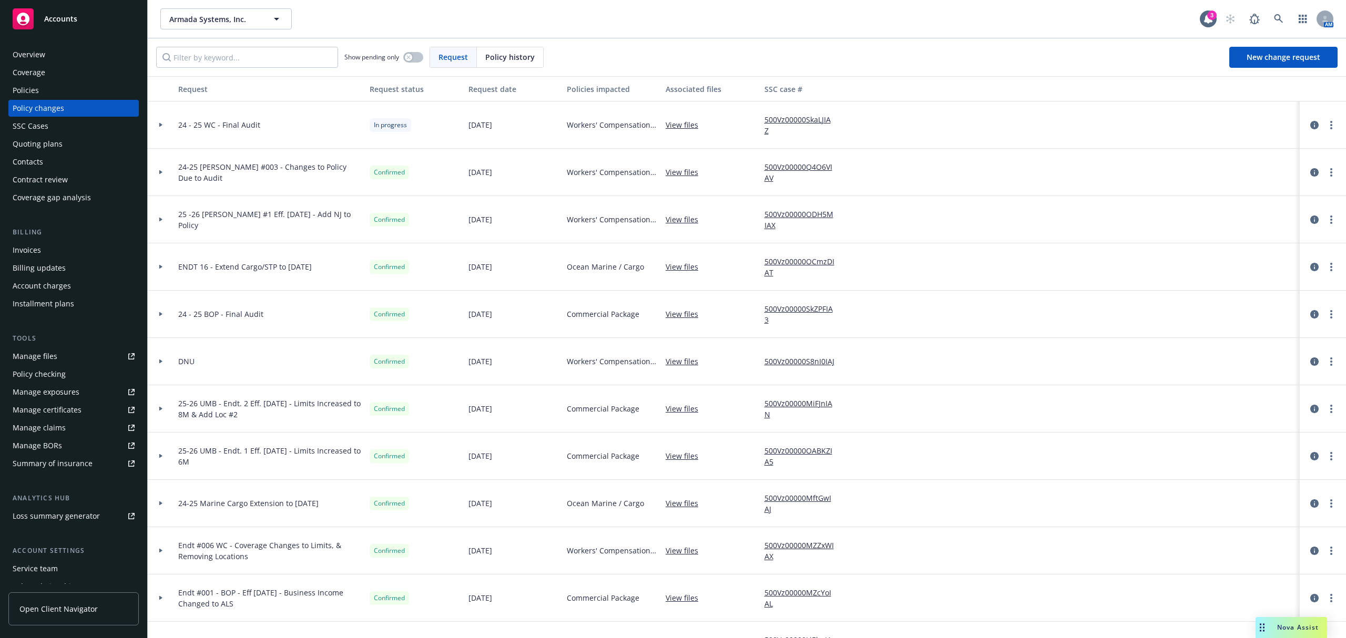
click at [72, 85] on div "Policies" at bounding box center [74, 90] width 122 height 17
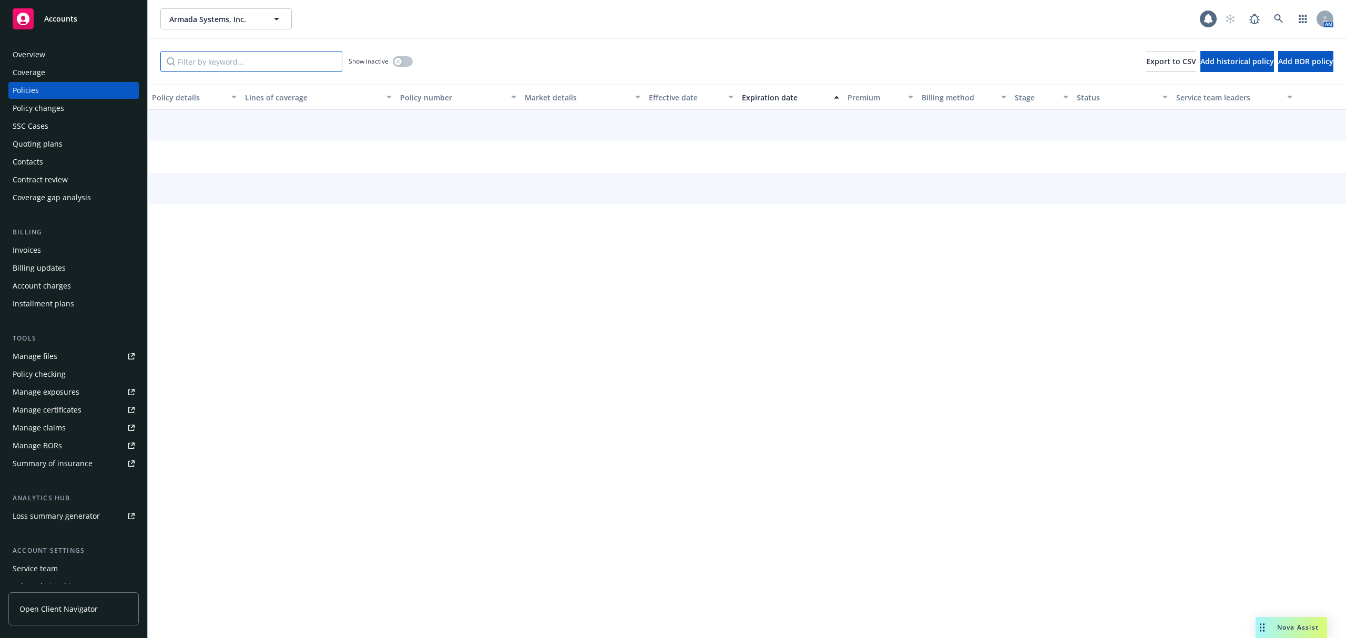
click at [250, 61] on input "Filter by keyword..." at bounding box center [251, 61] width 182 height 21
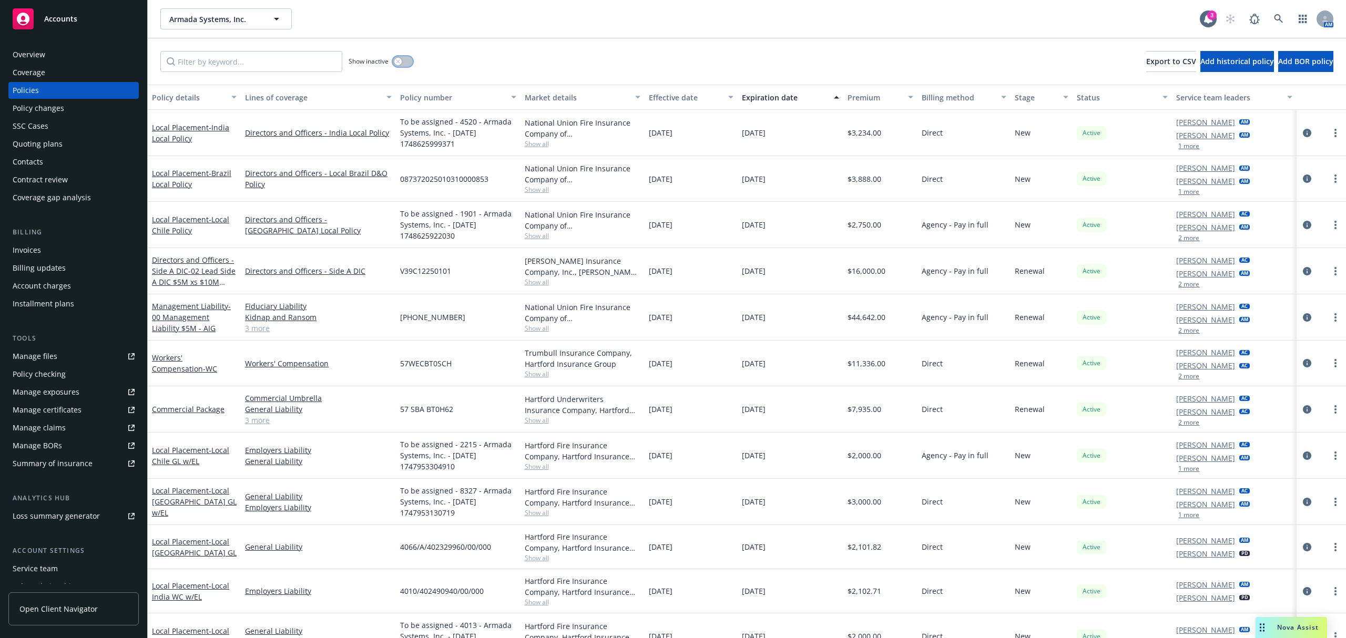
click at [402, 64] on div "button" at bounding box center [397, 61] width 7 height 7
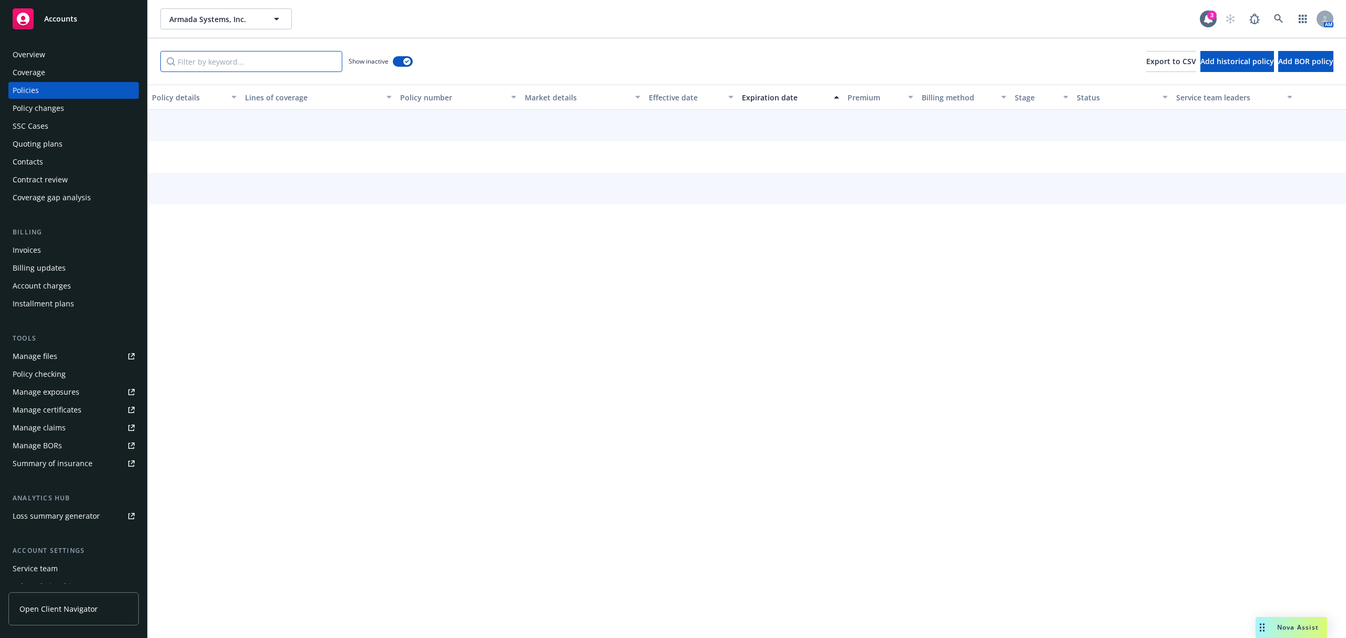
click at [291, 59] on input "Filter by keyword..." at bounding box center [251, 61] width 182 height 21
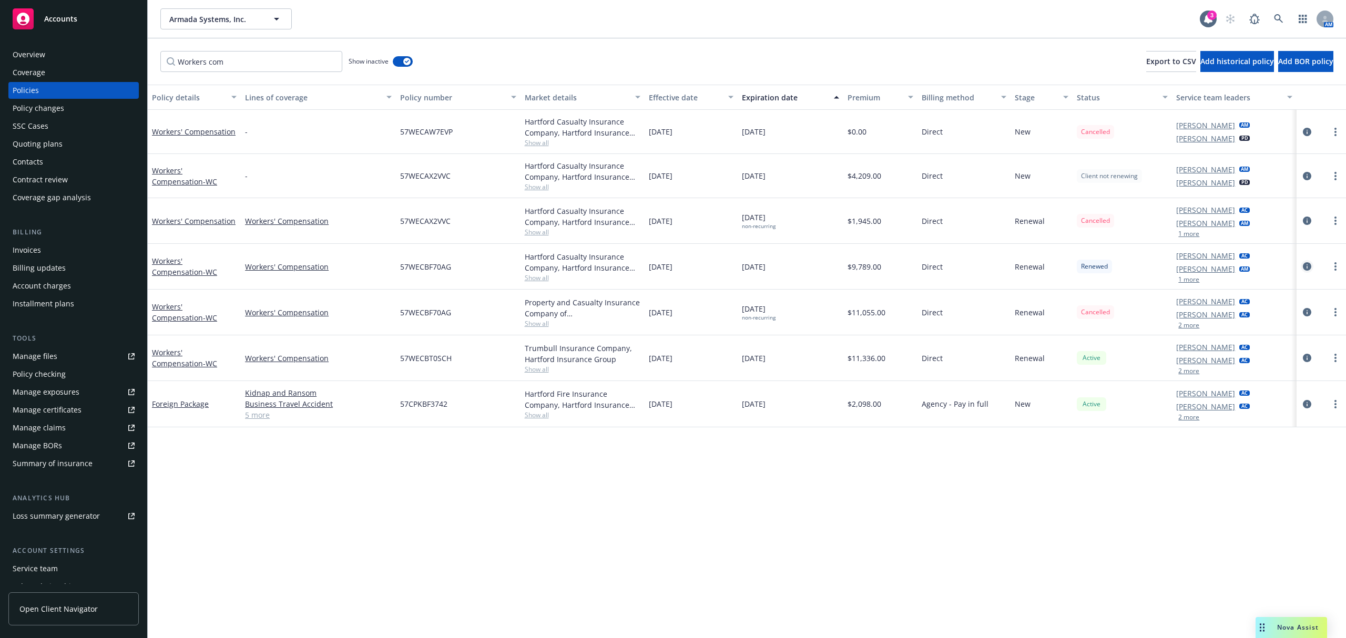
click at [1305, 264] on icon "circleInformation" at bounding box center [1307, 266] width 8 height 8
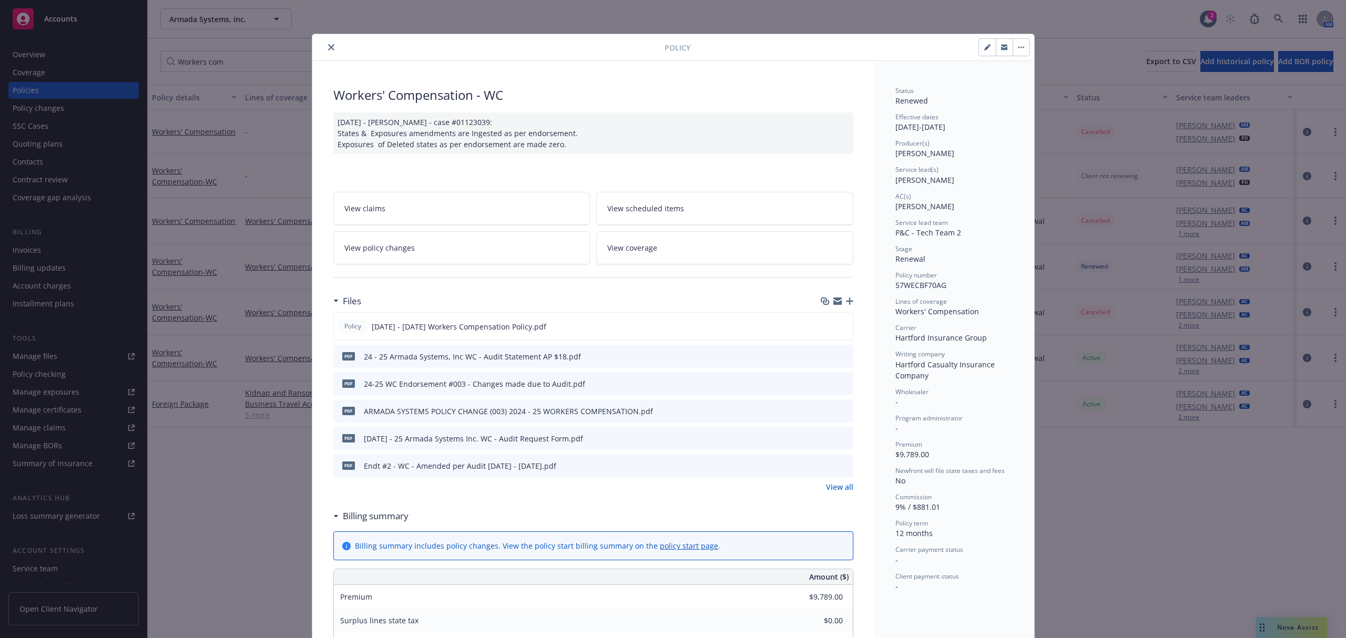
scroll to position [32, 0]
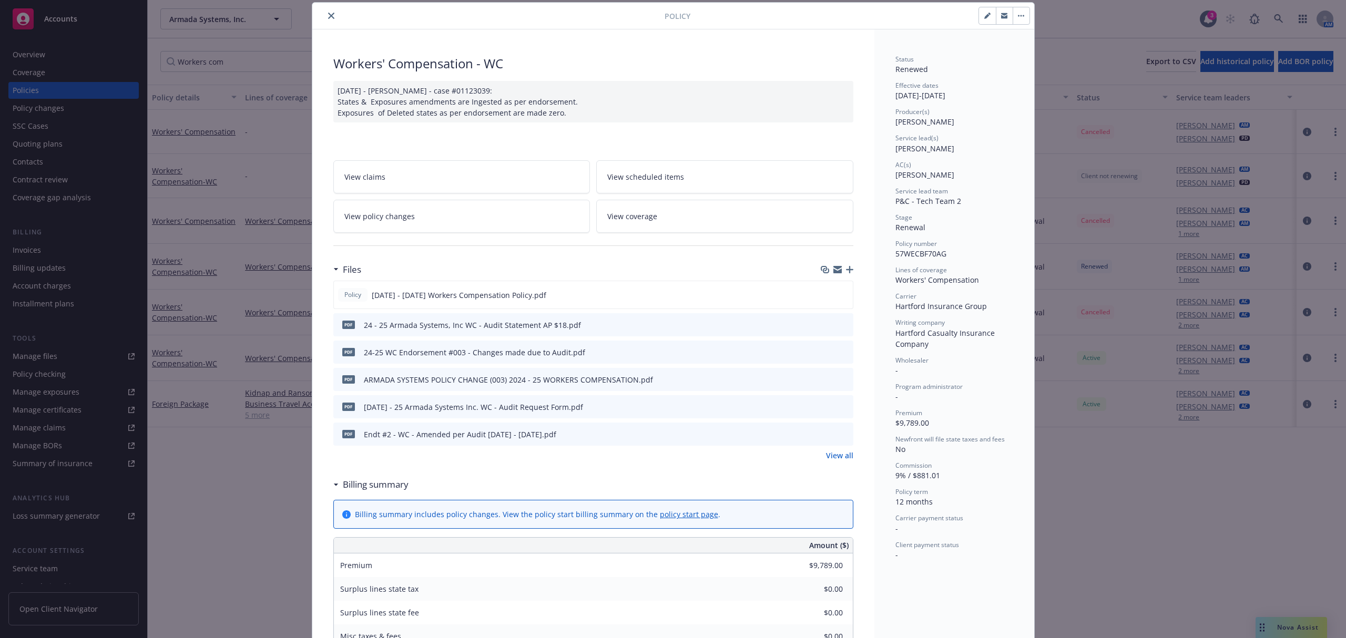
click at [427, 208] on link "View policy changes" at bounding box center [461, 216] width 257 height 33
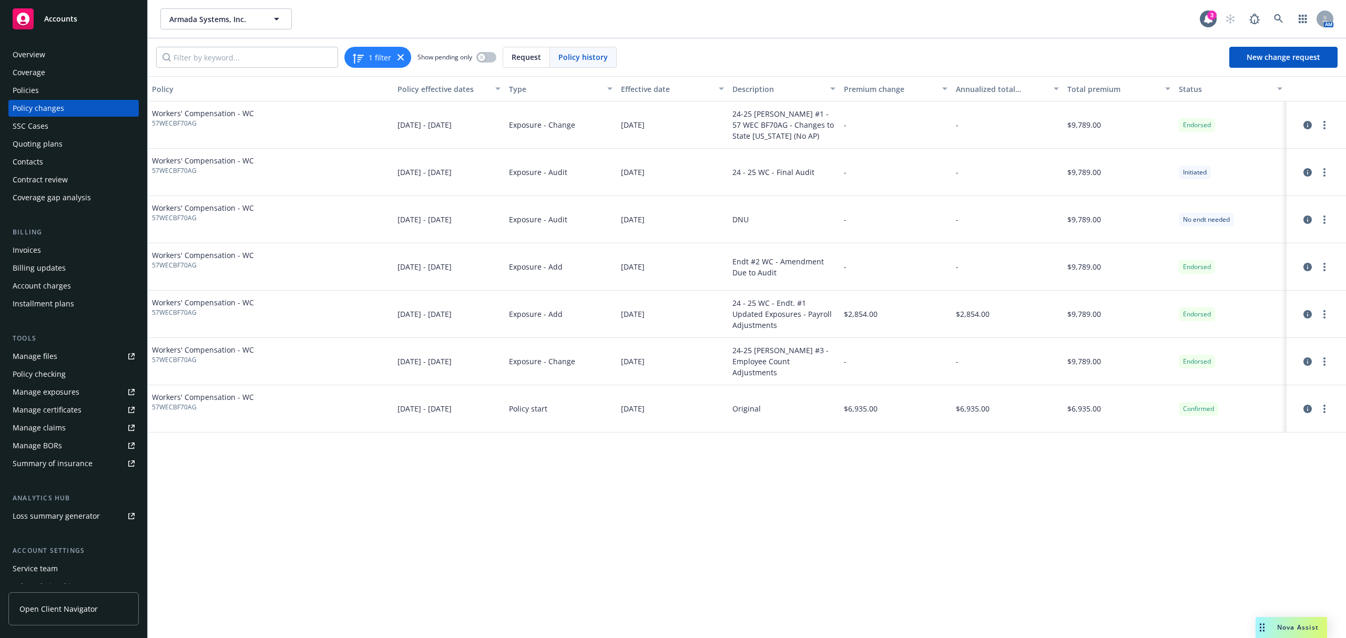
click at [181, 121] on span "57WECBF70AG" at bounding box center [203, 123] width 102 height 9
copy span "57WECBF70AG"
click at [1325, 221] on icon "more" at bounding box center [1324, 220] width 2 height 8
click at [911, 228] on div "-" at bounding box center [895, 219] width 111 height 47
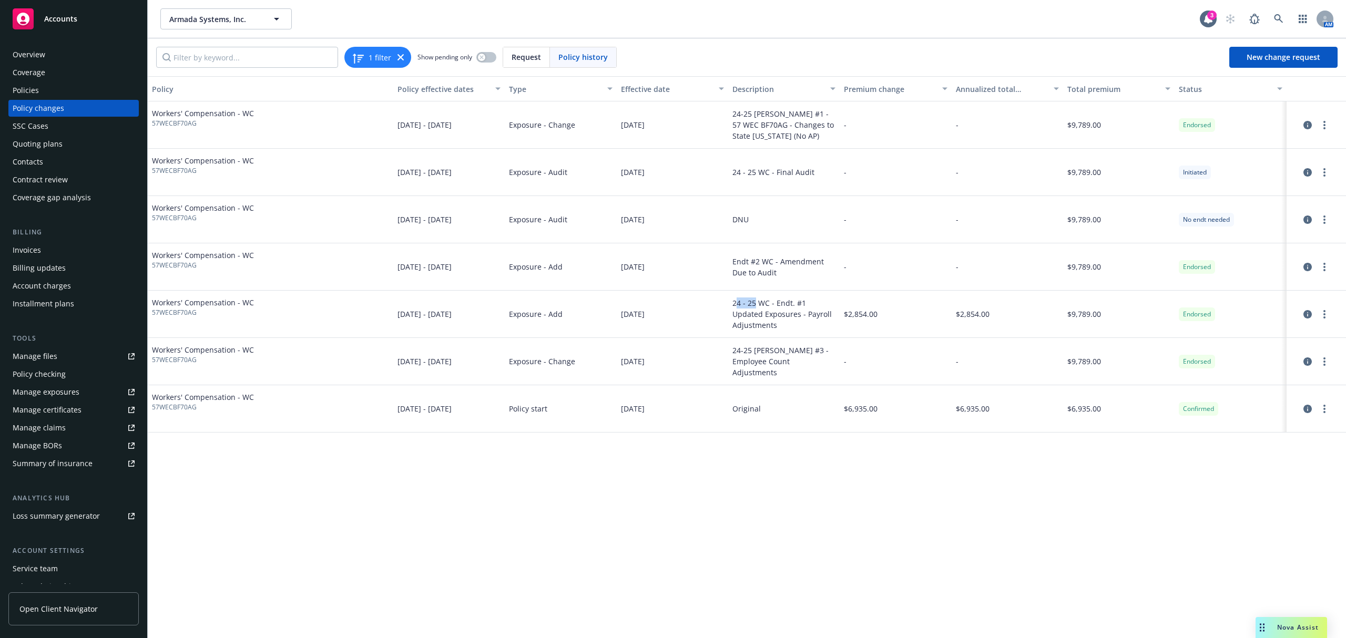
drag, startPoint x: 735, startPoint y: 303, endPoint x: 757, endPoint y: 305, distance: 22.7
click at [755, 305] on div "24 - 25 WC - Endt. #1 Updated Exposures - Payroll Adjustments" at bounding box center [783, 314] width 103 height 33
drag, startPoint x: 769, startPoint y: 303, endPoint x: 783, endPoint y: 303, distance: 14.7
click at [783, 303] on div "24 - 25 WC - Endt. #1 Updated Exposures - Payroll Adjustments" at bounding box center [783, 314] width 103 height 33
drag, startPoint x: 745, startPoint y: 308, endPoint x: 749, endPoint y: 314, distance: 8.0
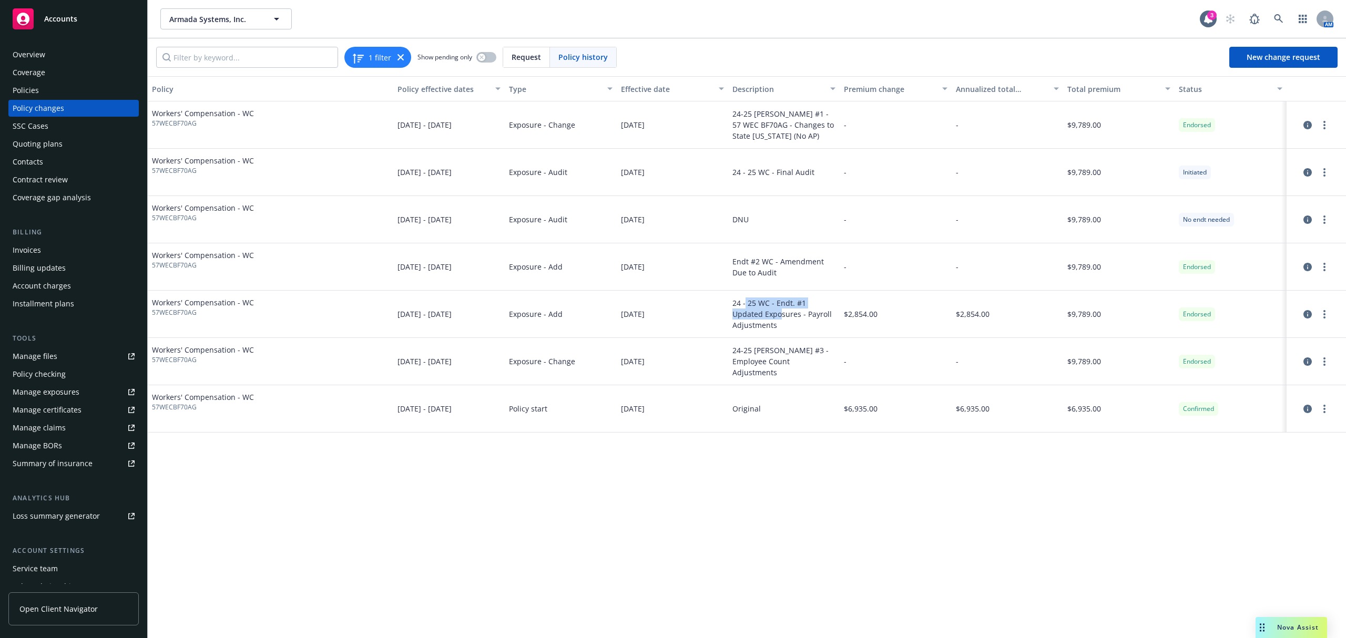
click at [749, 314] on div "24 - 25 WC - Endt. #1 Updated Exposures - Payroll Adjustments" at bounding box center [783, 314] width 103 height 33
click at [756, 322] on div "24 - 25 WC - Endt. #1 Updated Exposures - Payroll Adjustments" at bounding box center [783, 314] width 103 height 33
click at [1326, 125] on link "more" at bounding box center [1324, 125] width 13 height 13
click at [1305, 123] on icon "circleInformation" at bounding box center [1308, 125] width 8 height 8
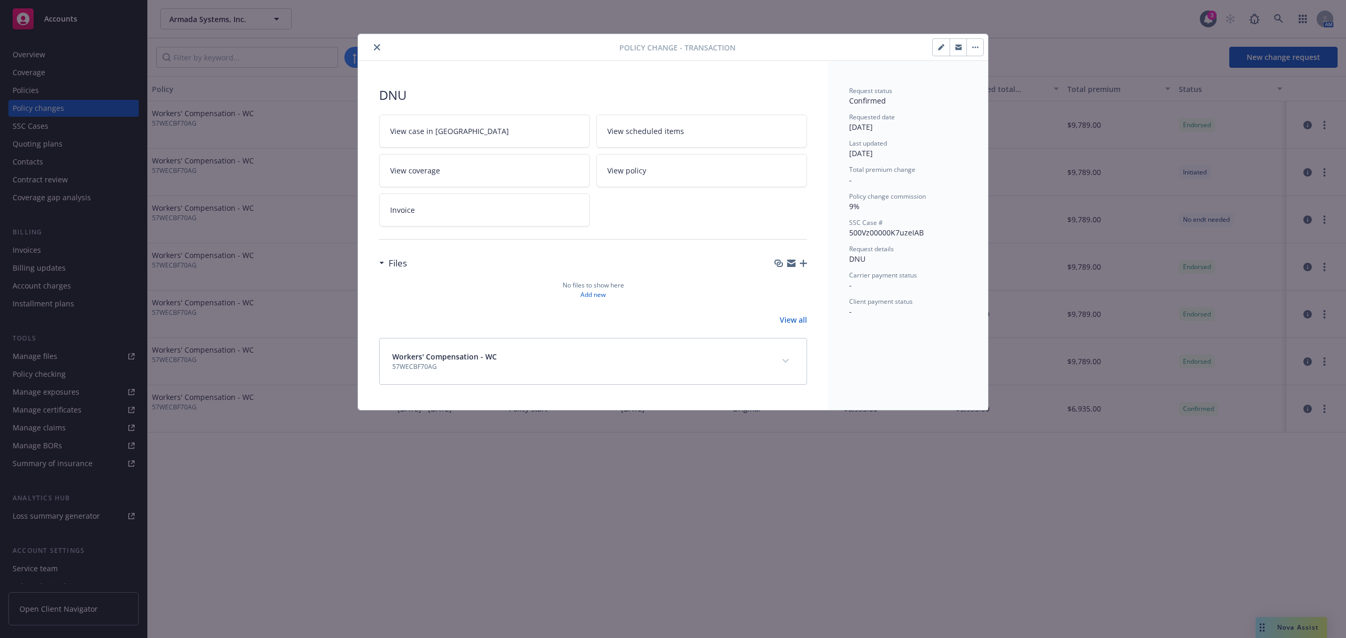
click at [934, 45] on button "button" at bounding box center [941, 47] width 17 height 17
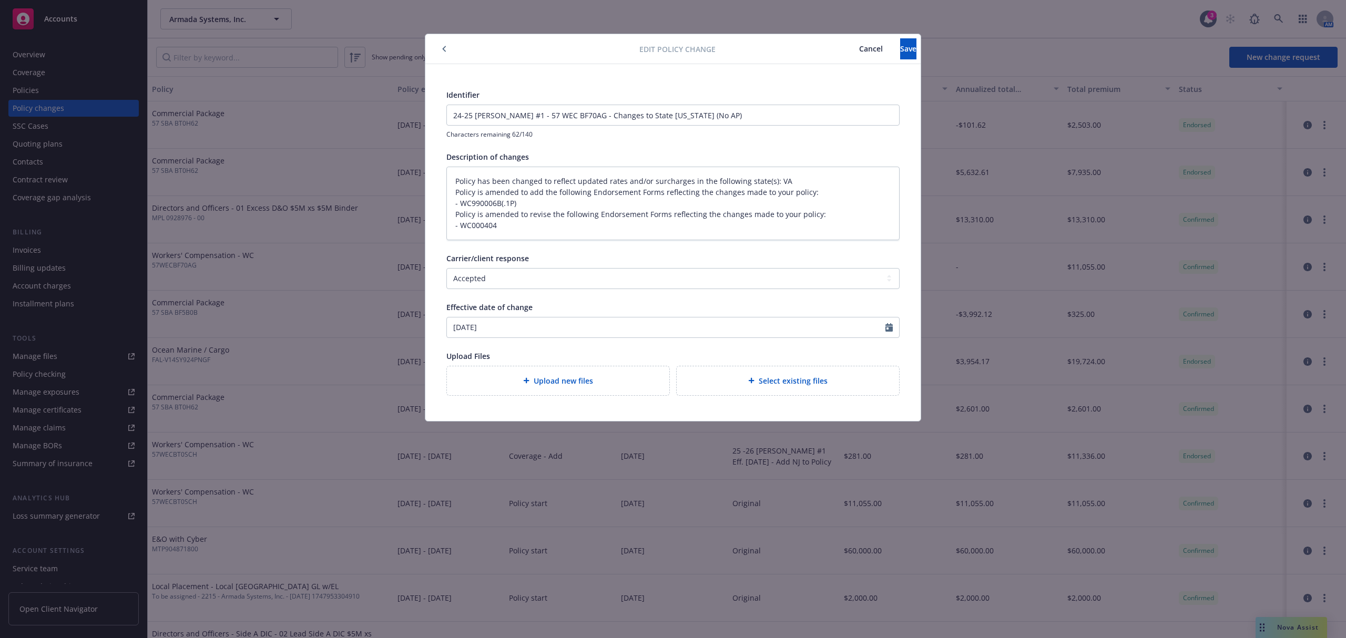
click at [732, 104] on div "Identifier 24-25 [PERSON_NAME] #1 - 57 WEC BF70AG - Changes to State [US_STATE]…" at bounding box center [672, 113] width 453 height 49
click at [721, 120] on input "24-25 [PERSON_NAME] #1 - 57 WEC BF70AG - Changes to State [US_STATE] (No AP)" at bounding box center [673, 115] width 452 height 20
drag, startPoint x: 709, startPoint y: 119, endPoint x: 174, endPoint y: 95, distance: 536.3
click at [174, 95] on div "Edit policy change Cancel Save Identifier 24-25 [PERSON_NAME] #1 - 57 WEC BF70A…" at bounding box center [673, 319] width 1346 height 638
drag, startPoint x: 554, startPoint y: 223, endPoint x: 394, endPoint y: 129, distance: 185.2
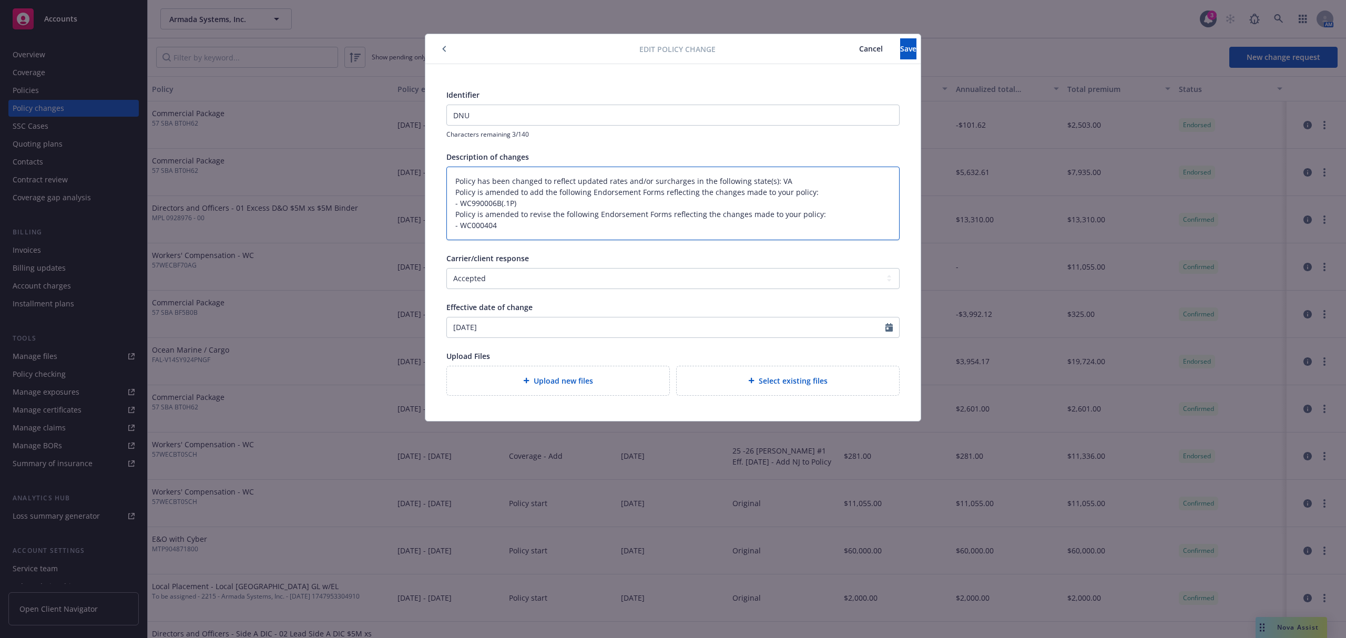
click at [394, 129] on div "Edit policy change Cancel Save Identifier DNU Characters remaining 3/140 Descri…" at bounding box center [673, 319] width 1346 height 638
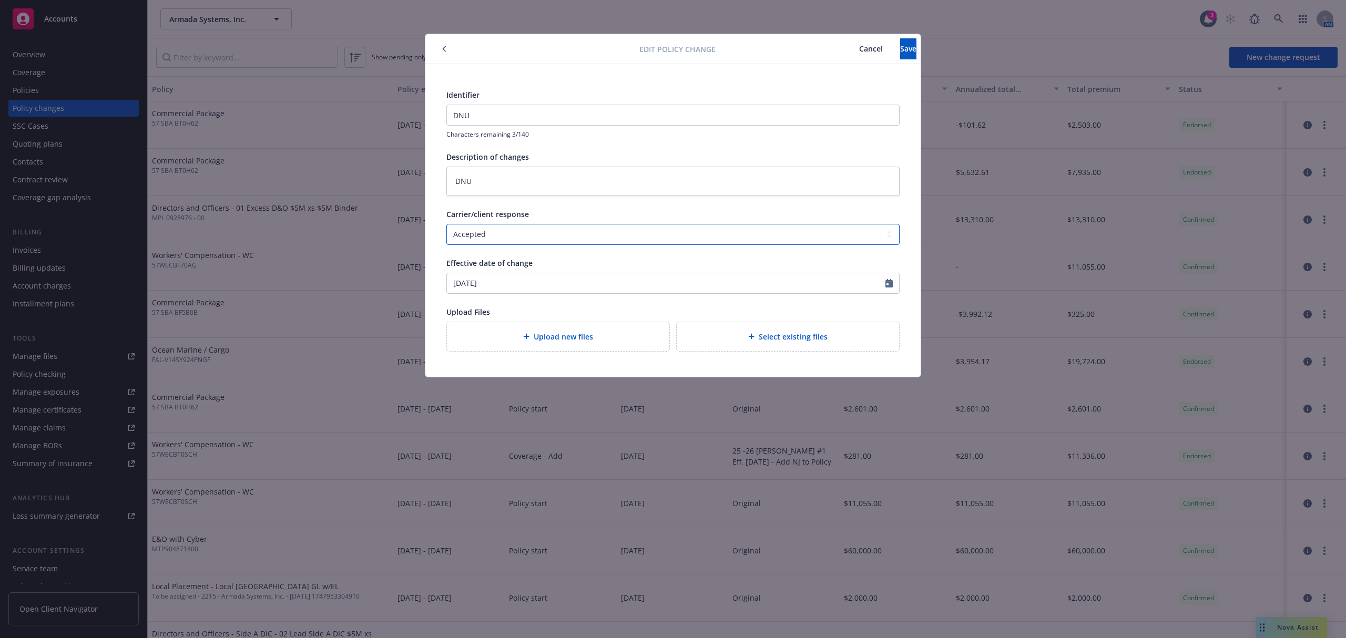
click at [585, 228] on select "Select a carrier response Accepted Accepted with revision No endorsement needed…" at bounding box center [672, 234] width 453 height 21
click at [446, 224] on select "Select a carrier response Accepted Accepted with revision No endorsement needed…" at bounding box center [672, 234] width 453 height 21
click at [900, 39] on button "Save" at bounding box center [908, 48] width 16 height 21
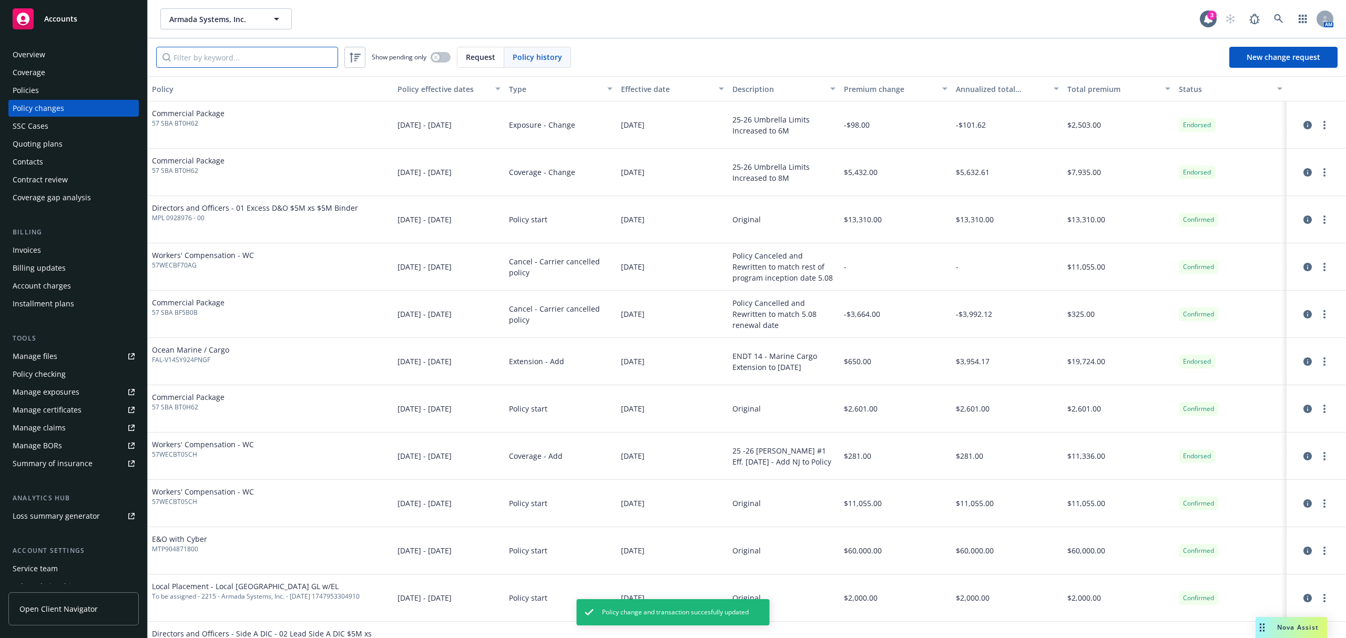
click at [228, 61] on input "Filter by keyword..." at bounding box center [247, 57] width 182 height 21
paste input "57WECBF70AG"
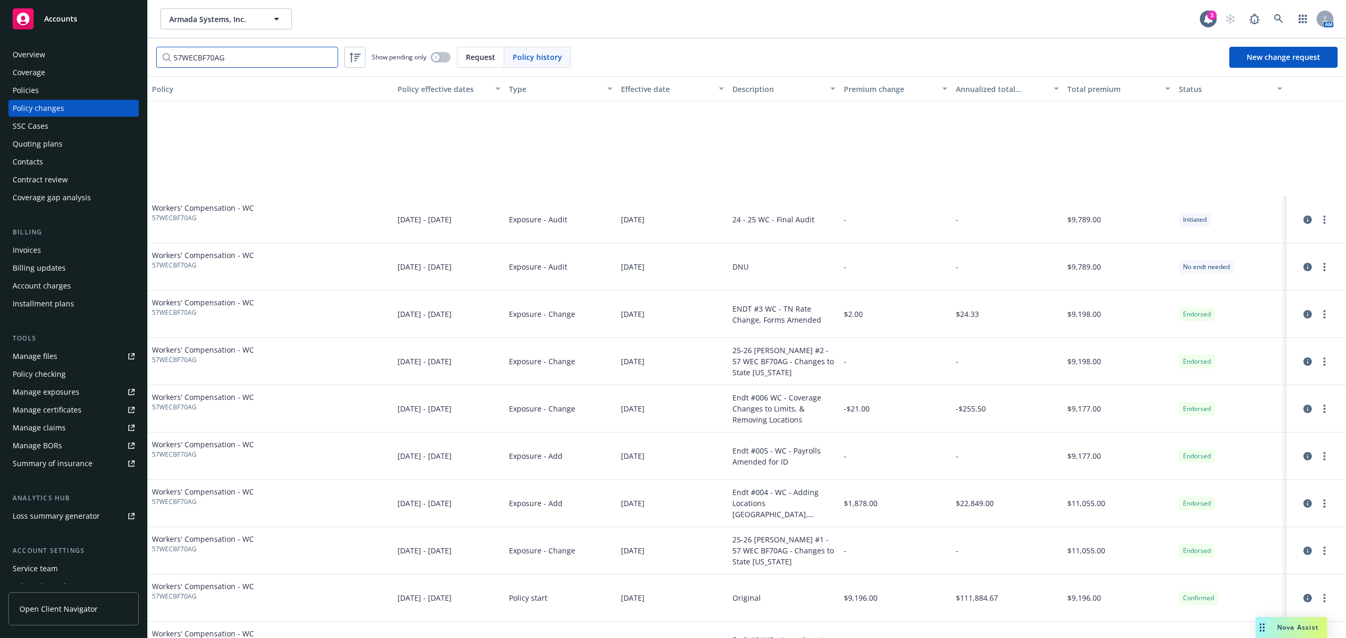
scroll to position [173, 0]
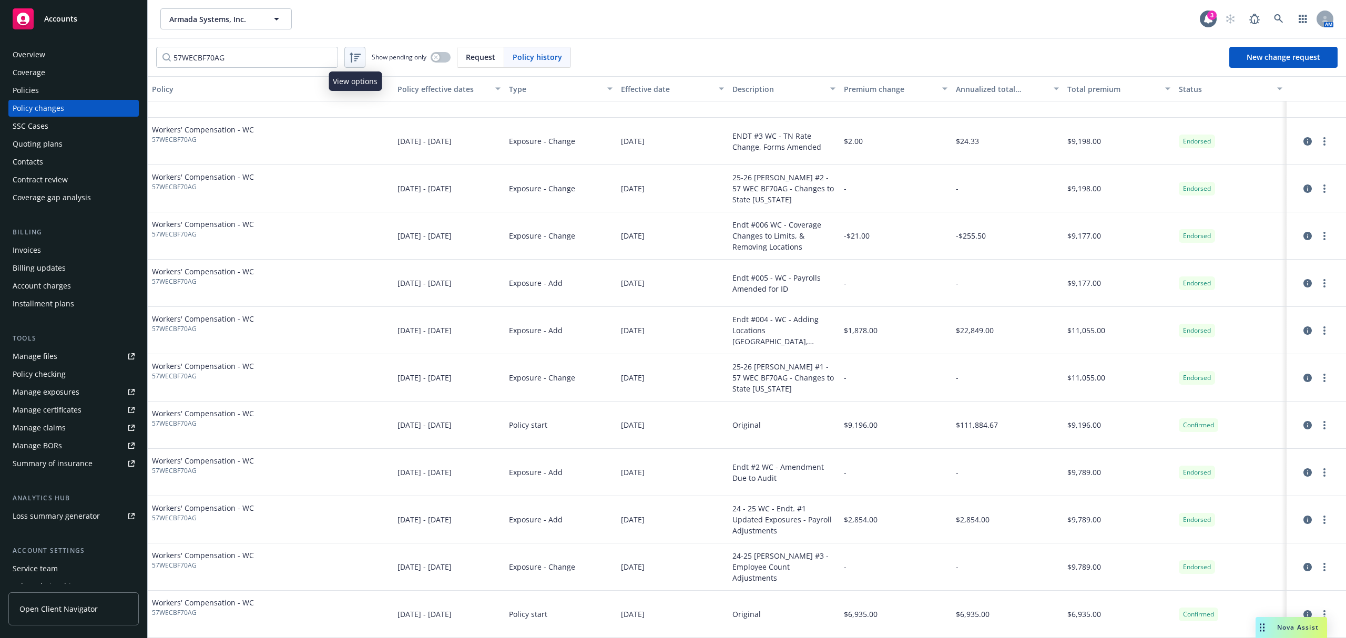
click at [352, 57] on icon at bounding box center [355, 57] width 13 height 13
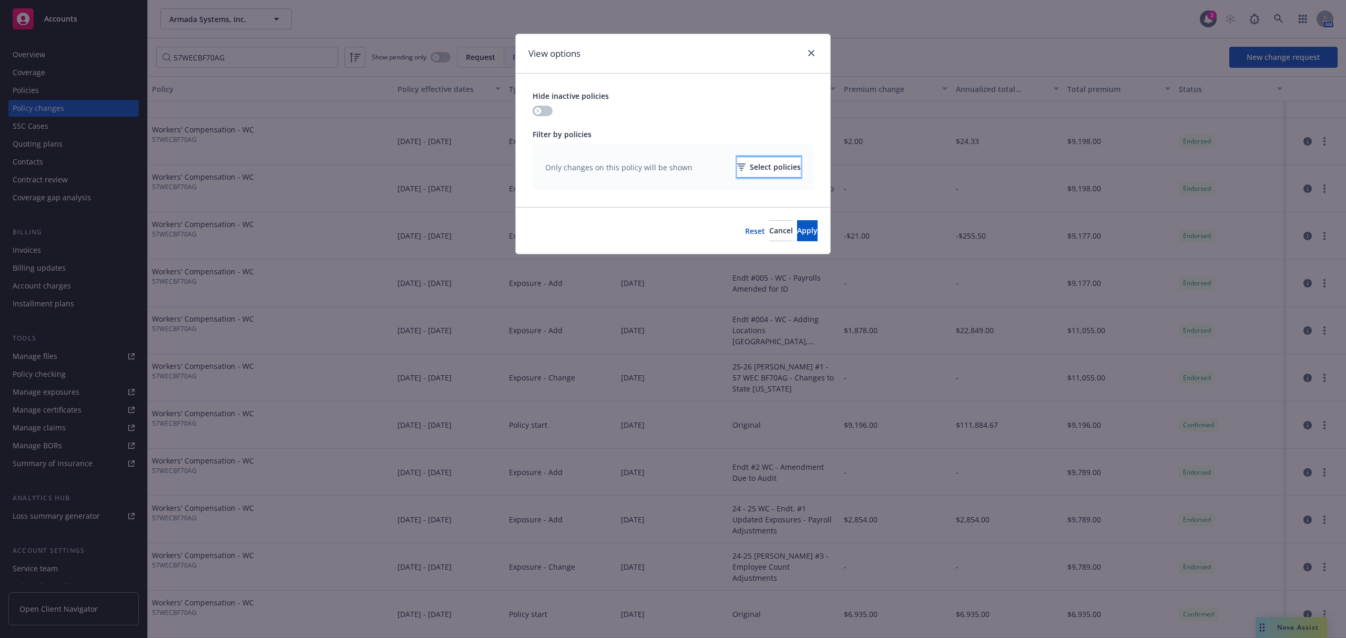
click at [751, 164] on div "Select policies" at bounding box center [769, 167] width 64 height 20
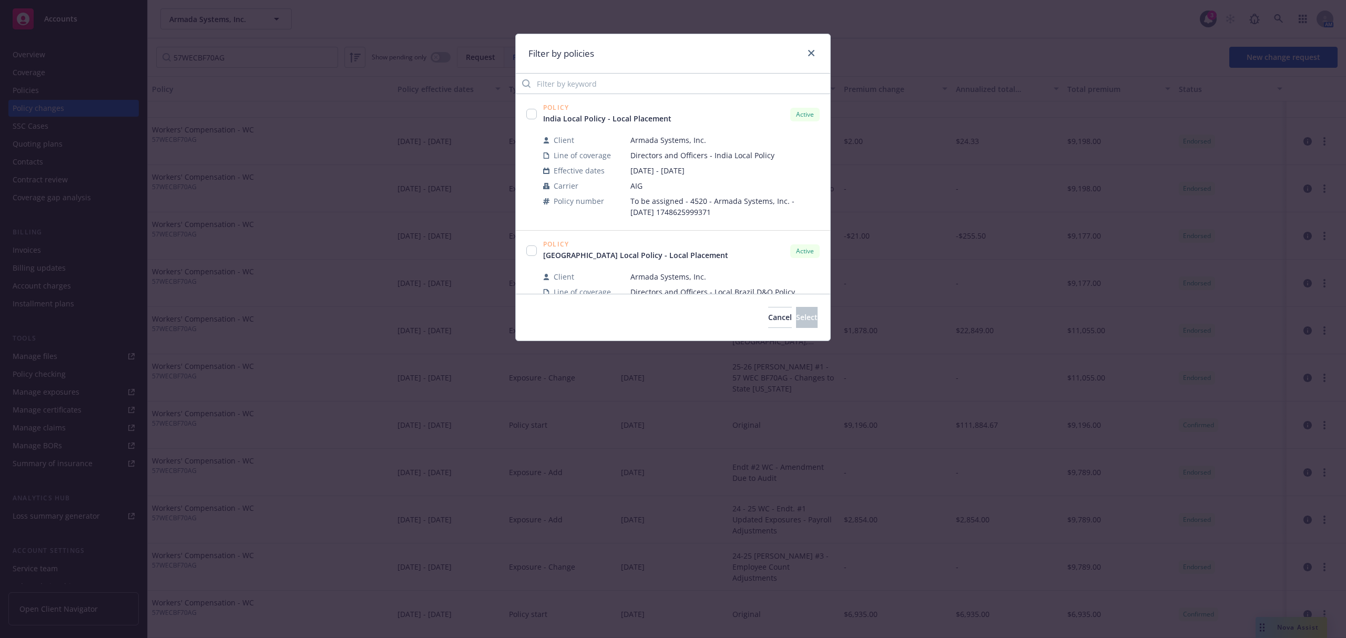
click at [577, 72] on div "Filter by policies" at bounding box center [673, 53] width 314 height 39
click at [562, 74] on input "Filter by keyword" at bounding box center [673, 83] width 314 height 21
paste input "57WECBF70AG"
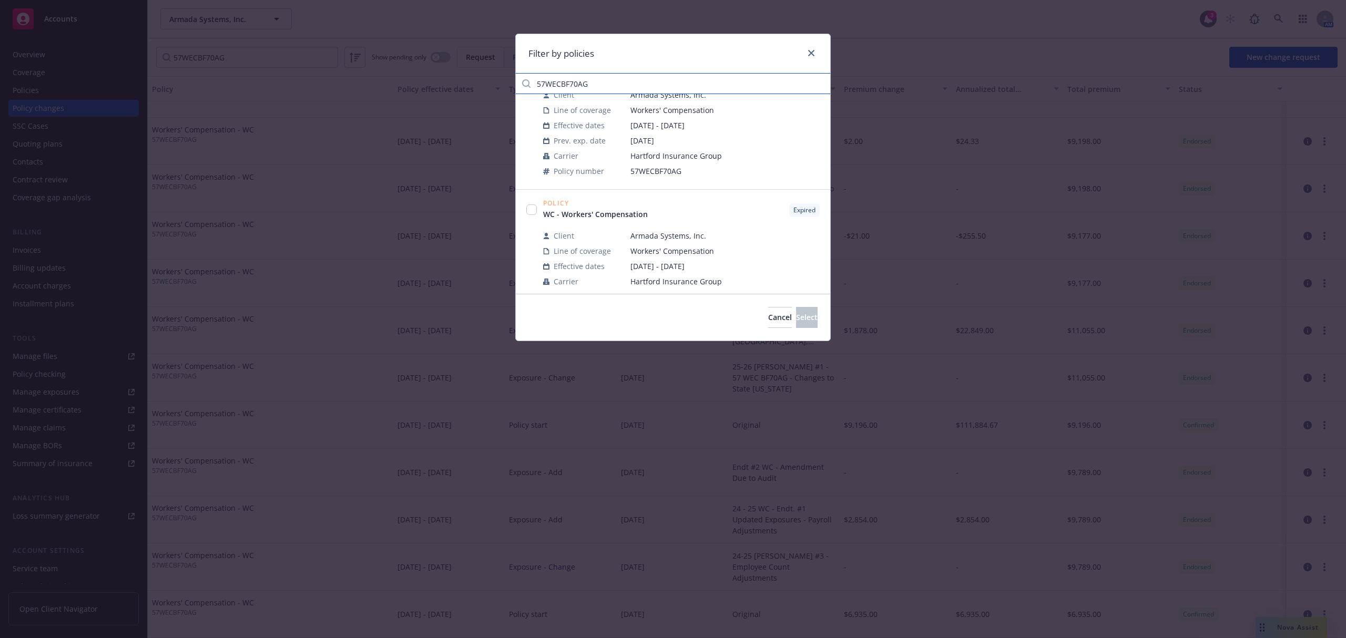
scroll to position [70, 0]
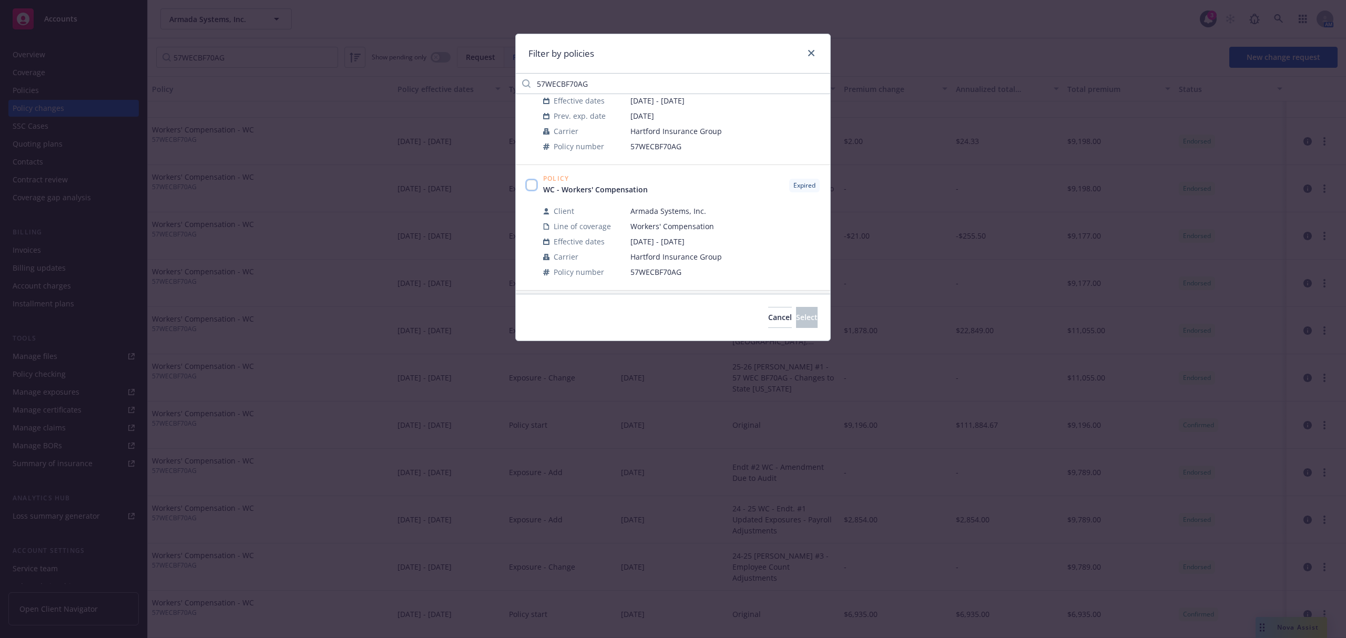
click at [530, 181] on input "checkbox" at bounding box center [531, 185] width 11 height 11
click at [810, 322] on button "Select" at bounding box center [807, 317] width 22 height 21
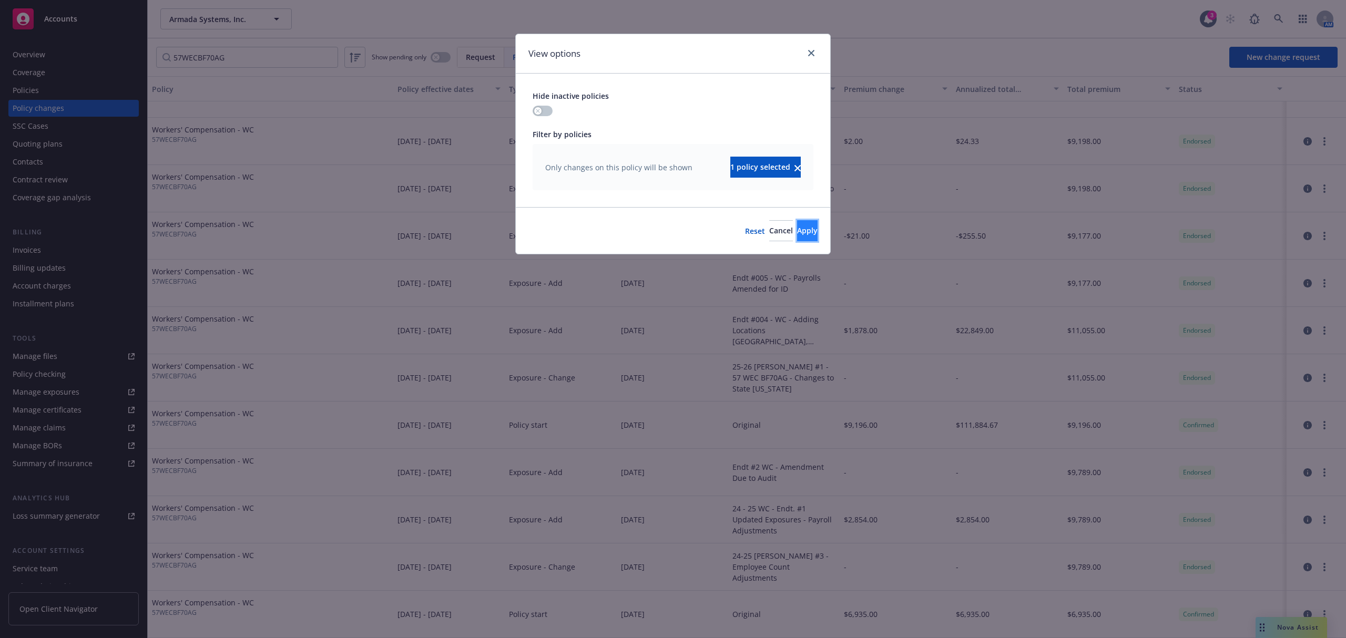
click at [797, 237] on button "Apply" at bounding box center [807, 230] width 21 height 21
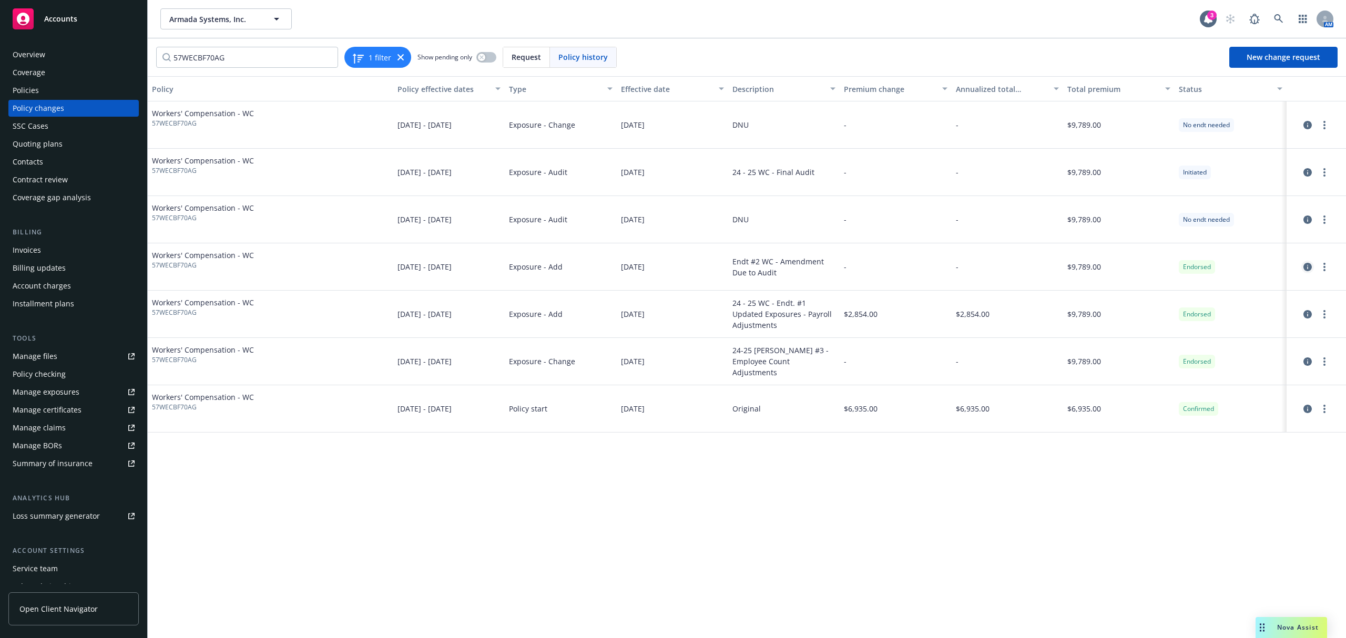
click at [1310, 269] on icon "circleInformation" at bounding box center [1308, 267] width 8 height 8
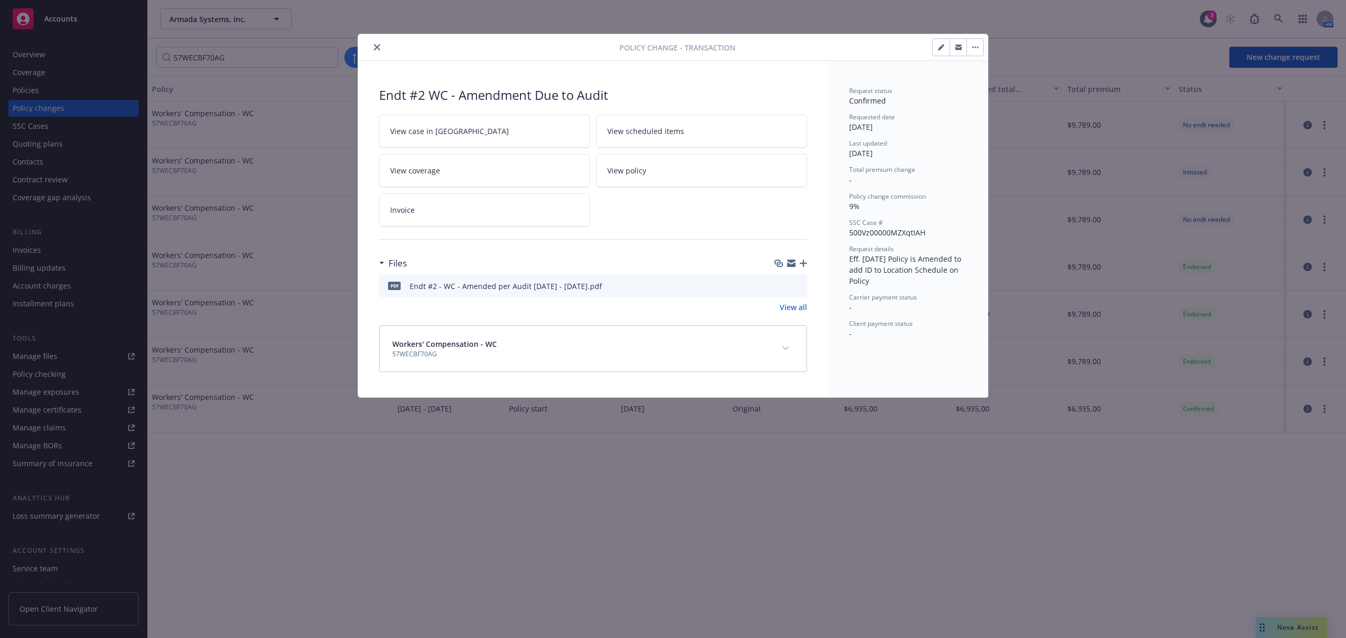
click at [941, 43] on button "button" at bounding box center [941, 47] width 17 height 17
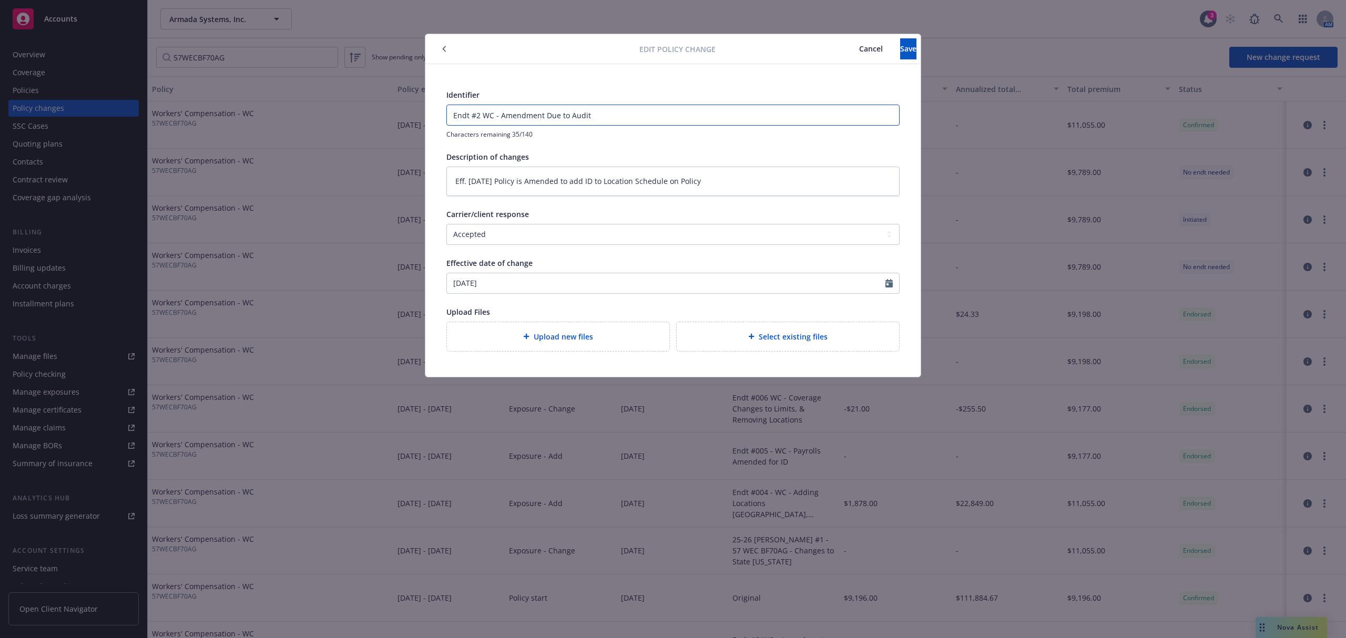
click at [453, 117] on input "Endt #2 WC - Amendment Due to Audit" at bounding box center [673, 115] width 452 height 20
drag, startPoint x: 504, startPoint y: 114, endPoint x: 478, endPoint y: 115, distance: 25.8
click at [478, 115] on input "24 - 25 Endt #2 WC - Amendment Due to Audit" at bounding box center [673, 115] width 452 height 20
click at [497, 117] on input "24 - 25 WC - Amendment Due to Audit" at bounding box center [673, 115] width 452 height 20
paste input "Endt #2"
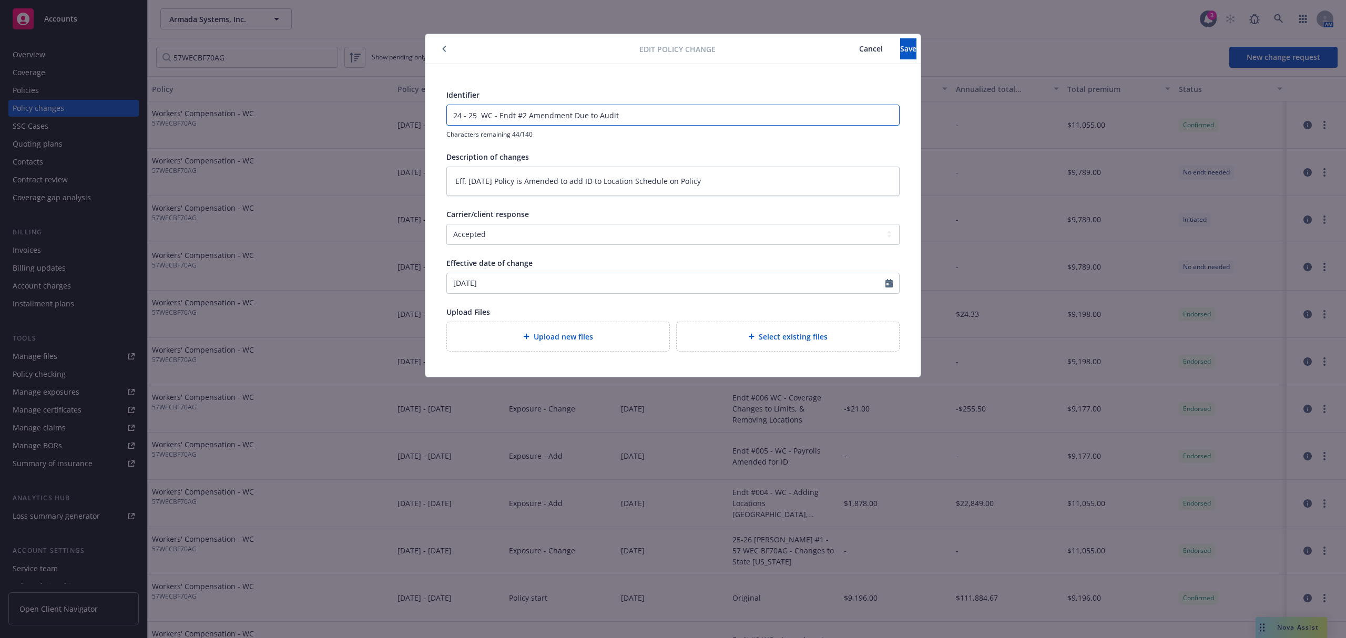
drag, startPoint x: 632, startPoint y: 118, endPoint x: 547, endPoint y: 113, distance: 84.8
click at [534, 113] on input "24 - 25 WC - Endt #2 Amendment Due to Audit" at bounding box center [673, 115] width 452 height 20
click at [565, 183] on textarea "Eff. [DATE] Policy is Amended to add ID to Location Schedule on Policy" at bounding box center [672, 181] width 453 height 29
drag, startPoint x: 564, startPoint y: 181, endPoint x: 705, endPoint y: 181, distance: 141.4
click at [705, 181] on textarea "Eff. [DATE] Policy is Amended to add ID to Location Schedule on Policy" at bounding box center [672, 181] width 453 height 29
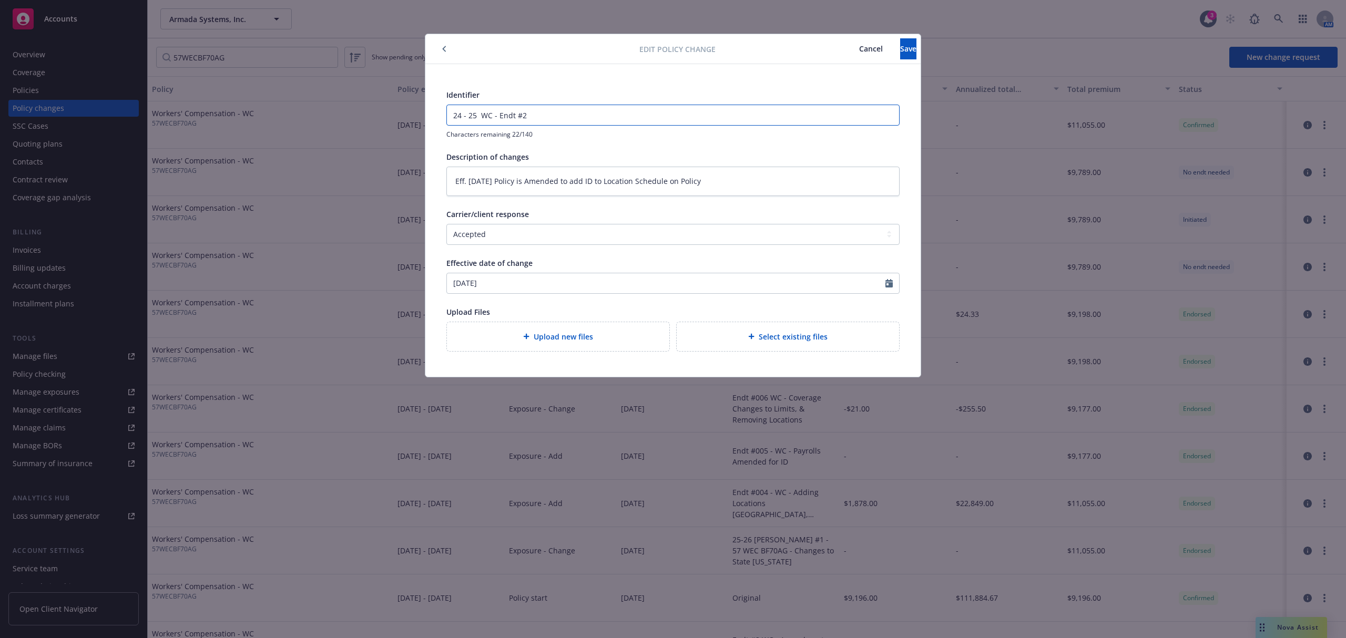
click at [592, 116] on input "24 - 25 WC - Endt #2" at bounding box center [673, 115] width 452 height 20
paste input "add ID to Location Schedule on Policy"
click at [531, 117] on input "24 - 25 WC - Endt #2 add ID to Location Schedule on Policy" at bounding box center [673, 115] width 452 height 20
click at [900, 49] on span "Save" at bounding box center [908, 49] width 16 height 10
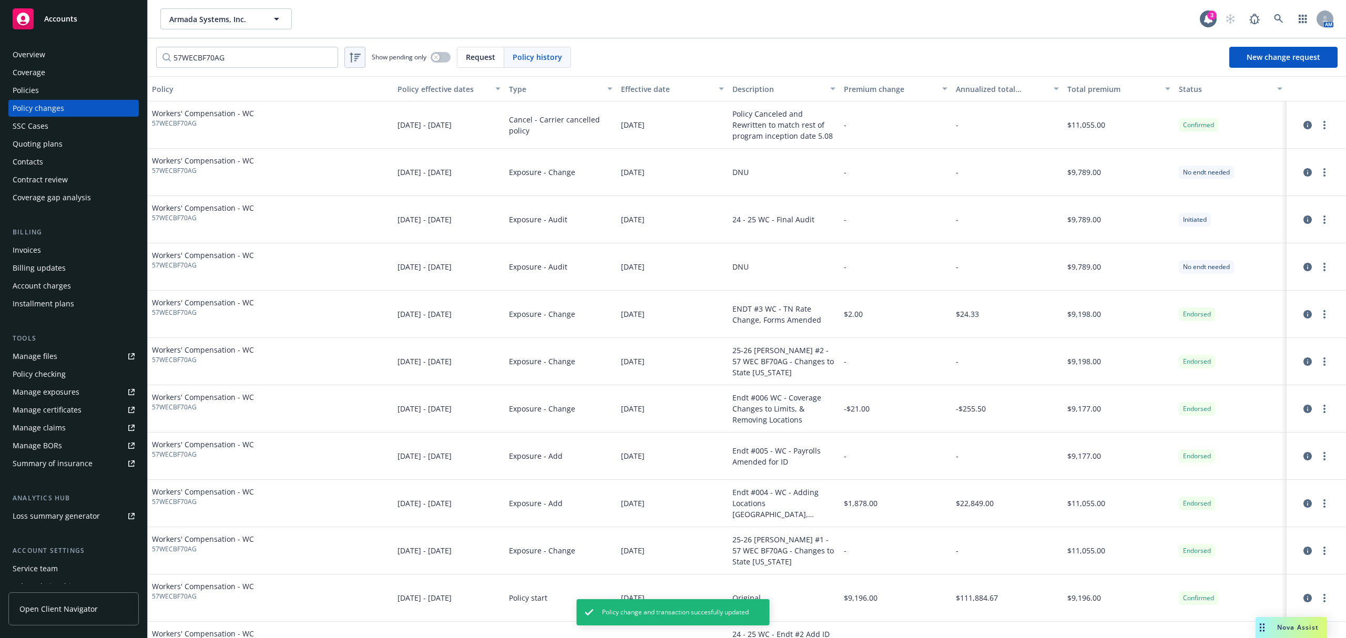
click at [361, 62] on icon at bounding box center [355, 57] width 13 height 13
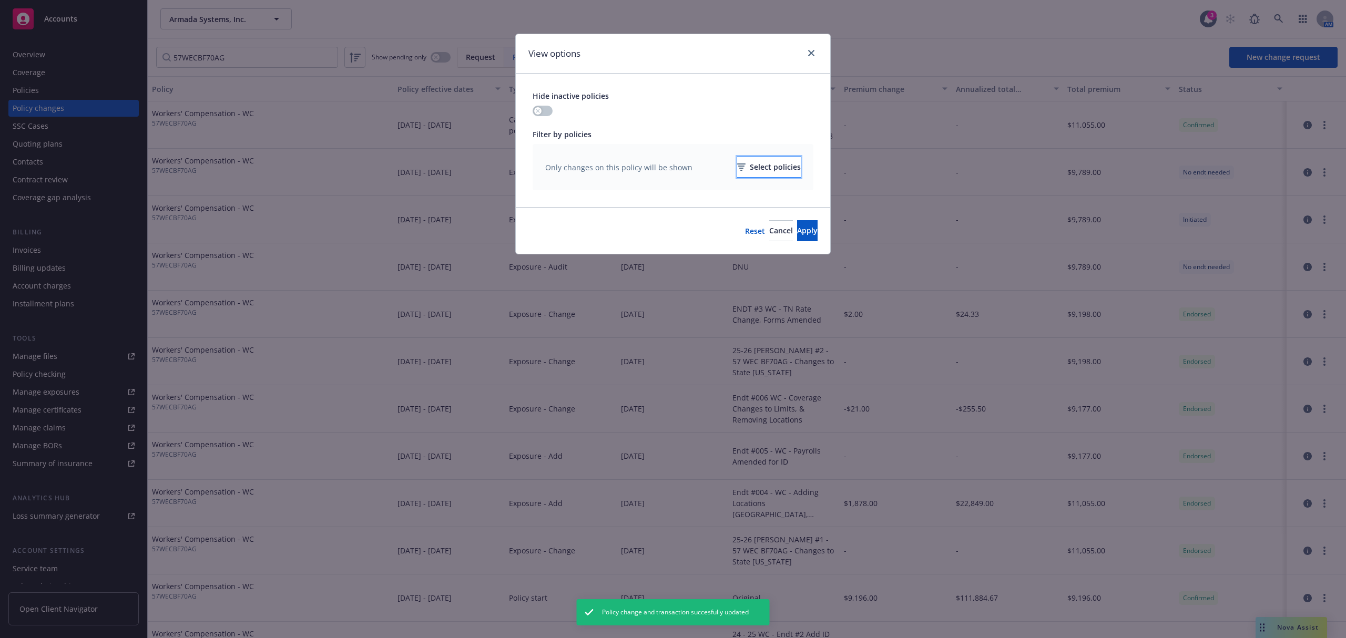
click at [737, 167] on div "Select policies" at bounding box center [769, 167] width 64 height 20
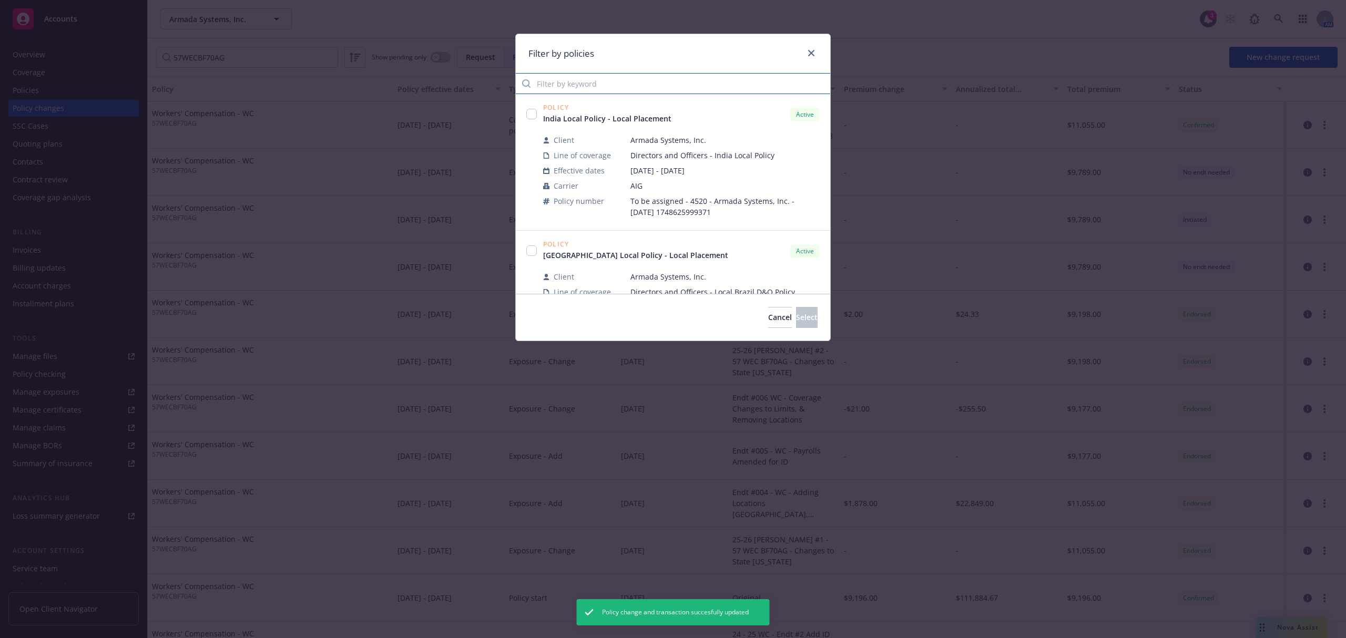
click at [627, 86] on input "Filter by keyword" at bounding box center [673, 83] width 314 height 21
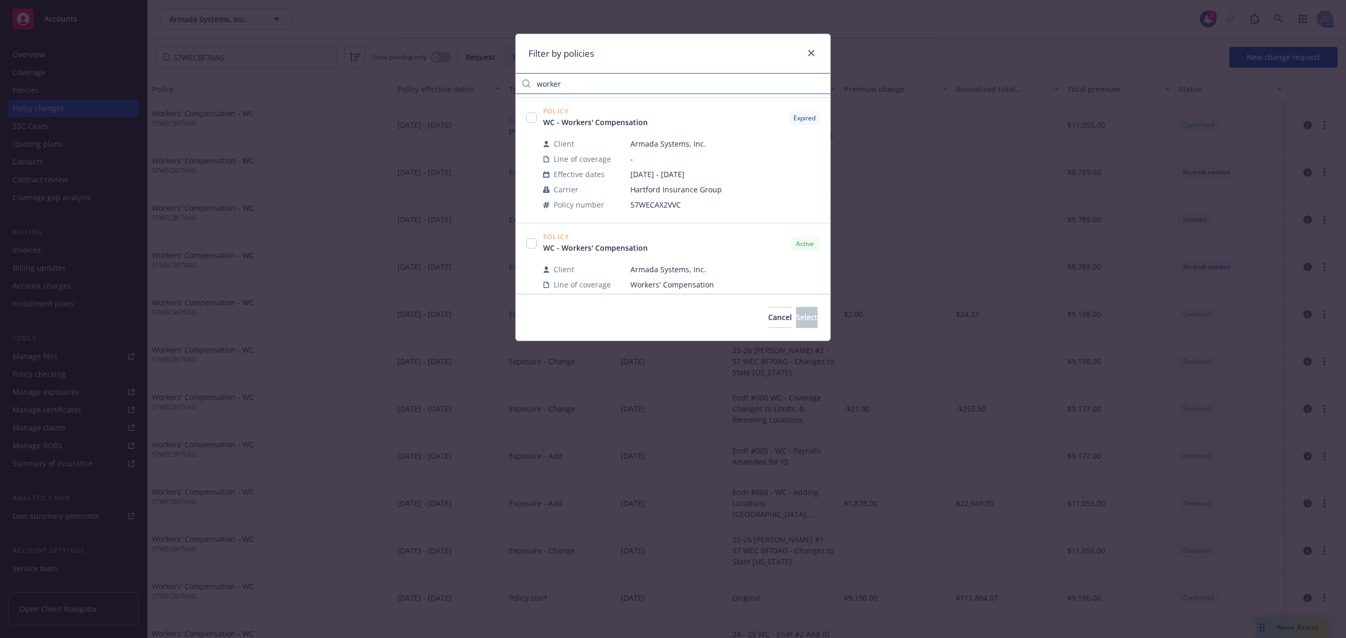
scroll to position [140, 0]
click at [615, 130] on div at bounding box center [681, 129] width 277 height 8
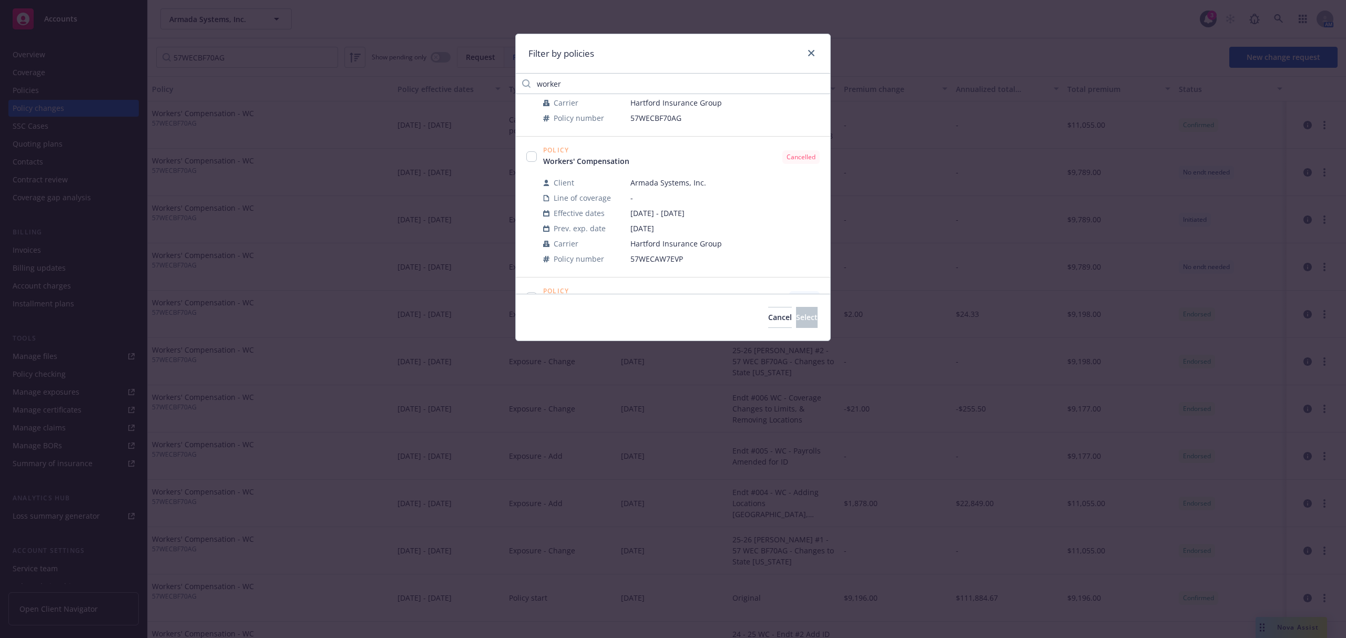
scroll to position [609, 0]
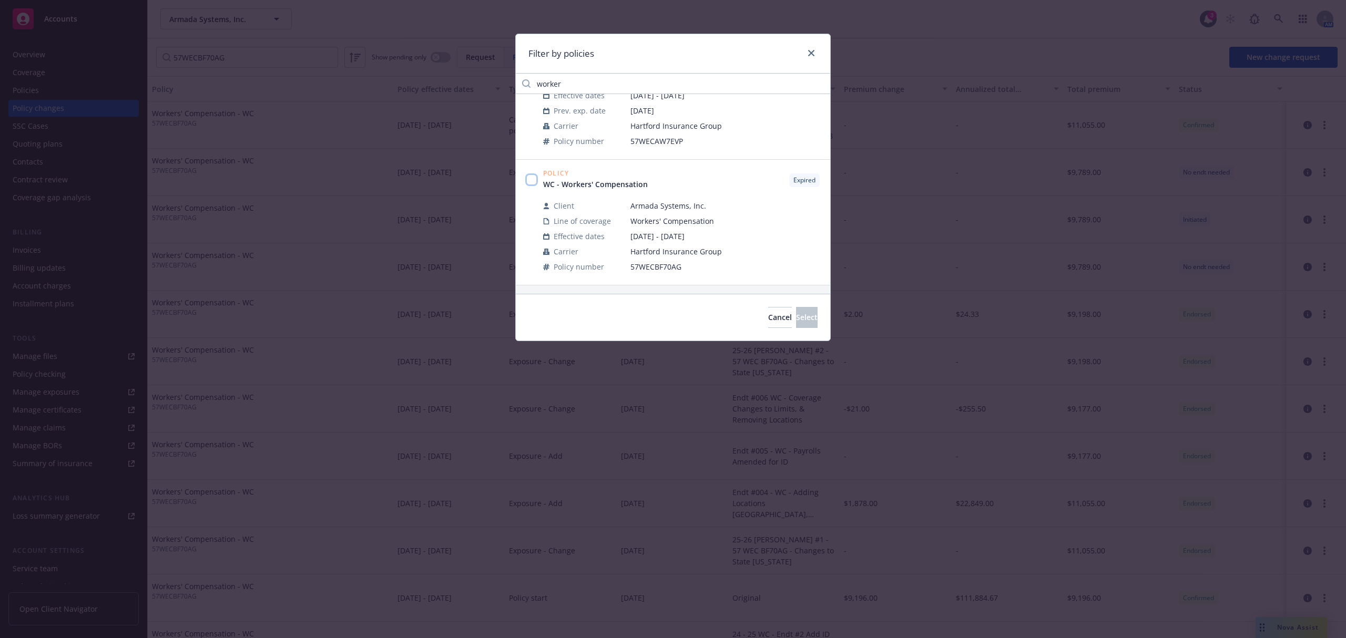
click at [534, 175] on input "checkbox" at bounding box center [531, 180] width 11 height 11
click at [810, 316] on button "Select" at bounding box center [807, 317] width 22 height 21
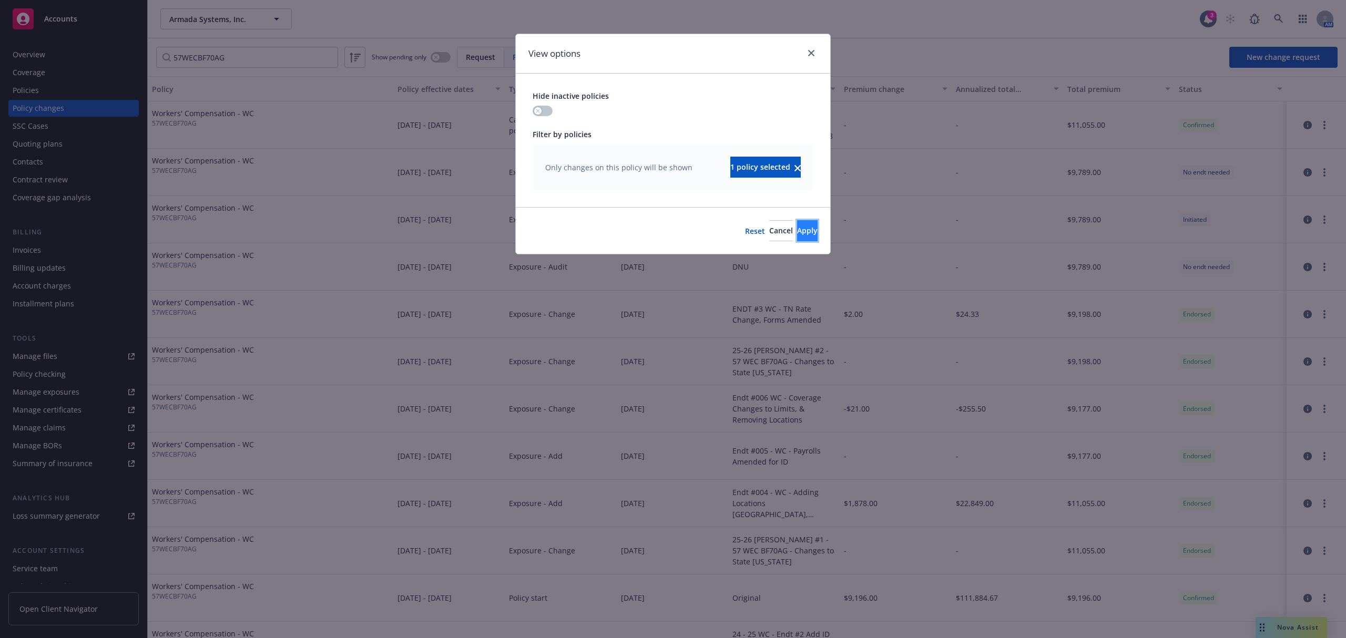
click at [797, 235] on span "Apply" at bounding box center [807, 231] width 21 height 10
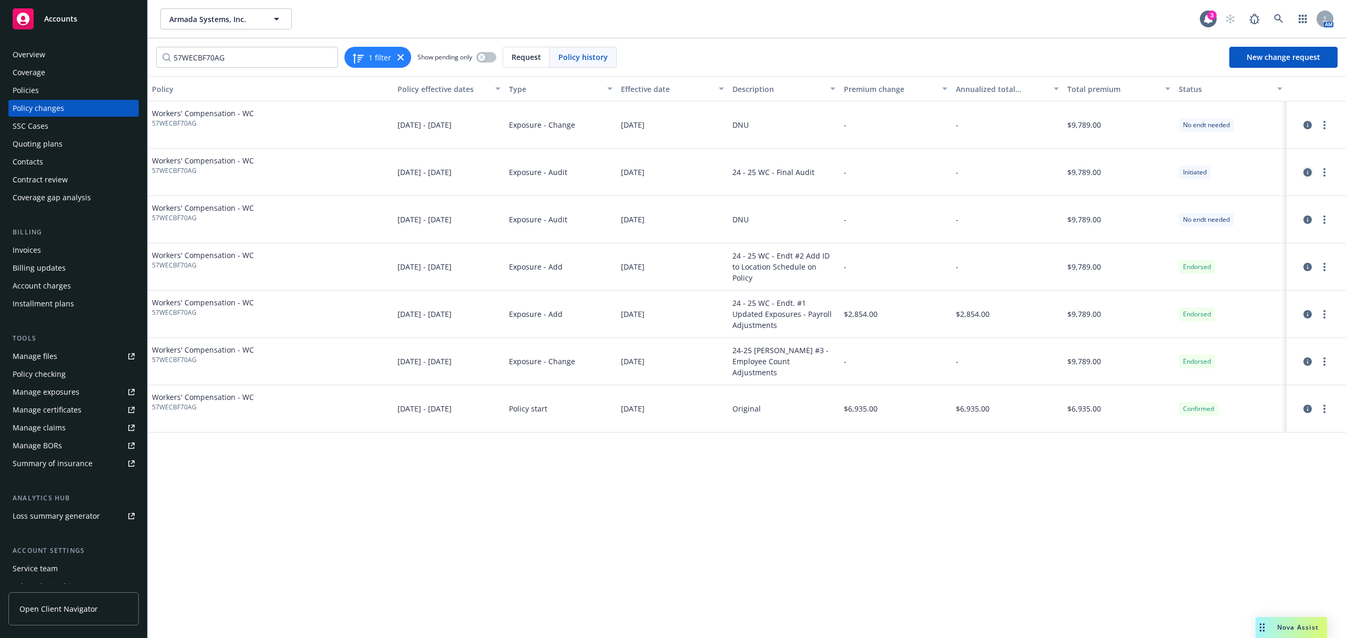
click at [1311, 175] on icon "circleInformation" at bounding box center [1308, 172] width 8 height 8
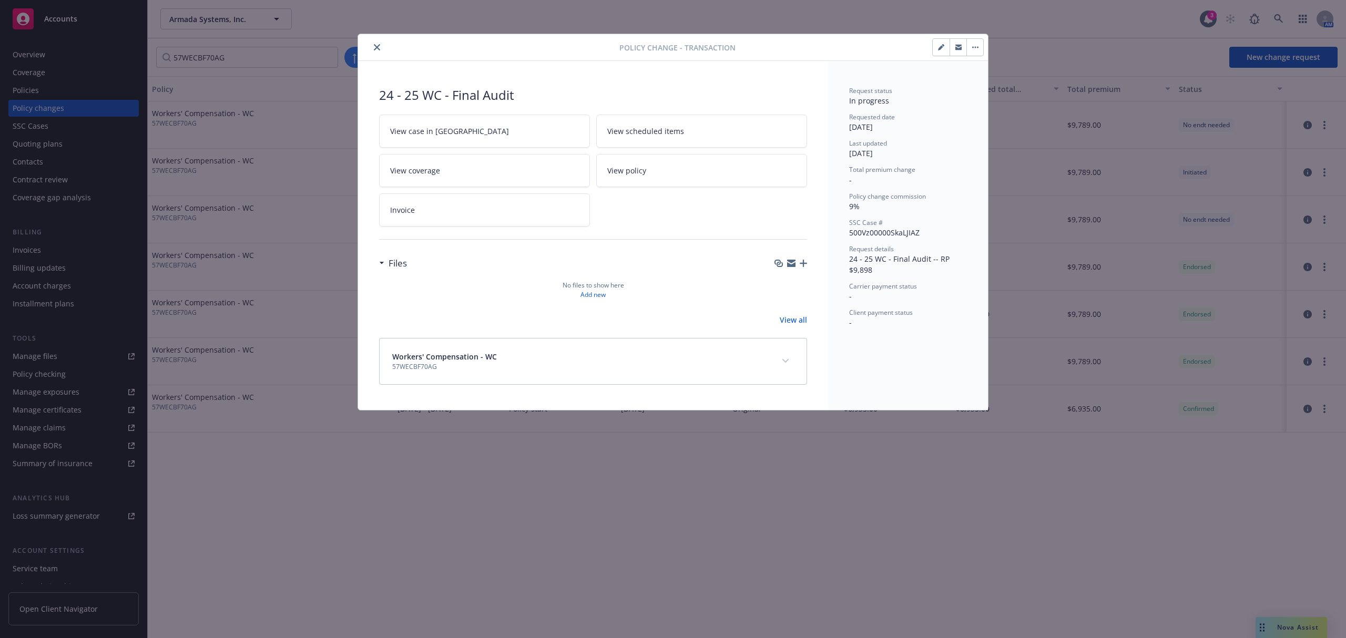
click at [939, 50] on icon "button" at bounding box center [940, 47] width 5 height 5
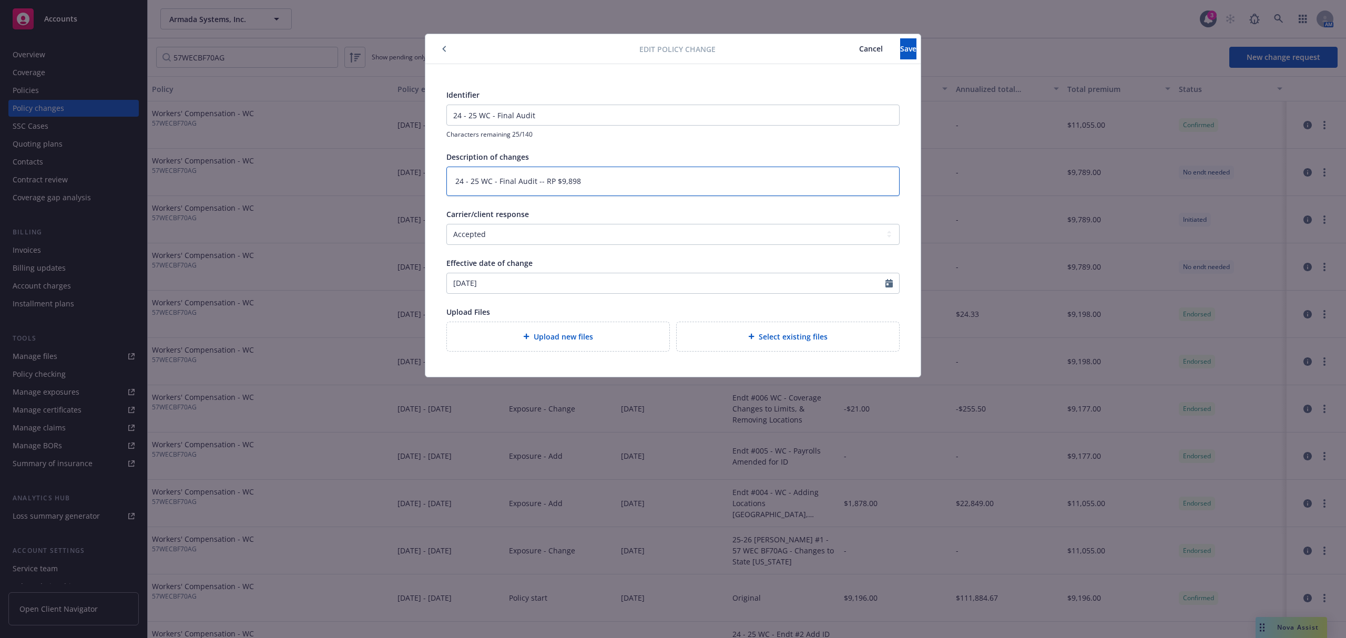
drag, startPoint x: 584, startPoint y: 187, endPoint x: 543, endPoint y: 184, distance: 40.7
click at [543, 184] on textarea "24 - 25 WC - Final Audit -- RP $9,898" at bounding box center [672, 181] width 453 height 29
click at [900, 56] on button "Save" at bounding box center [908, 48] width 16 height 21
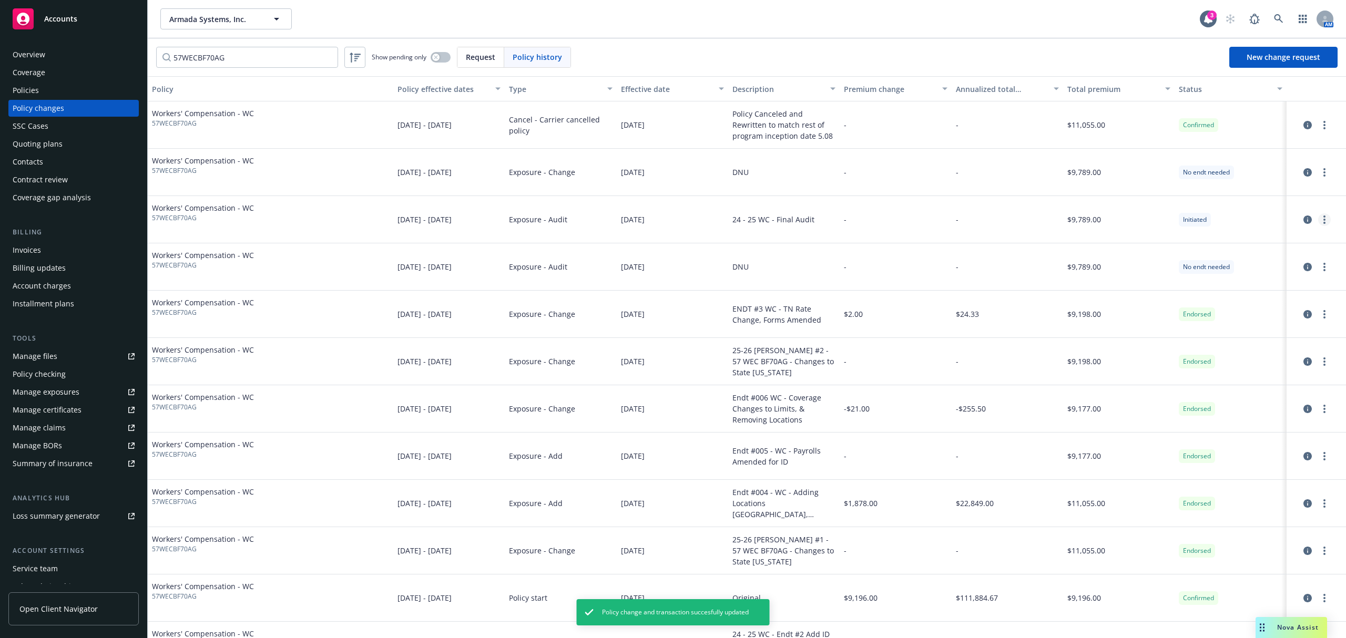
click at [1323, 218] on icon "more" at bounding box center [1324, 220] width 2 height 8
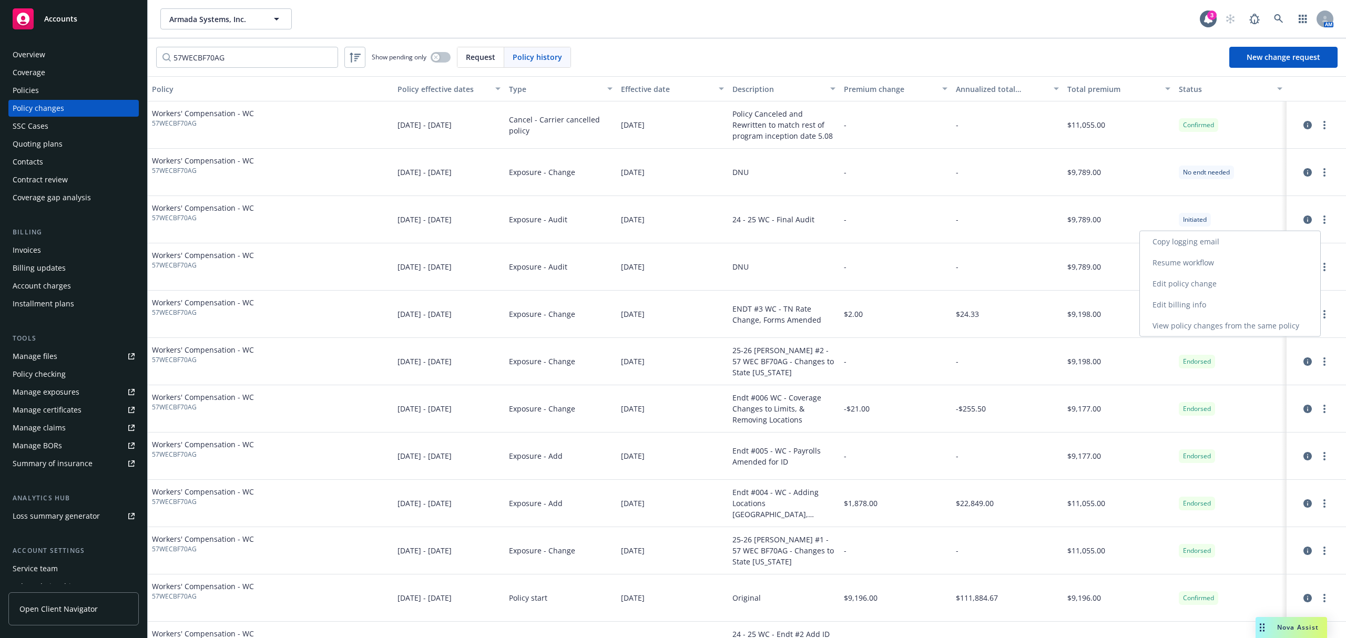
click at [1220, 281] on link "Edit policy change" at bounding box center [1230, 283] width 180 height 21
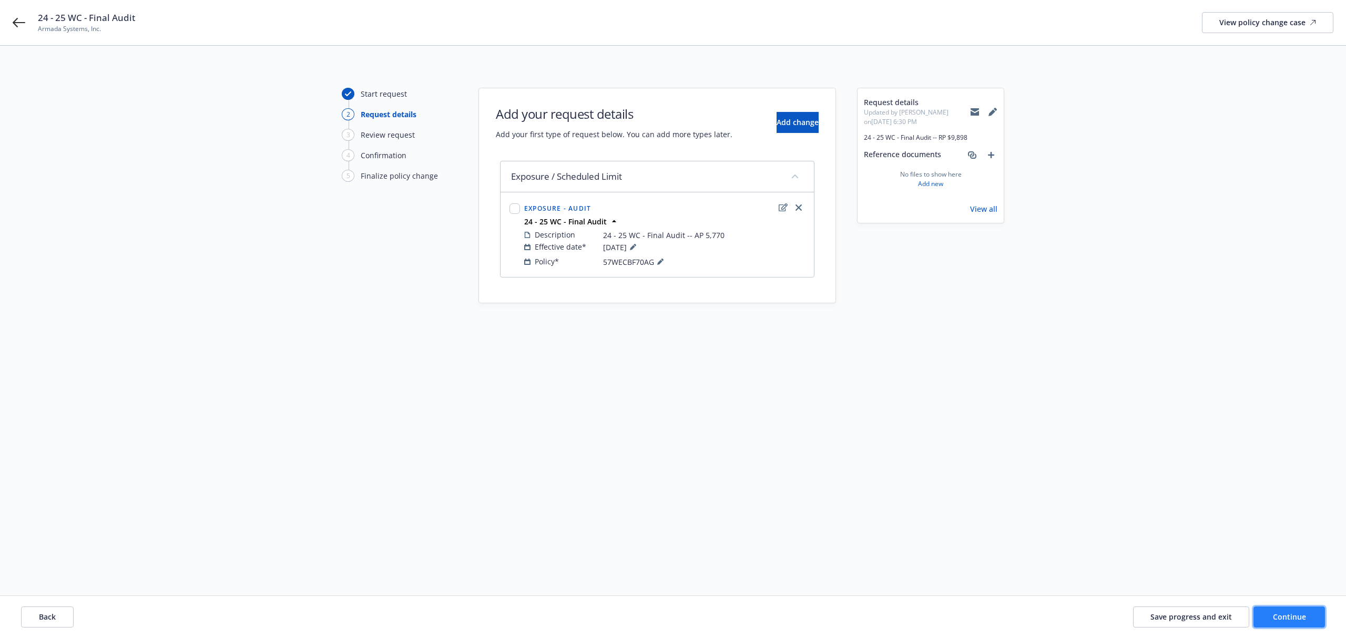
click at [1295, 624] on button "Continue" at bounding box center [1290, 617] width 72 height 21
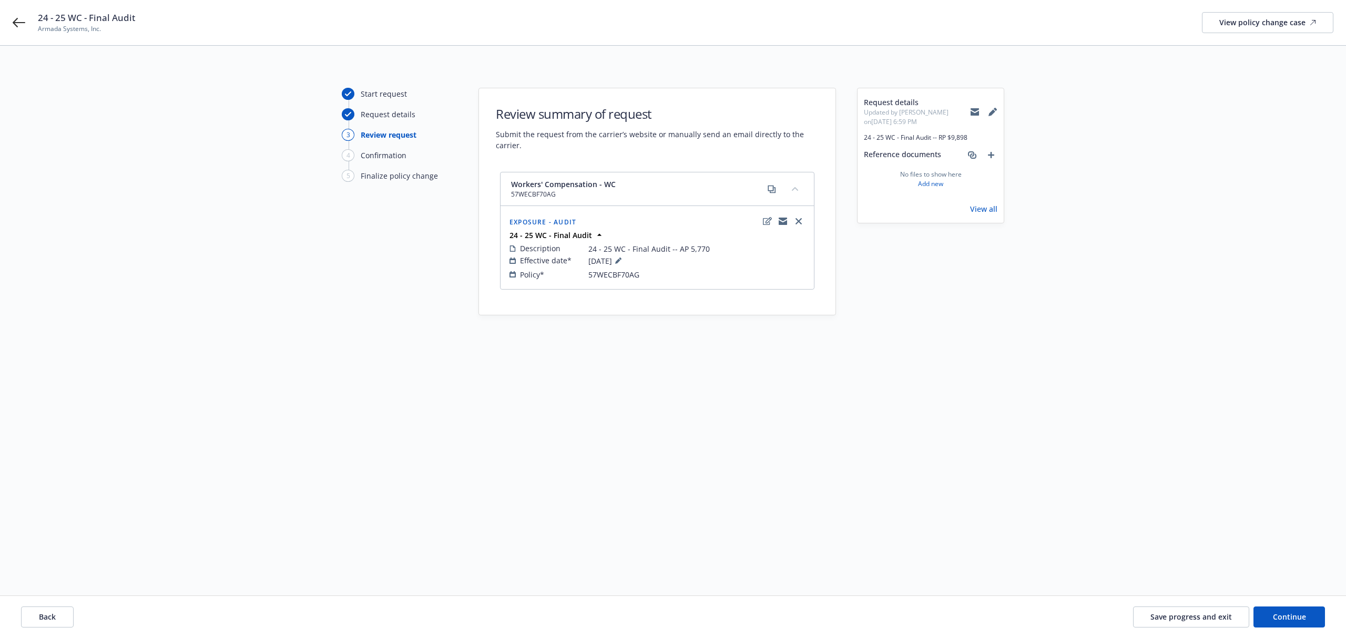
click at [992, 108] on icon at bounding box center [993, 112] width 8 height 8
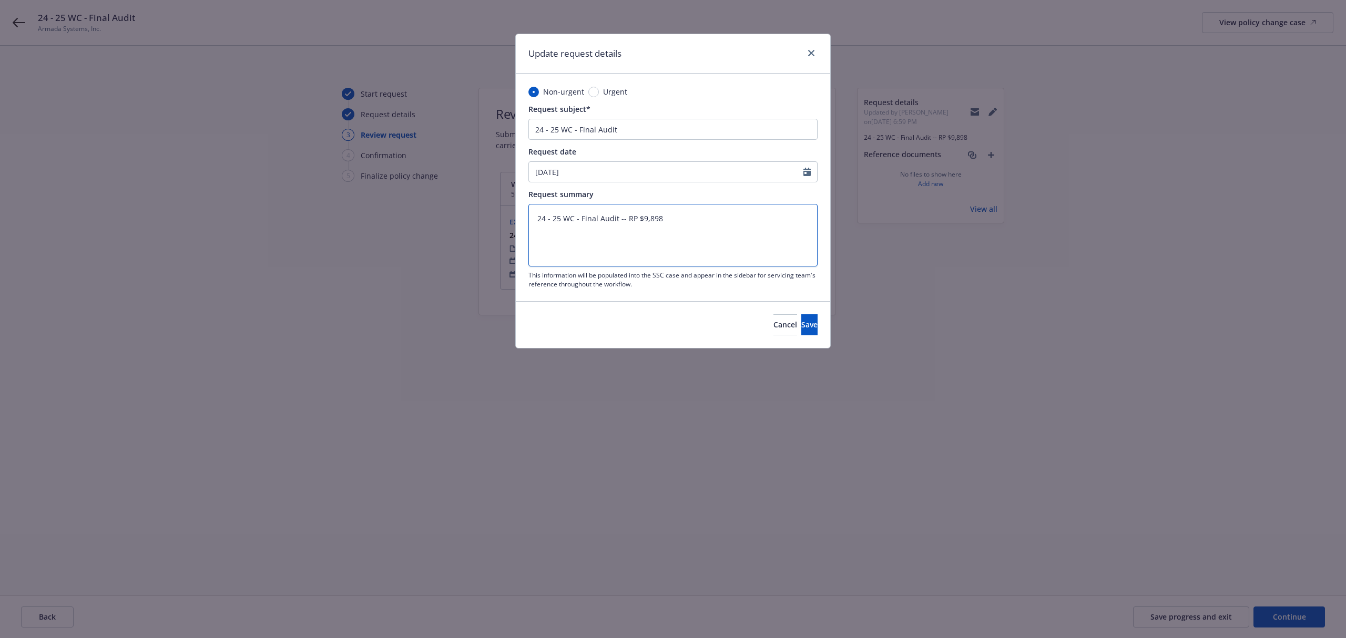
drag, startPoint x: 689, startPoint y: 219, endPoint x: 625, endPoint y: 224, distance: 64.4
click at [625, 224] on textarea "24 - 25 WC - Final Audit -- RP $9,898" at bounding box center [672, 235] width 289 height 63
click at [801, 332] on button "Save" at bounding box center [809, 324] width 16 height 21
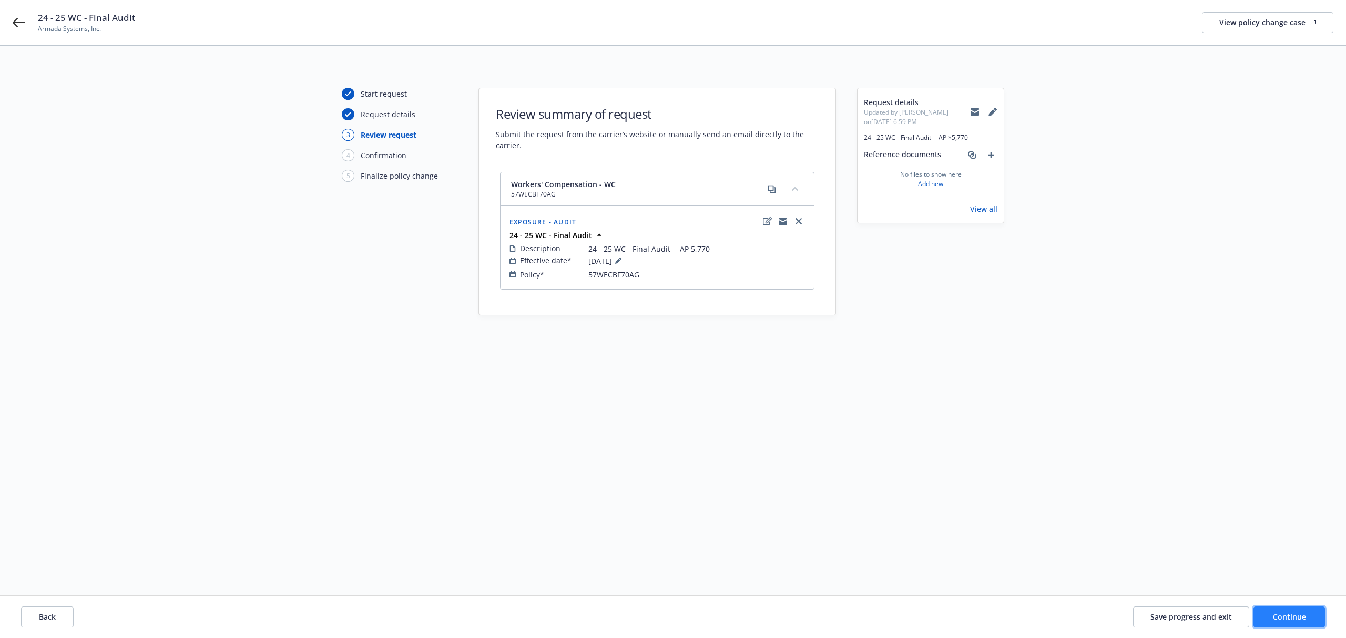
click at [1291, 621] on span "Continue" at bounding box center [1289, 617] width 33 height 10
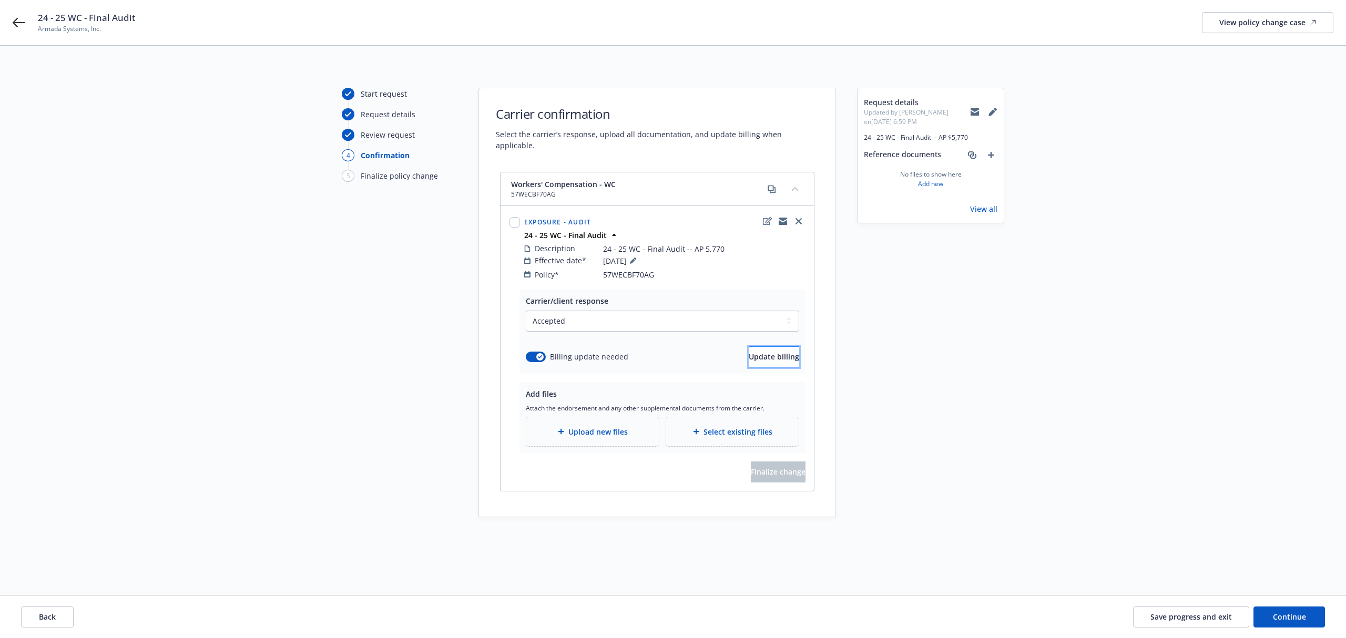
click at [749, 347] on button "Update billing" at bounding box center [774, 357] width 50 height 21
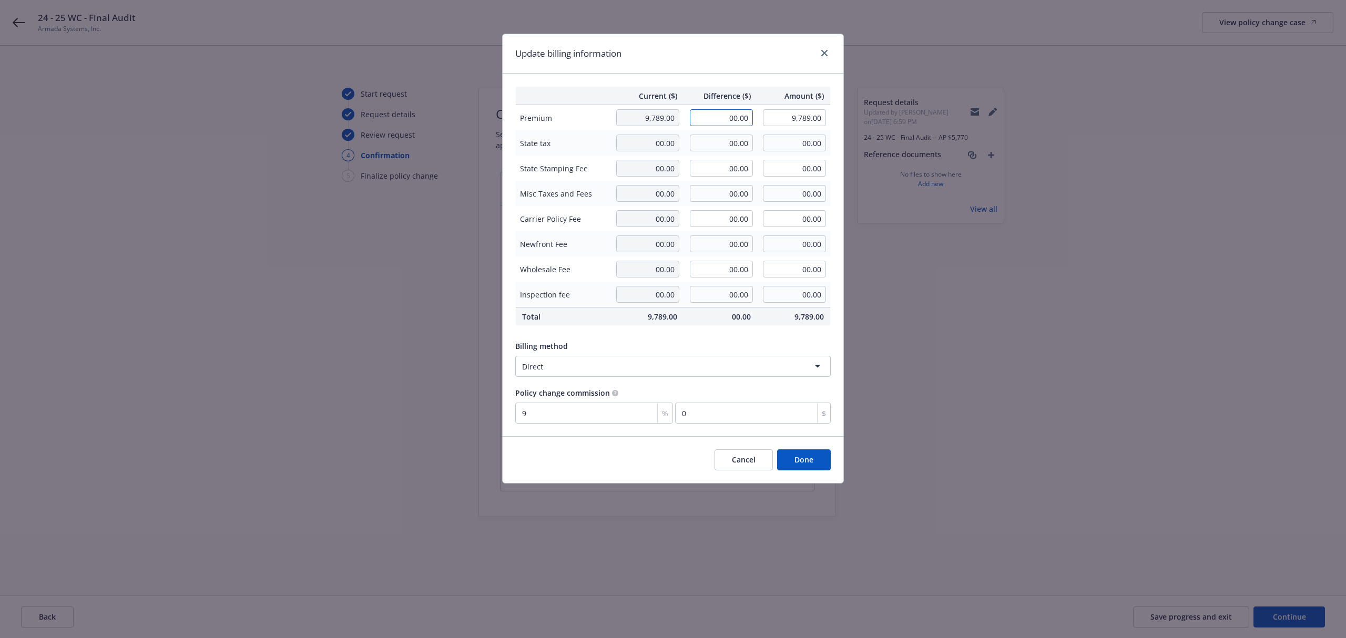
click at [722, 116] on input "00.00" at bounding box center [721, 117] width 63 height 17
click at [730, 87] on th "Difference ($)" at bounding box center [721, 96] width 74 height 18
click at [796, 460] on button "Done" at bounding box center [804, 460] width 54 height 21
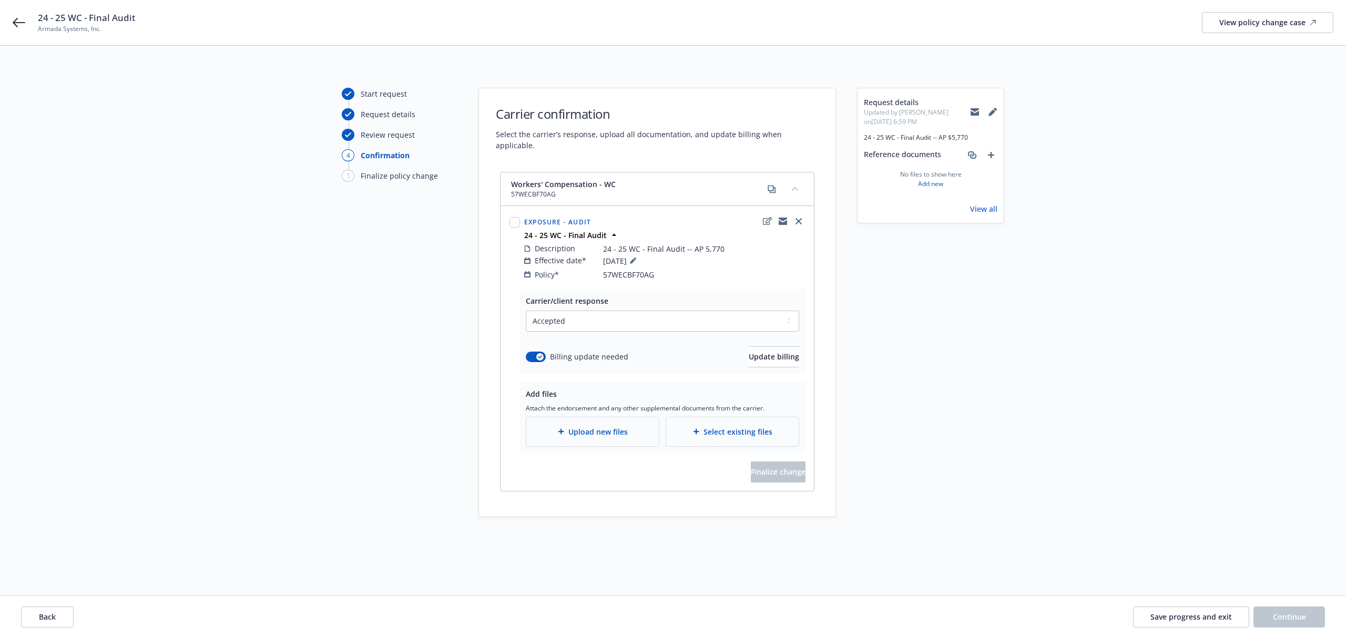
click at [590, 418] on div "Upload new files" at bounding box center [592, 432] width 133 height 29
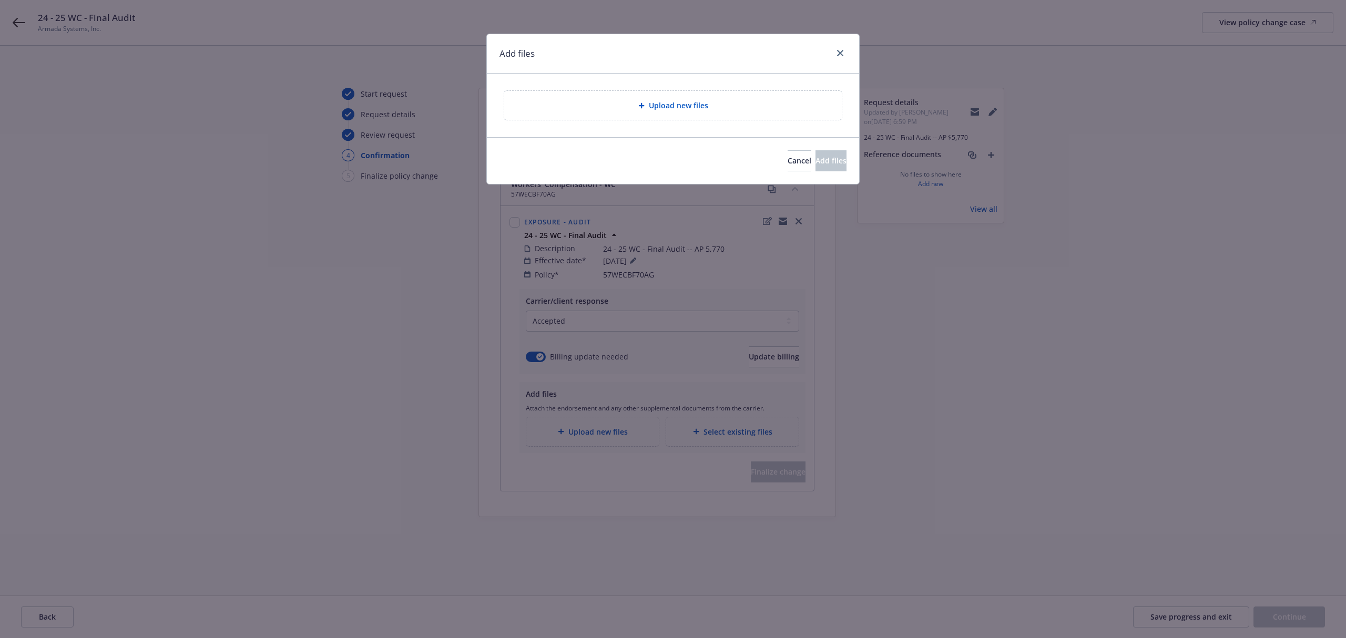
click at [647, 116] on div "Upload new files" at bounding box center [673, 105] width 338 height 29
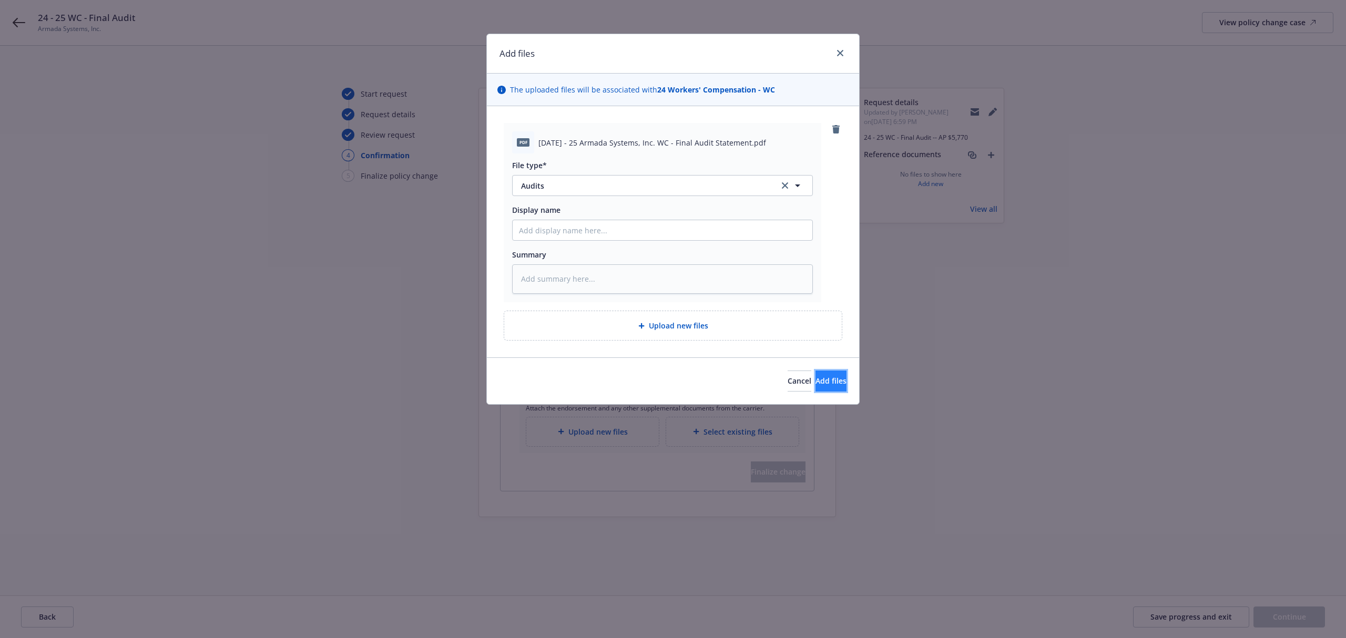
click at [816, 373] on button "Add files" at bounding box center [831, 381] width 31 height 21
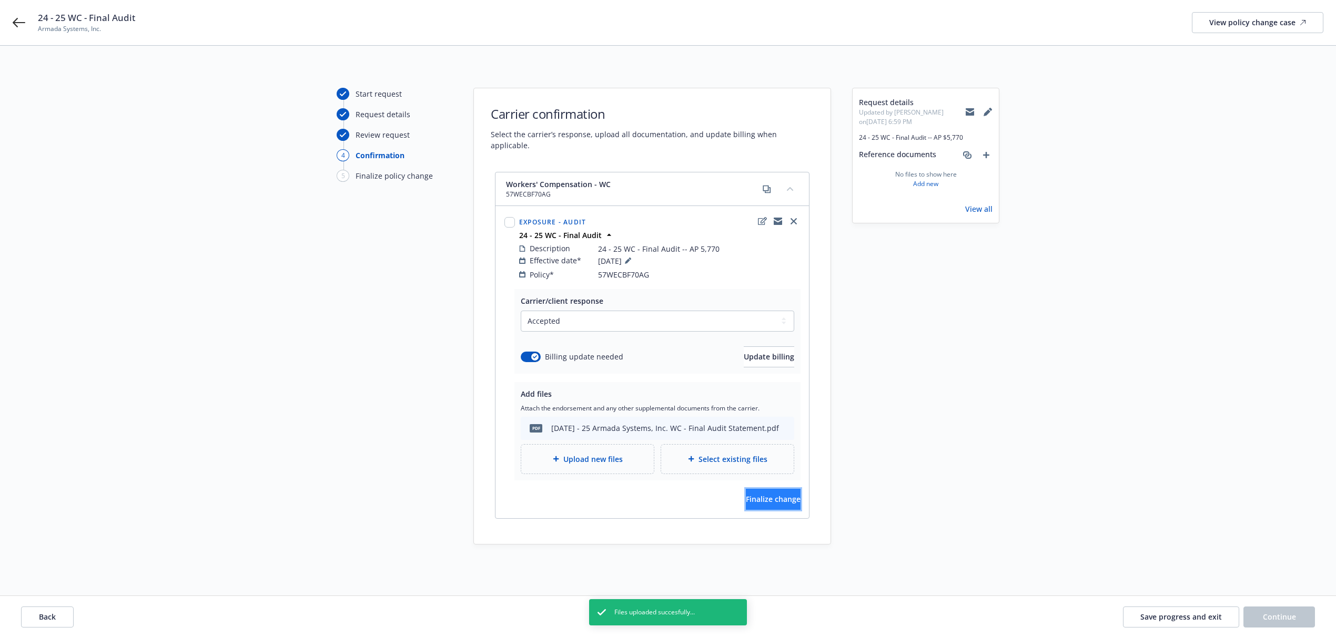
click at [764, 494] on span "Finalize change" at bounding box center [773, 499] width 55 height 10
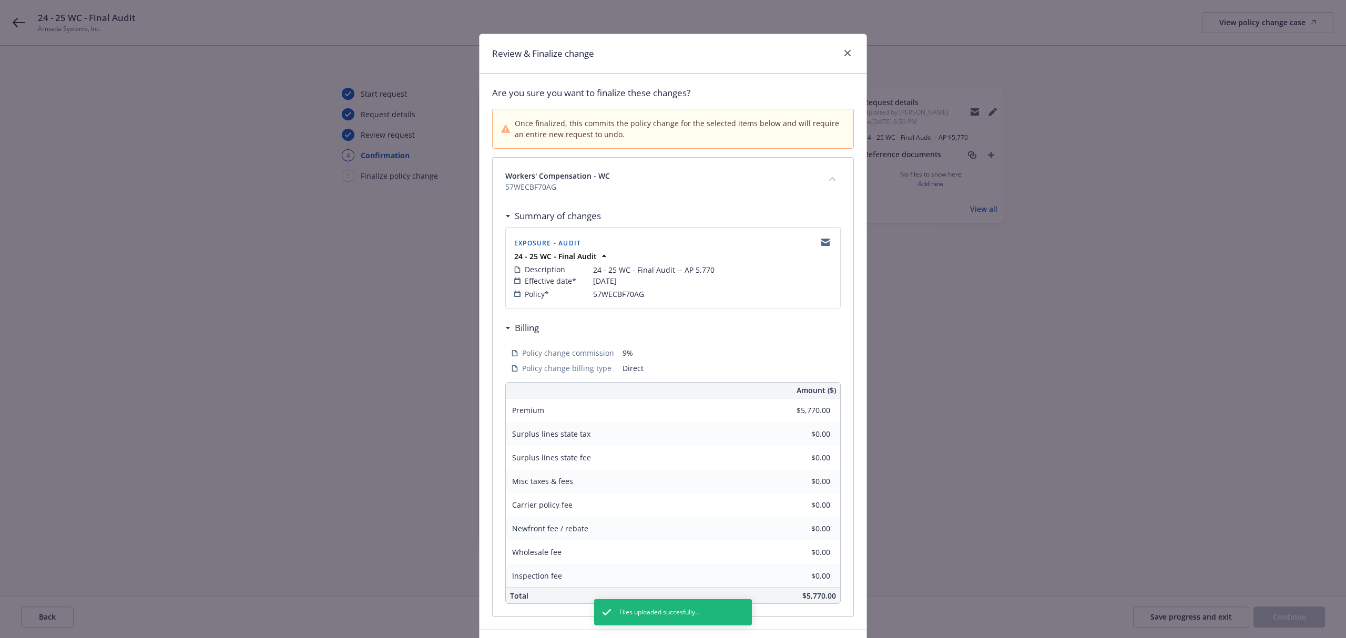
scroll to position [76, 0]
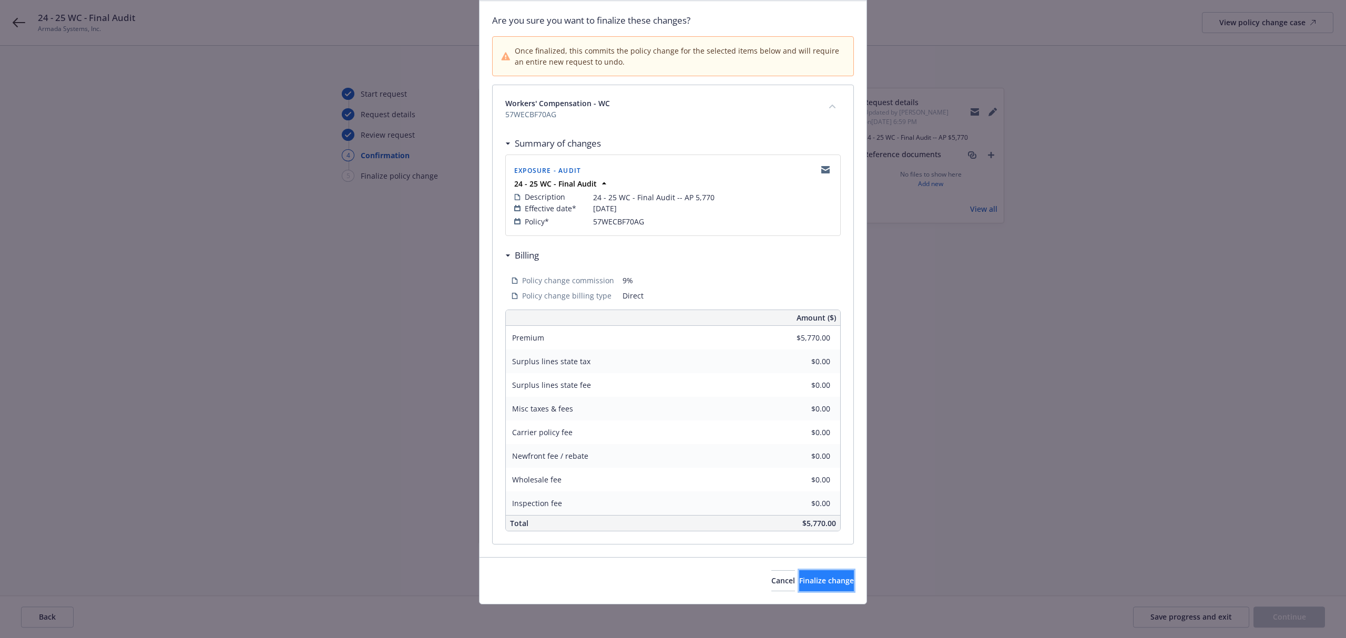
click at [809, 576] on span "Finalize change" at bounding box center [826, 581] width 55 height 10
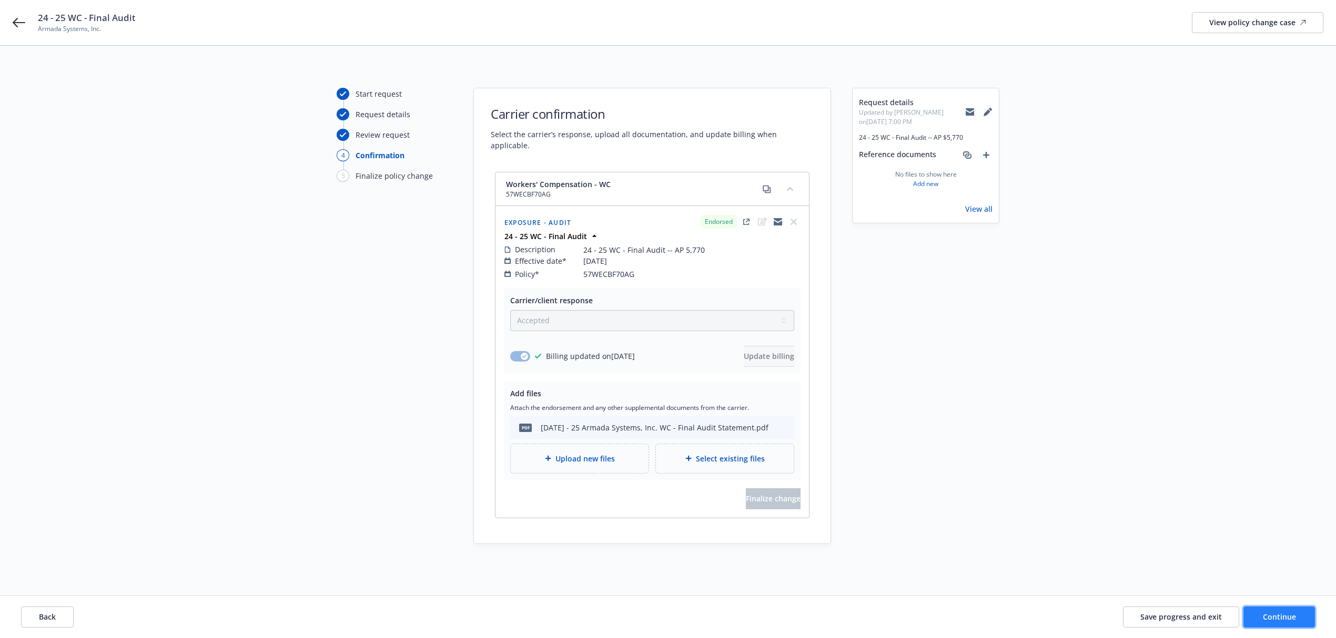
click at [1275, 619] on span "Continue" at bounding box center [1278, 617] width 33 height 10
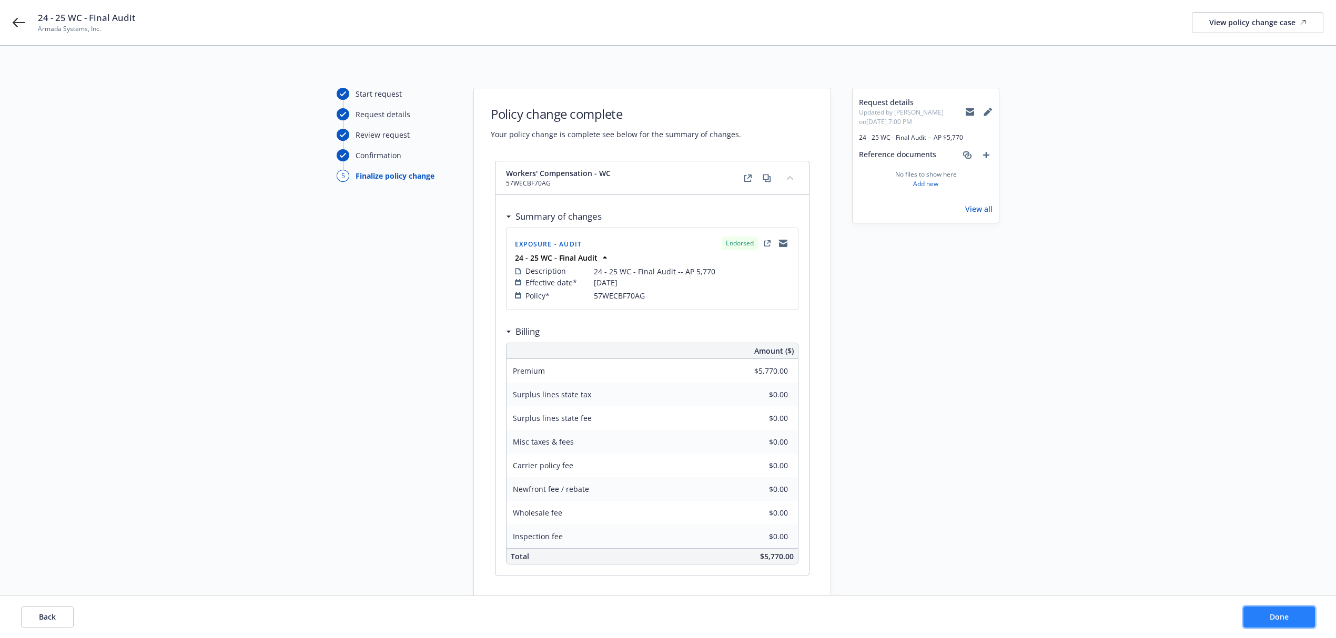
click at [1274, 619] on span "Done" at bounding box center [1278, 617] width 19 height 10
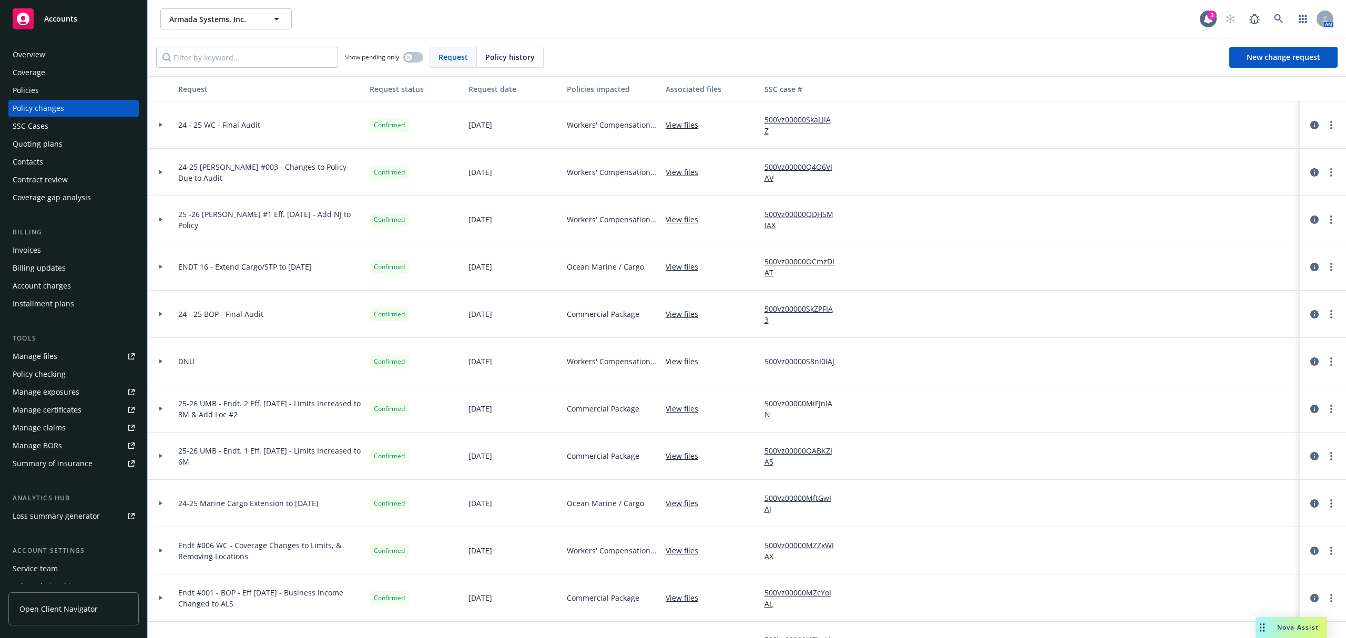
click at [37, 110] on div "Policy changes" at bounding box center [39, 108] width 52 height 17
click at [278, 63] on input "Filter by keyword..." at bounding box center [247, 57] width 182 height 21
click at [39, 83] on div "Policies" at bounding box center [74, 90] width 122 height 17
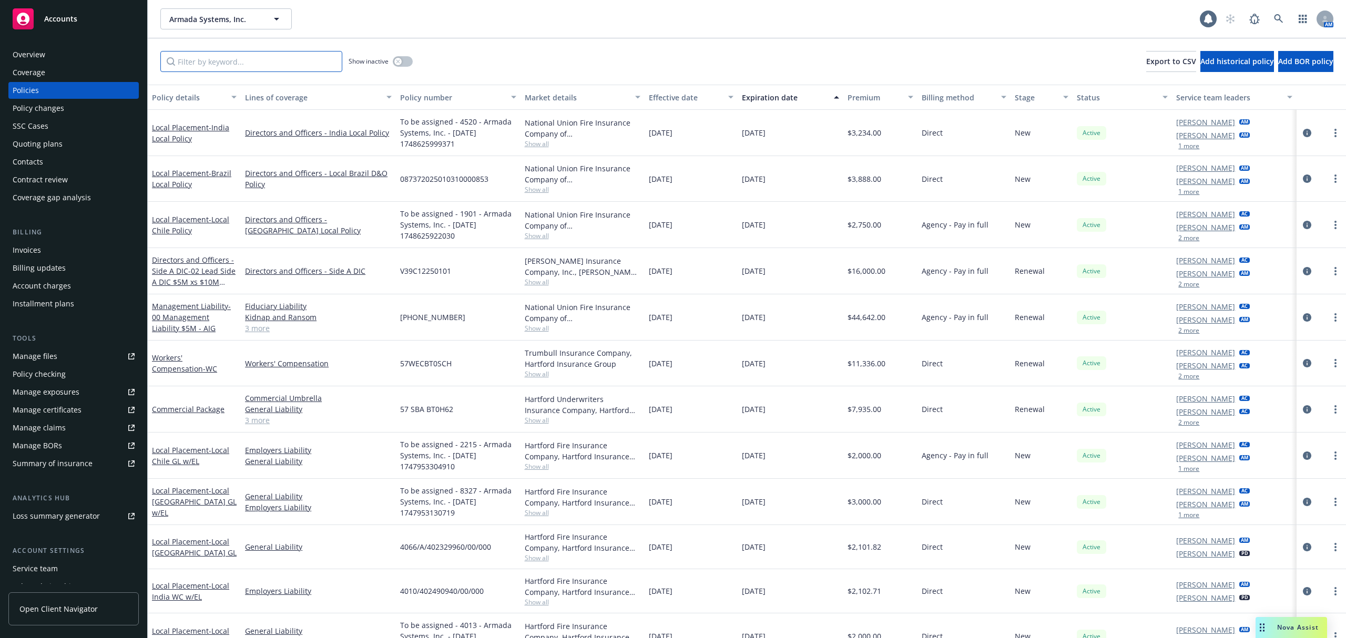
click at [247, 62] on input "Filter by keyword..." at bounding box center [251, 61] width 182 height 21
click at [387, 60] on span "Show inactive" at bounding box center [369, 61] width 40 height 9
click at [404, 60] on button "button" at bounding box center [403, 61] width 20 height 11
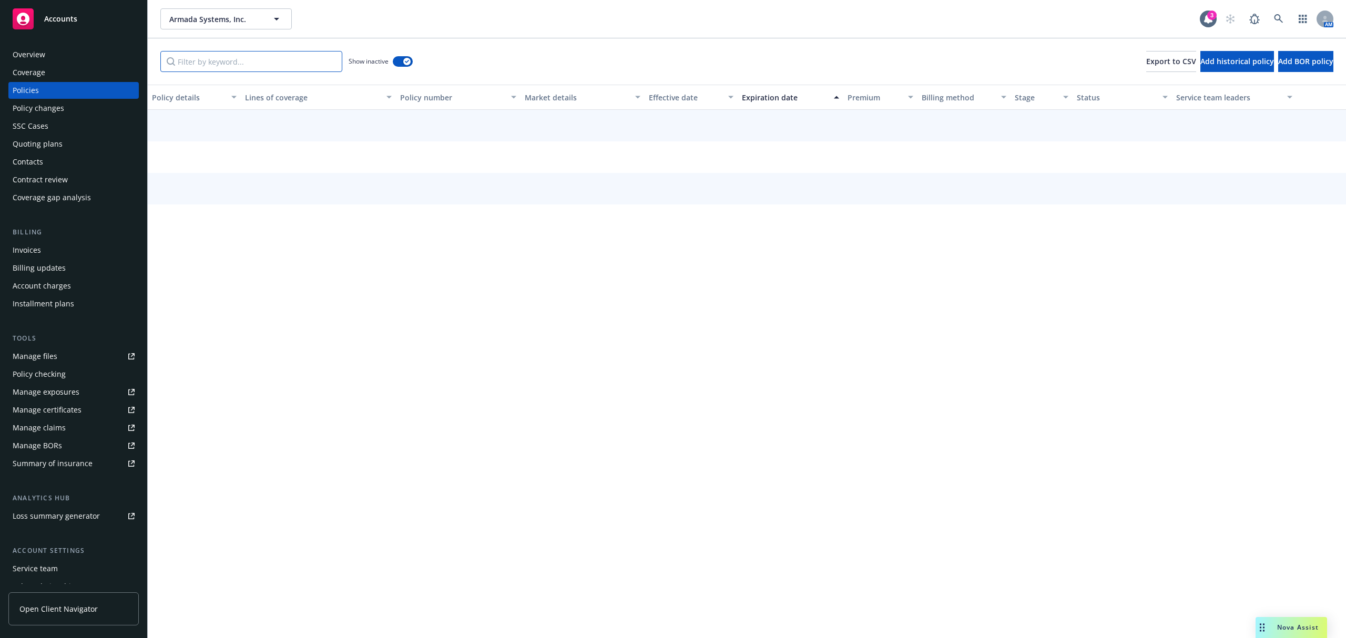
click at [321, 61] on input "Filter by keyword..." at bounding box center [251, 61] width 182 height 21
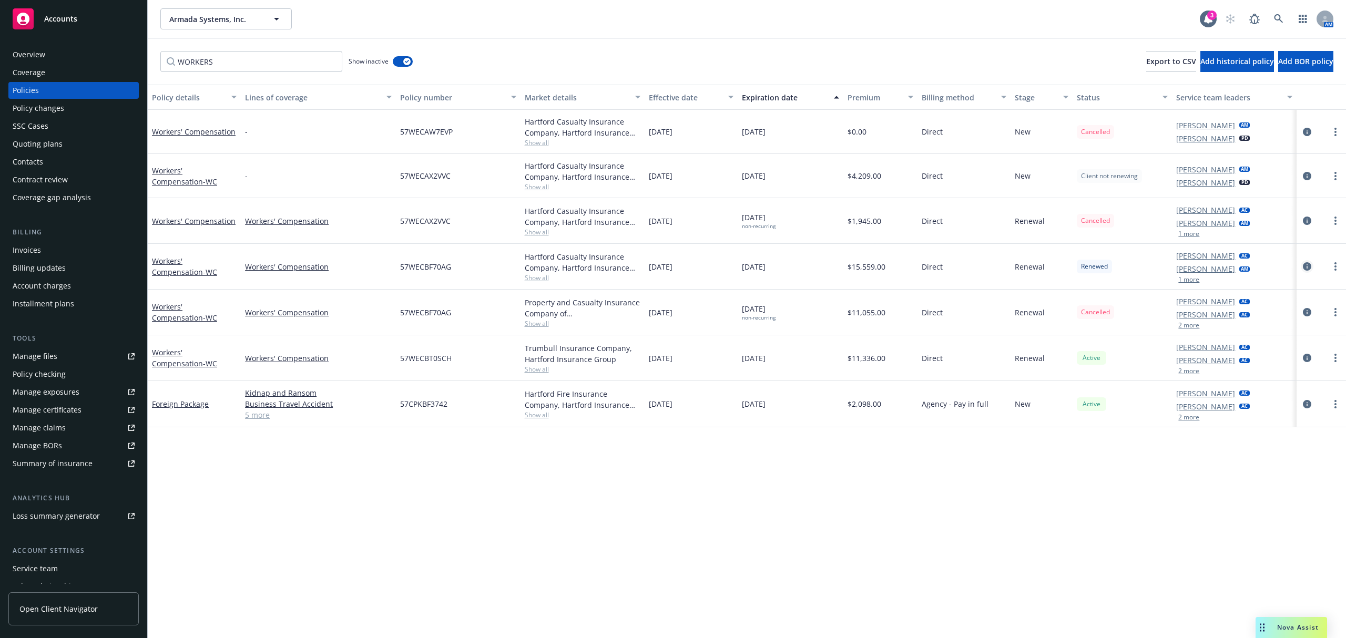
click at [1306, 268] on icon "circleInformation" at bounding box center [1307, 266] width 8 height 8
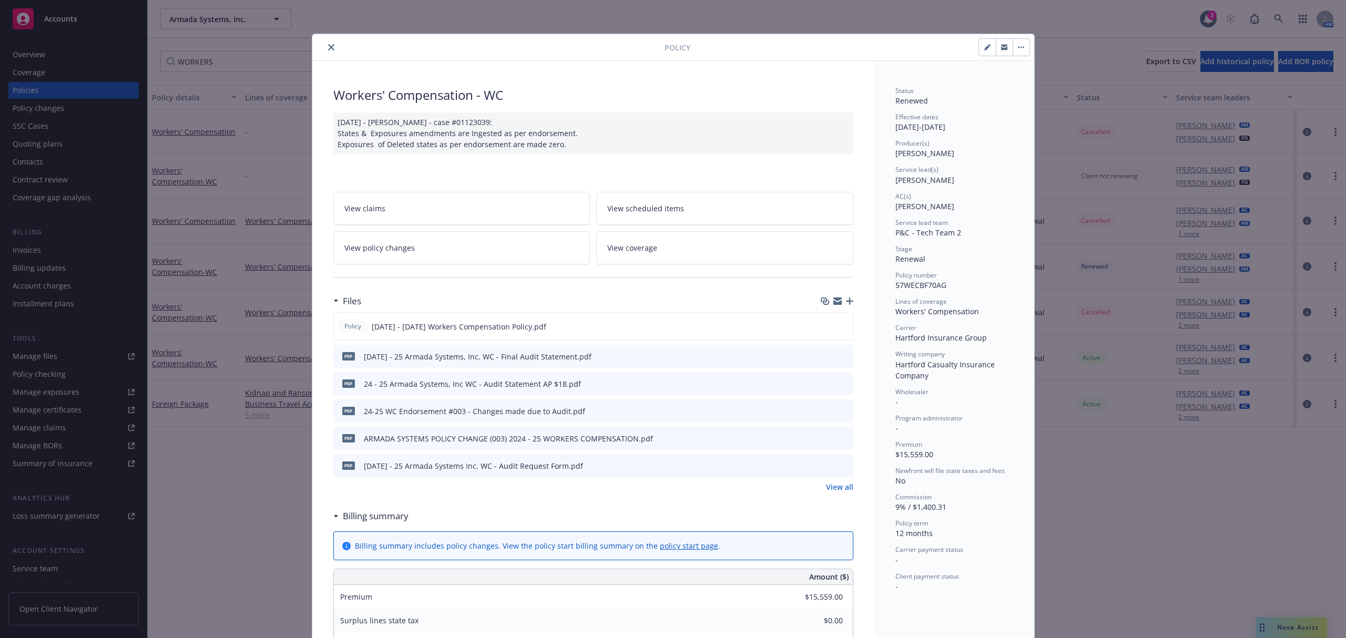
scroll to position [32, 0]
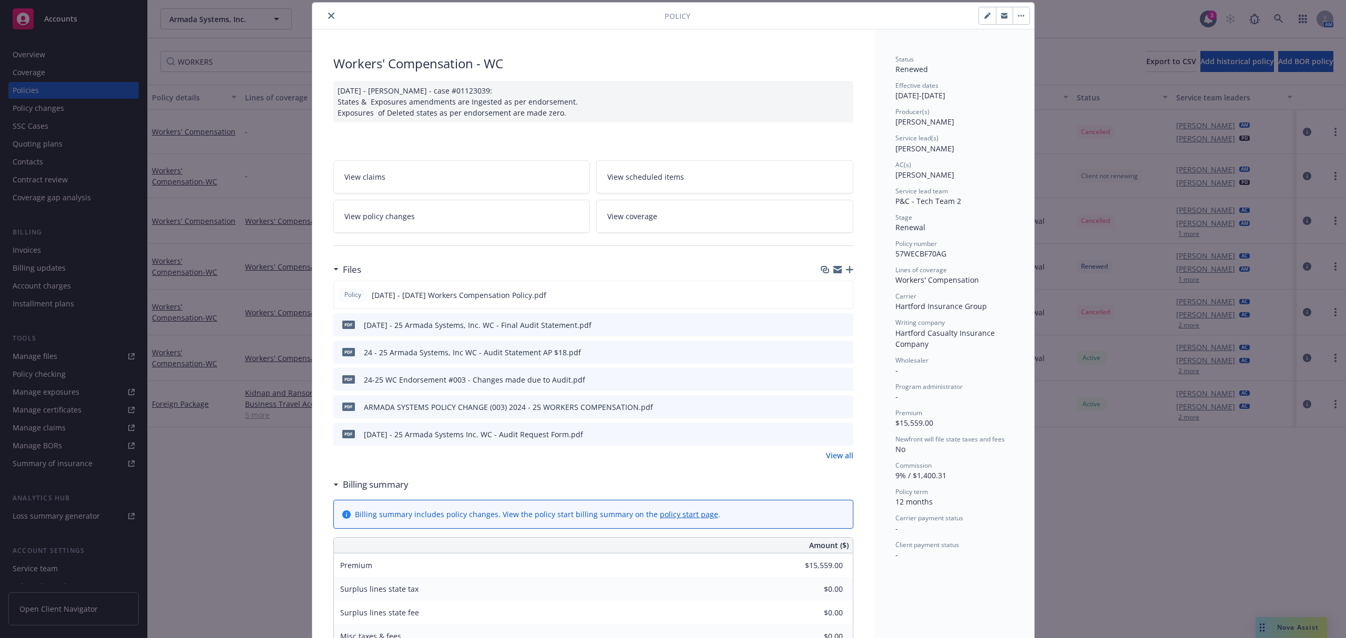
click at [463, 220] on link "View policy changes" at bounding box center [461, 216] width 257 height 33
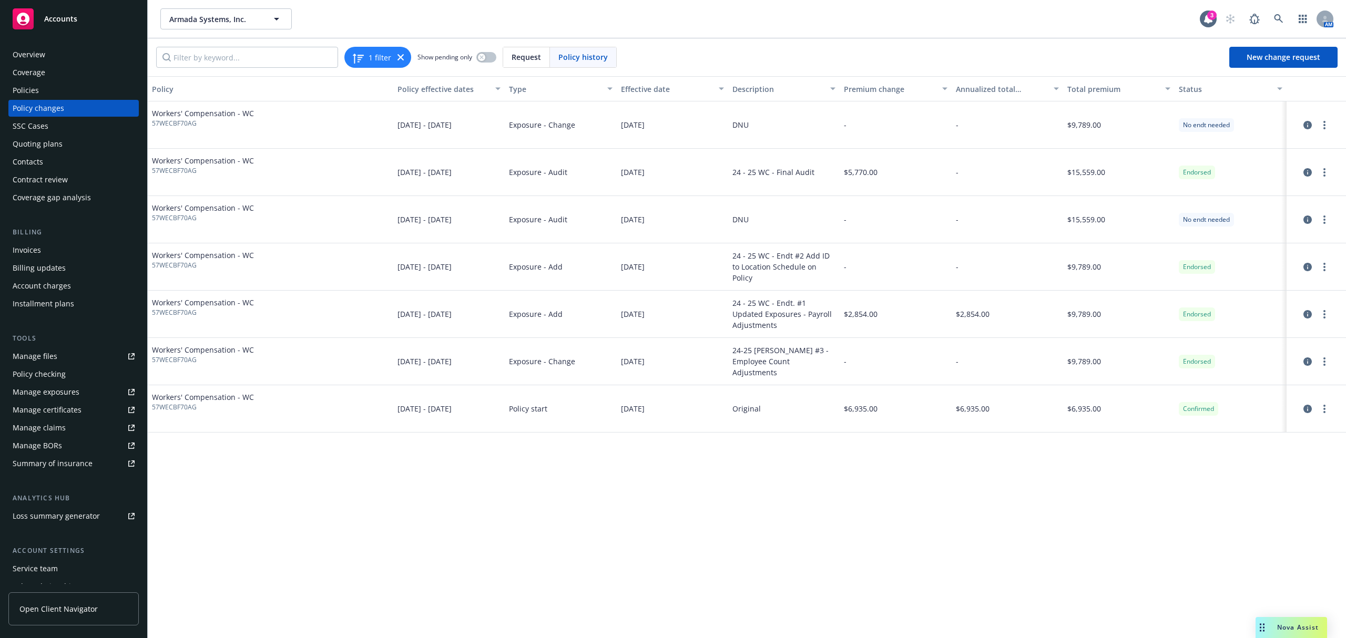
click at [62, 79] on div "Coverage" at bounding box center [74, 72] width 122 height 17
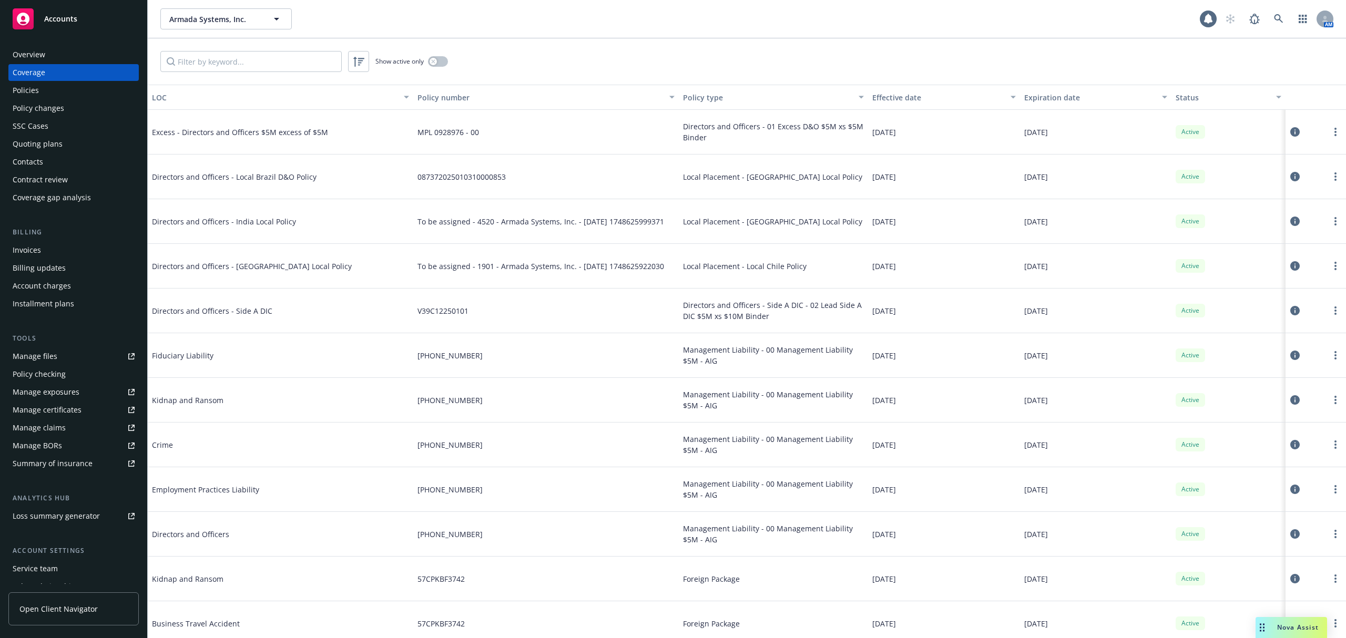
click at [39, 83] on div "Policies" at bounding box center [74, 90] width 122 height 17
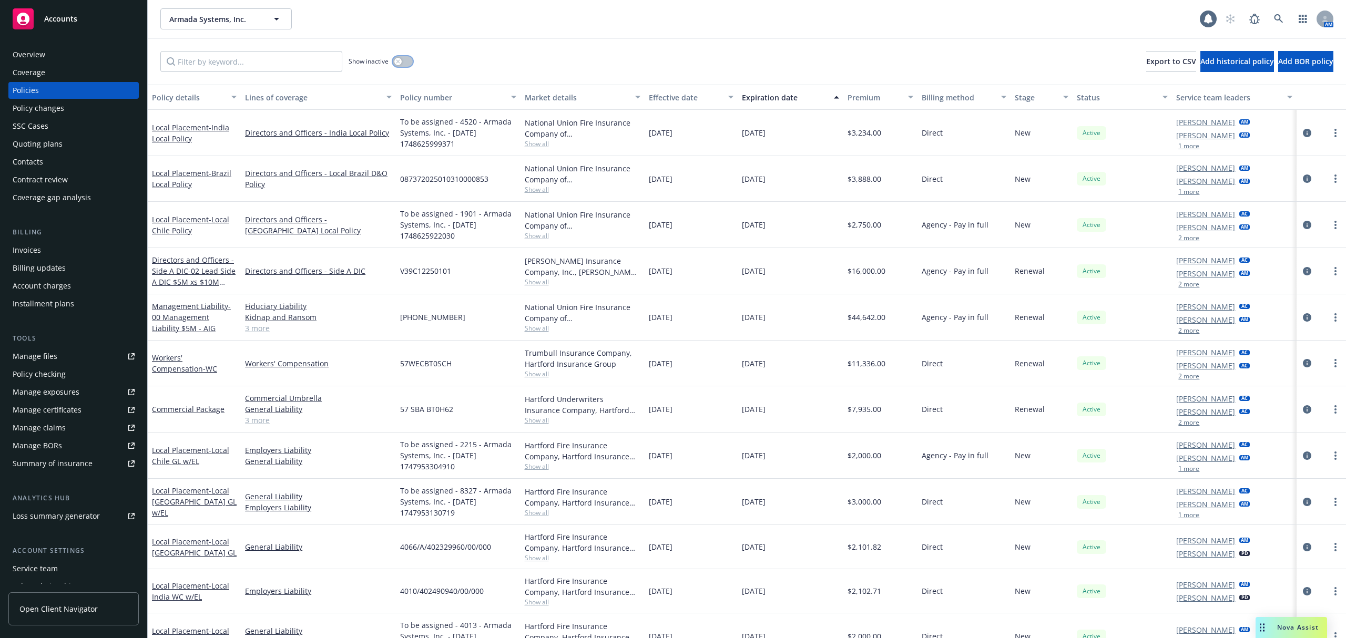
click at [395, 61] on div "button" at bounding box center [397, 61] width 7 height 7
click at [266, 55] on input "Filter by keyword..." at bounding box center [251, 61] width 182 height 21
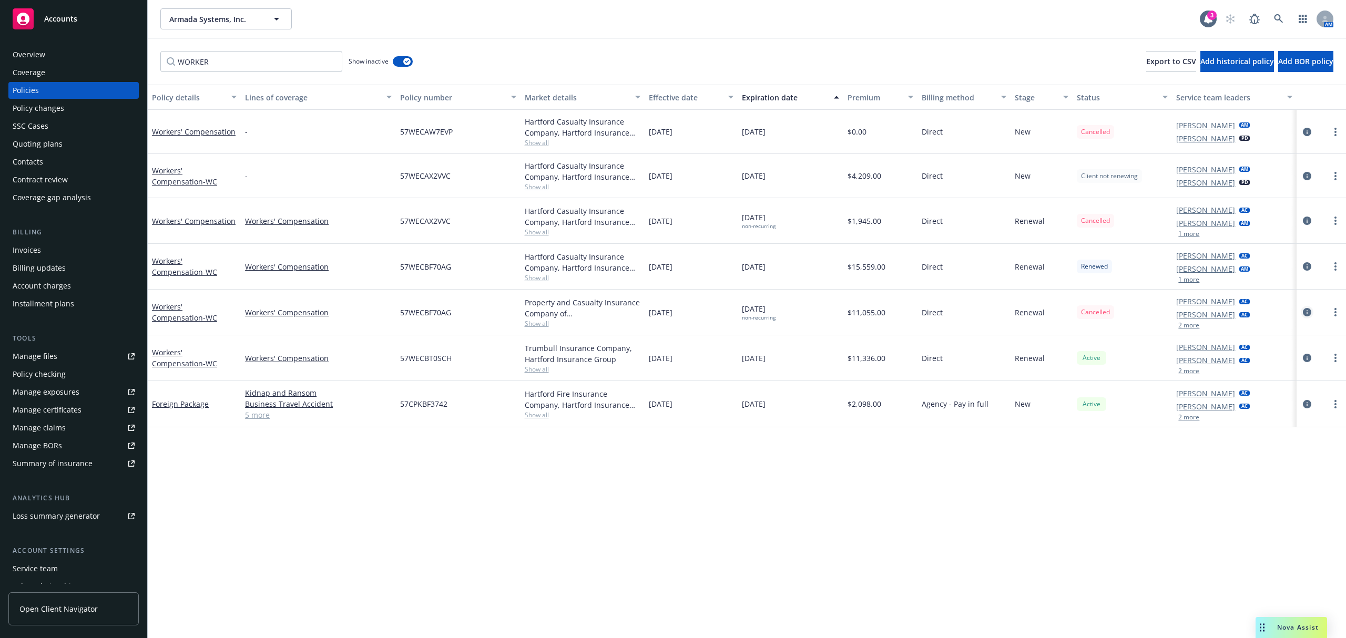
click at [1305, 312] on icon "circleInformation" at bounding box center [1307, 312] width 8 height 8
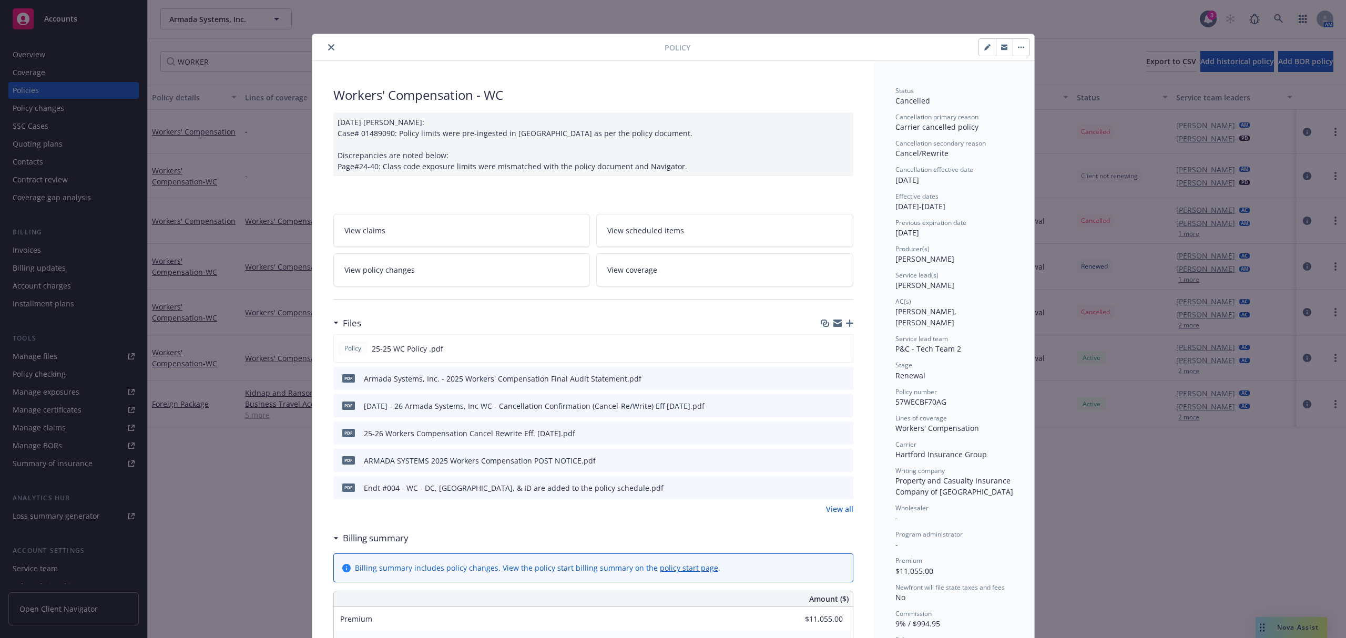
click at [442, 272] on link "View policy changes" at bounding box center [461, 269] width 257 height 33
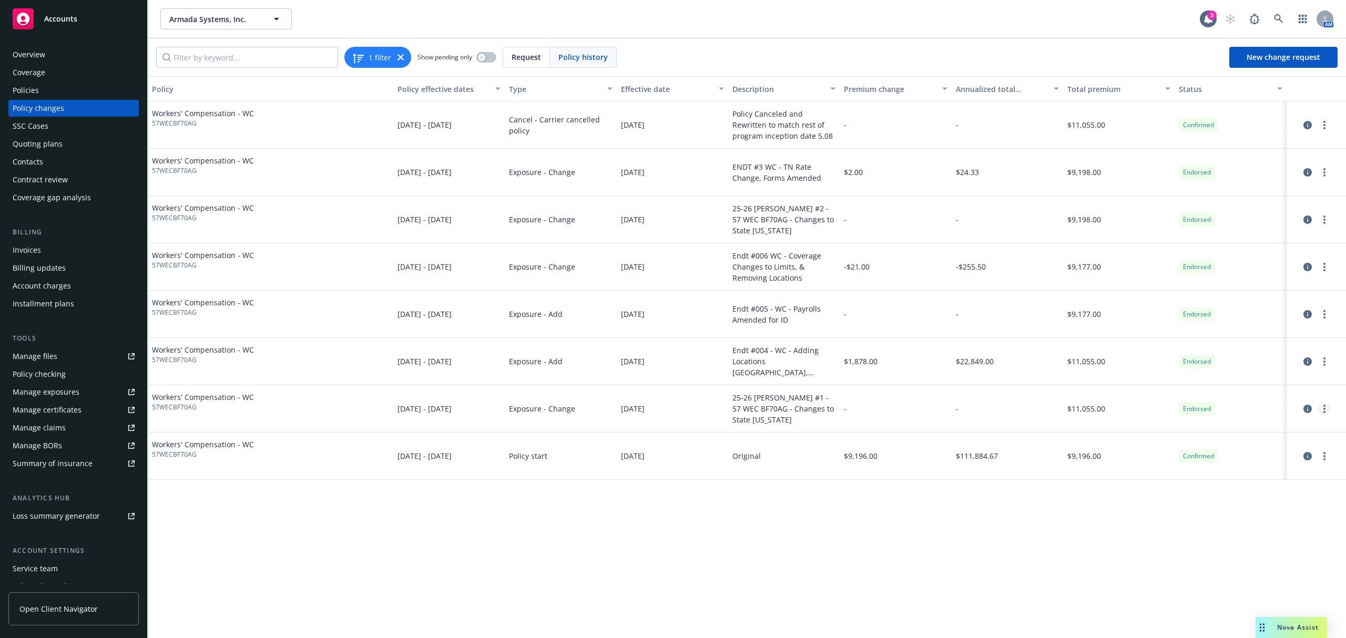
click at [1324, 406] on circle "more" at bounding box center [1324, 406] width 2 height 2
click at [1186, 493] on link "Edit billing info" at bounding box center [1240, 494] width 180 height 21
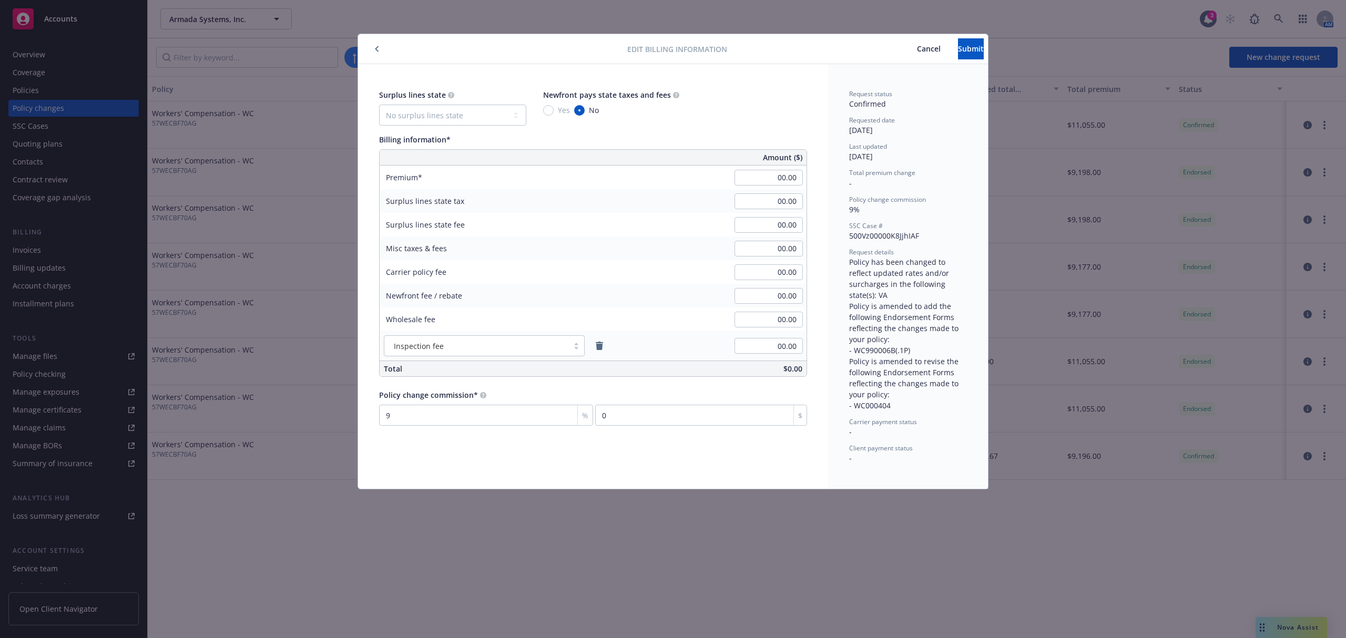
click at [917, 48] on span "Cancel" at bounding box center [929, 49] width 24 height 10
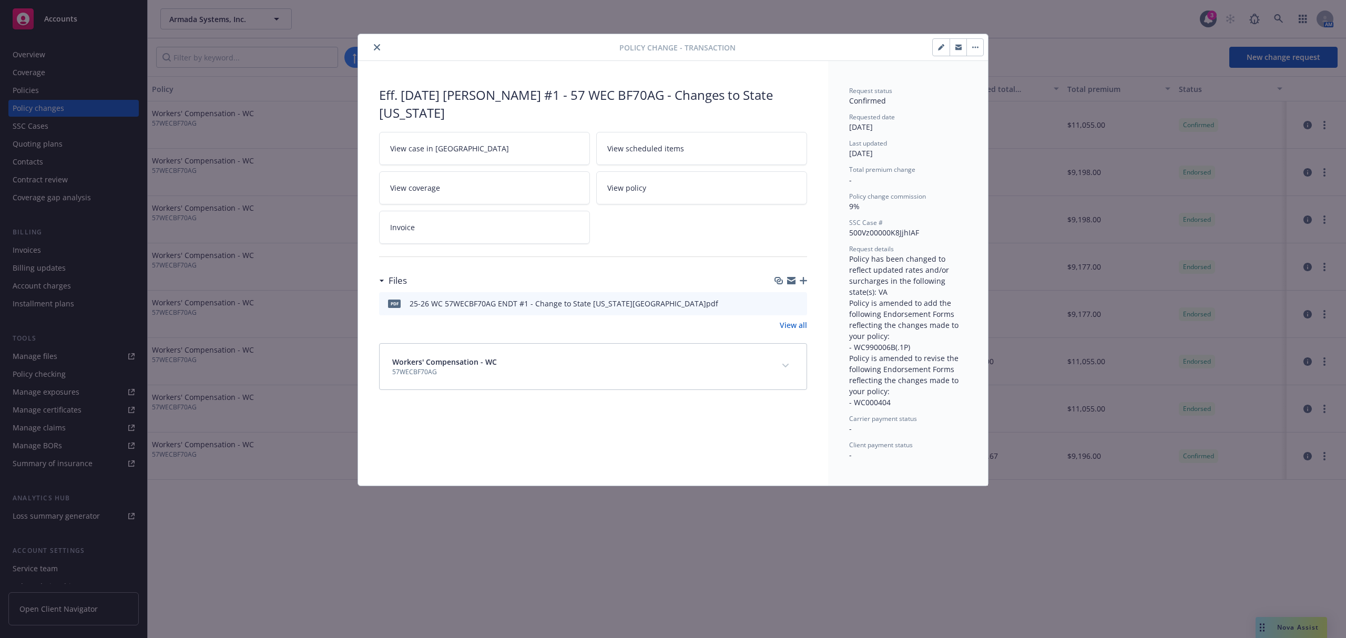
click at [375, 46] on icon "close" at bounding box center [377, 47] width 6 height 6
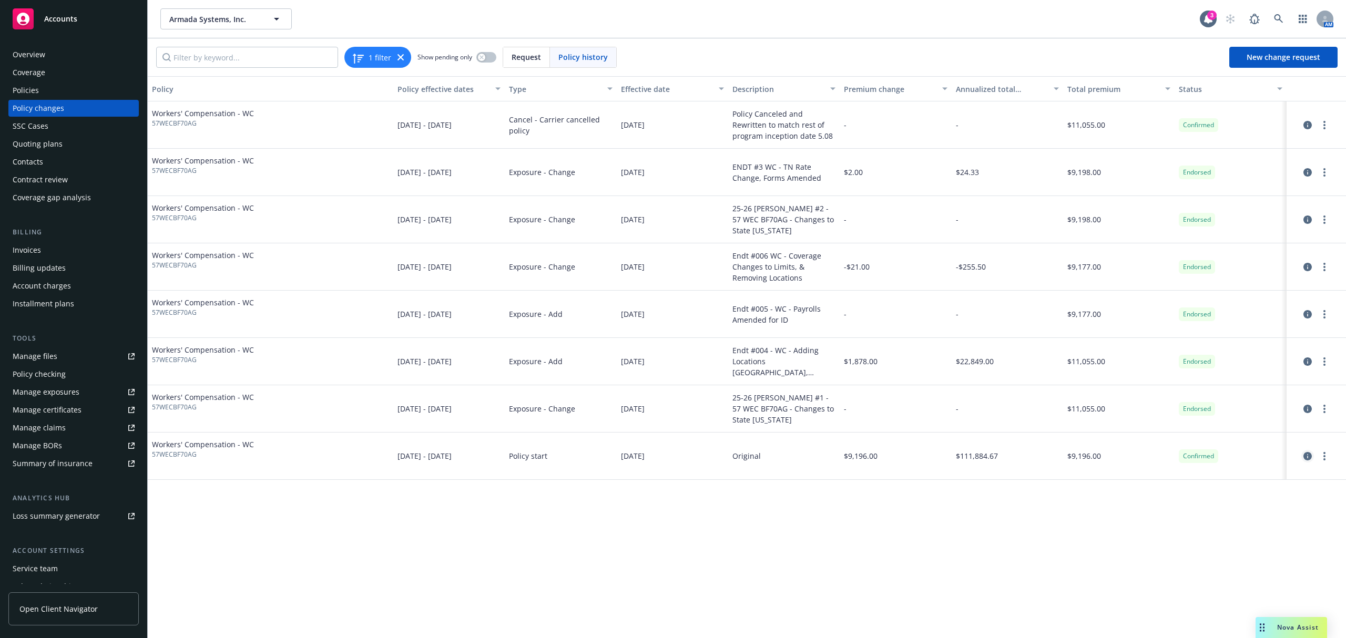
click at [1302, 459] on link "circleInformation" at bounding box center [1307, 456] width 13 height 13
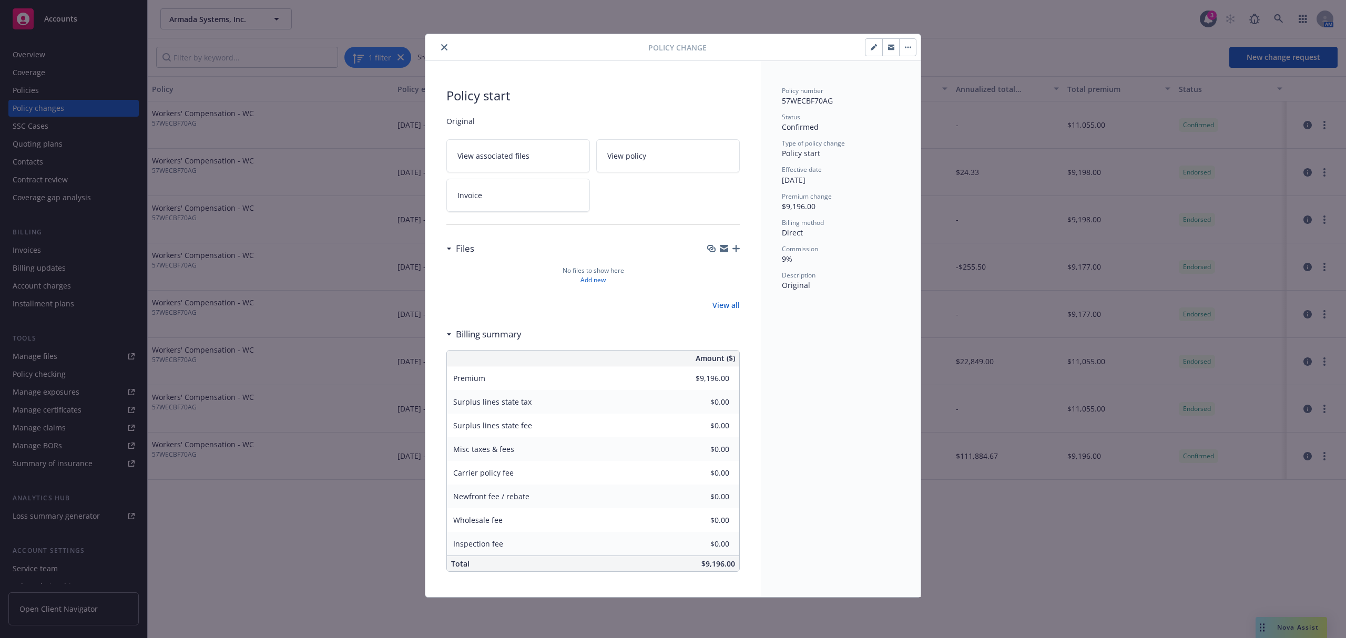
click at [909, 44] on button "button" at bounding box center [907, 47] width 17 height 17
click at [444, 46] on icon "close" at bounding box center [444, 47] width 6 height 6
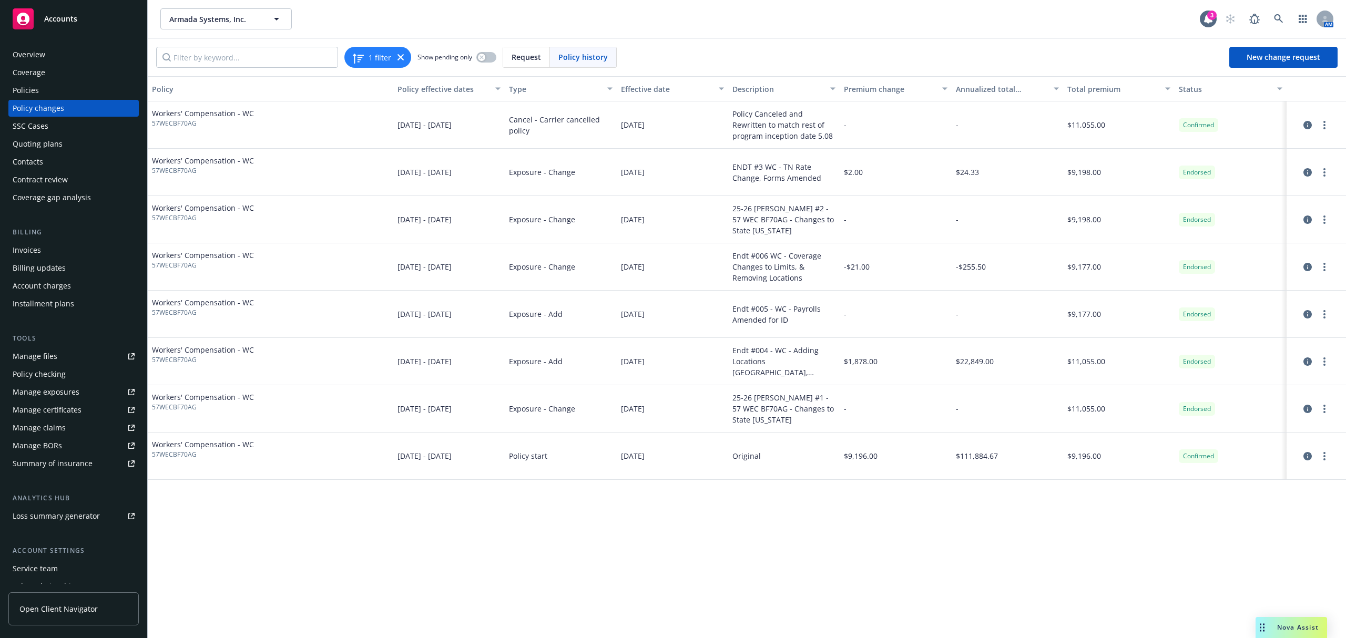
click at [170, 122] on span "57WECBF70AG" at bounding box center [203, 123] width 102 height 9
click at [169, 123] on span "57WECBF70AG" at bounding box center [203, 123] width 102 height 9
copy span "57WECBF70AG"
